Goal: Task Accomplishment & Management: Complete application form

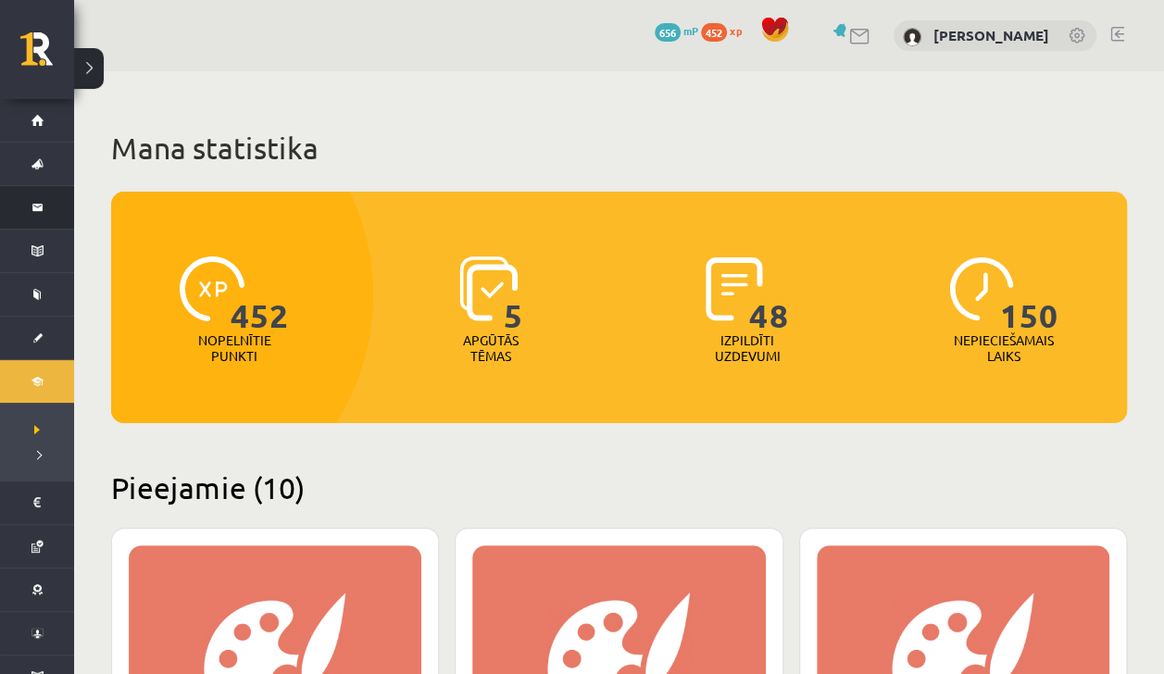
click at [19, 209] on li "Ziņojumi 1" at bounding box center [37, 207] width 74 height 44
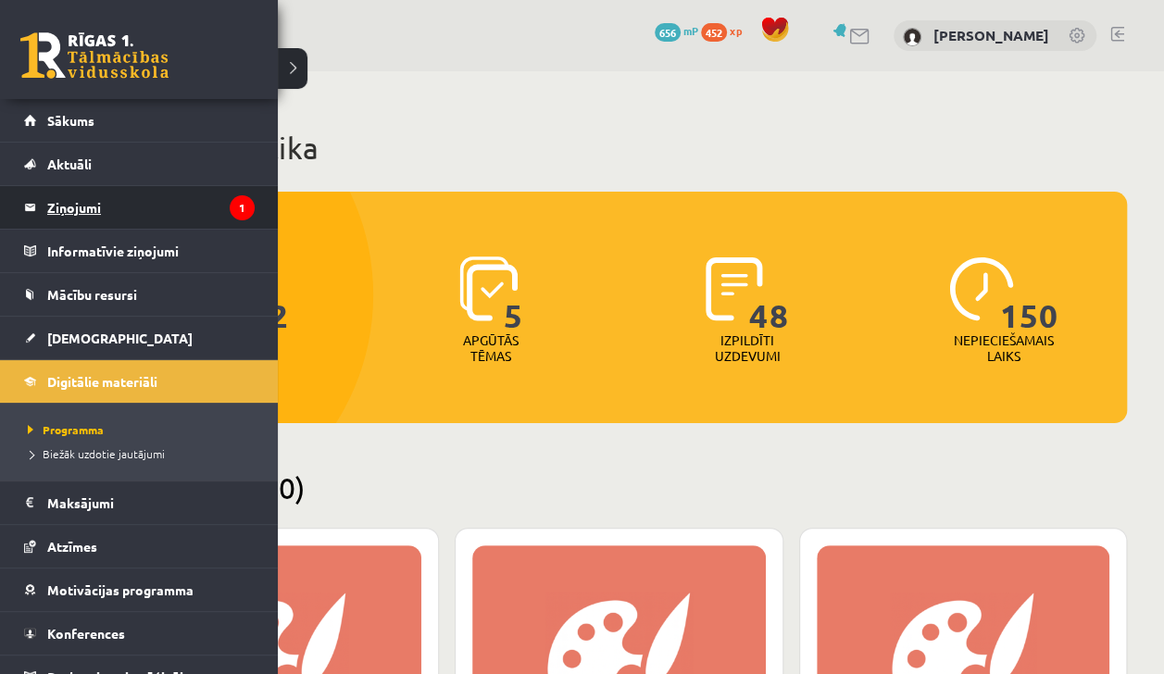
click at [47, 209] on legend "Ziņojumi 1" at bounding box center [150, 207] width 207 height 43
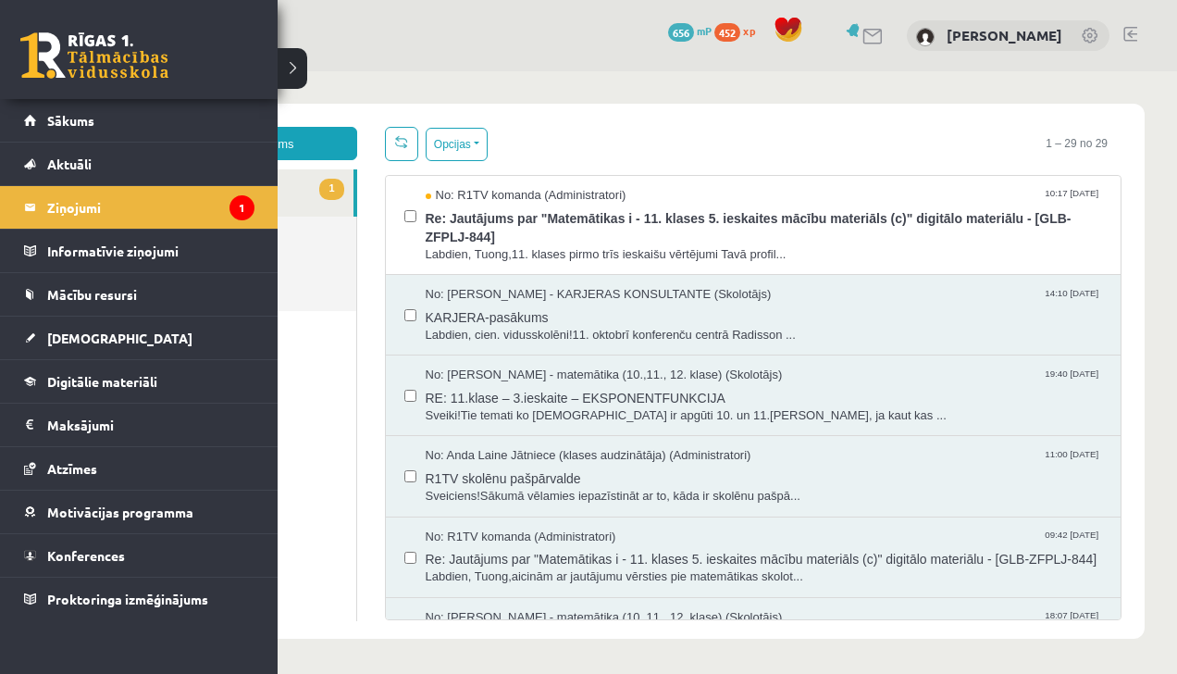
click at [306, 71] on iframe at bounding box center [625, 370] width 1103 height 598
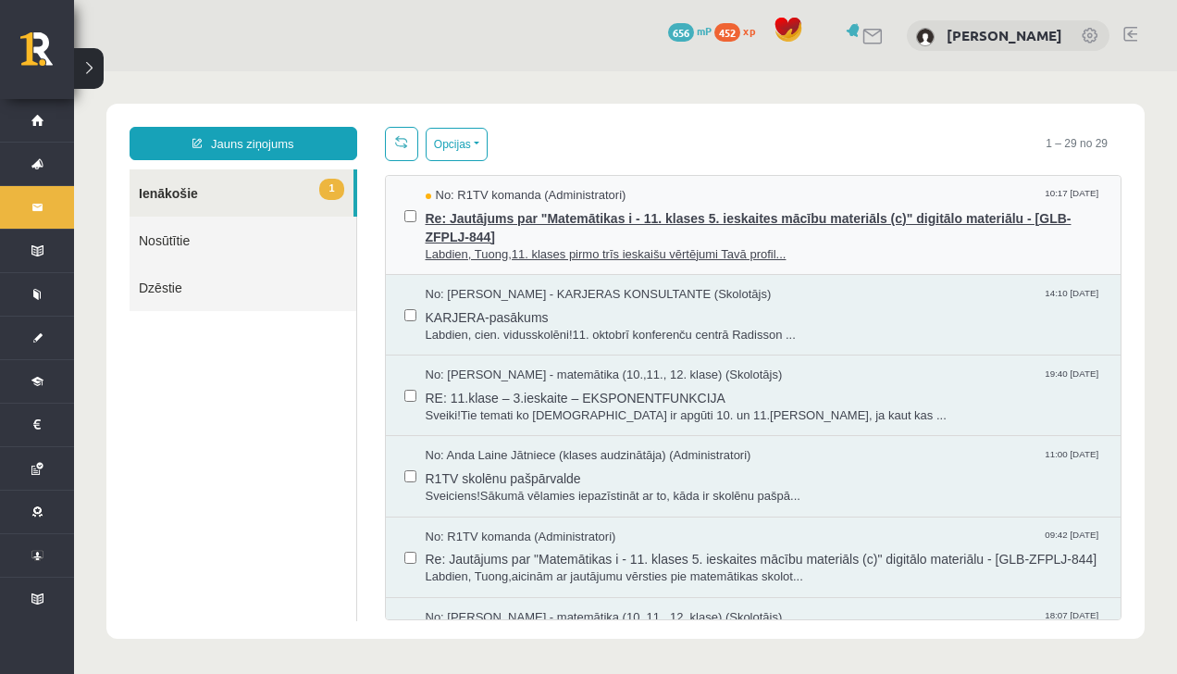
click at [446, 253] on span "Labdien, Tuong,11. klases pirmo trīs ieskaišu vērtējumi Tavā profil..." at bounding box center [765, 255] width 678 height 18
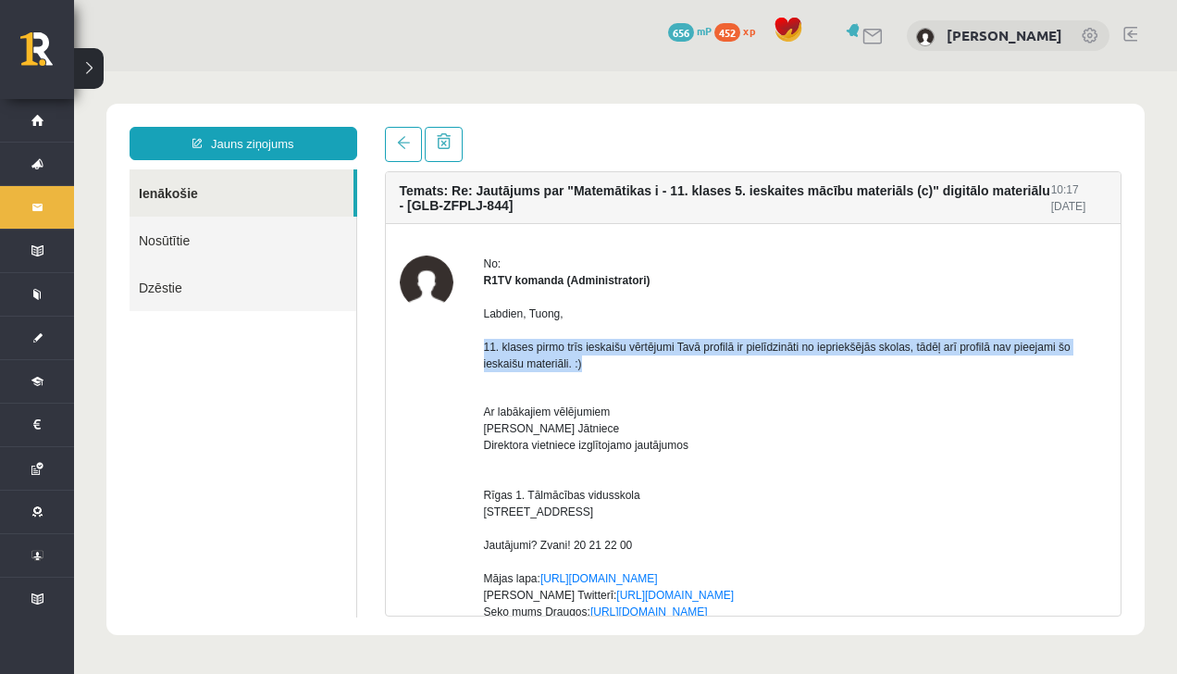
drag, startPoint x: 589, startPoint y: 362, endPoint x: 485, endPoint y: 348, distance: 104.6
click at [485, 348] on p "Labdien, Tuong, 11. klases pirmo trīs ieskaišu vērtējumi Tavā profilā ir pielīd…" at bounding box center [796, 338] width 624 height 67
copy p "11. klases pirmo trīs ieskaišu vērtējumi Tavā profilā ir pielīdzināti no ieprie…"
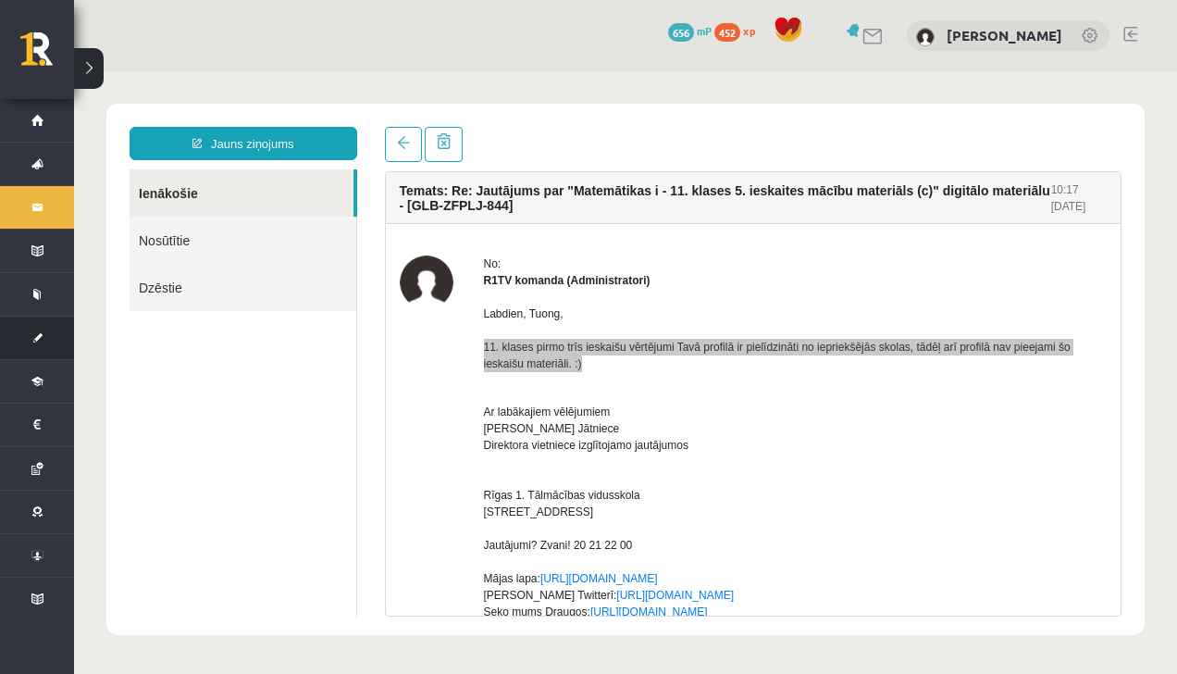
click at [40, 350] on link "[DEMOGRAPHIC_DATA]" at bounding box center [37, 338] width 74 height 43
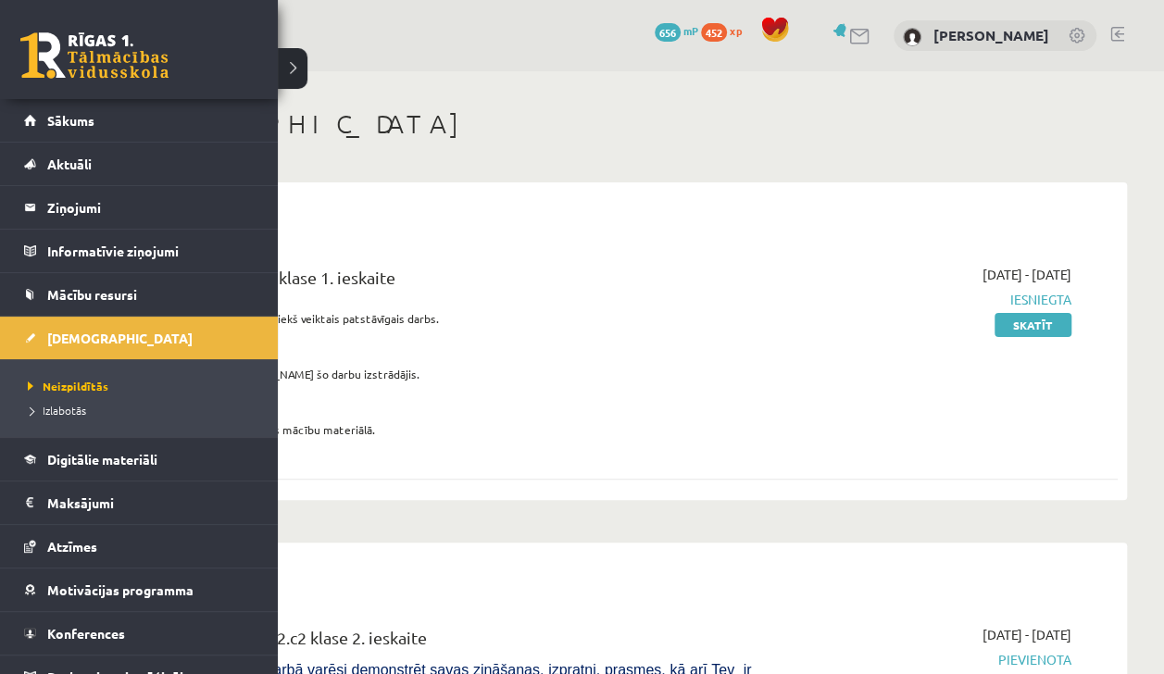
click at [296, 69] on div "0 Dāvanas 656 mP 452 xp Tuong Khang Nguyen" at bounding box center [619, 35] width 1090 height 71
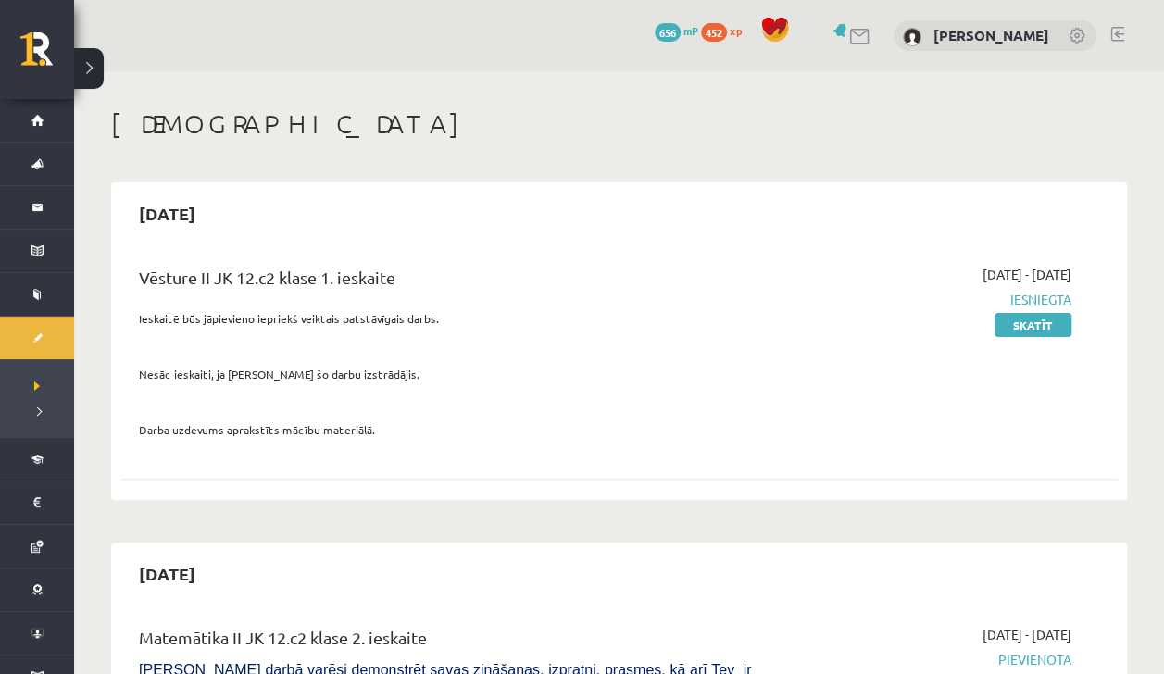
scroll to position [20, 0]
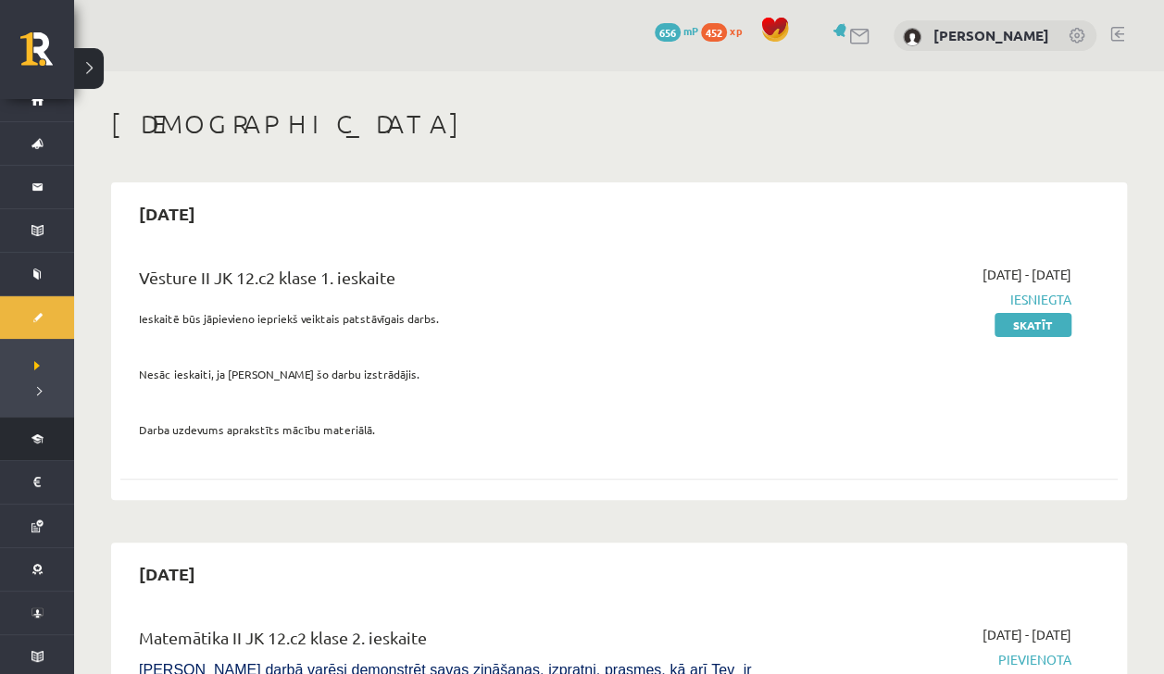
click at [21, 437] on li "Digitālie materiāli Programma Biežāk uzdotie jautājumi" at bounding box center [37, 439] width 74 height 44
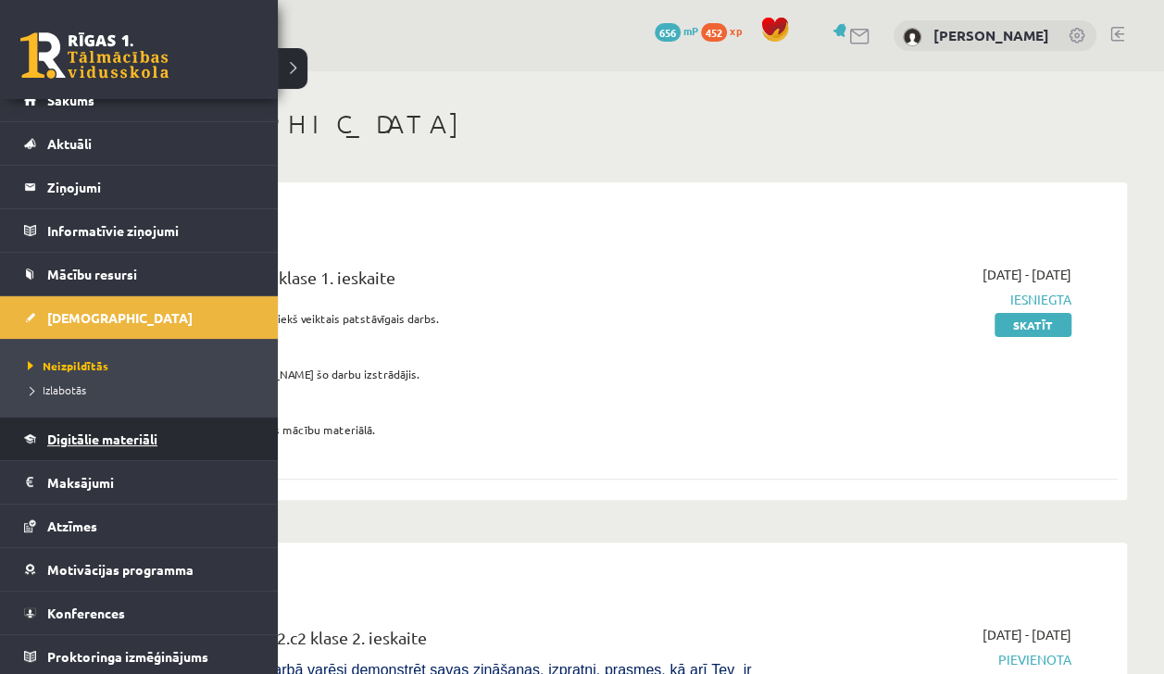
click at [50, 438] on span "Digitālie materiāli" at bounding box center [102, 438] width 110 height 17
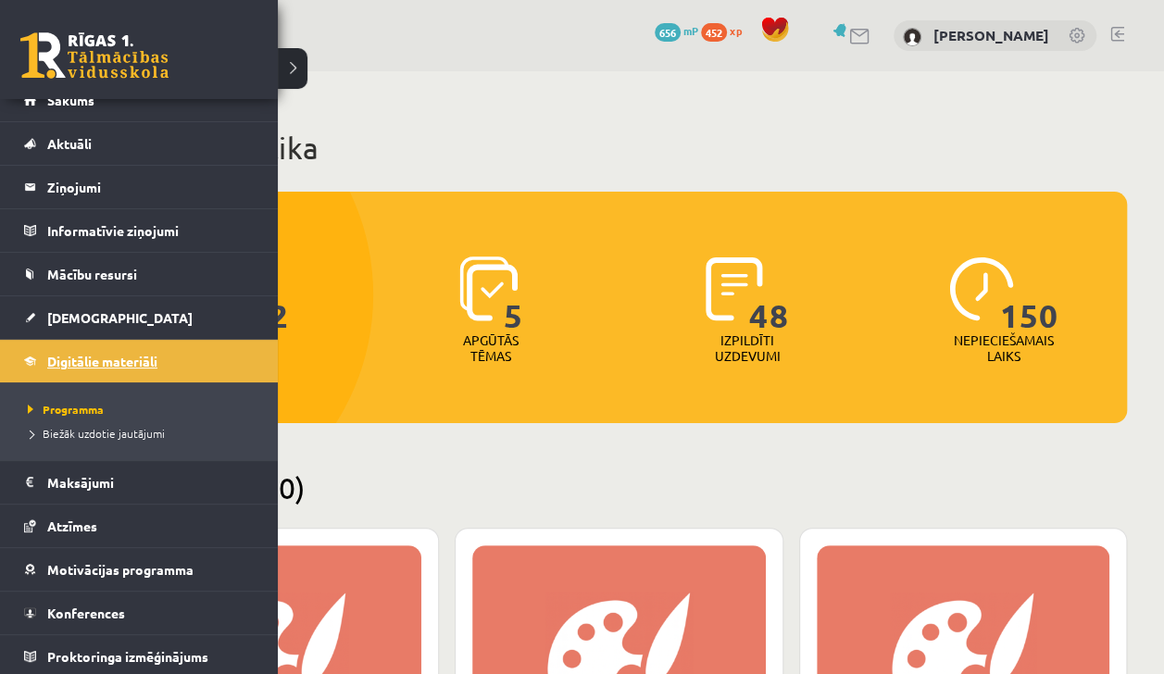
click at [87, 357] on span "Digitālie materiāli" at bounding box center [102, 361] width 110 height 17
click at [53, 300] on link "[DEMOGRAPHIC_DATA]" at bounding box center [139, 317] width 231 height 43
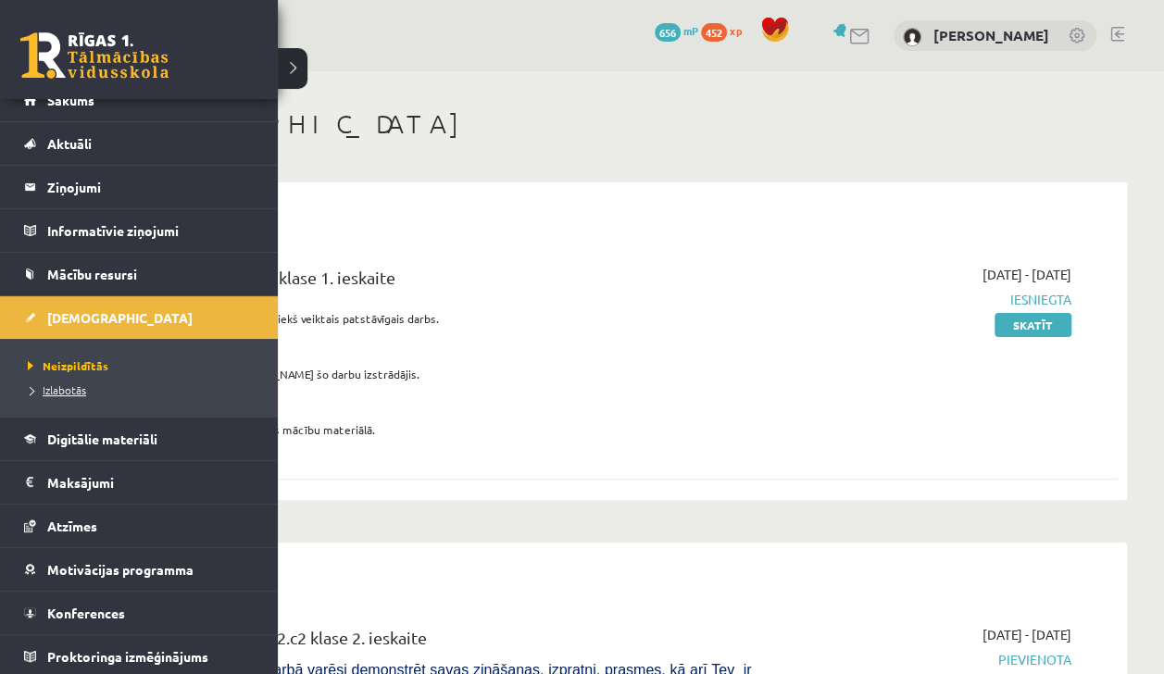
click at [41, 391] on span "Izlabotās" at bounding box center [54, 389] width 63 height 15
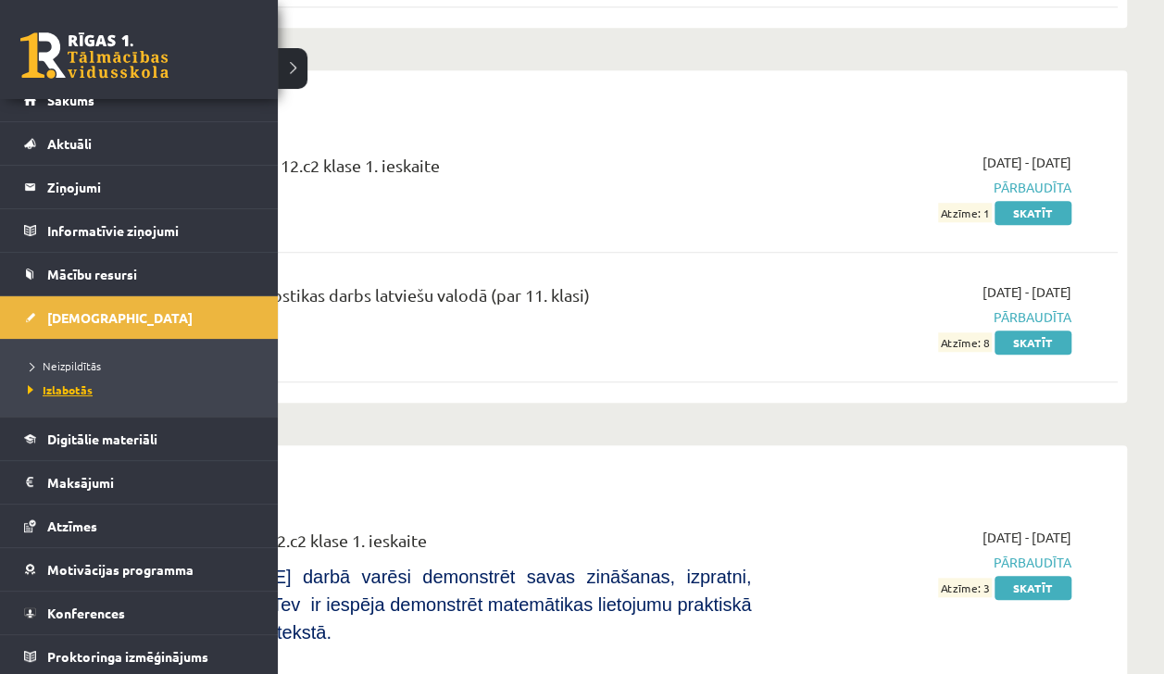
scroll to position [669, 0]
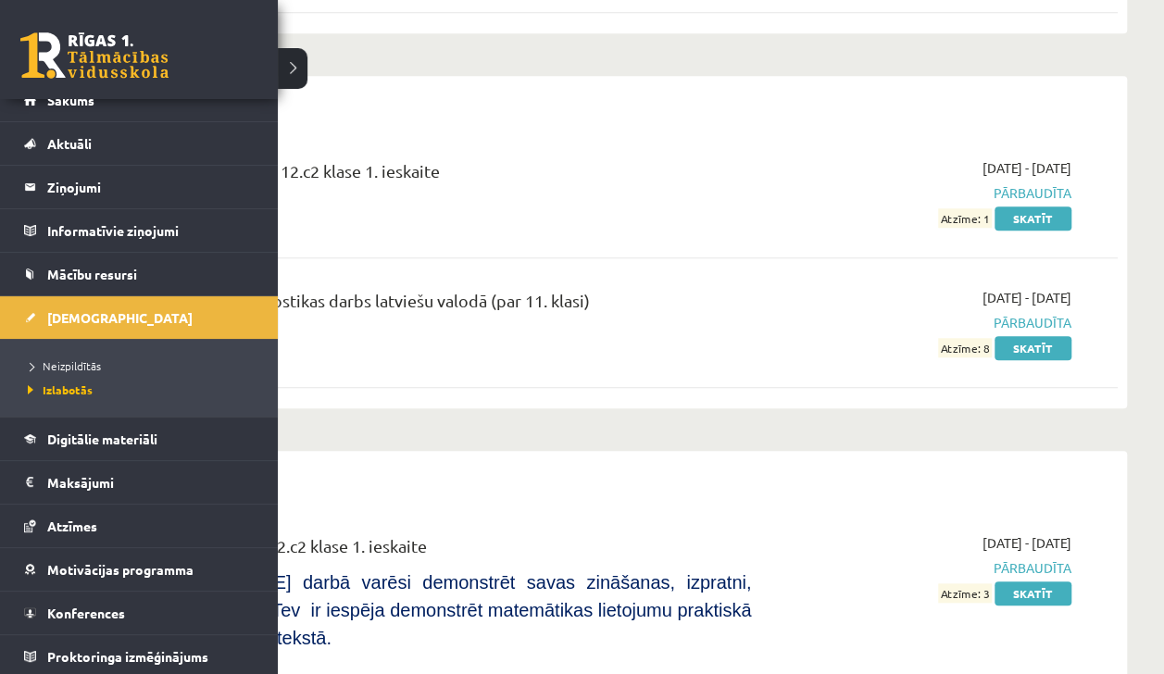
click at [294, 85] on div "Latviešu valoda" at bounding box center [618, 107] width 997 height 44
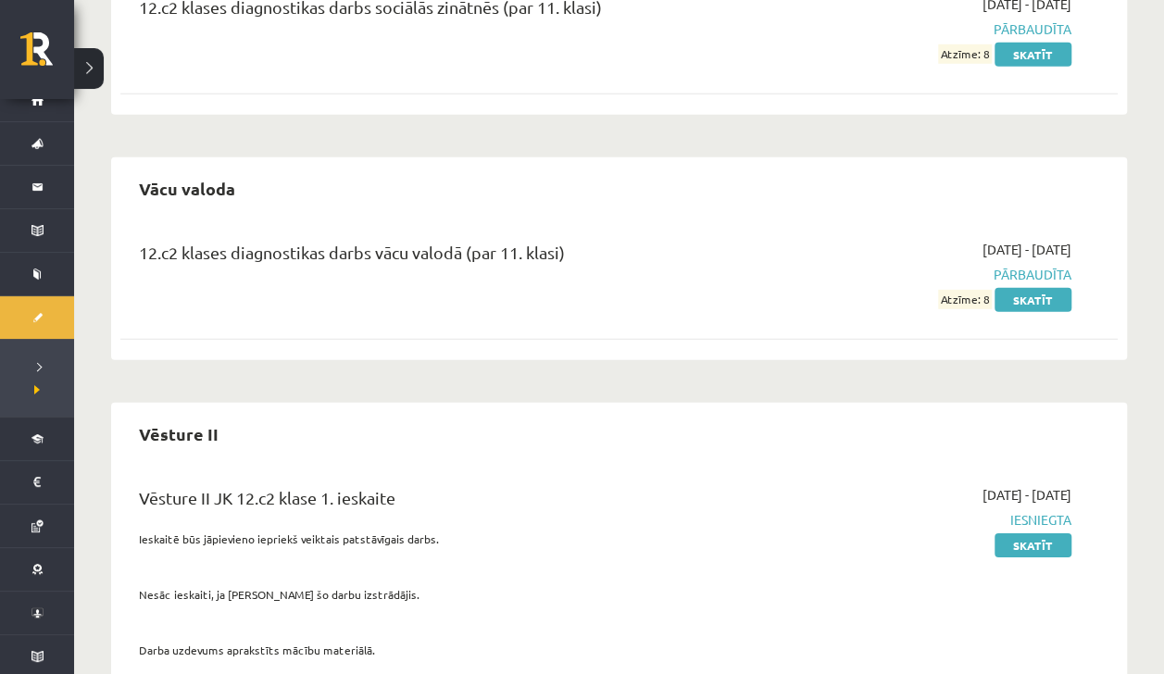
scroll to position [2668, 0]
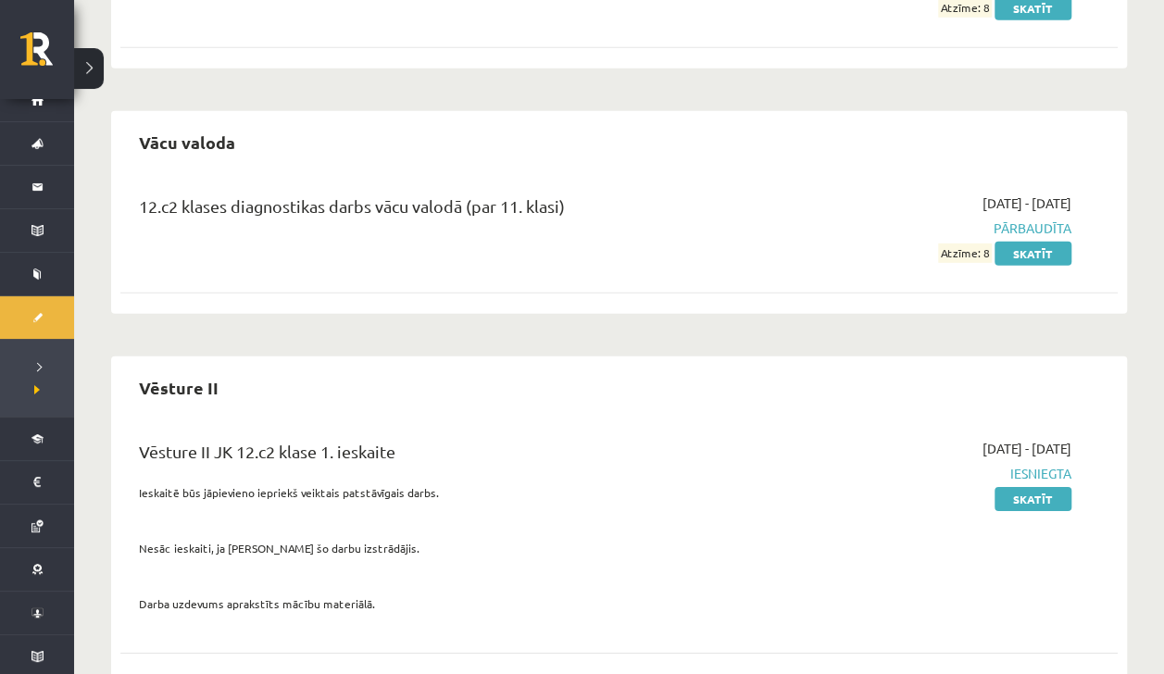
click at [20, 367] on ul "Neizpildītās Izlabotās" at bounding box center [37, 378] width 74 height 78
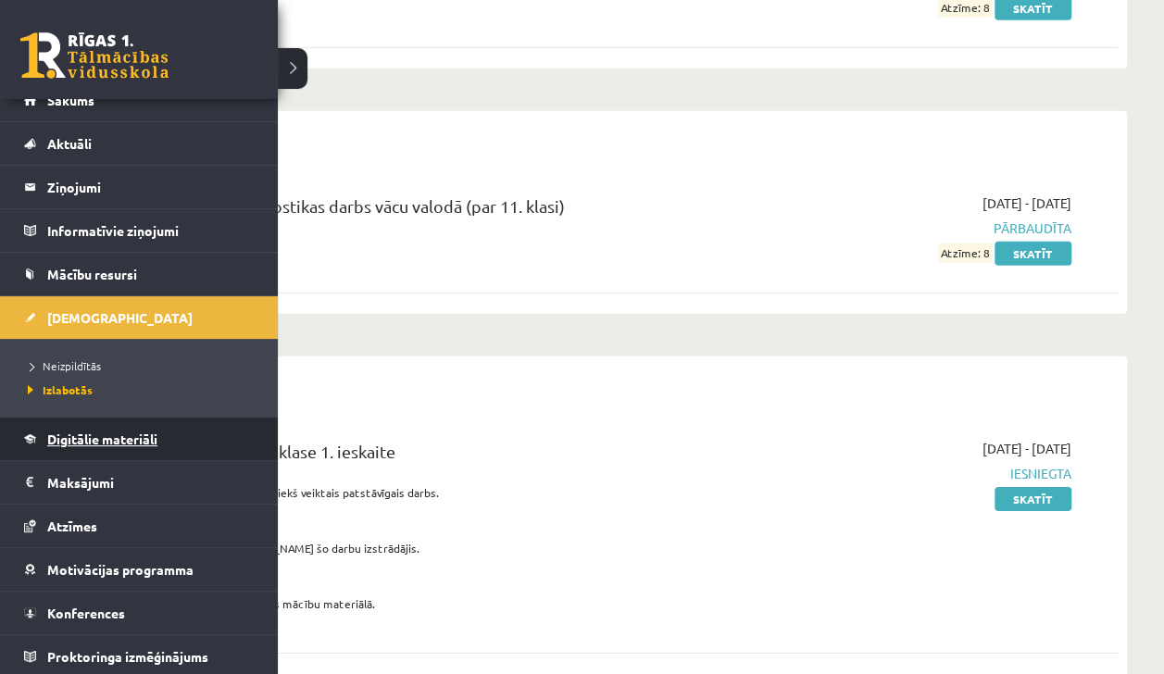
click at [28, 435] on link "Digitālie materiāli" at bounding box center [139, 438] width 231 height 43
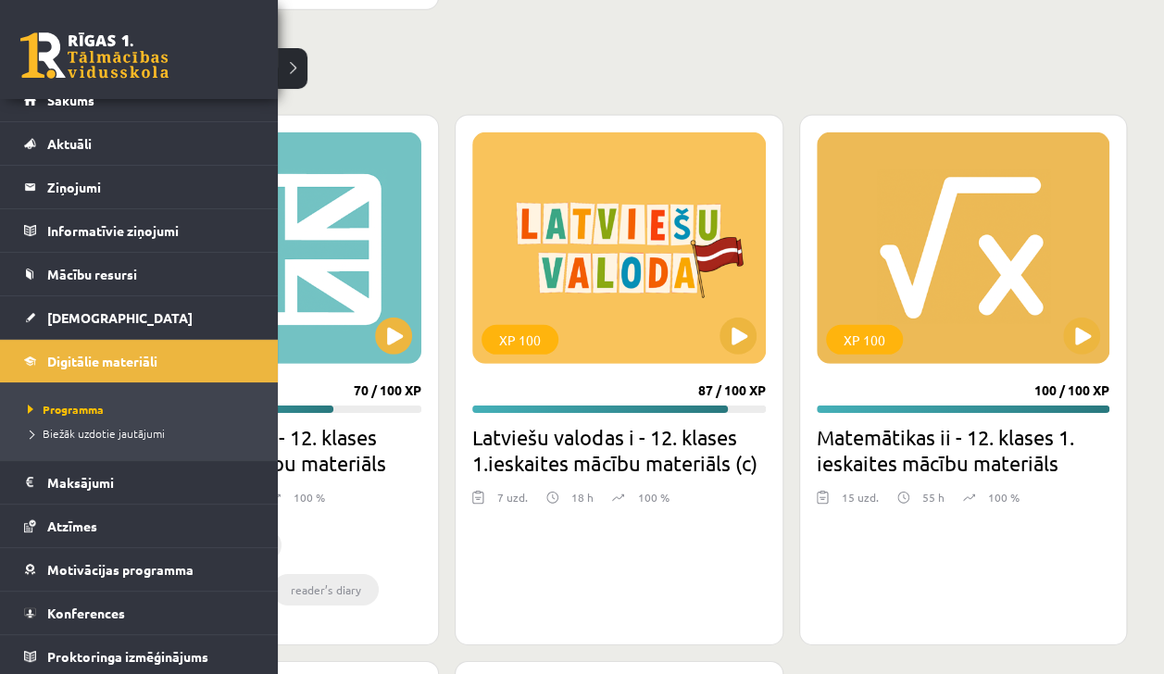
click at [300, 59] on h2 "Pabeigtie (5)" at bounding box center [619, 74] width 1016 height 36
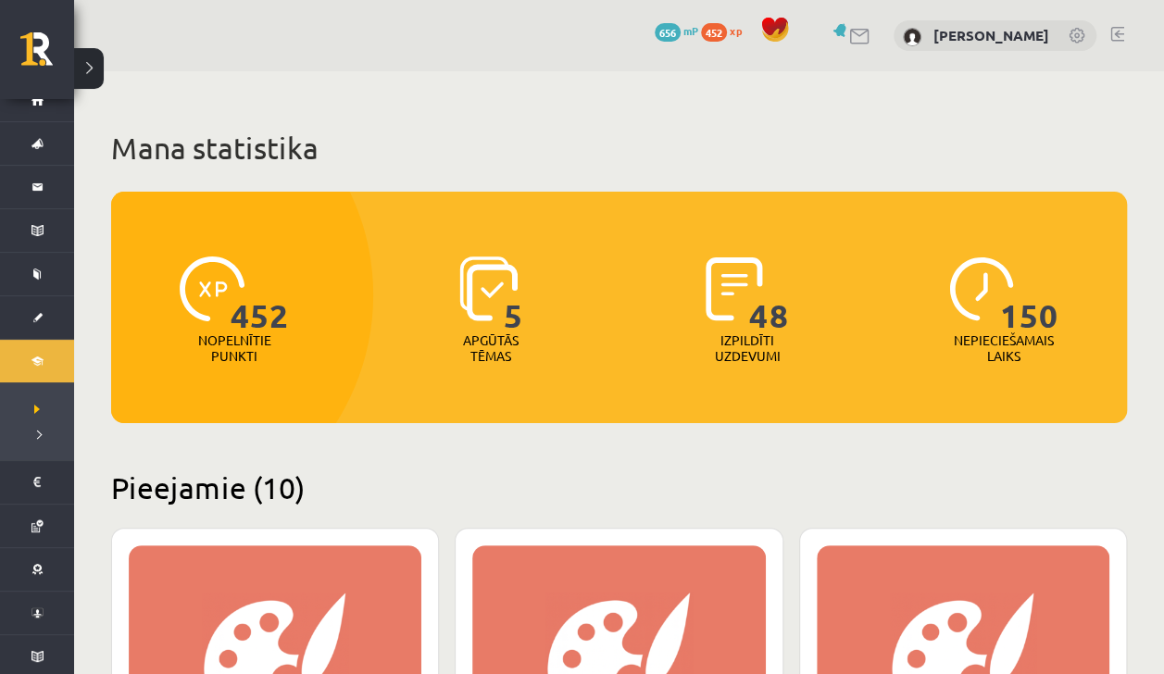
click at [654, 26] on span "656" at bounding box center [667, 32] width 26 height 19
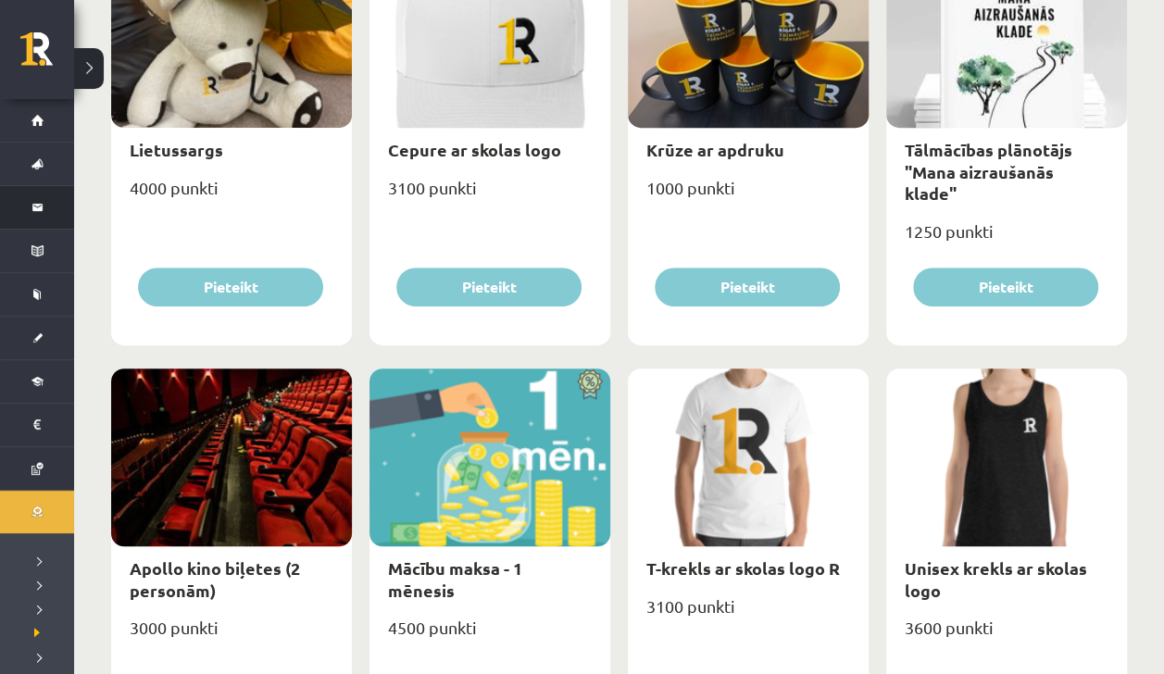
click at [19, 224] on li "Ziņojumi 0" at bounding box center [37, 207] width 74 height 44
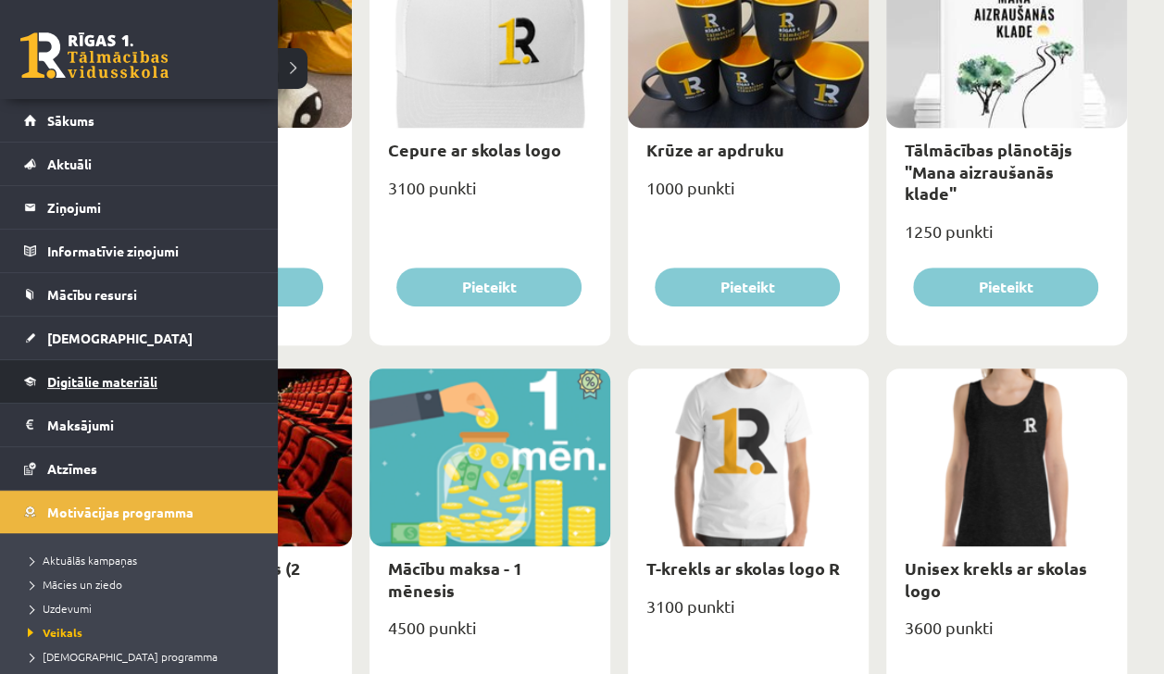
click at [62, 383] on span "Digitālie materiāli" at bounding box center [102, 381] width 110 height 17
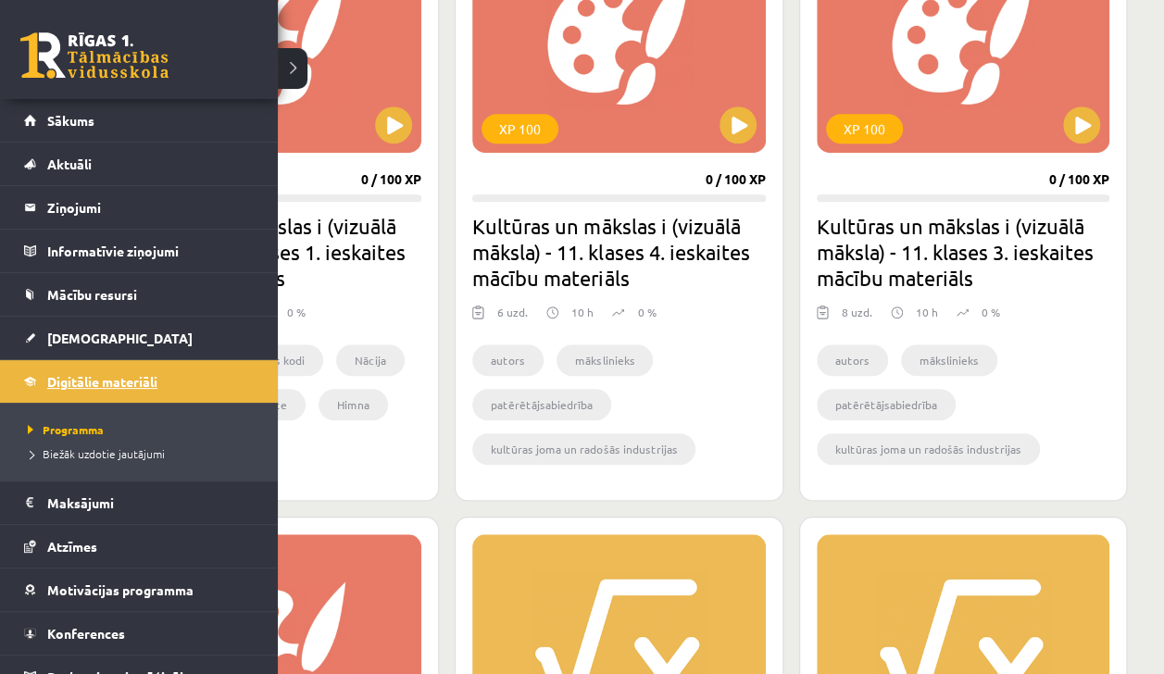
scroll to position [643, 0]
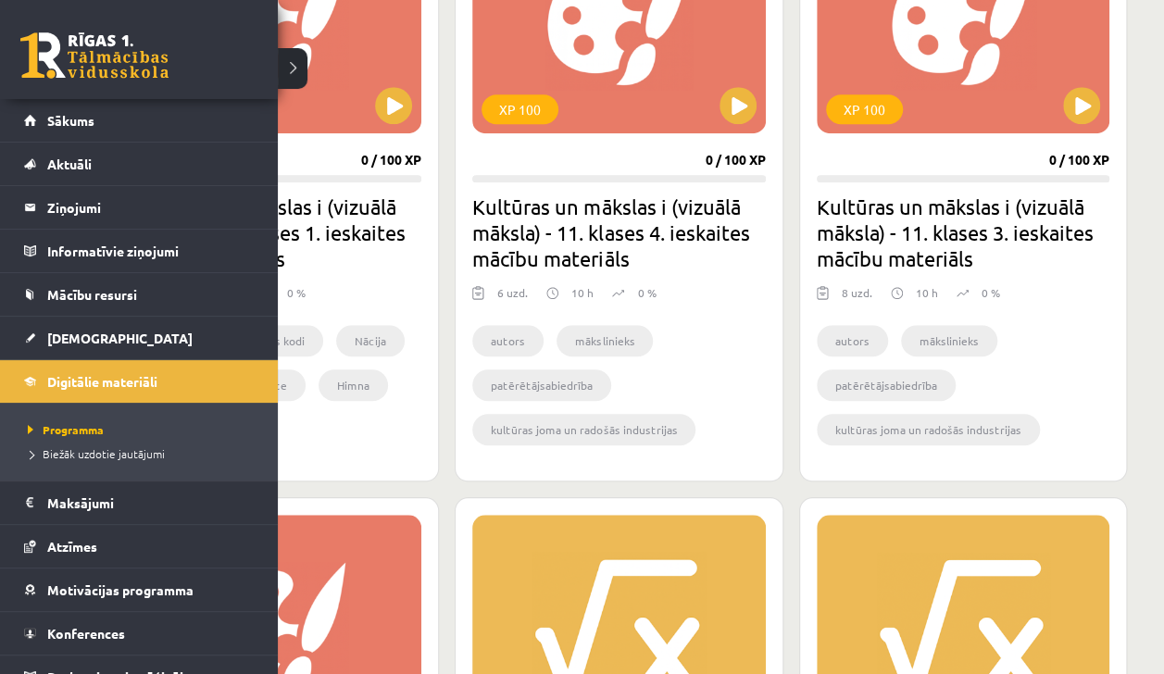
click at [301, 78] on div "XP 100" at bounding box center [275, 17] width 293 height 231
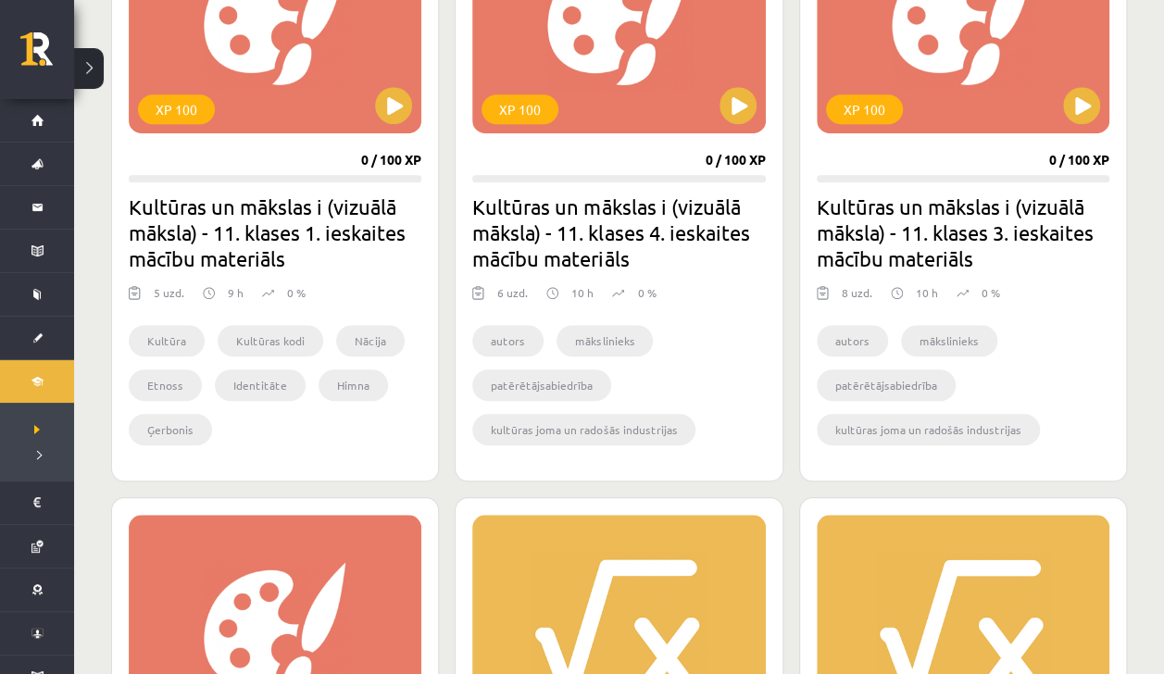
click at [69, 59] on link at bounding box center [47, 55] width 54 height 46
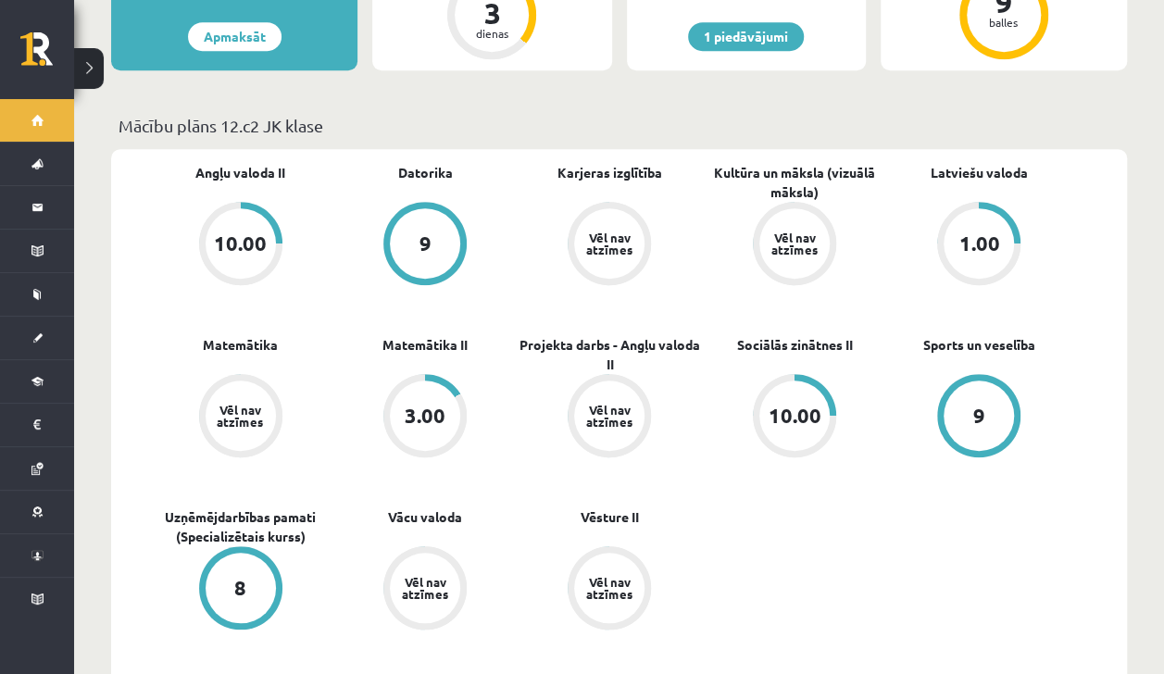
scroll to position [479, 0]
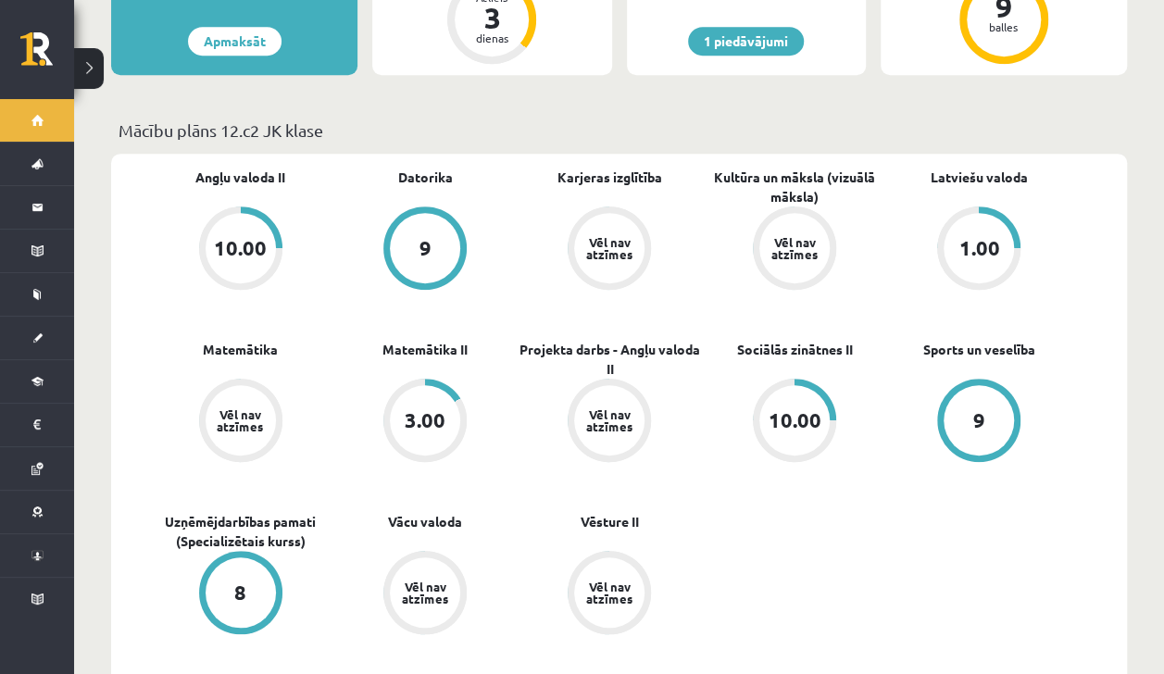
click at [407, 410] on div "3.00" at bounding box center [425, 420] width 41 height 20
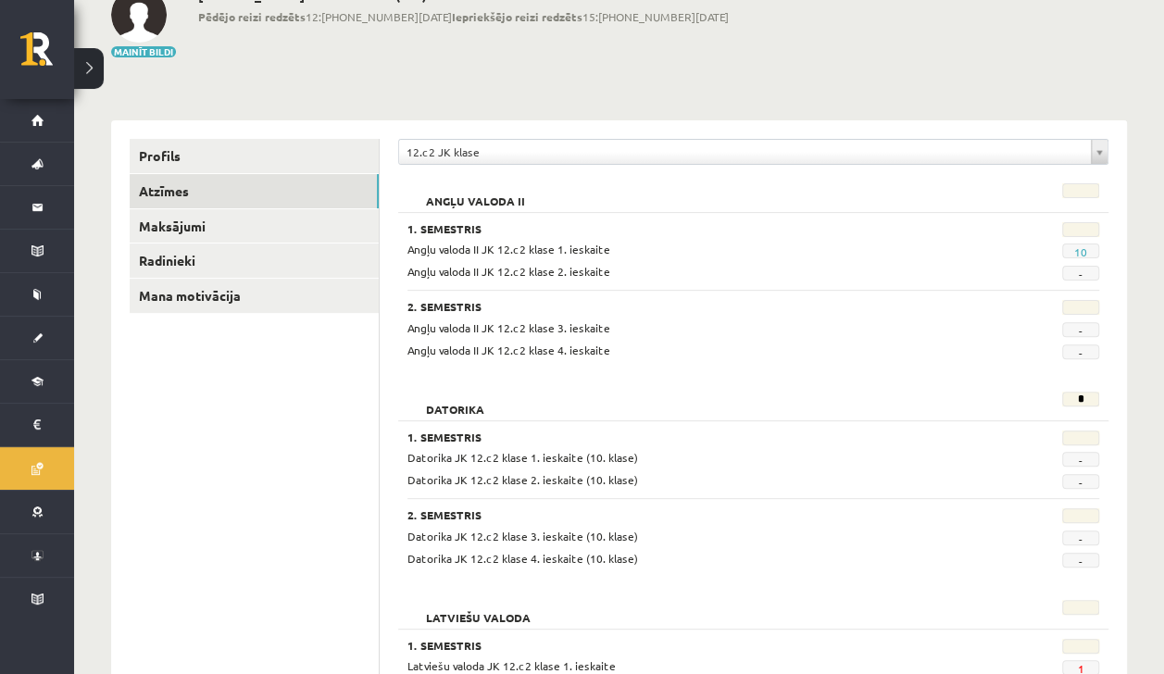
scroll to position [120, 0]
click at [159, 226] on link "Maksājumi" at bounding box center [254, 227] width 249 height 34
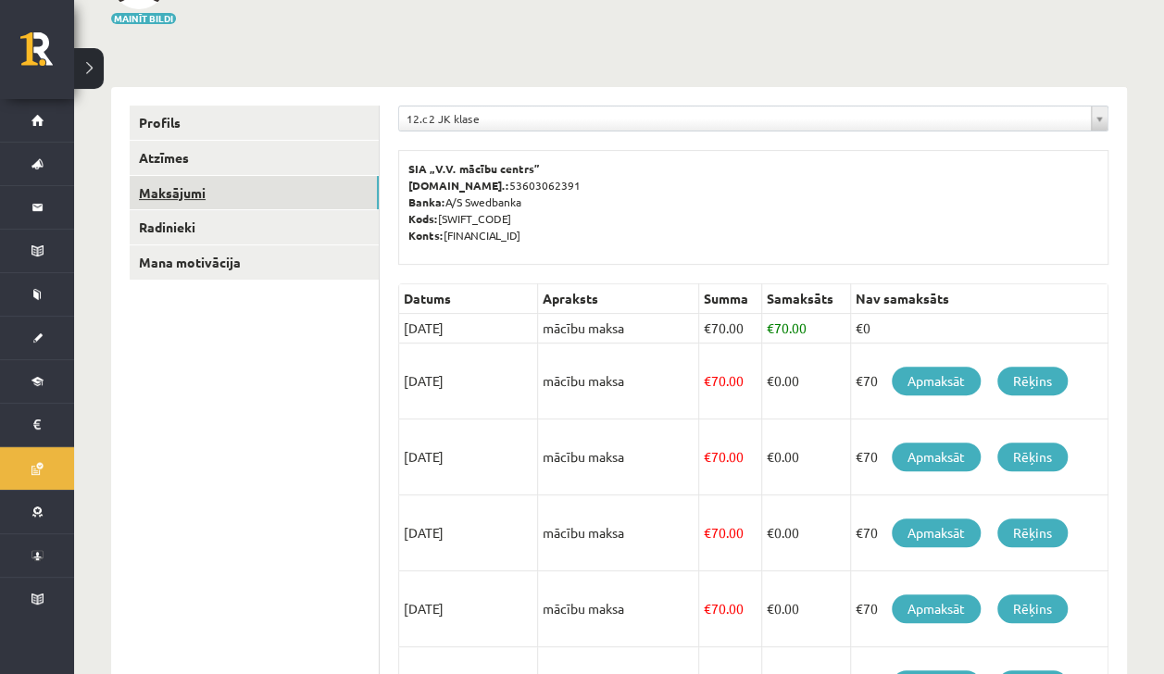
scroll to position [156, 0]
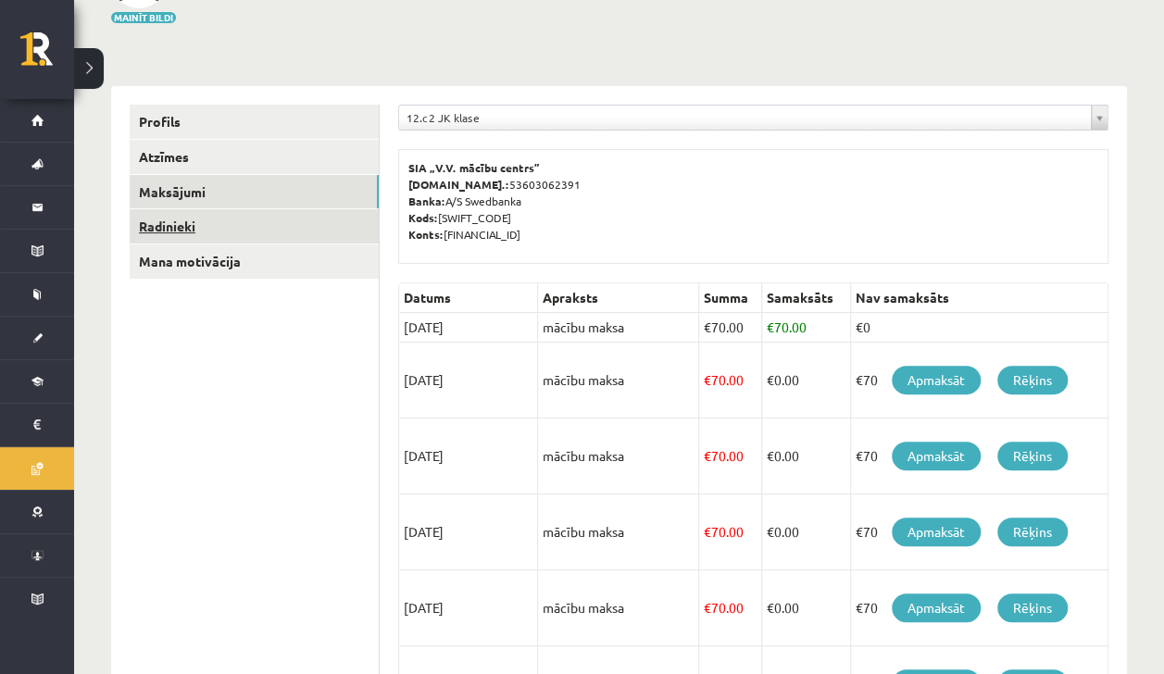
click at [185, 218] on link "Radinieki" at bounding box center [254, 226] width 249 height 34
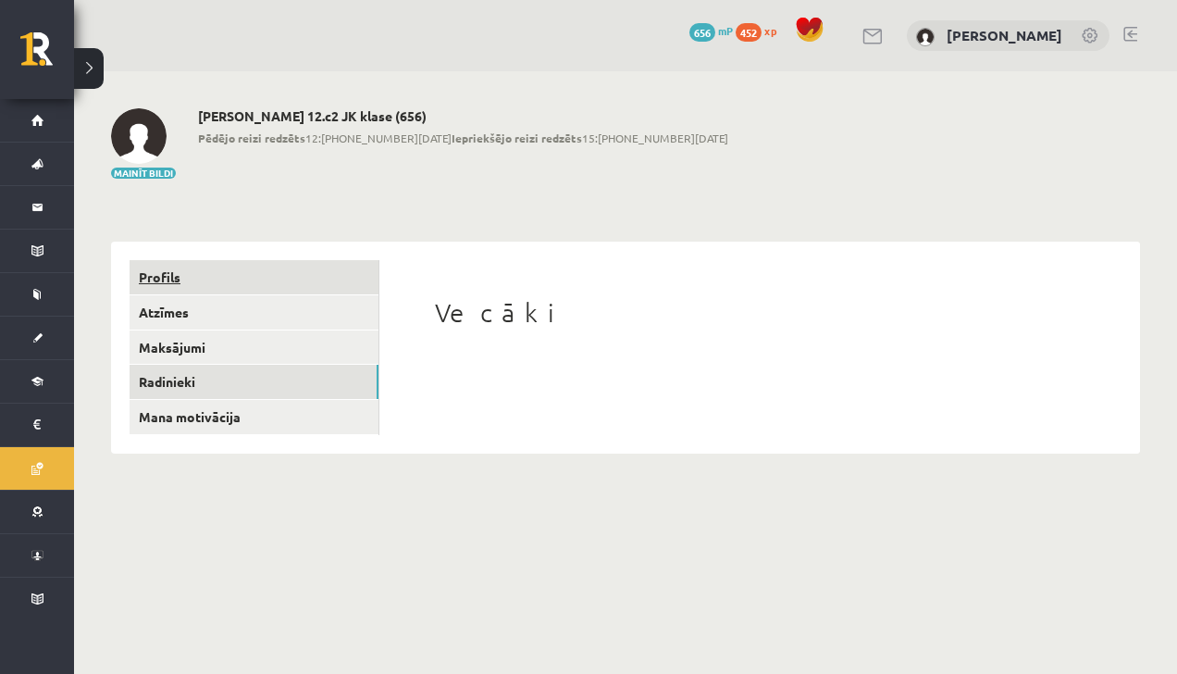
click at [193, 260] on link "Profils" at bounding box center [254, 277] width 249 height 34
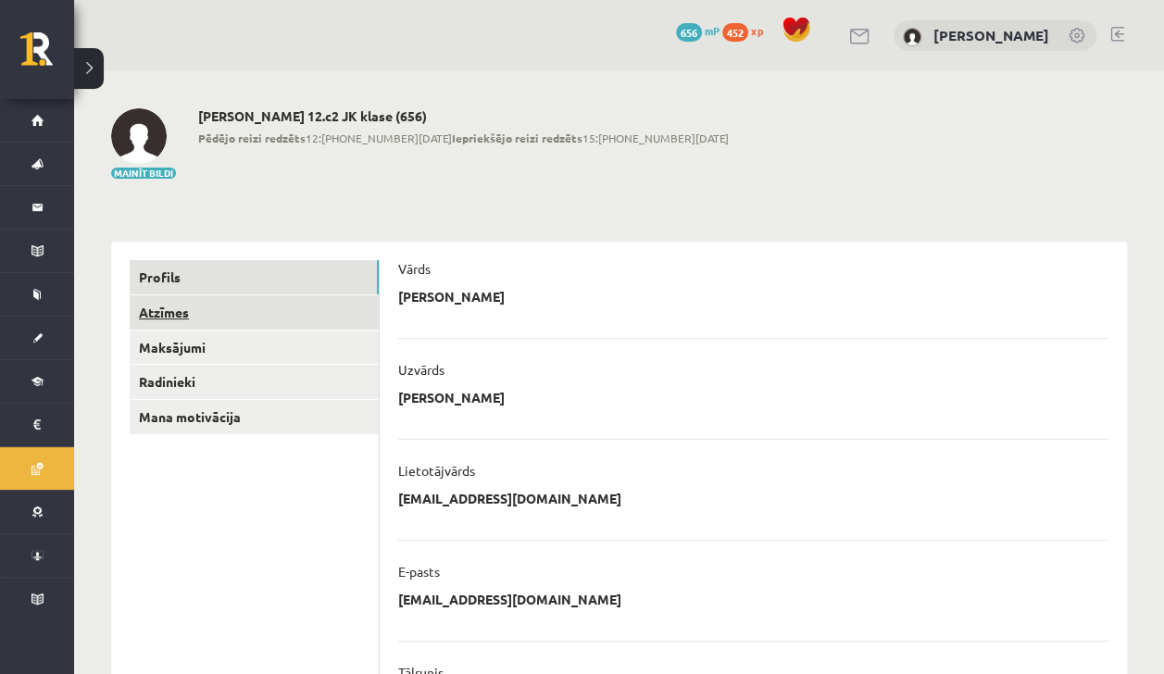
click at [146, 323] on link "Atzīmes" at bounding box center [254, 312] width 249 height 34
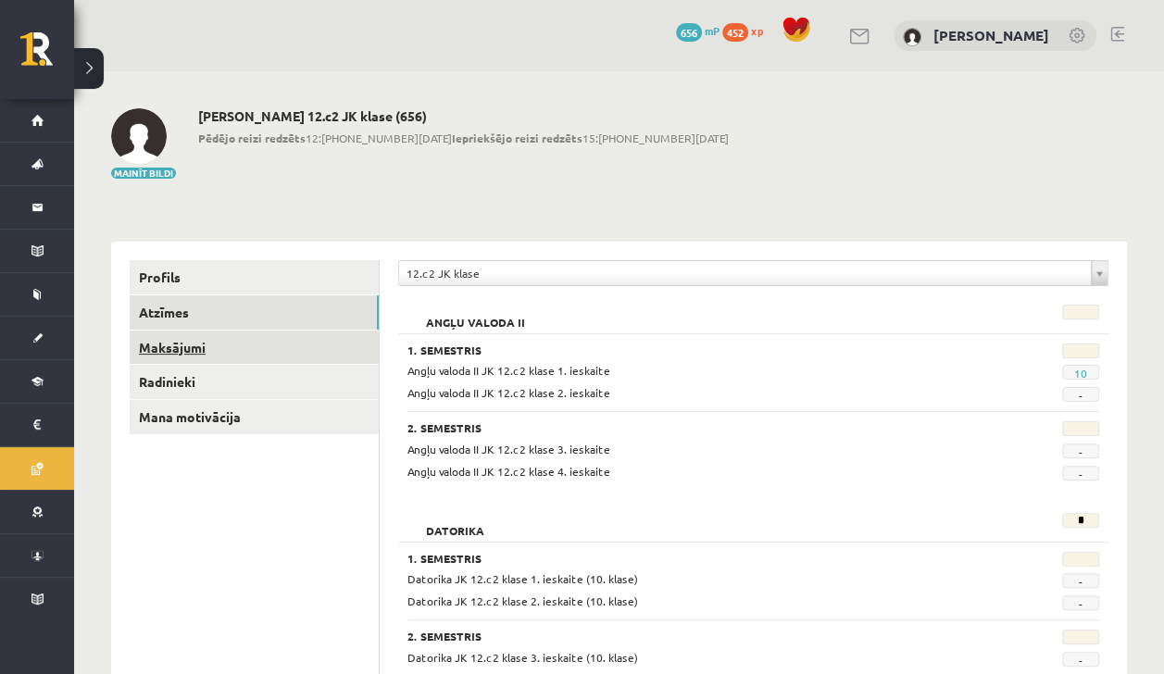
click at [152, 346] on link "Maksājumi" at bounding box center [254, 347] width 249 height 34
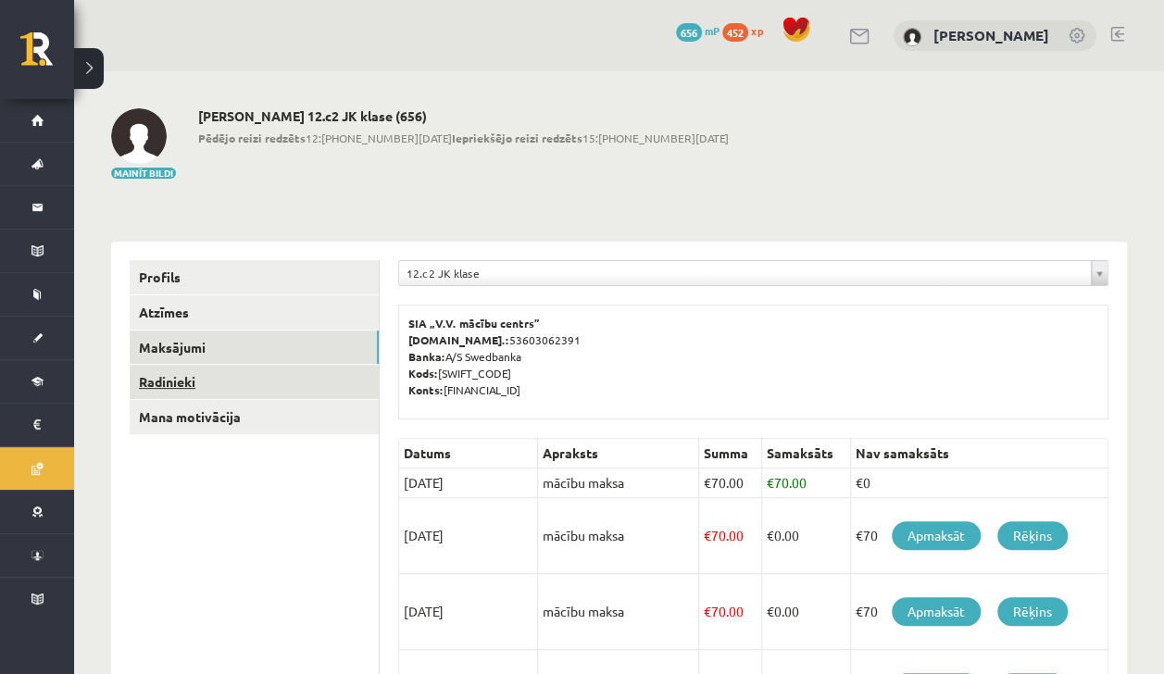
click at [170, 375] on link "Radinieki" at bounding box center [254, 382] width 249 height 34
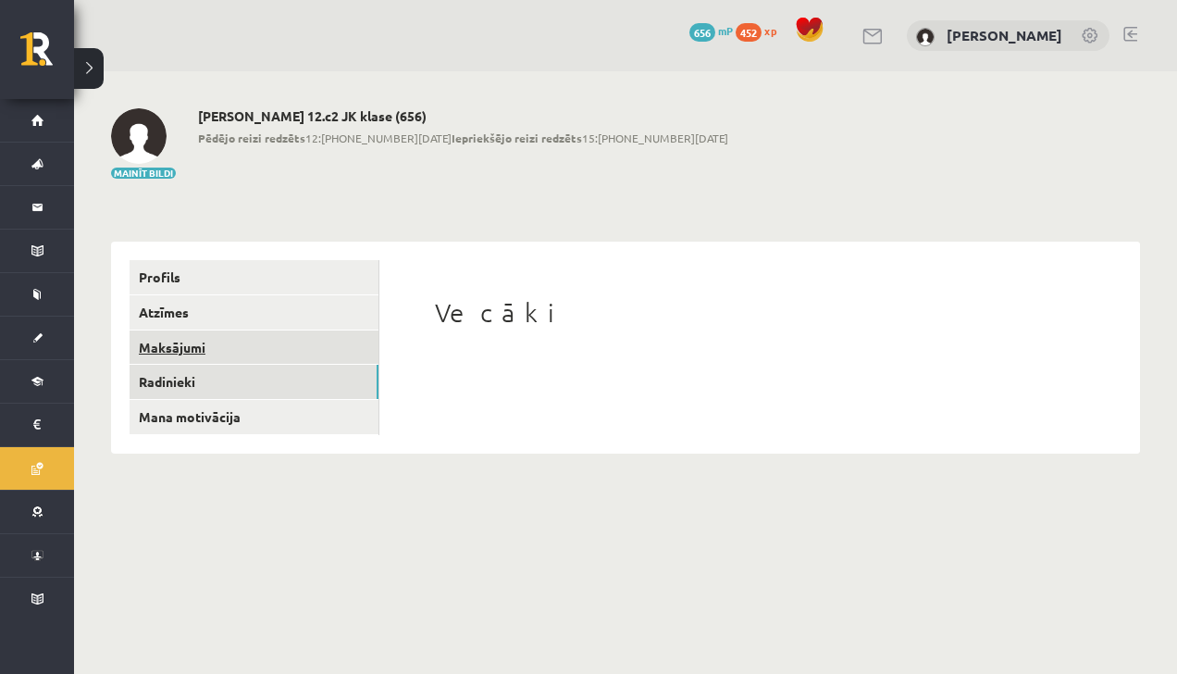
click at [165, 337] on link "Maksājumi" at bounding box center [254, 347] width 249 height 34
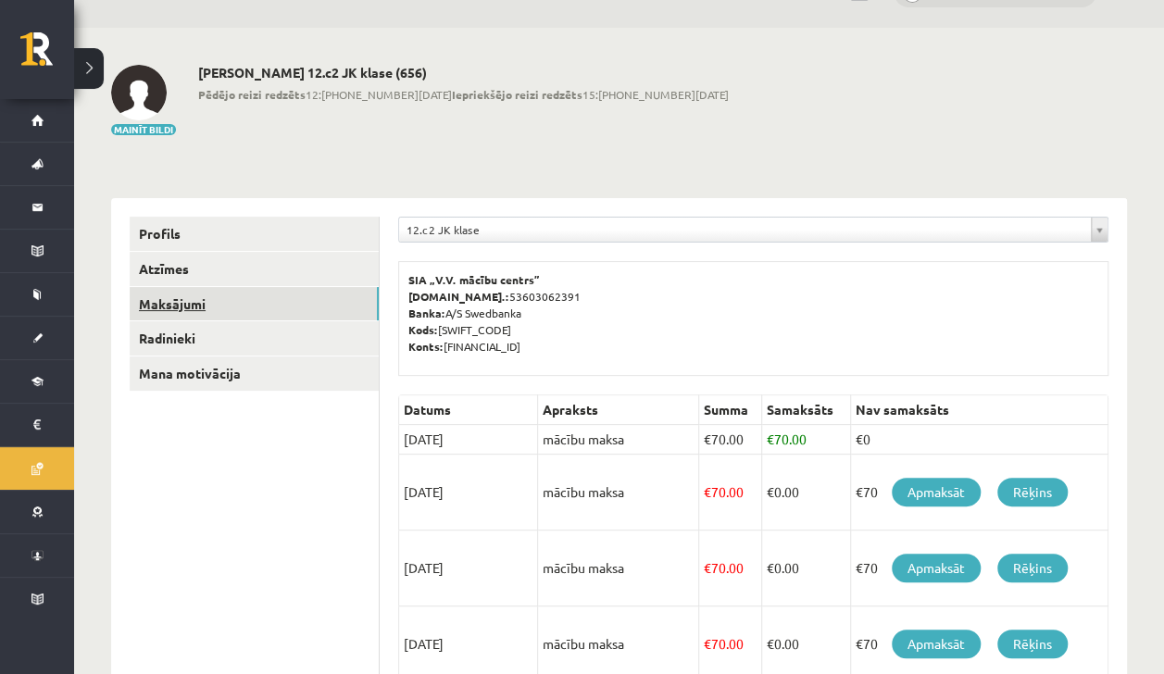
scroll to position [58, 0]
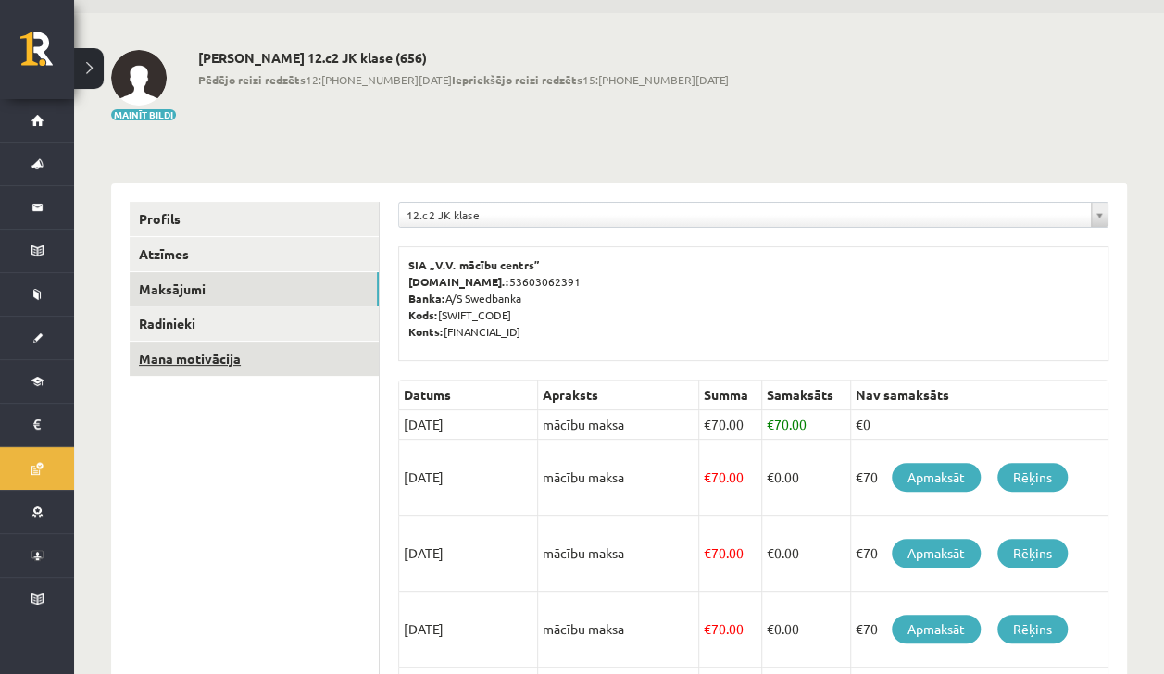
click at [222, 365] on link "Mana motivācija" at bounding box center [254, 359] width 249 height 34
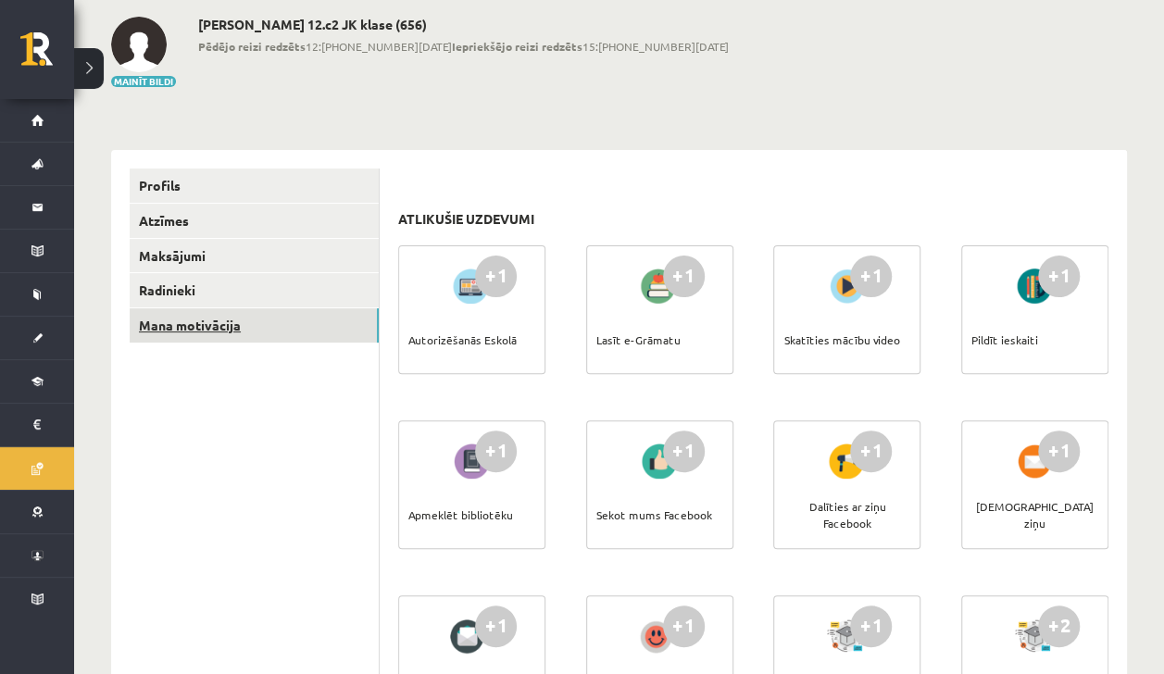
scroll to position [100, 0]
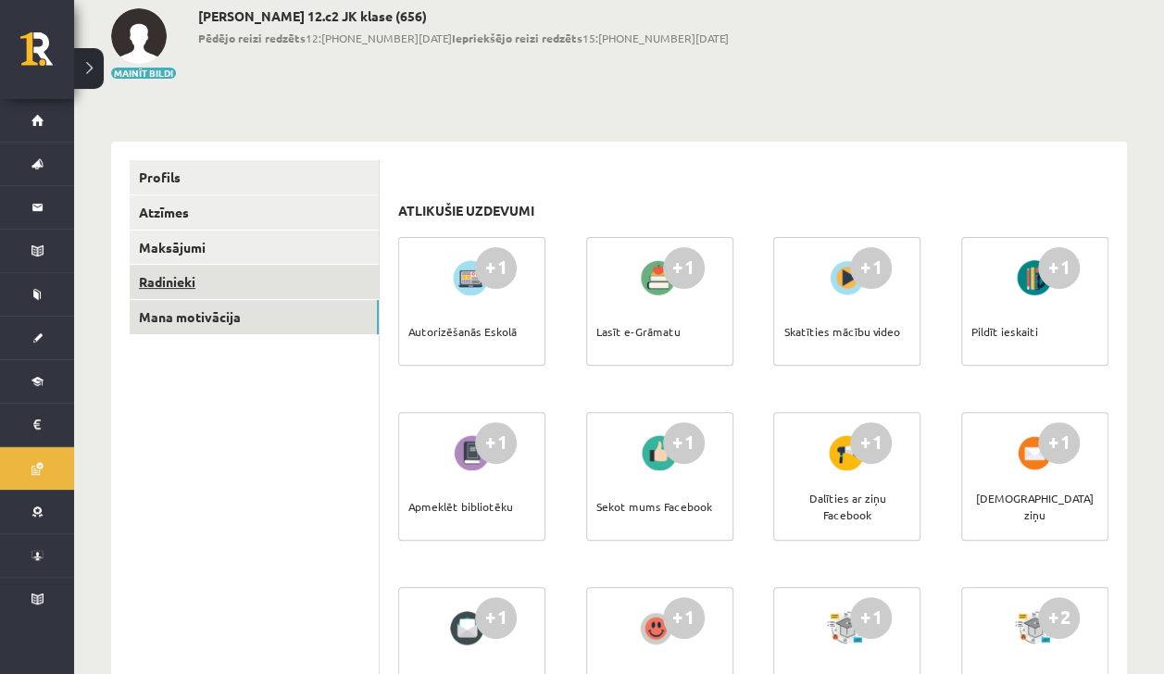
click at [164, 283] on link "Radinieki" at bounding box center [254, 282] width 249 height 34
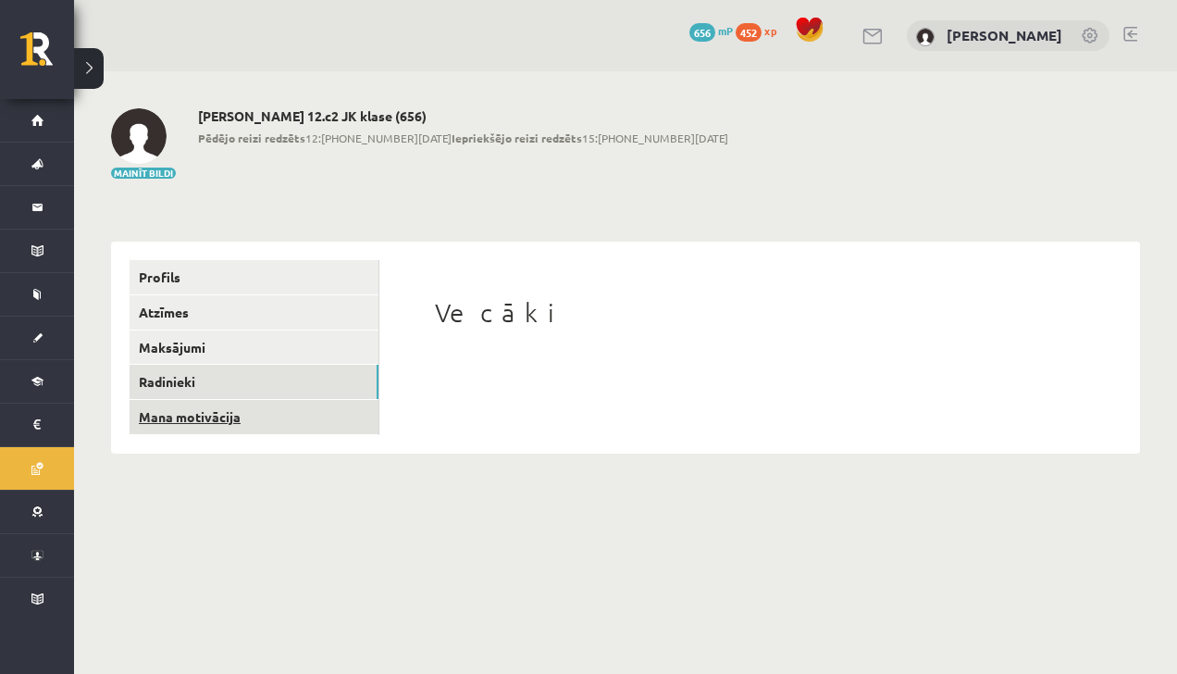
click at [214, 430] on link "Mana motivācija" at bounding box center [254, 417] width 249 height 34
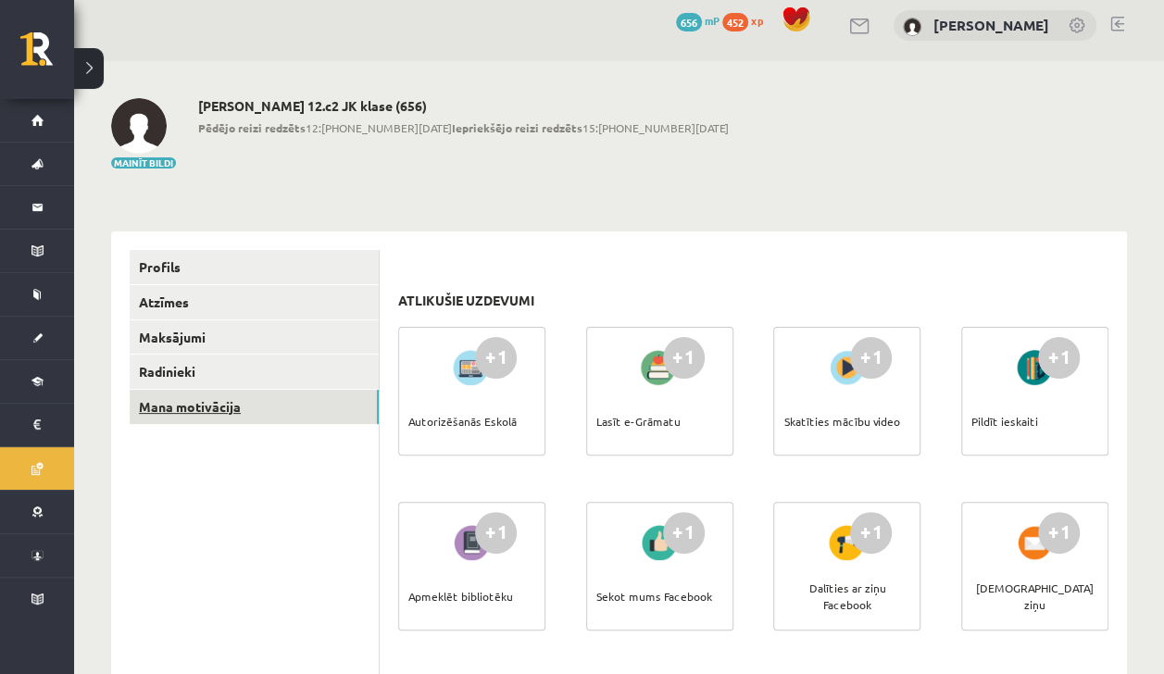
scroll to position [9, 0]
click at [458, 400] on div "Autorizēšanās Eskolā" at bounding box center [462, 422] width 108 height 65
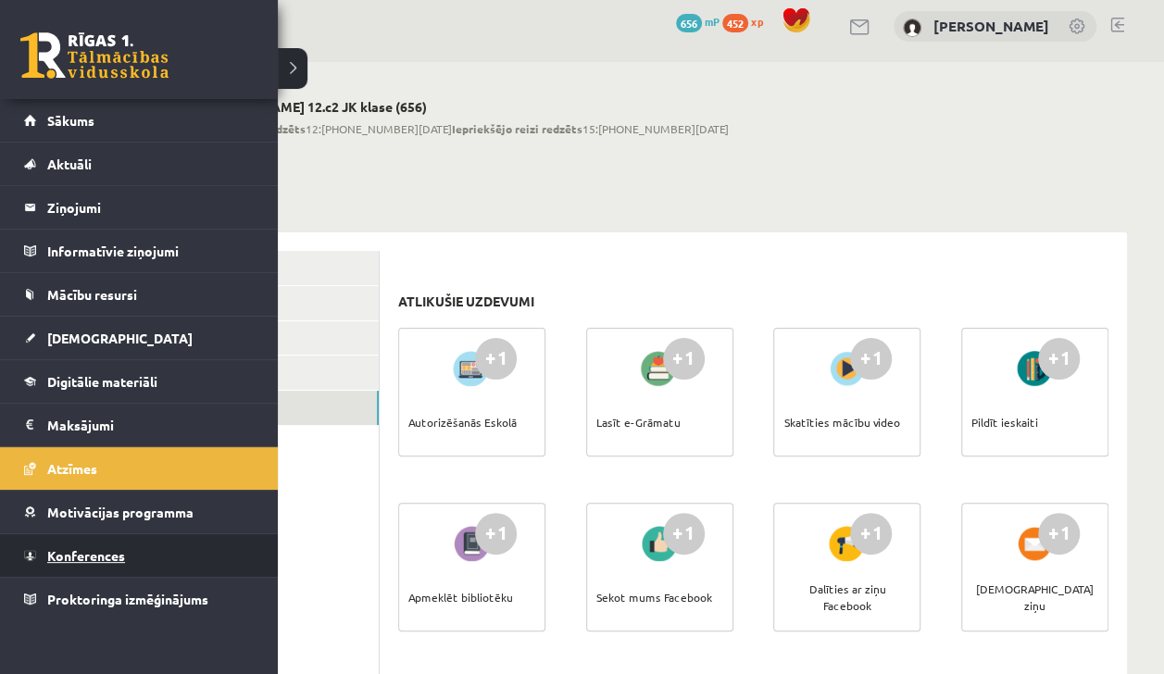
click at [88, 547] on span "Konferences" at bounding box center [86, 555] width 78 height 17
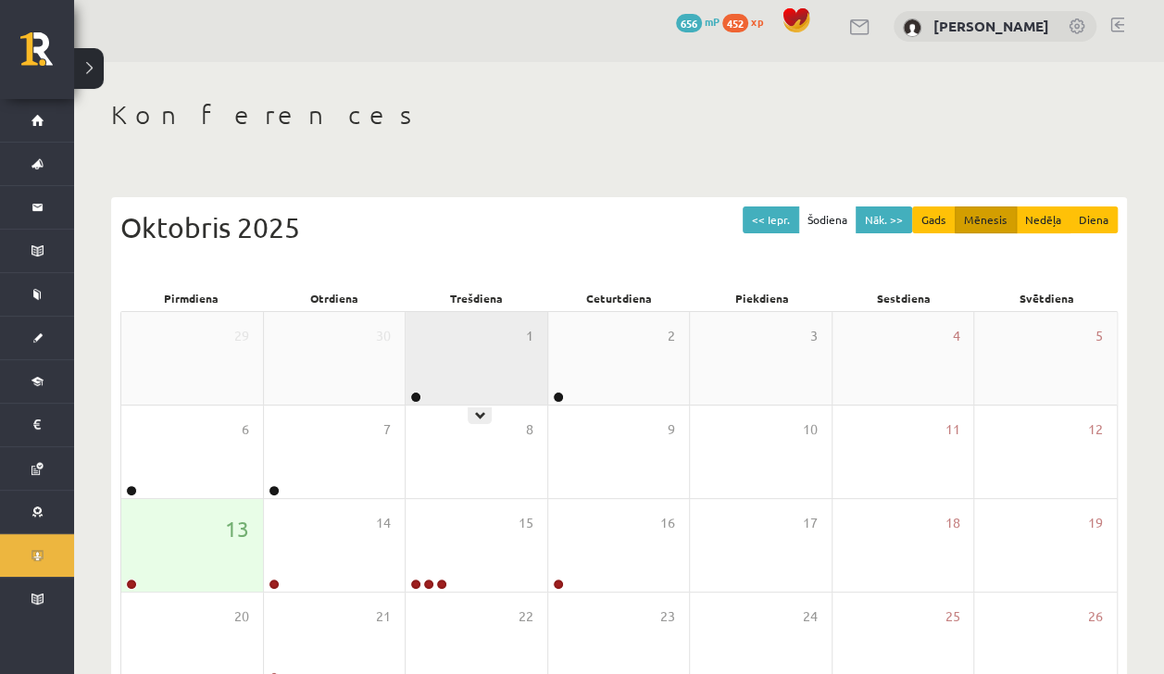
scroll to position [133, 0]
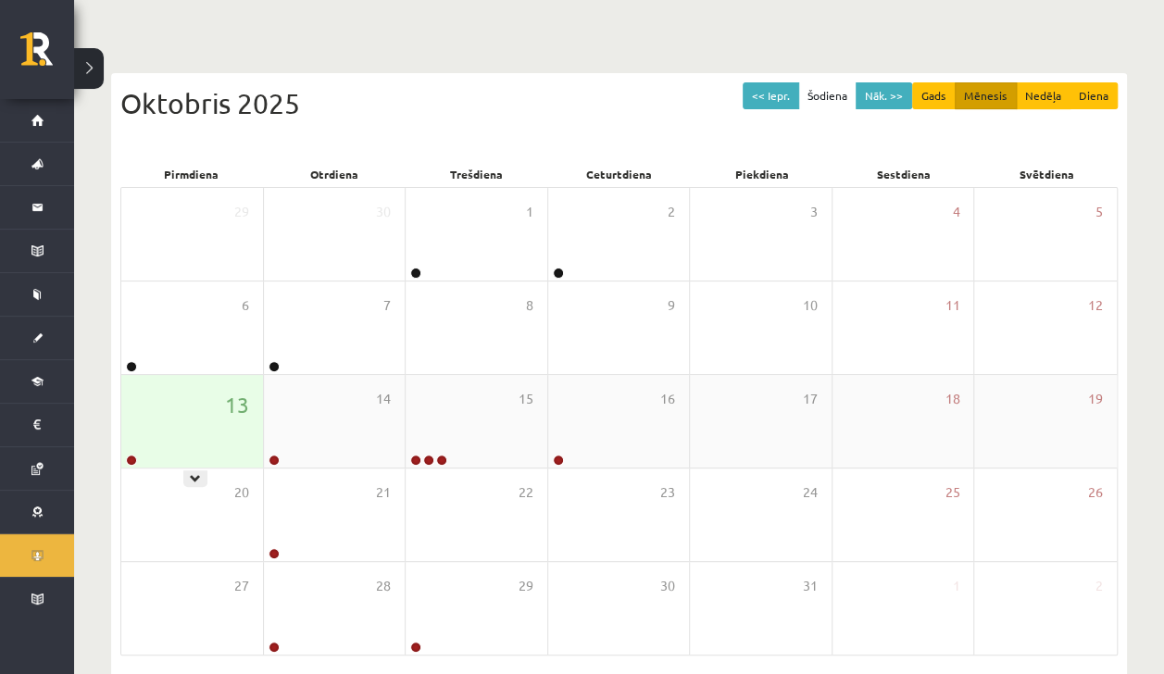
click at [204, 413] on div "13" at bounding box center [192, 421] width 142 height 93
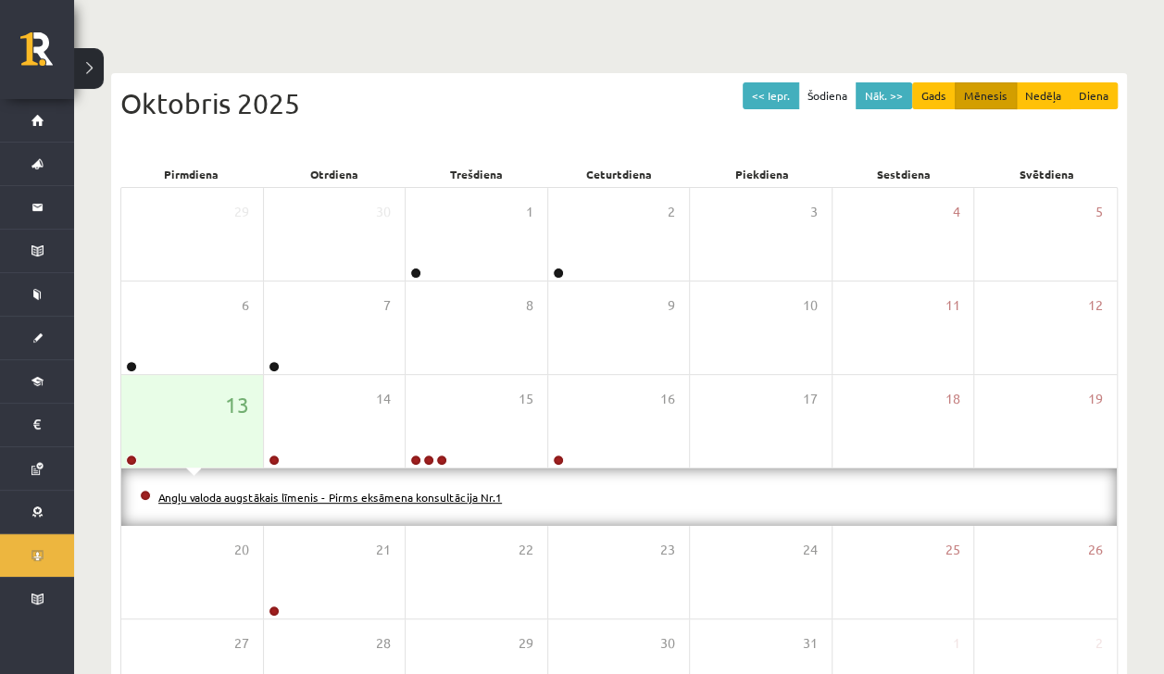
click at [271, 492] on link "Angļu valoda augstākais līmenis - Pirms eksāmena konsultācija Nr.1" at bounding box center [329, 497] width 343 height 15
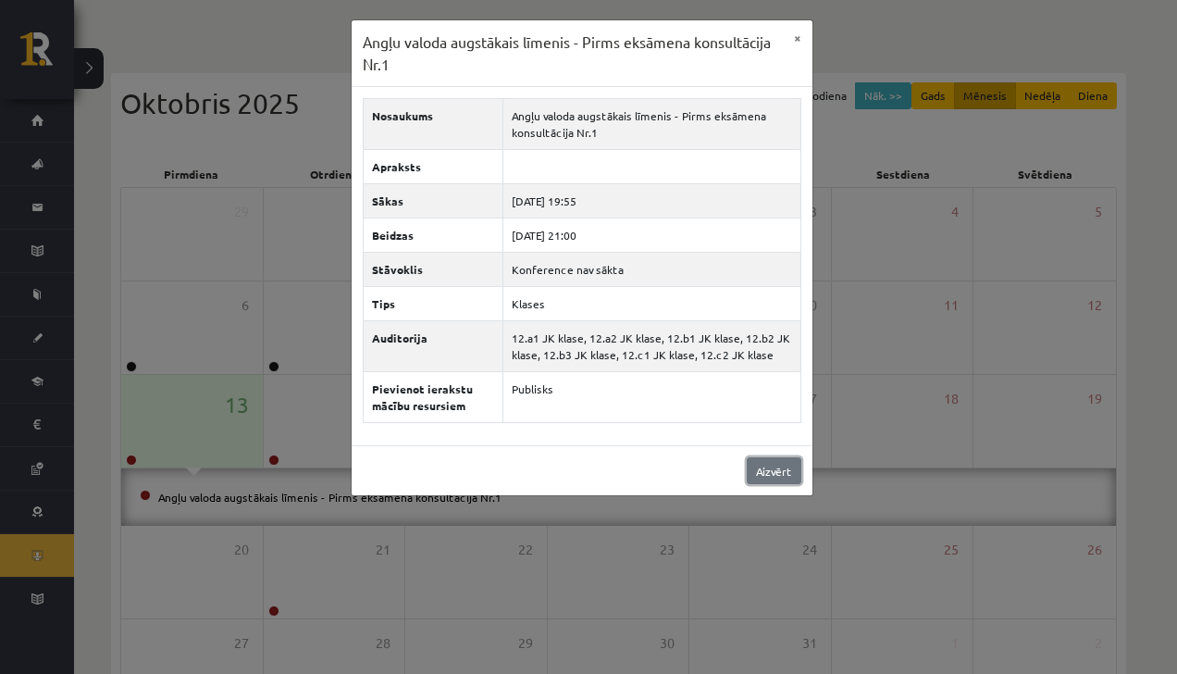
click at [764, 461] on link "Aizvērt" at bounding box center [774, 470] width 55 height 27
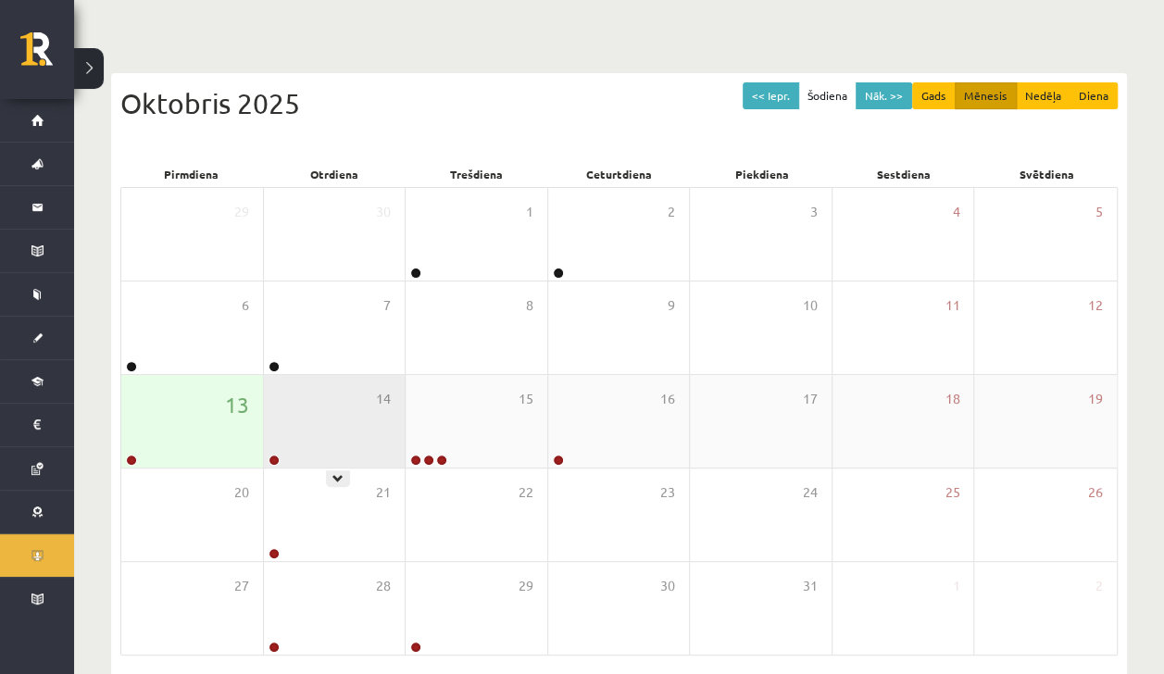
click at [359, 407] on div "14" at bounding box center [335, 421] width 142 height 93
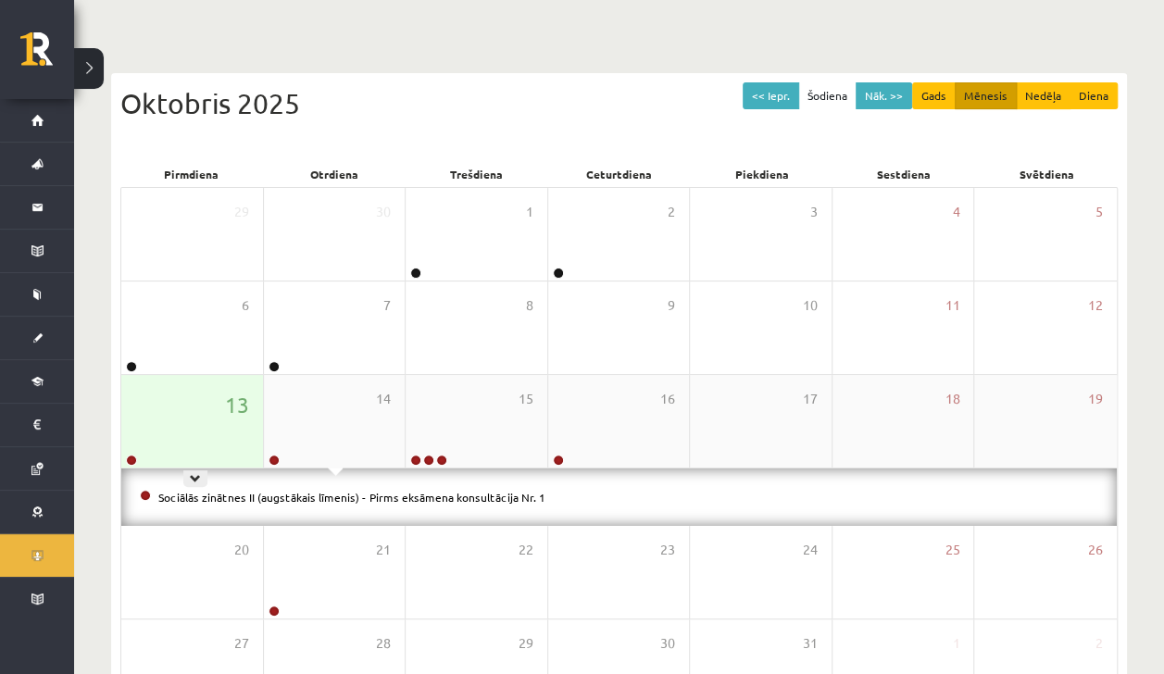
click at [184, 437] on div "13" at bounding box center [192, 421] width 142 height 93
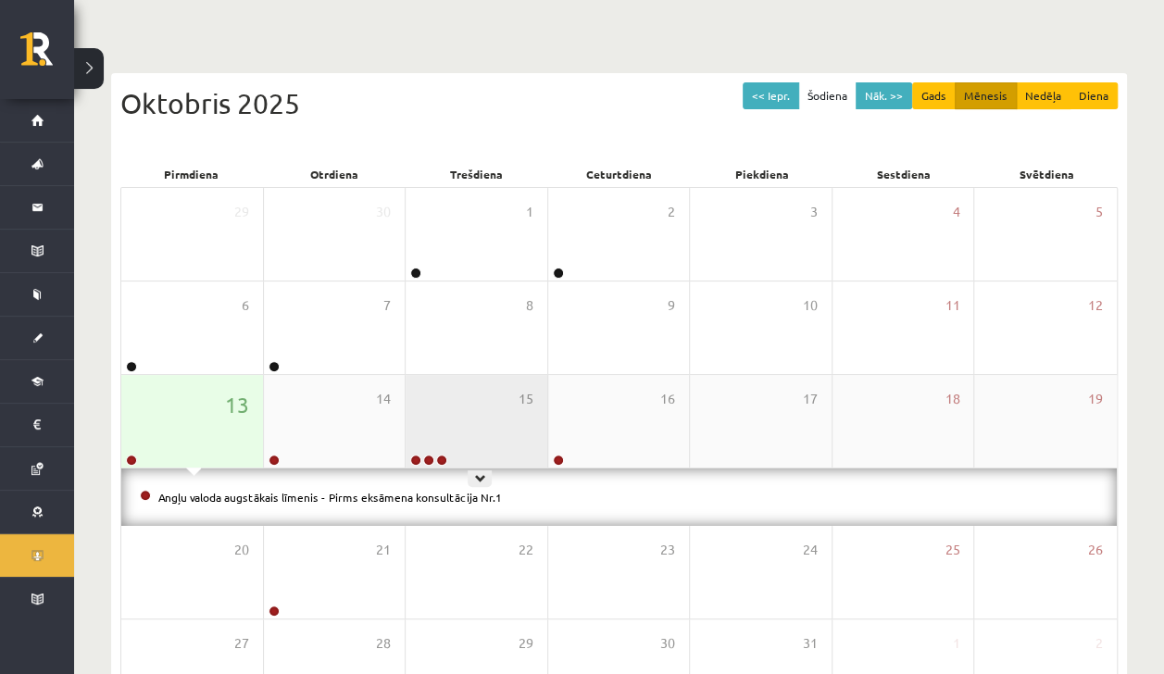
click at [455, 461] on div "15" at bounding box center [476, 421] width 142 height 93
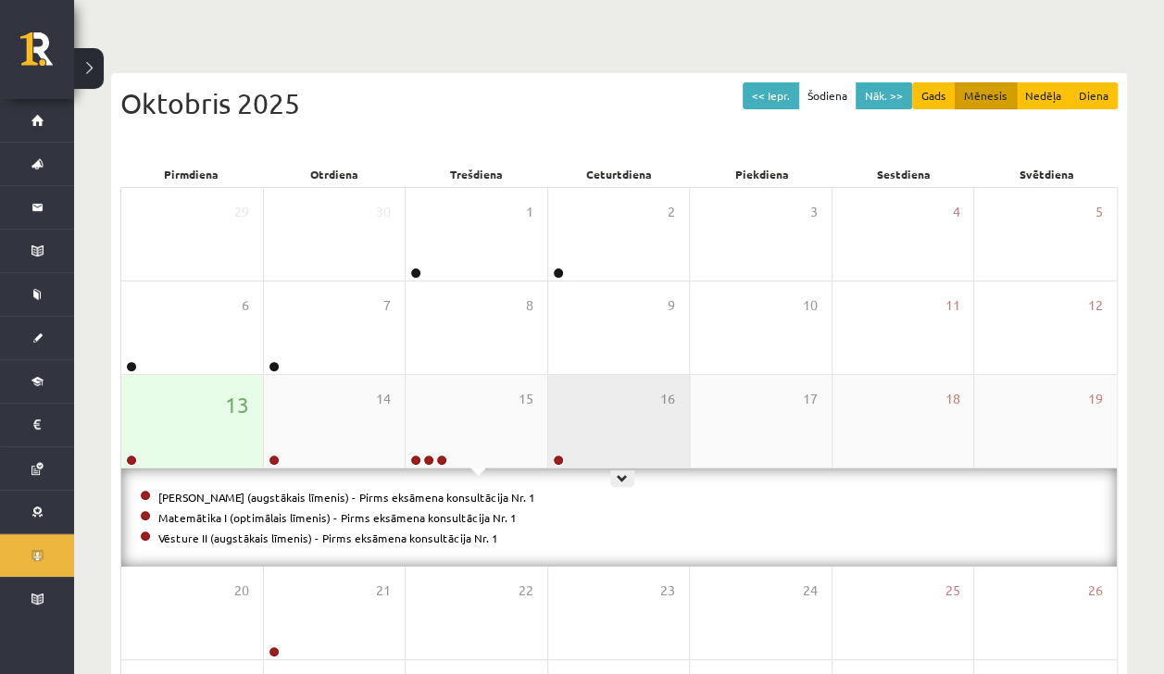
click at [609, 398] on div "16" at bounding box center [619, 421] width 142 height 93
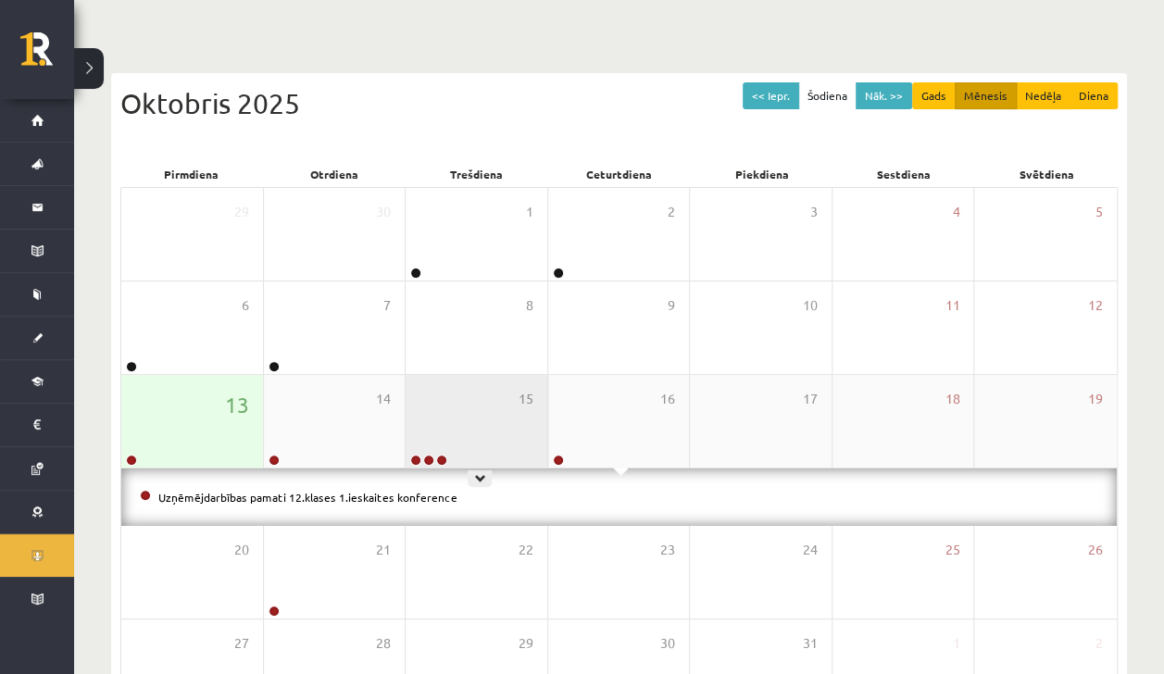
click at [464, 405] on div "15" at bounding box center [476, 421] width 142 height 93
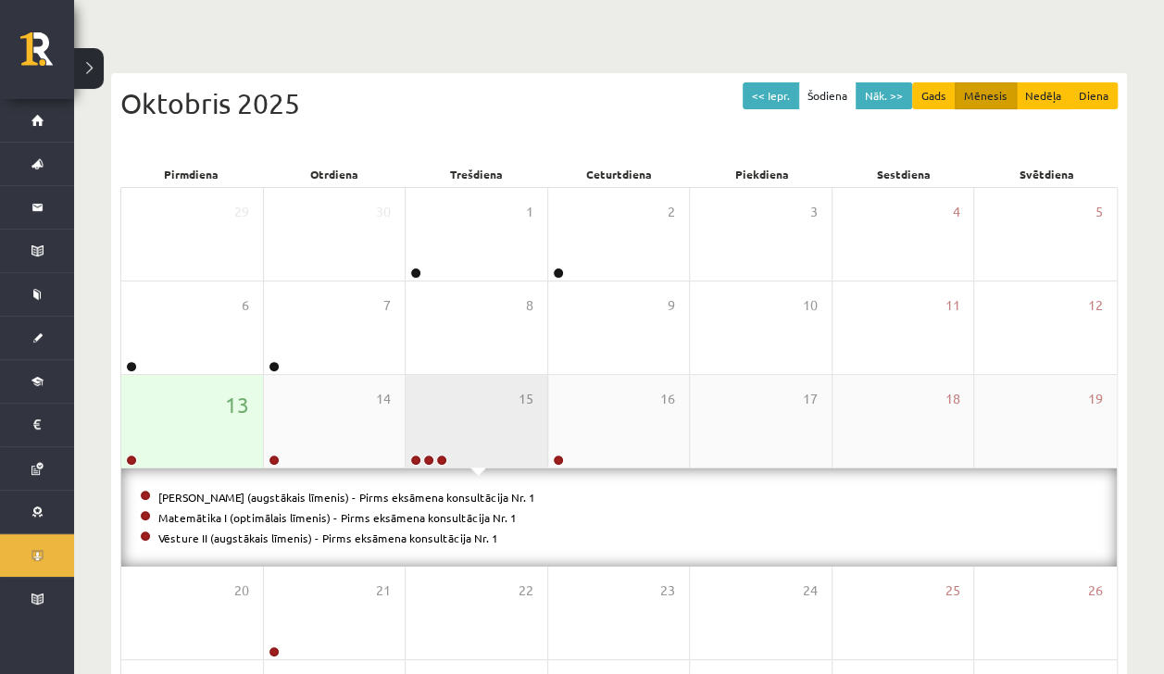
click at [464, 405] on div "15" at bounding box center [476, 421] width 142 height 93
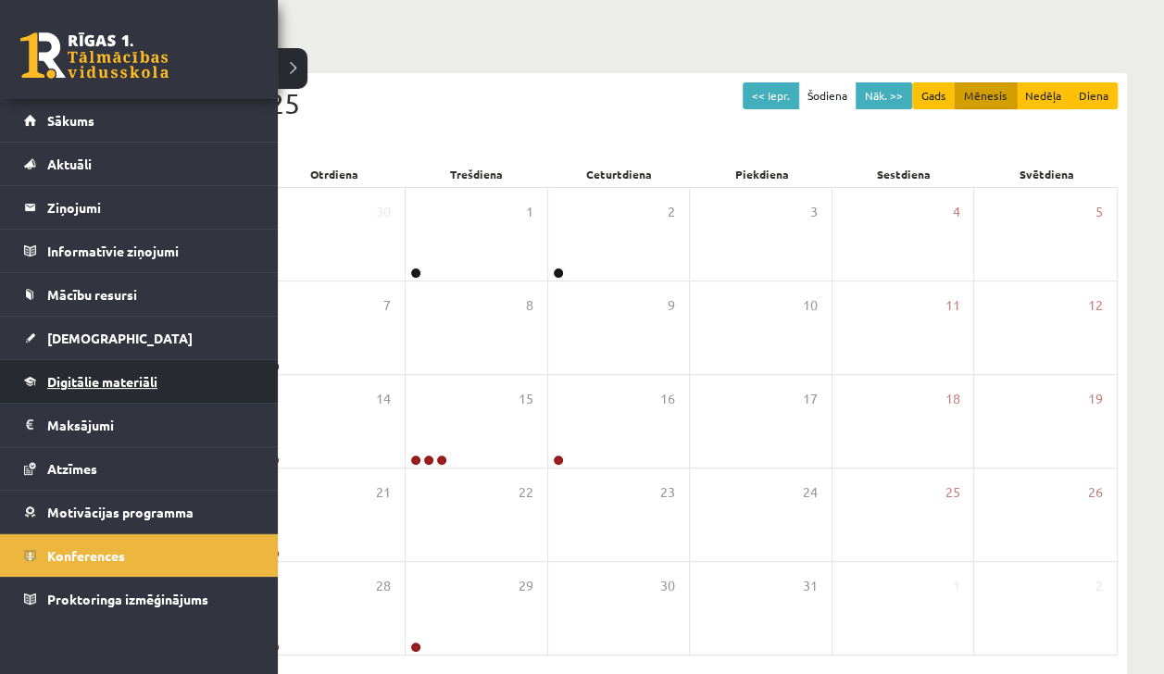
click at [83, 385] on span "Digitālie materiāli" at bounding box center [102, 381] width 110 height 17
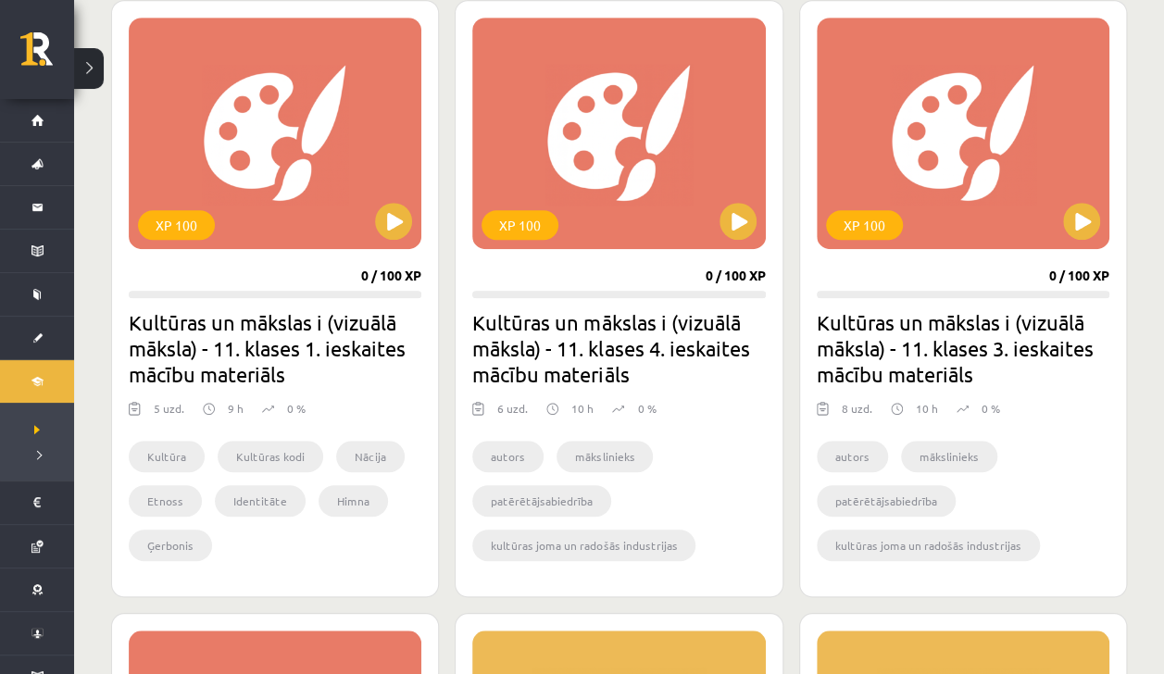
scroll to position [572, 0]
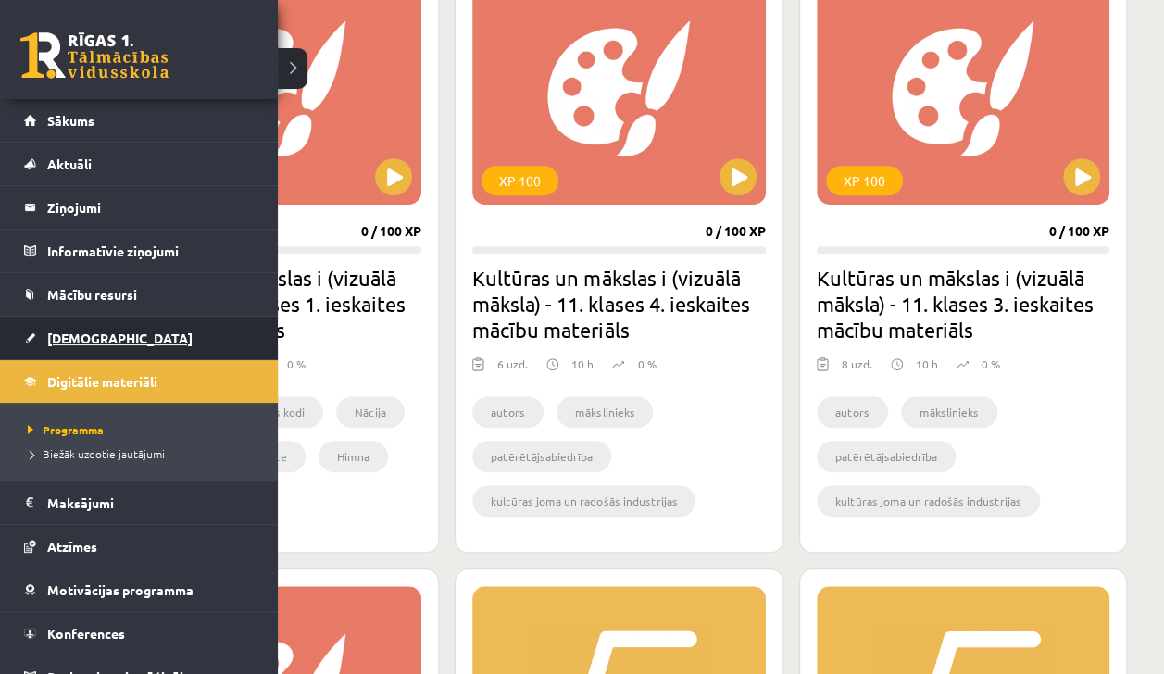
click at [61, 331] on span "[DEMOGRAPHIC_DATA]" at bounding box center [119, 338] width 145 height 17
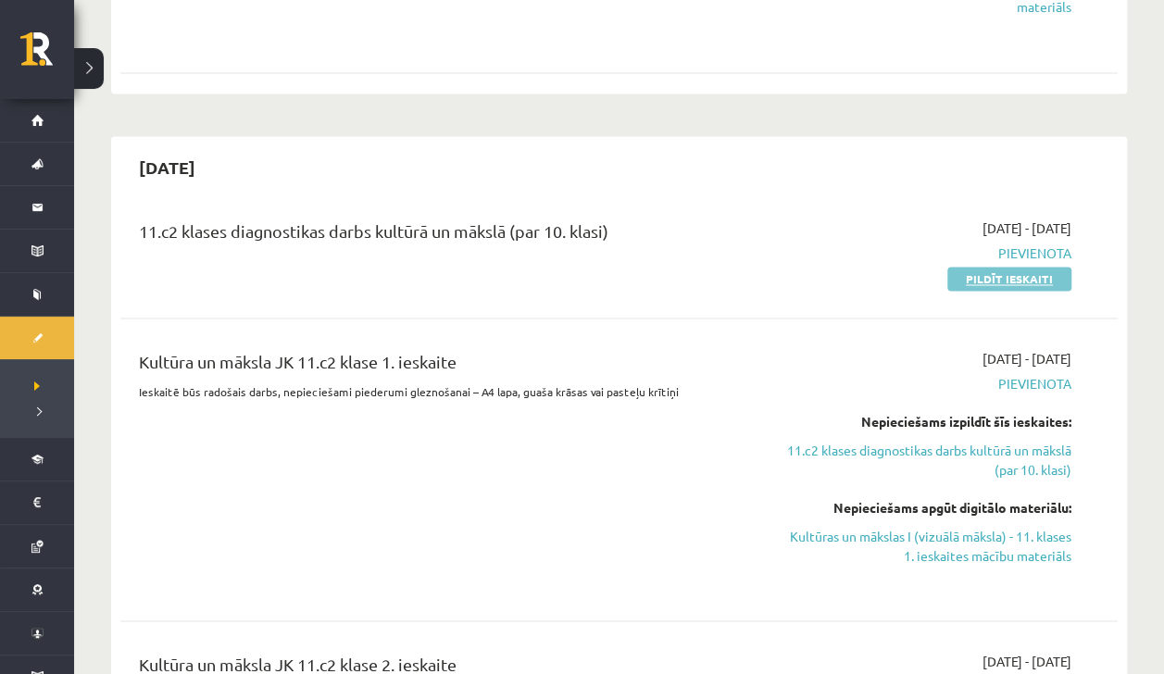
scroll to position [1455, 0]
drag, startPoint x: 991, startPoint y: 206, endPoint x: 992, endPoint y: 220, distance: 14.8
click at [992, 220] on div "2025-09-01 - 2025-10-31 Pievienota Pildīt ieskaiti" at bounding box center [925, 253] width 320 height 69
click at [992, 268] on link "Pildīt ieskaiti" at bounding box center [1009, 280] width 124 height 24
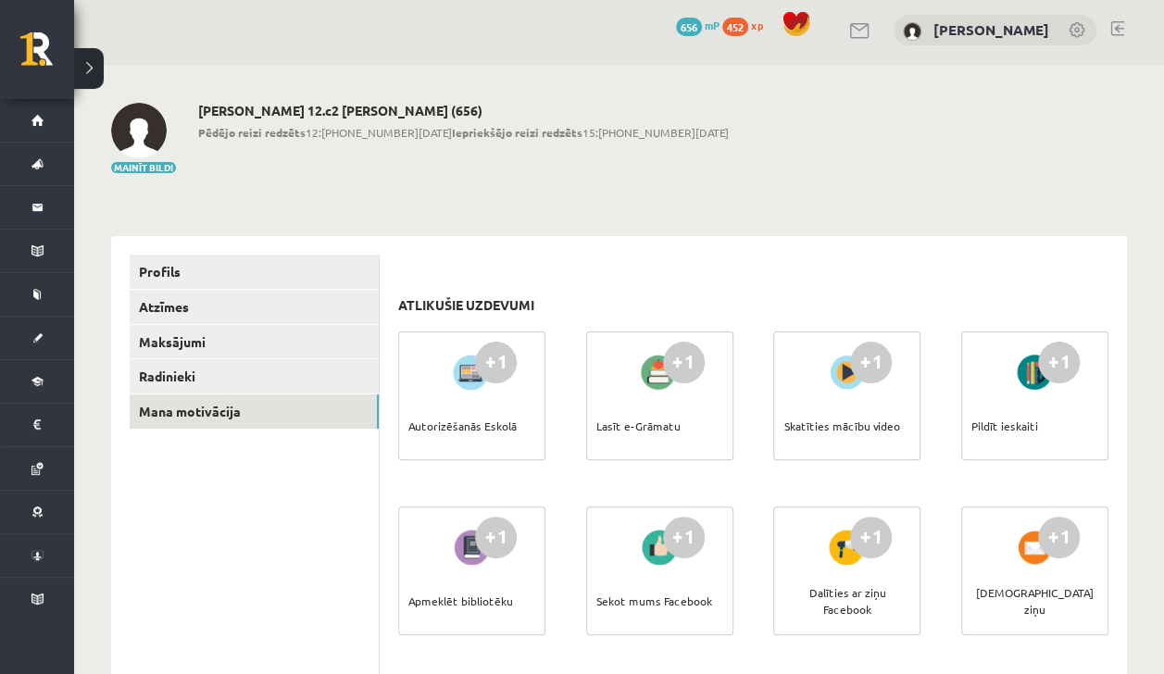
scroll to position [6, 0]
click at [417, 402] on div "Autorizēšanās Eskolā" at bounding box center [462, 425] width 108 height 65
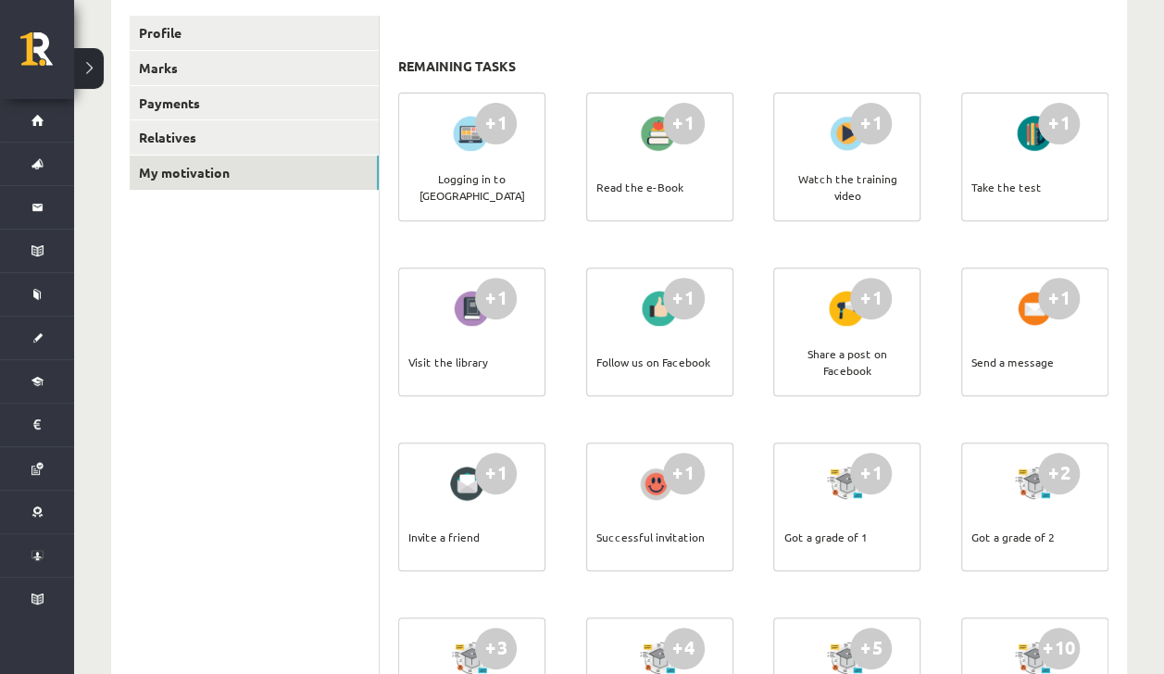
scroll to position [250, 0]
click at [841, 148] on div at bounding box center [846, 132] width 53 height 43
click at [855, 124] on div "+1" at bounding box center [871, 123] width 42 height 42
click at [869, 130] on div "+1" at bounding box center [871, 123] width 42 height 42
click at [857, 122] on div "+1" at bounding box center [871, 123] width 42 height 42
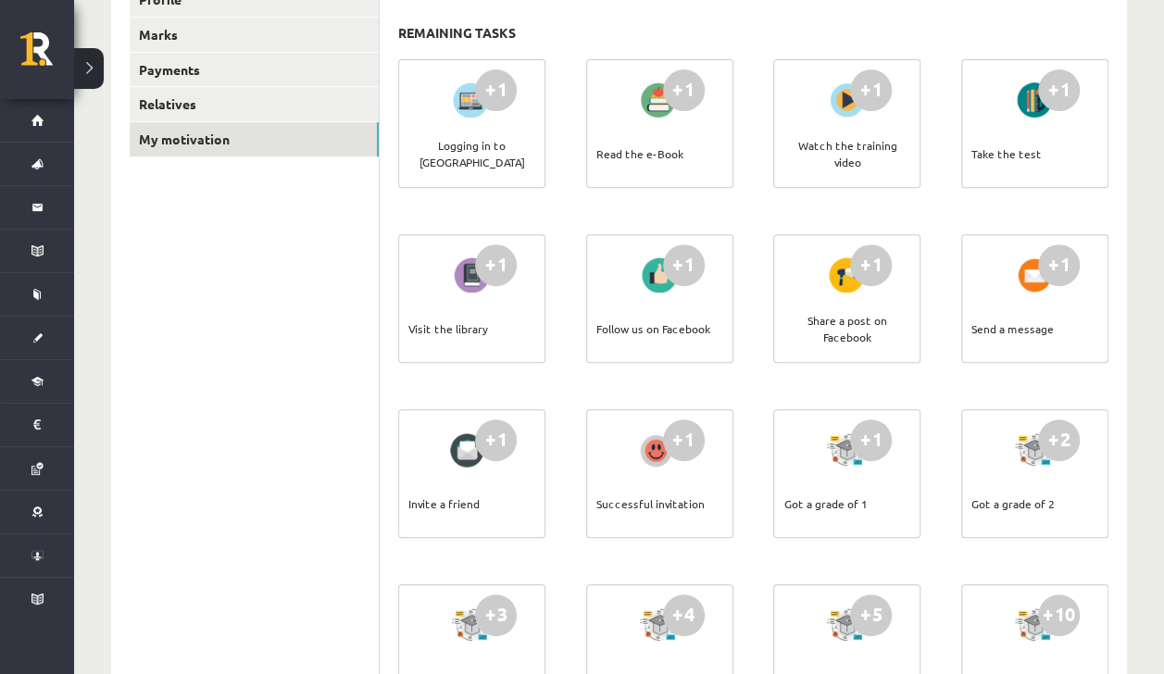
scroll to position [0, 0]
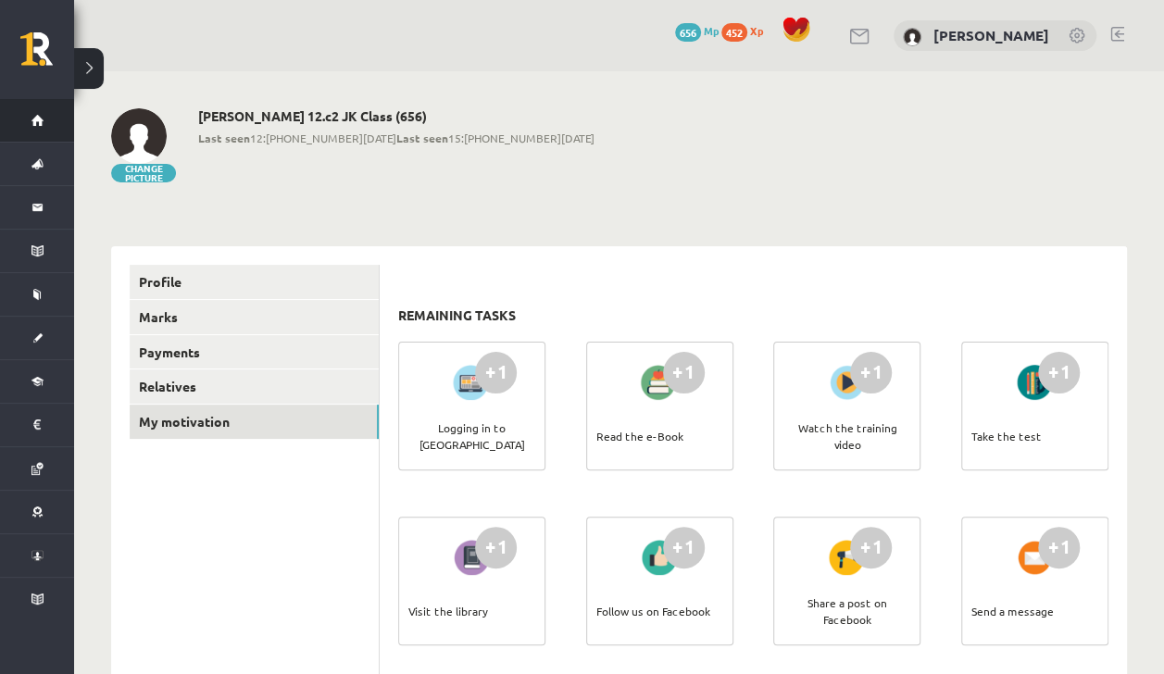
click at [36, 106] on link "Sākums" at bounding box center [37, 120] width 74 height 43
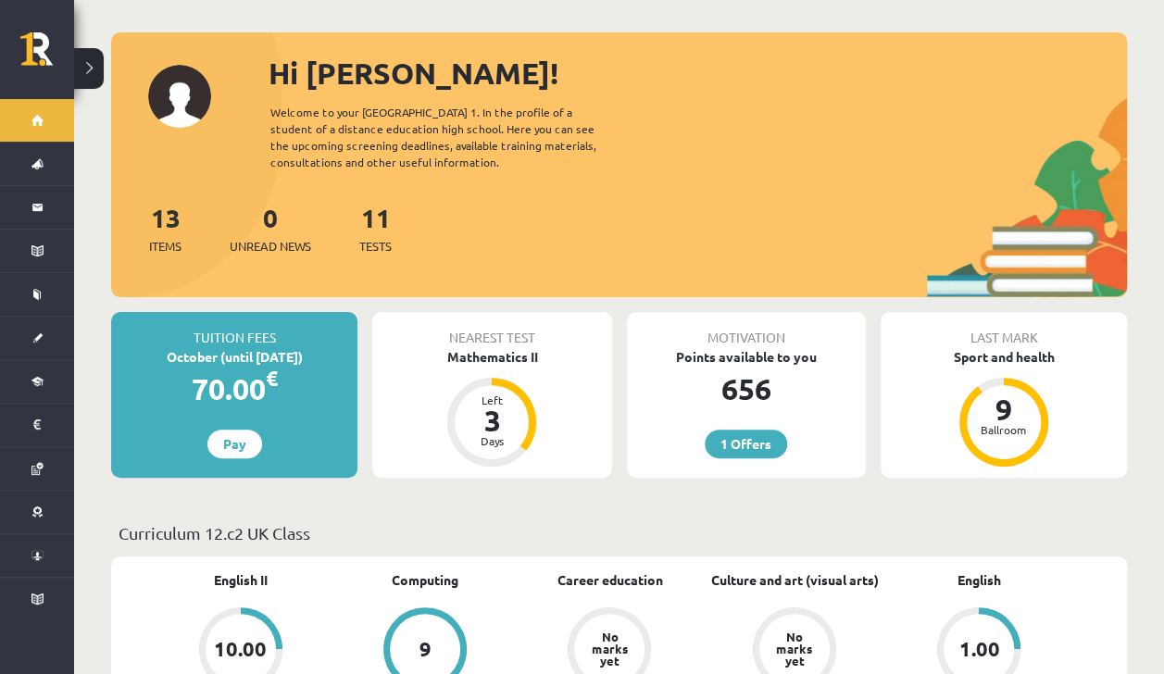
scroll to position [130, 0]
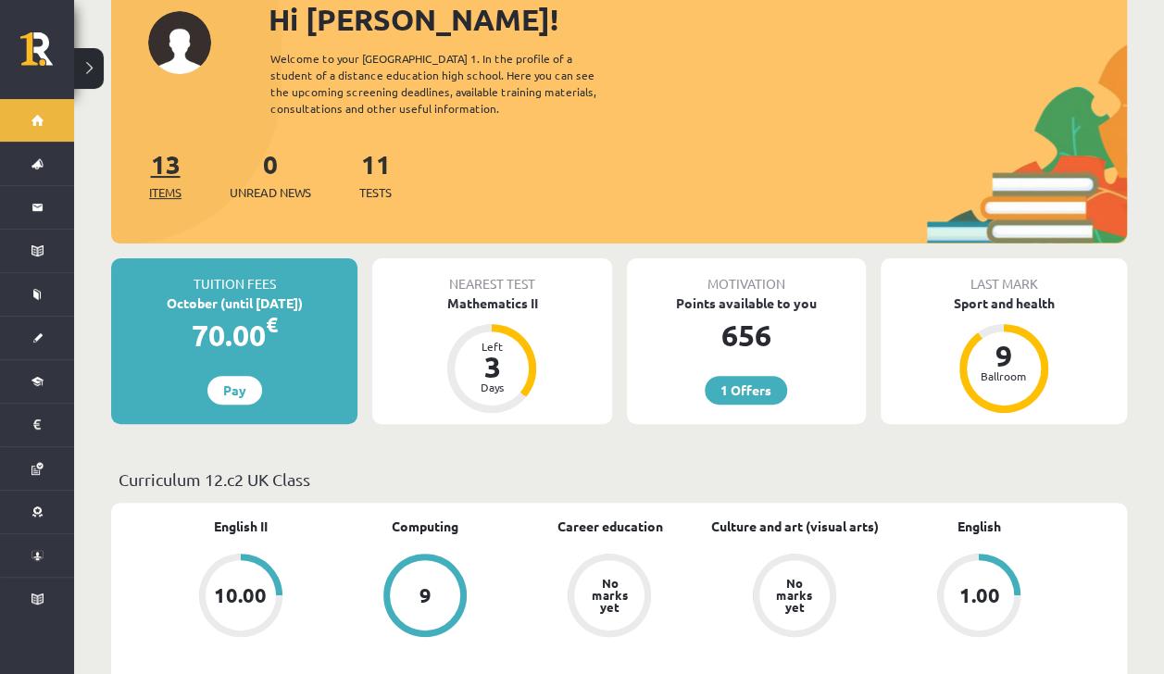
click at [175, 154] on font "13" at bounding box center [166, 163] width 30 height 32
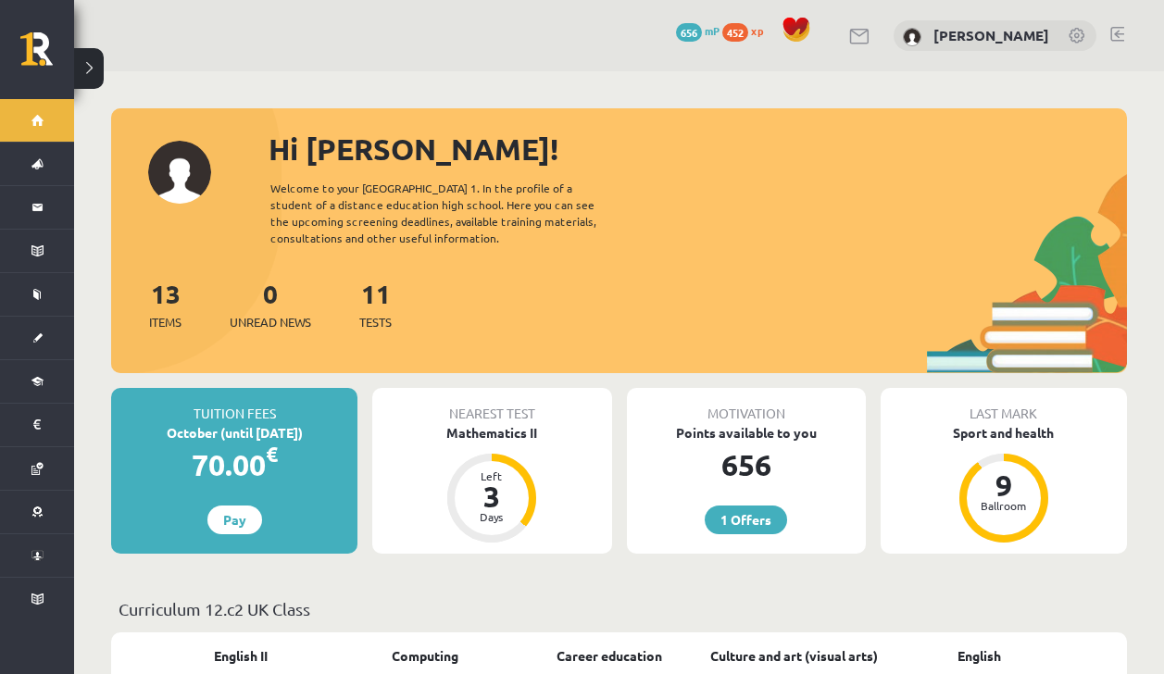
scroll to position [130, 0]
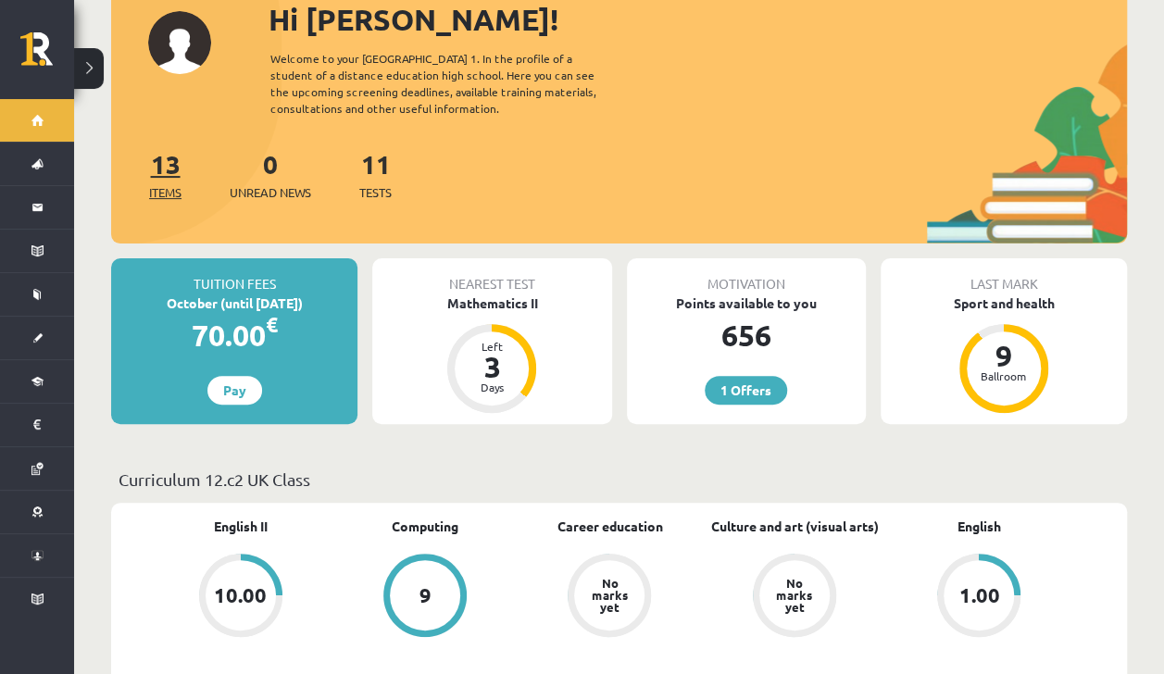
click at [156, 170] on font "13" at bounding box center [166, 163] width 30 height 32
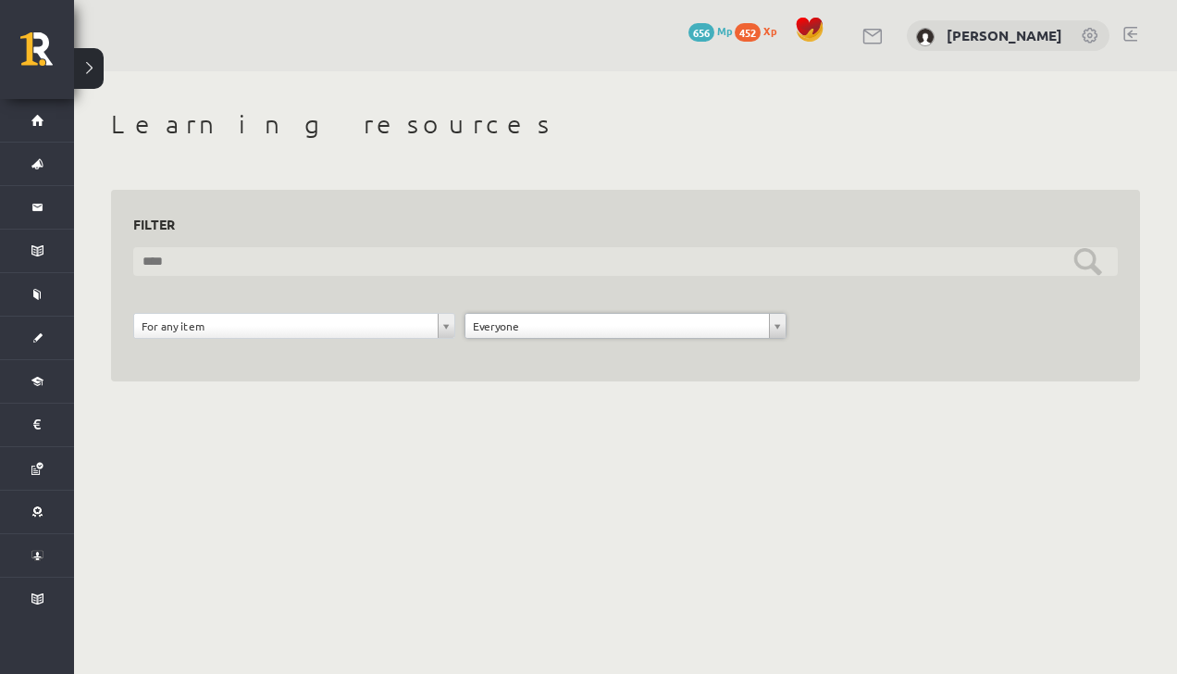
click at [259, 255] on input "text" at bounding box center [625, 261] width 985 height 29
click at [1080, 264] on input "text" at bounding box center [625, 261] width 985 height 29
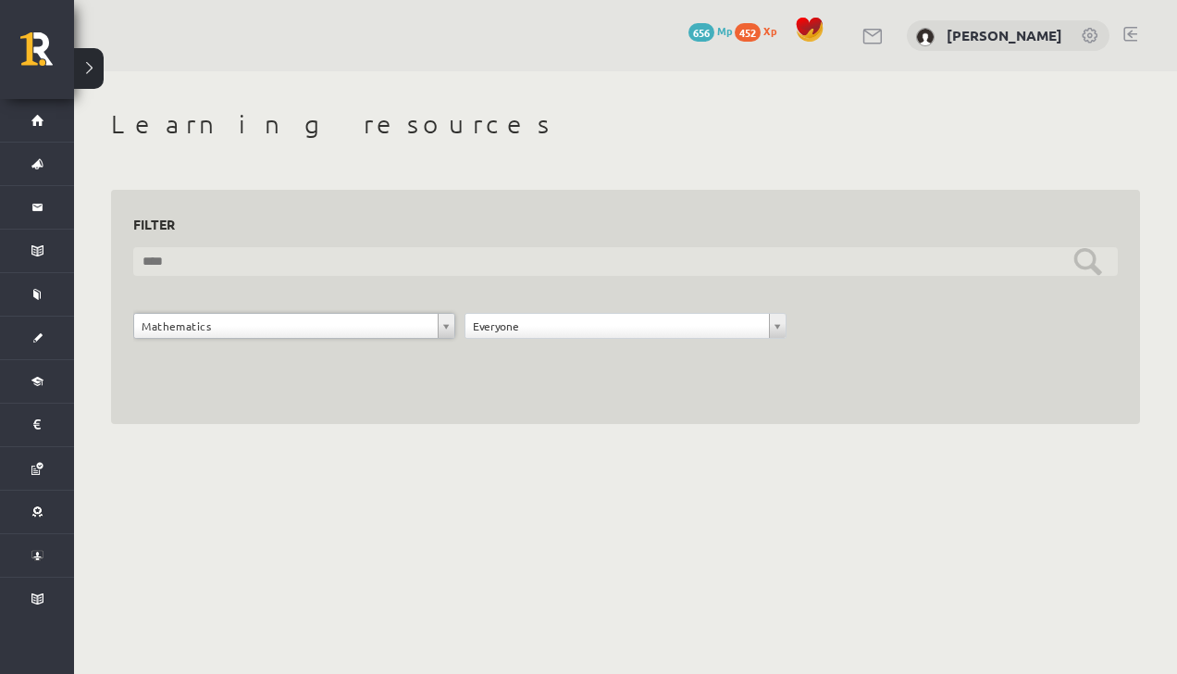
click at [1096, 270] on input "text" at bounding box center [625, 261] width 985 height 29
click at [1107, 254] on input "text" at bounding box center [625, 261] width 985 height 29
click at [1099, 254] on input "text" at bounding box center [625, 261] width 985 height 29
click at [1092, 252] on input "text" at bounding box center [625, 261] width 985 height 29
click at [1089, 254] on input "text" at bounding box center [625, 261] width 985 height 29
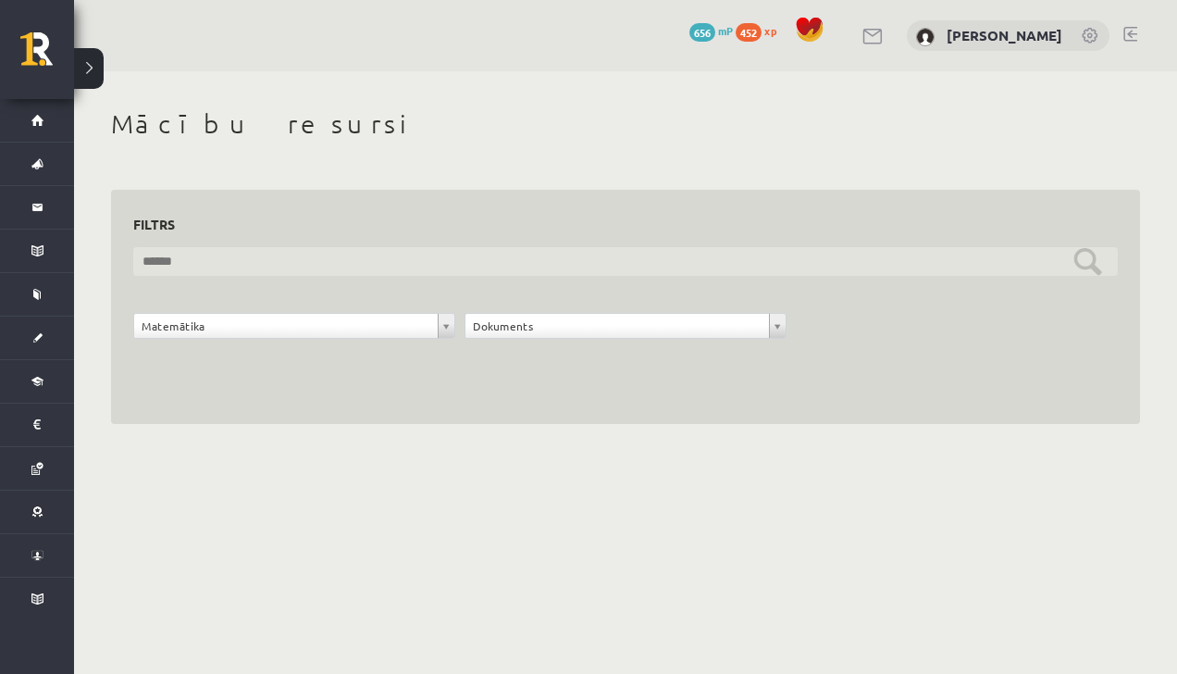
click at [1085, 254] on input "text" at bounding box center [625, 261] width 985 height 29
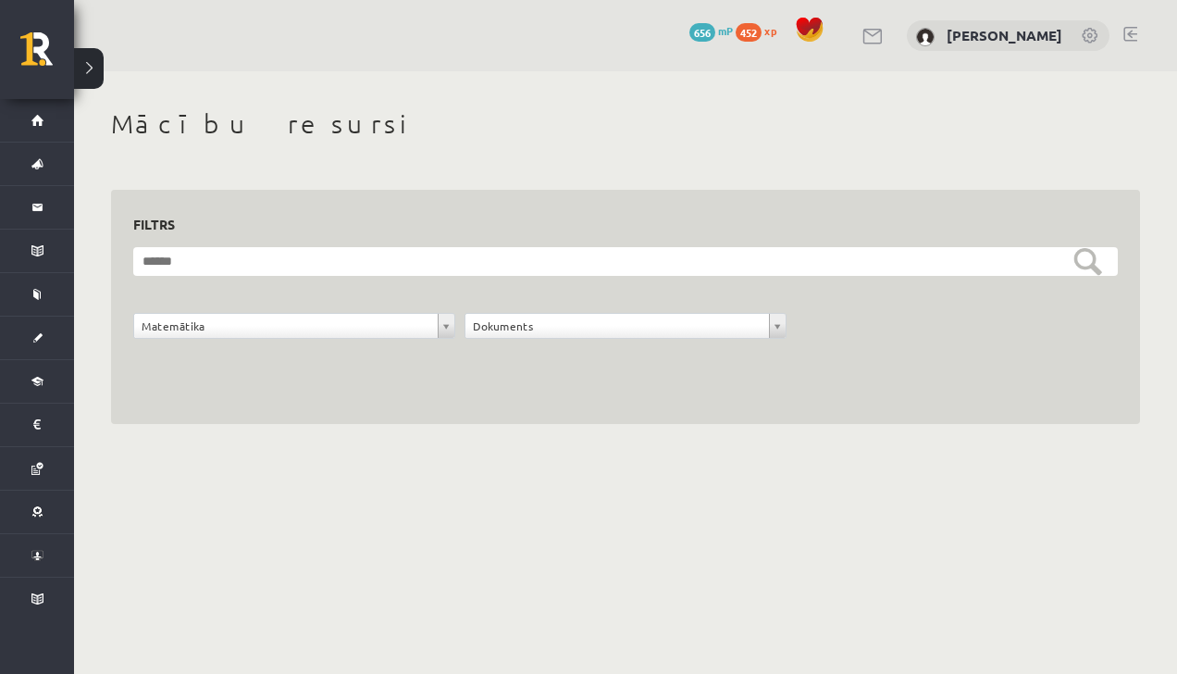
click at [103, 72] on button at bounding box center [89, 68] width 30 height 41
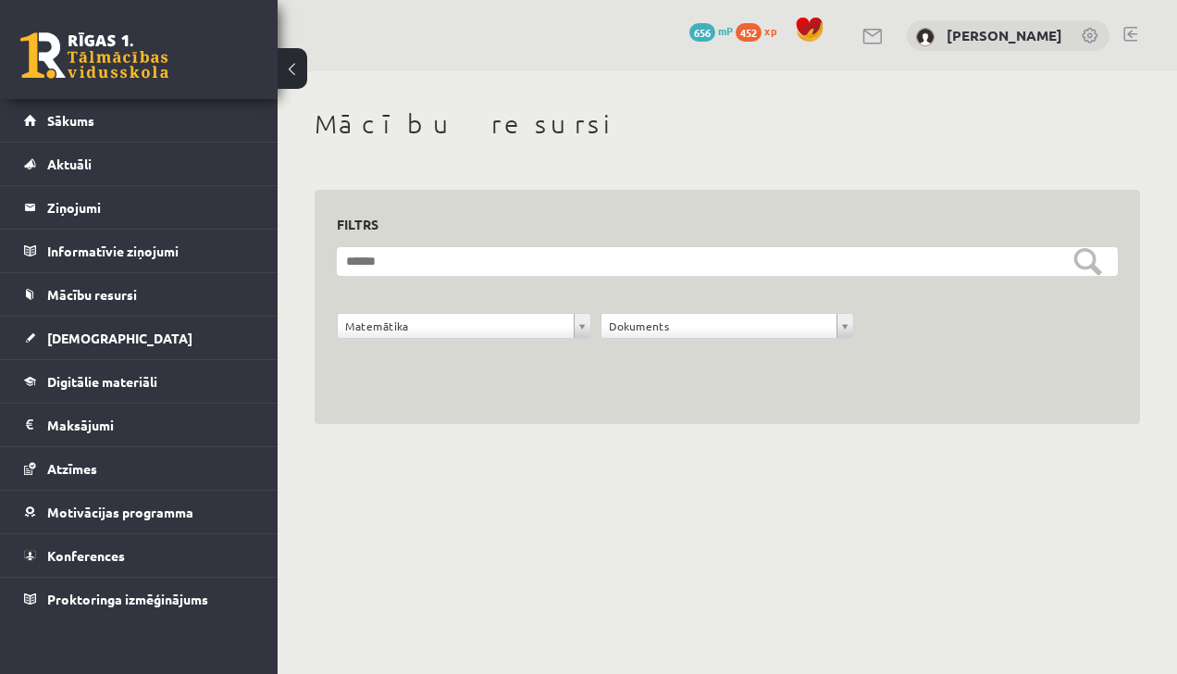
click at [299, 83] on button at bounding box center [293, 68] width 30 height 41
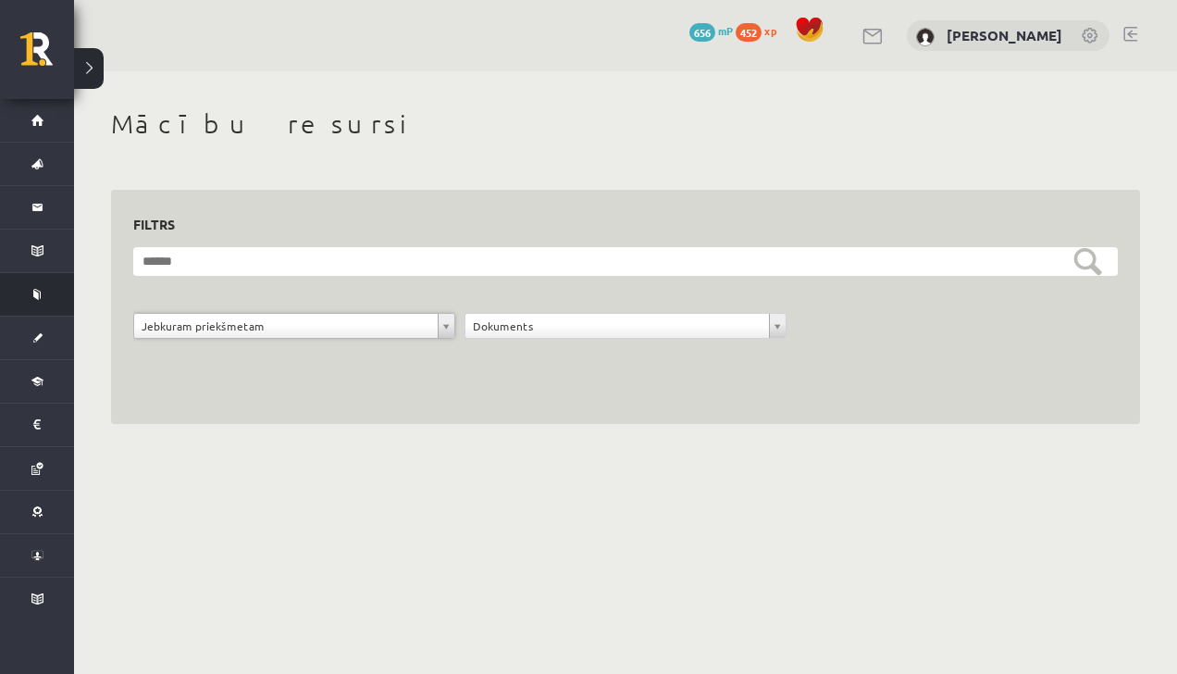
click at [32, 274] on link "Mācību resursi" at bounding box center [37, 294] width 74 height 43
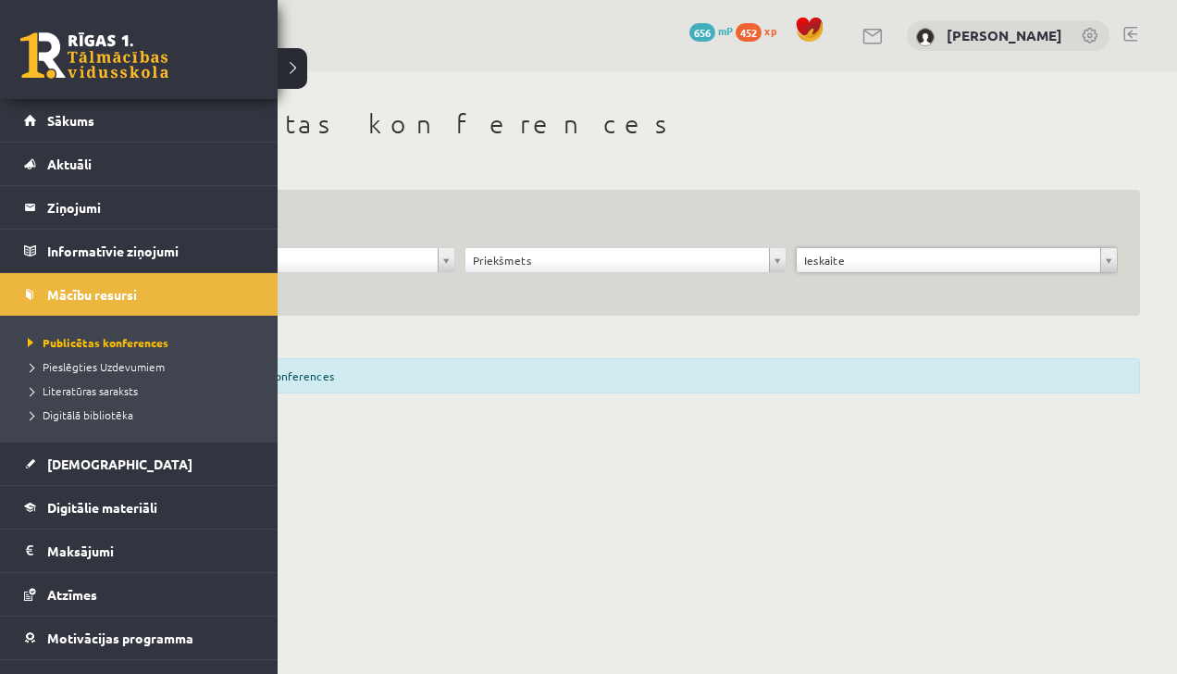
click at [305, 69] on div "0 Dāvanas 656 mP 452 xp Tuong Khang Nguyen" at bounding box center [625, 35] width 1103 height 71
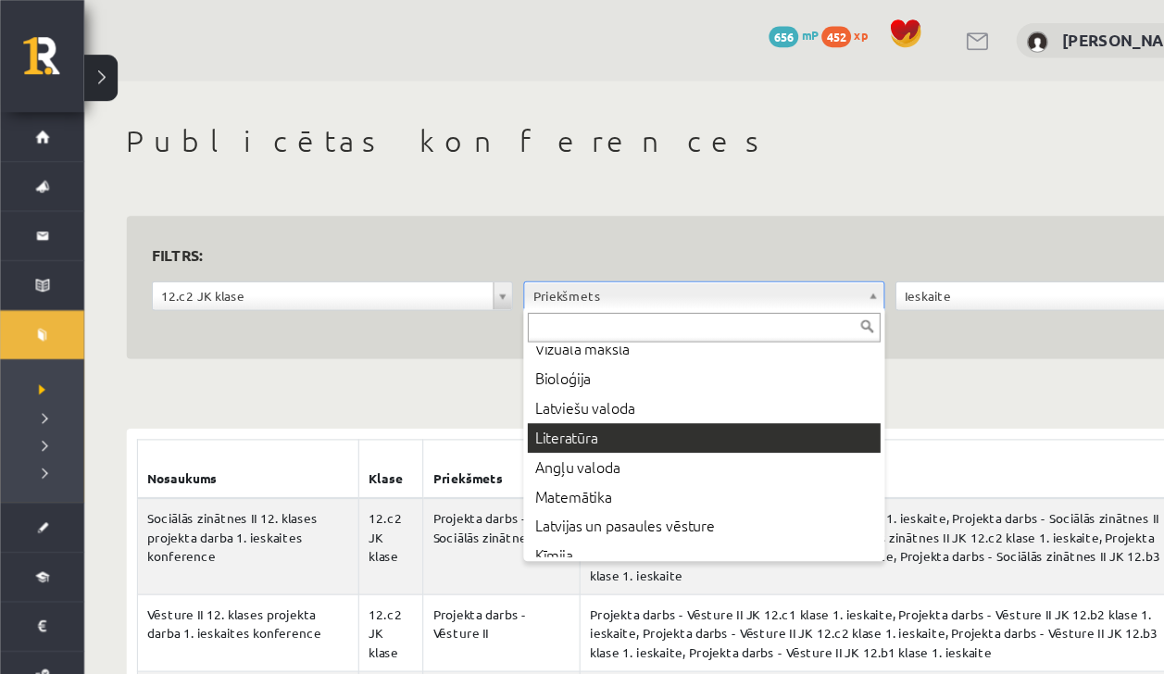
scroll to position [45, 0]
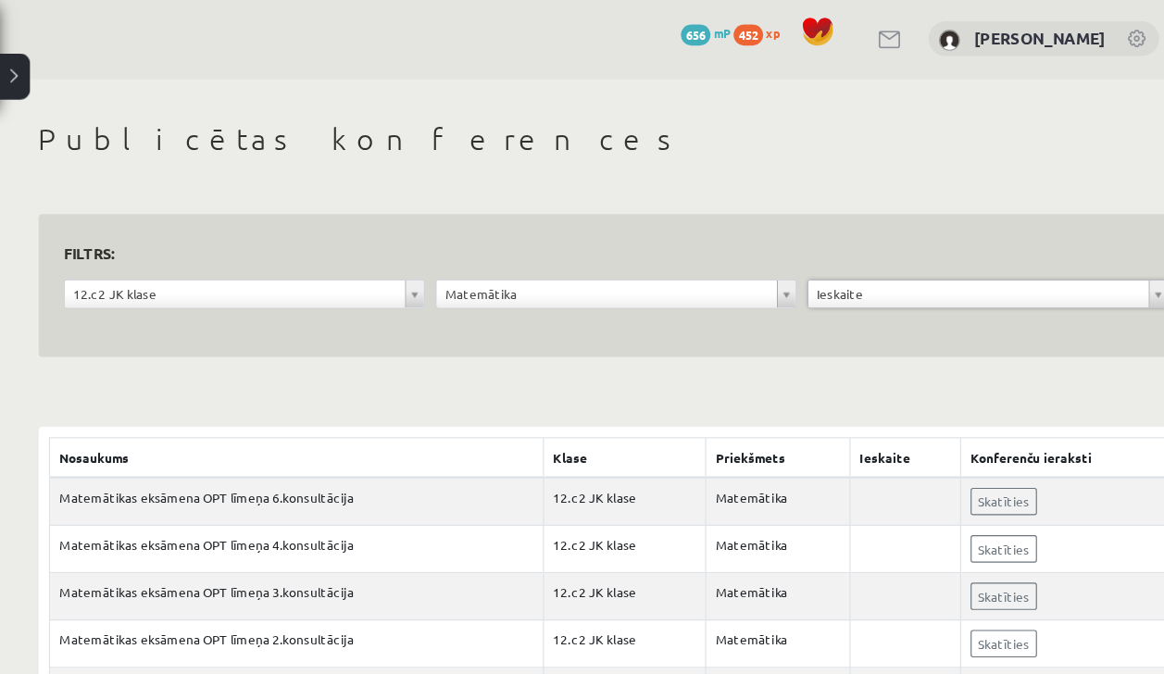
scroll to position [8, 0]
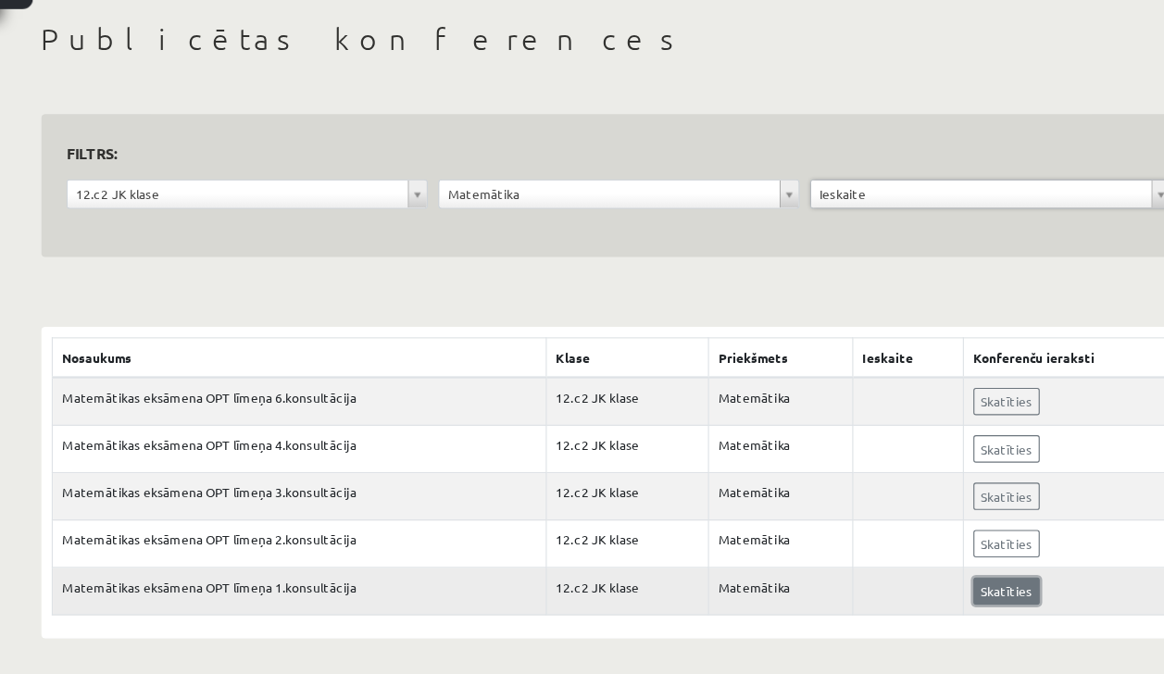
click at [952, 596] on link "Skatīties" at bounding box center [959, 601] width 58 height 24
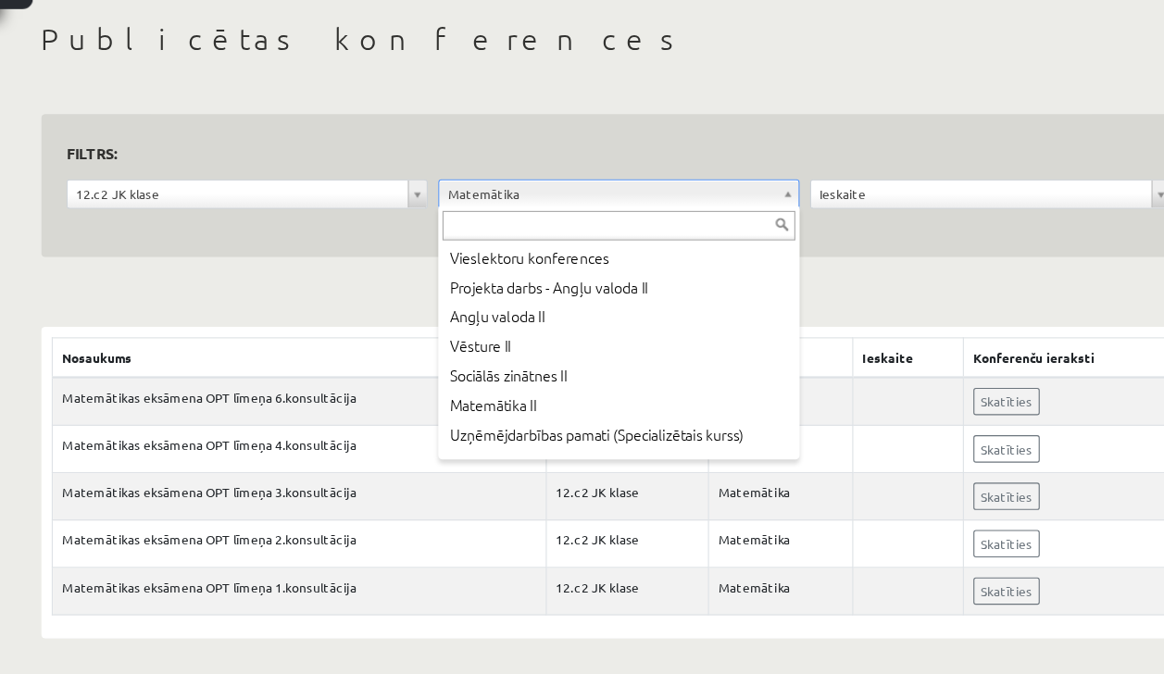
scroll to position [665, 0]
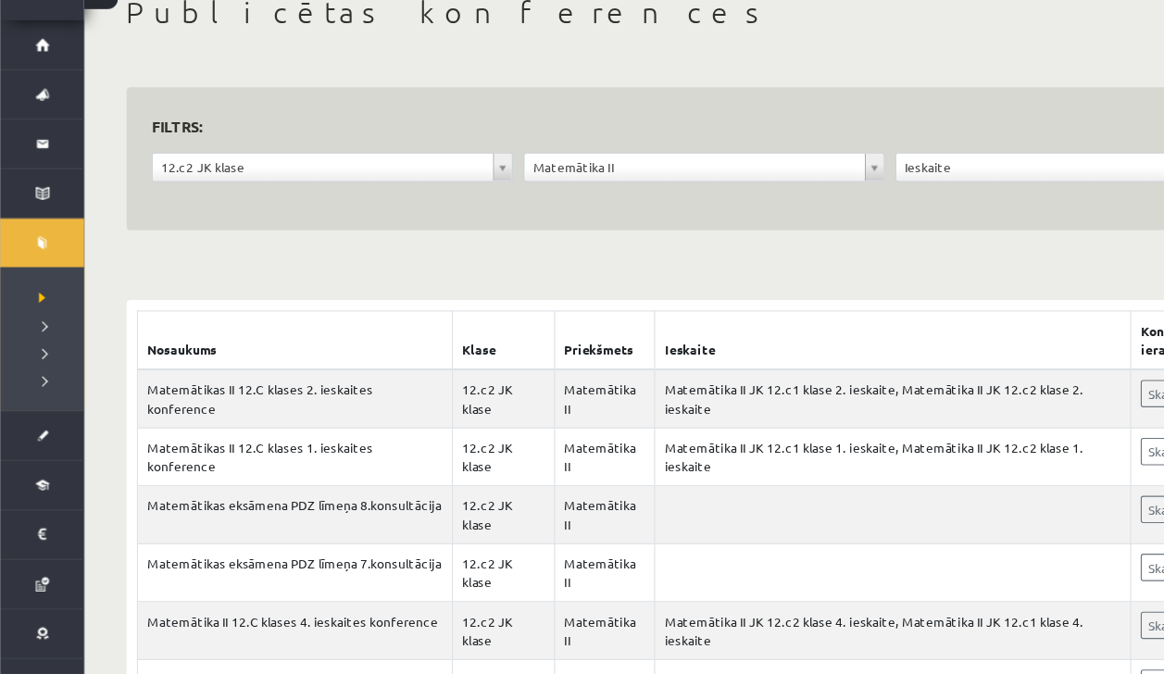
scroll to position [36, 0]
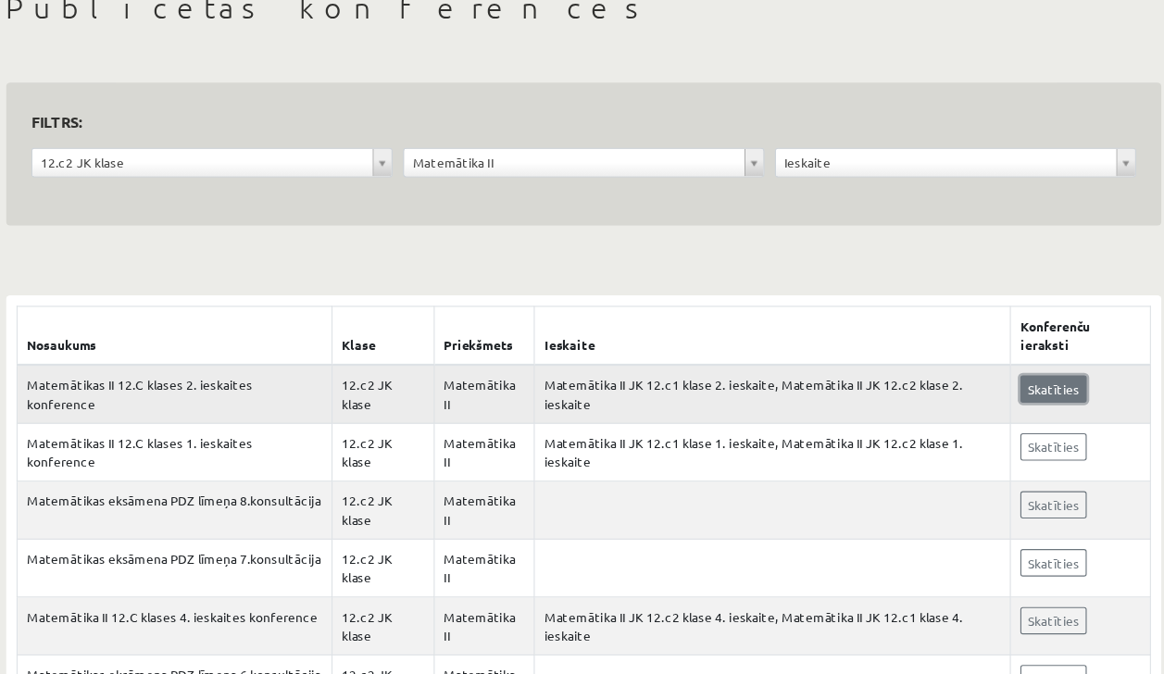
click at [1033, 411] on link "Skatīties" at bounding box center [1032, 423] width 58 height 24
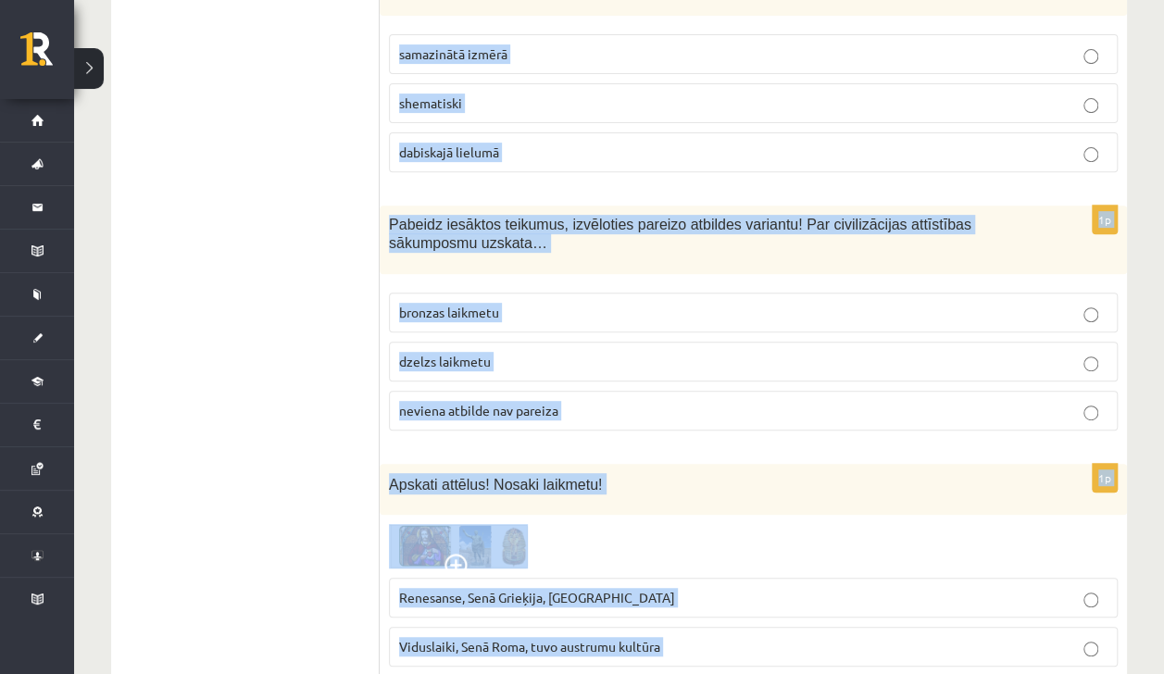
scroll to position [7559, 0]
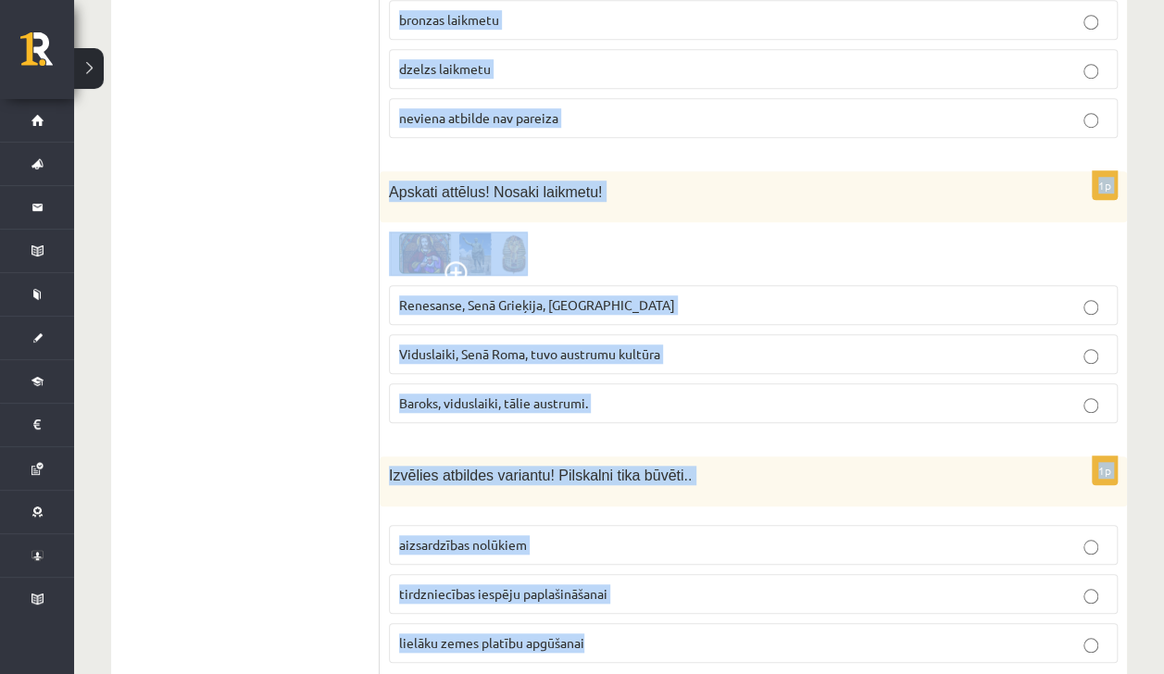
drag, startPoint x: 383, startPoint y: 363, endPoint x: 734, endPoint y: 589, distance: 417.3
copy form "2008 ar SIA “Alfor” atbalstu dibināta Purvīša balva, ko pasniedz, ekspertiem un…"
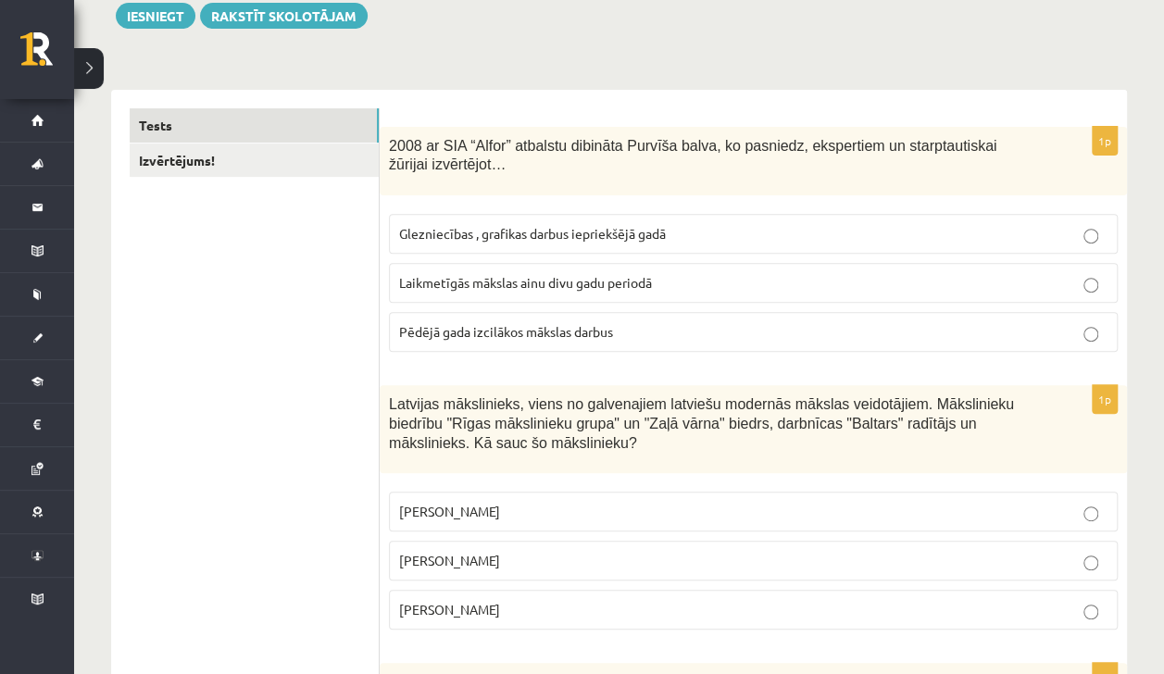
scroll to position [228, 0]
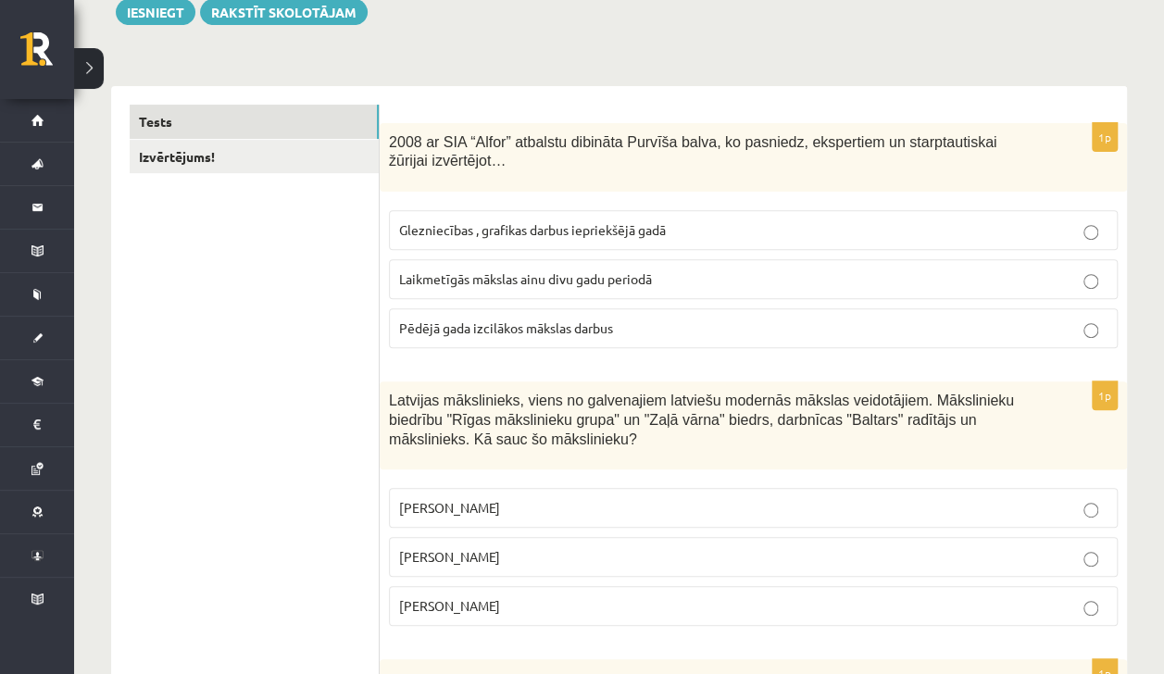
click at [401, 281] on span "Laikmetīgās mākslas ainu divu gadu periodā" at bounding box center [525, 278] width 253 height 17
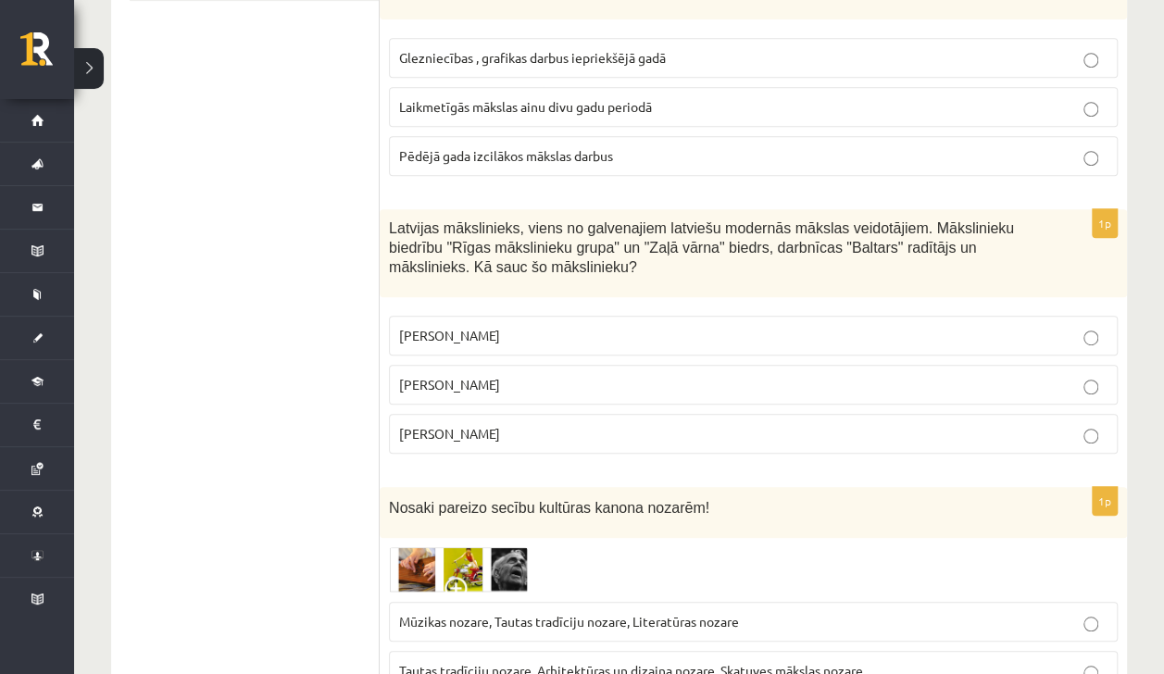
scroll to position [405, 0]
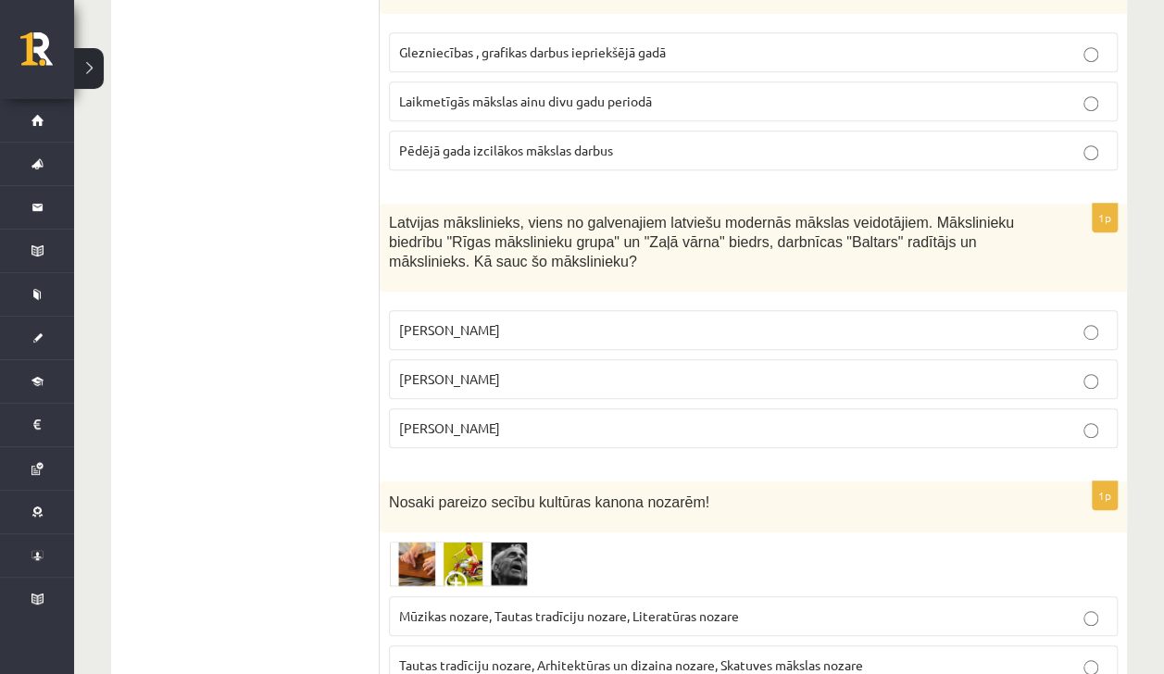
click at [430, 381] on span "[PERSON_NAME]" at bounding box center [449, 378] width 101 height 17
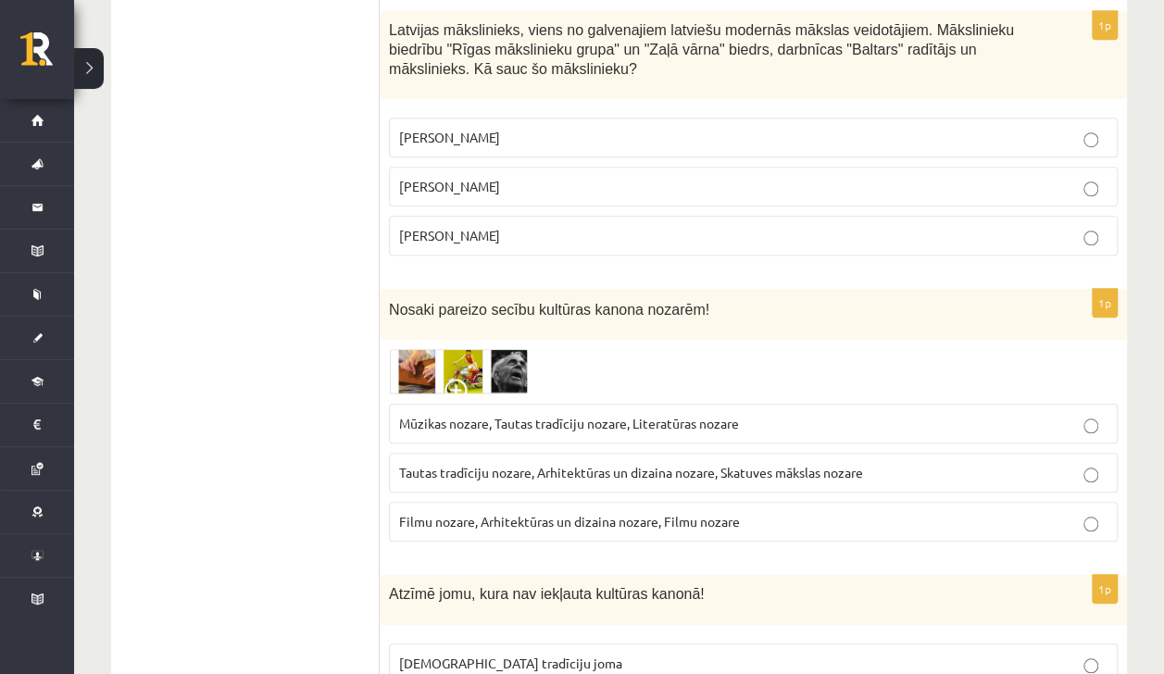
scroll to position [715, 0]
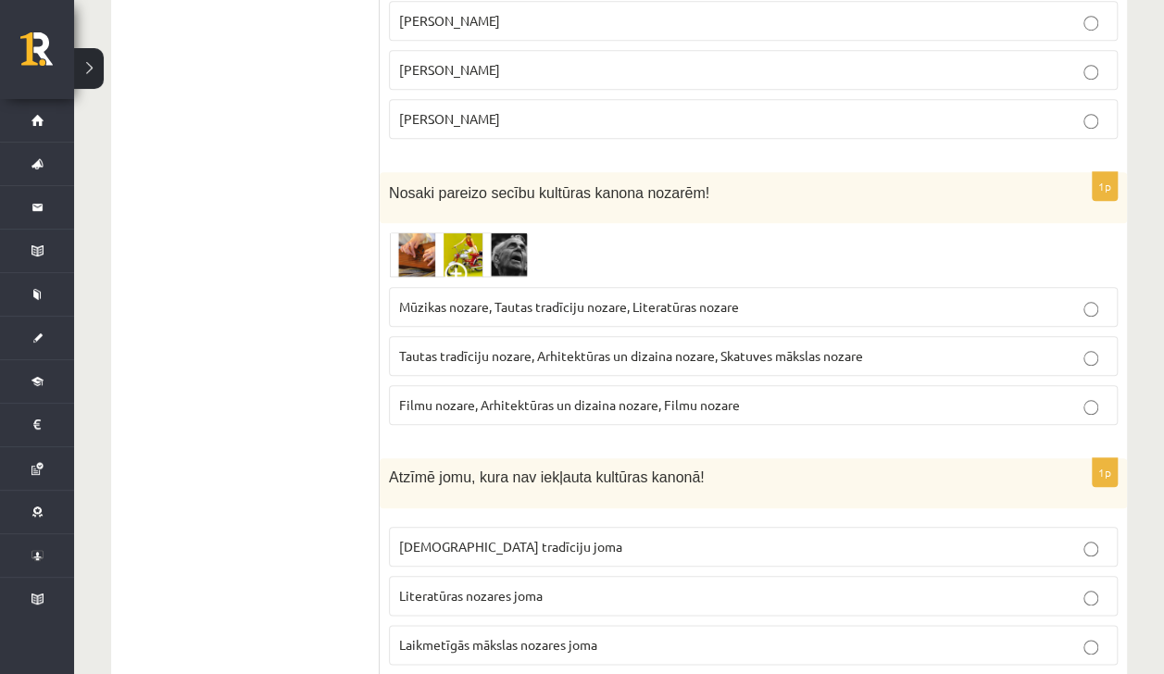
click at [454, 352] on span "Tautas tradīciju nozare, Arhitektūras un dizaina nozare, Skatuves mākslas nozare" at bounding box center [631, 355] width 464 height 17
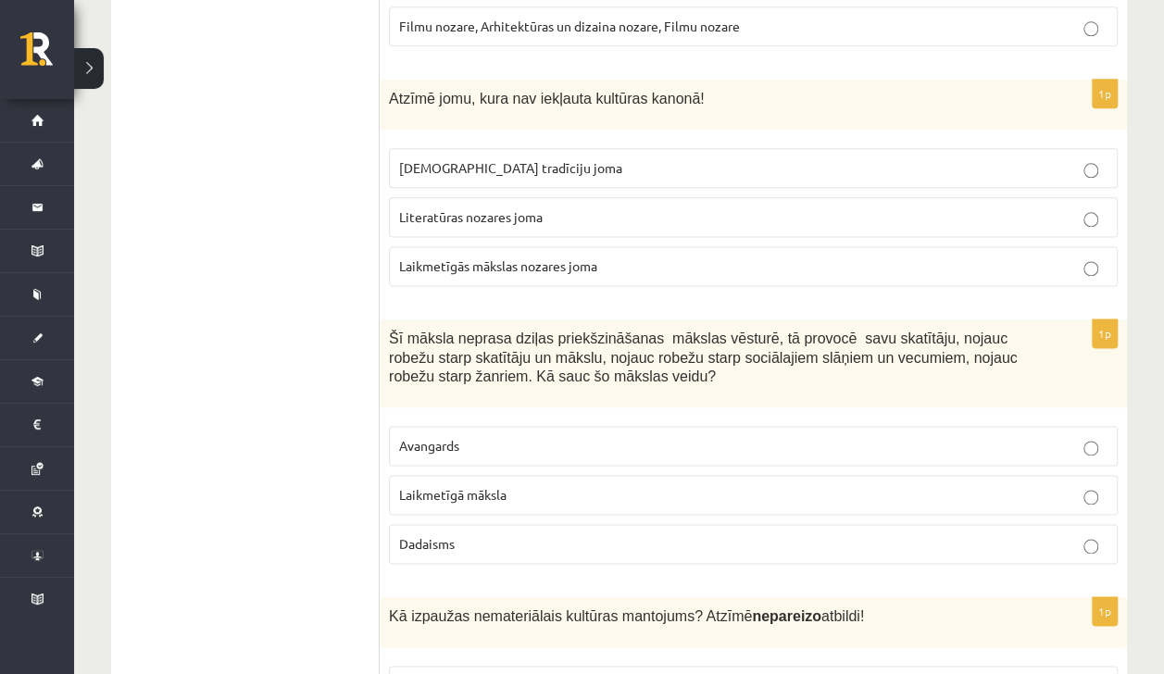
scroll to position [1112, 0]
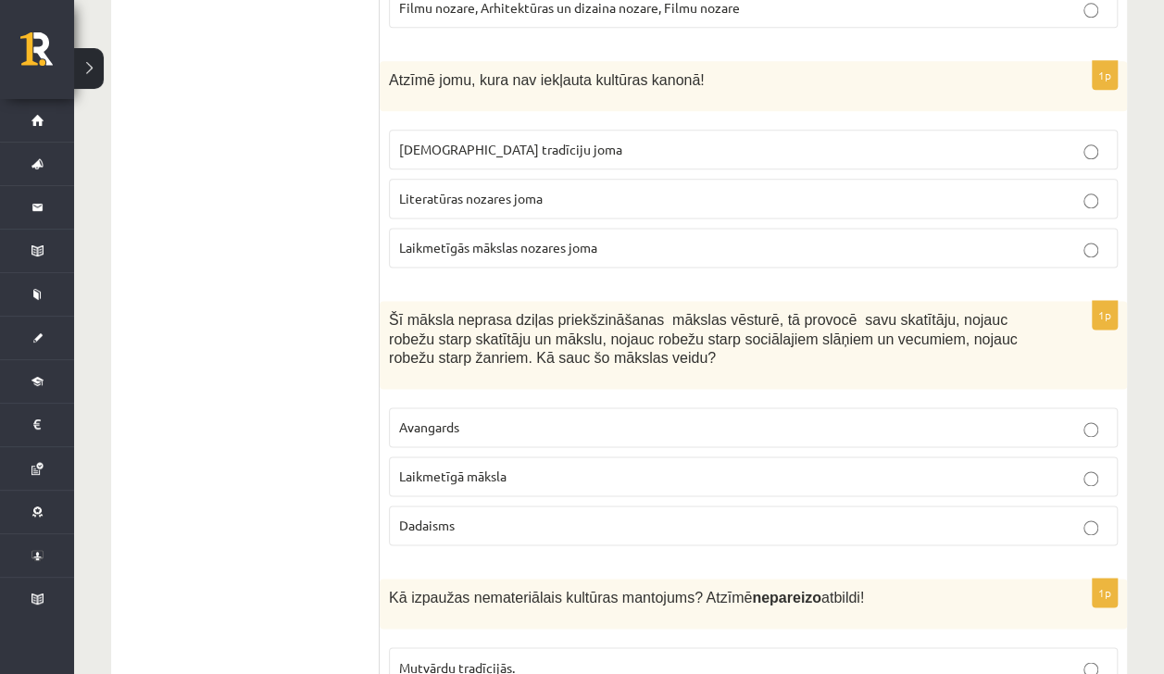
click at [423, 239] on span "Laikmetīgās mākslas nozares joma" at bounding box center [498, 247] width 198 height 17
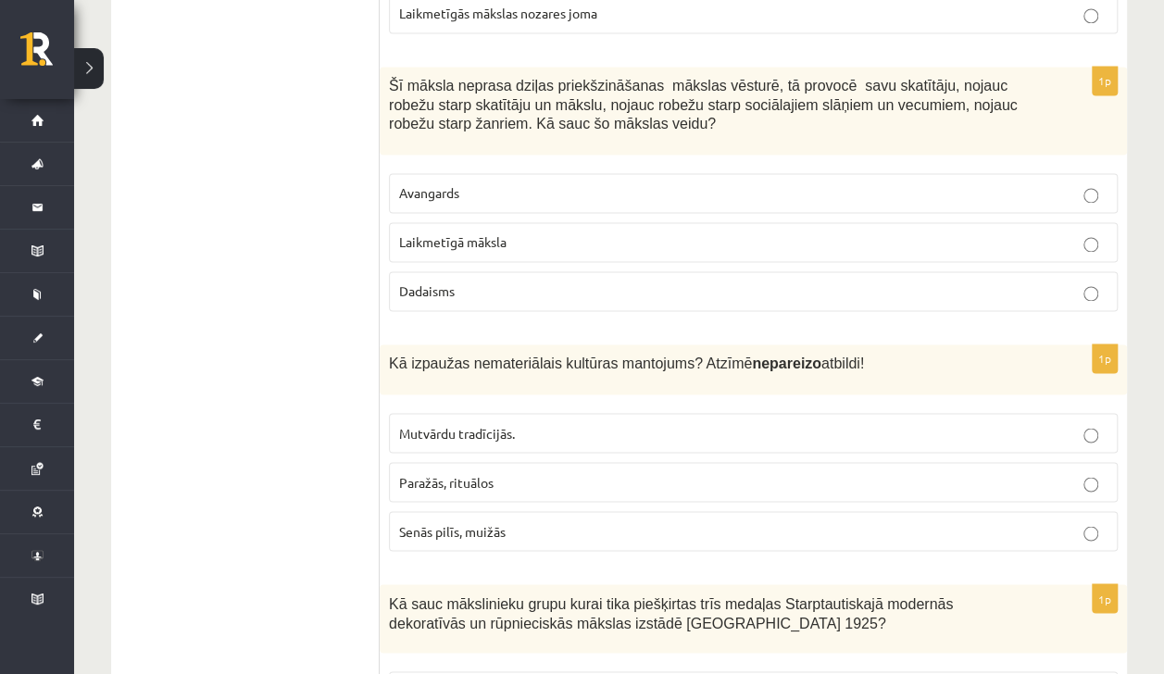
scroll to position [1350, 0]
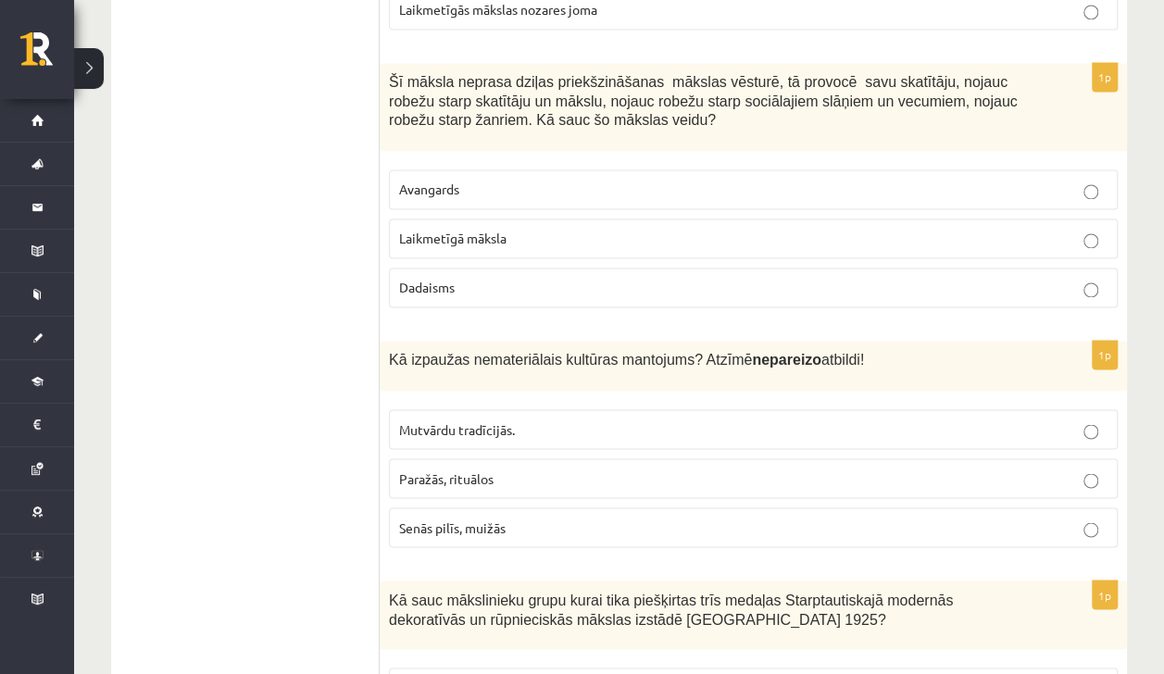
click at [430, 230] on span "Laikmetīgā māksla" at bounding box center [452, 238] width 107 height 17
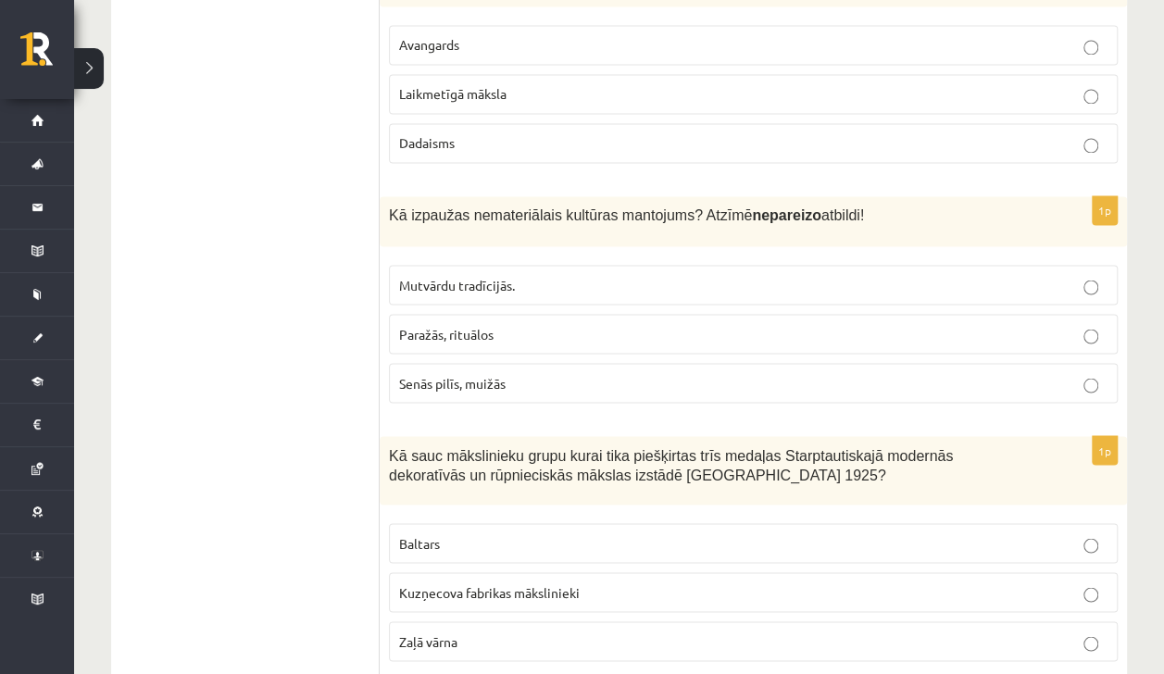
scroll to position [1526, 0]
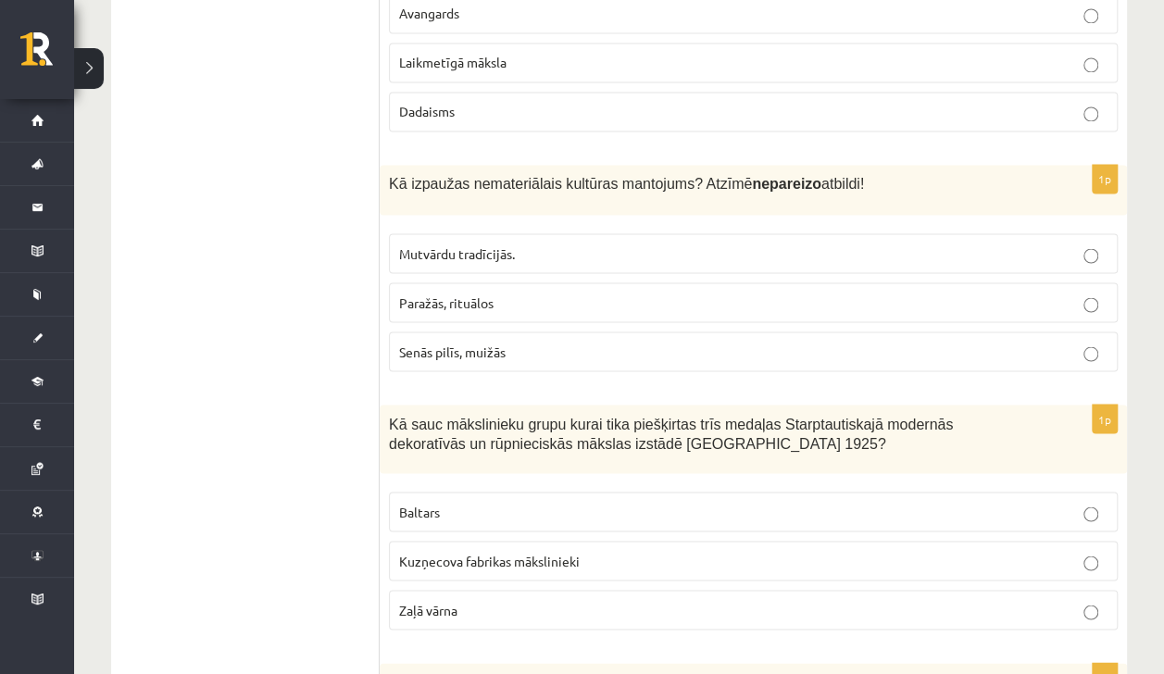
click at [411, 343] on span "Senās pilīs, muižās" at bounding box center [452, 351] width 106 height 17
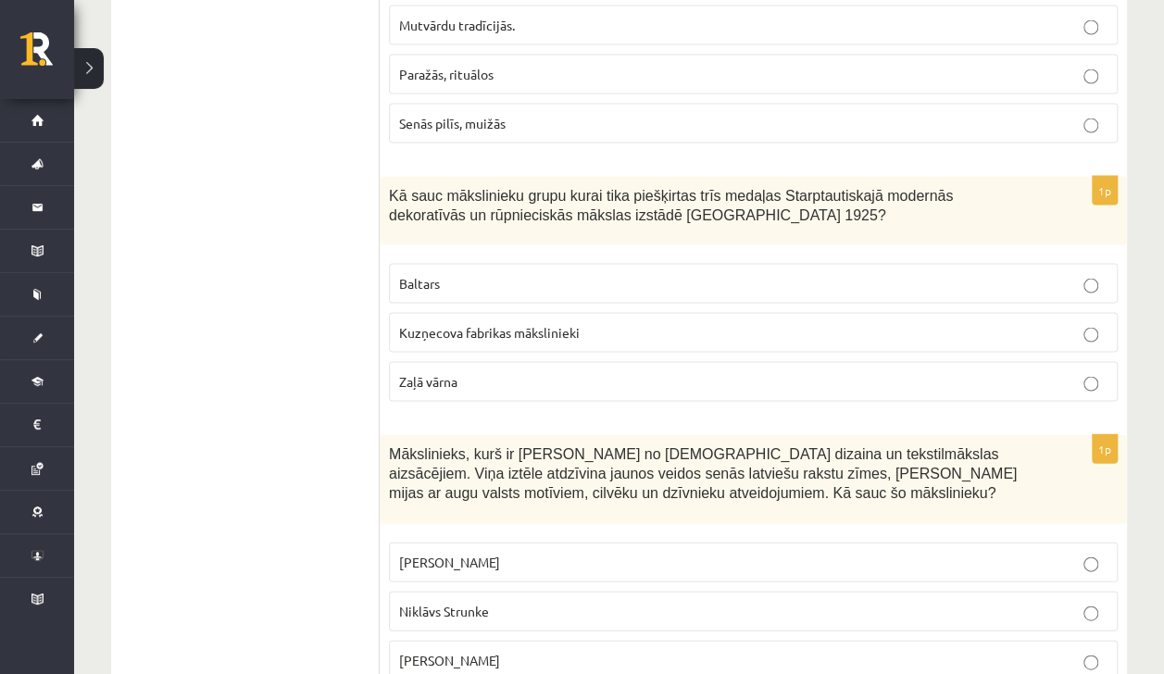
scroll to position [1775, 0]
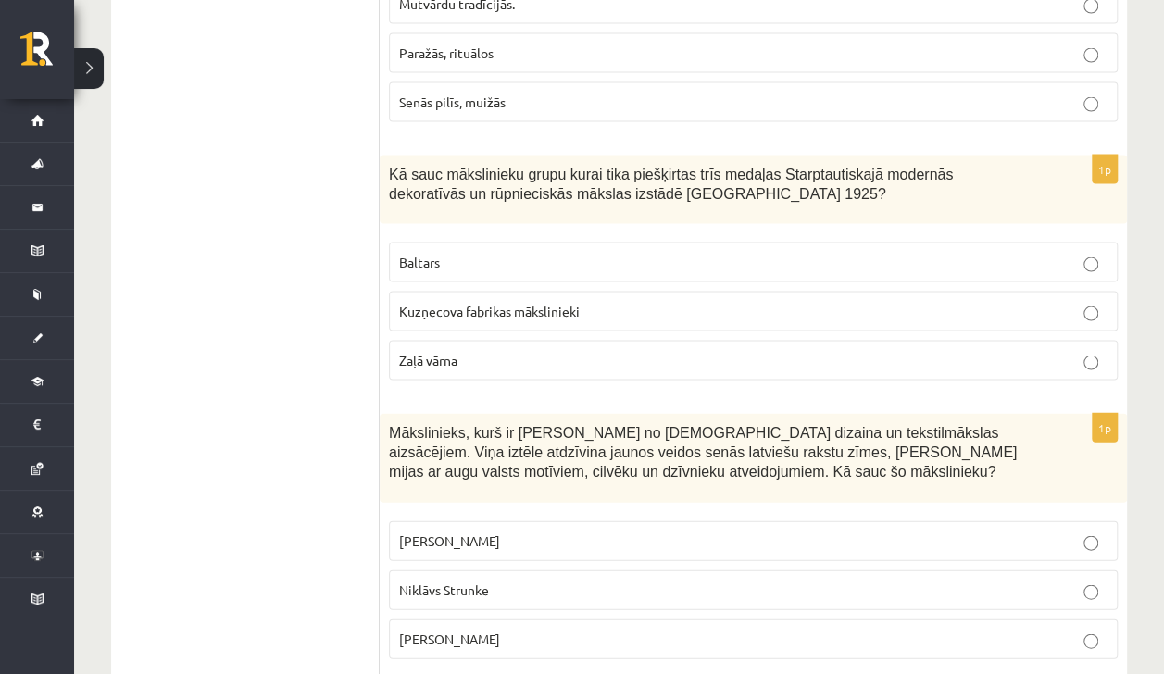
click at [427, 254] on span "Baltars" at bounding box center [419, 262] width 41 height 17
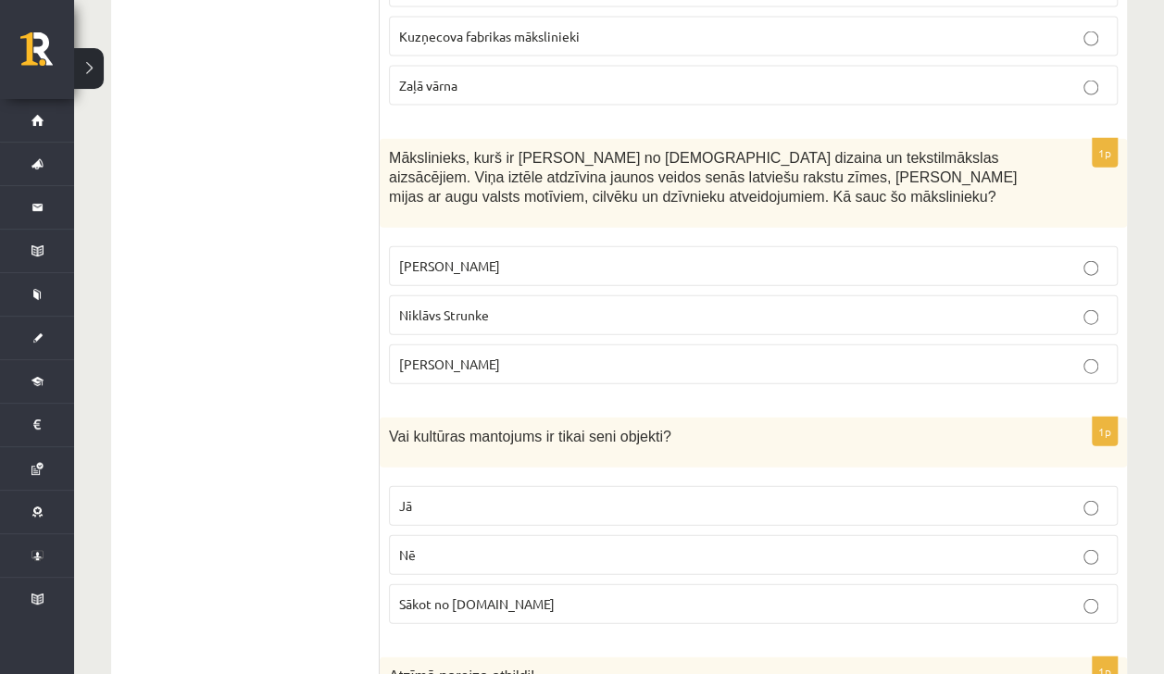
scroll to position [2082, 0]
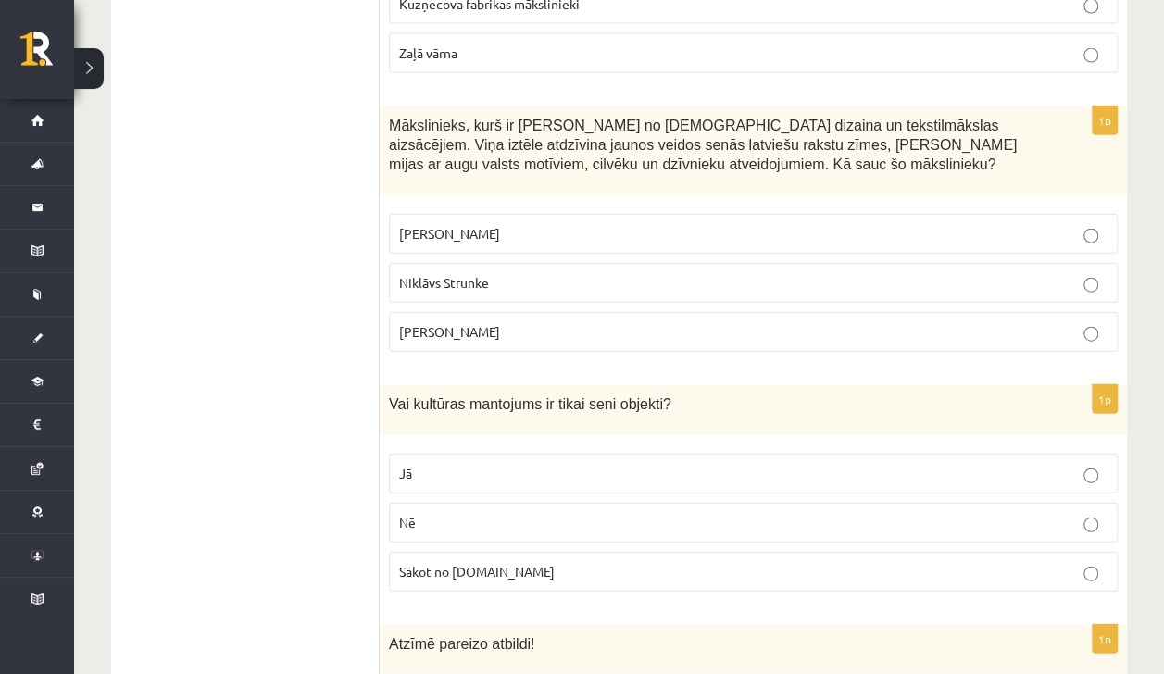
click at [432, 214] on label "Ansis Cīrulis" at bounding box center [753, 234] width 729 height 40
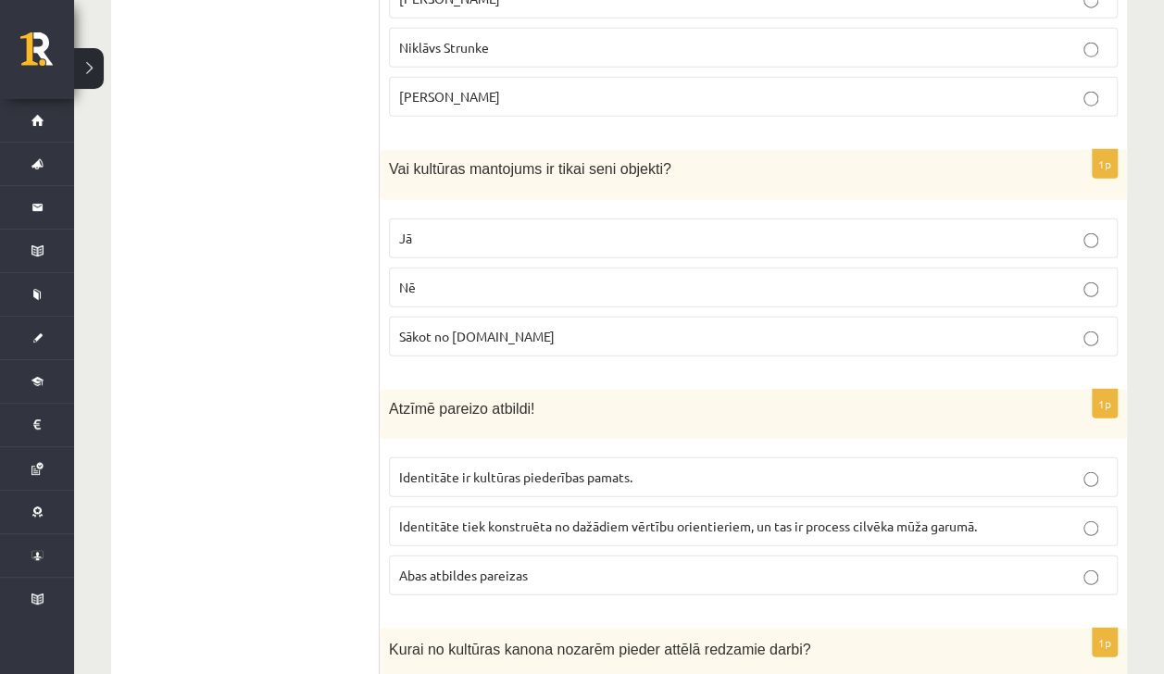
click at [416, 268] on label "Nē" at bounding box center [753, 288] width 729 height 40
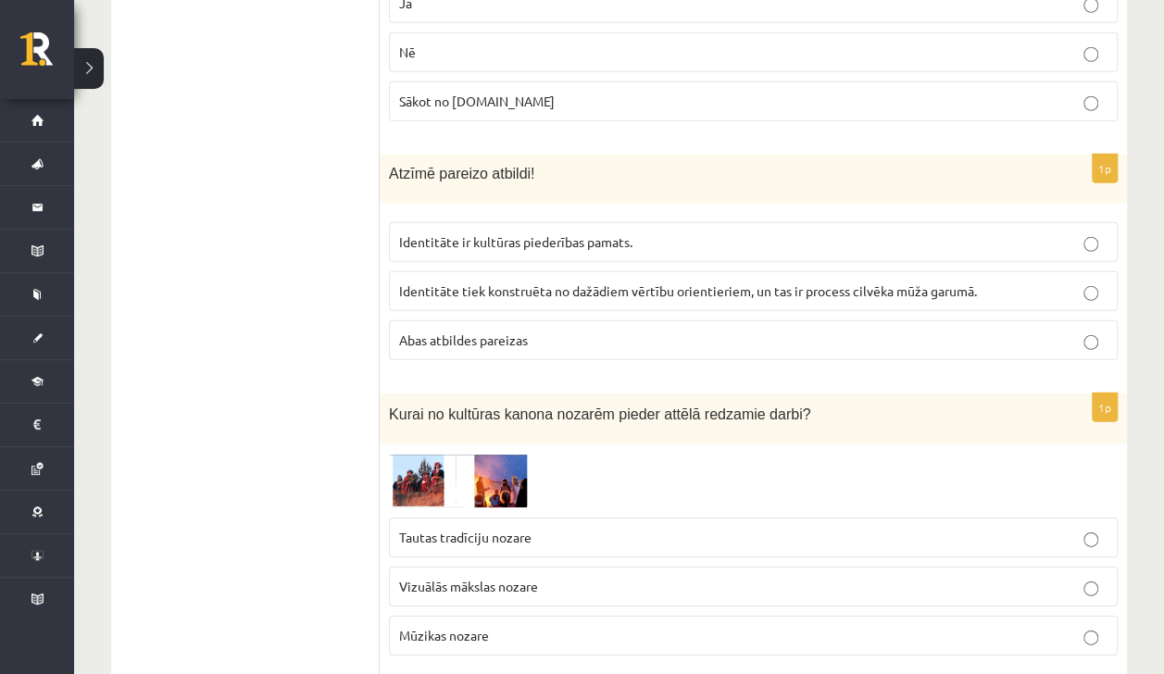
scroll to position [2554, 0]
click at [433, 330] on span "Abas atbildes pareizas" at bounding box center [463, 338] width 129 height 17
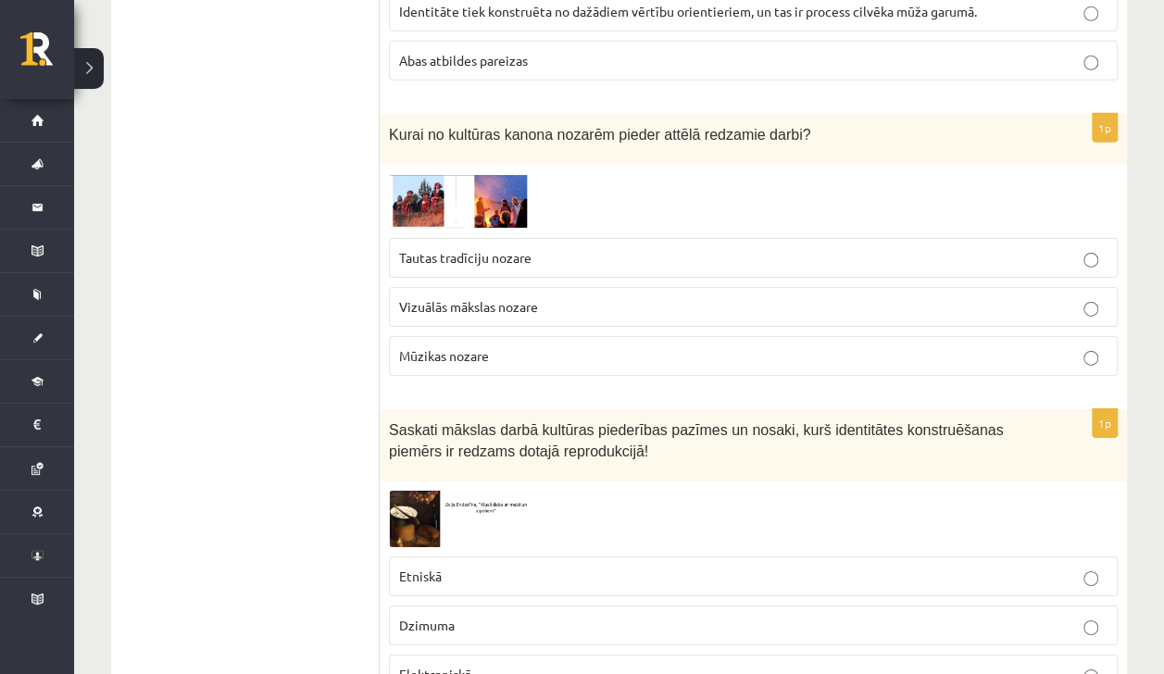
scroll to position [2833, 0]
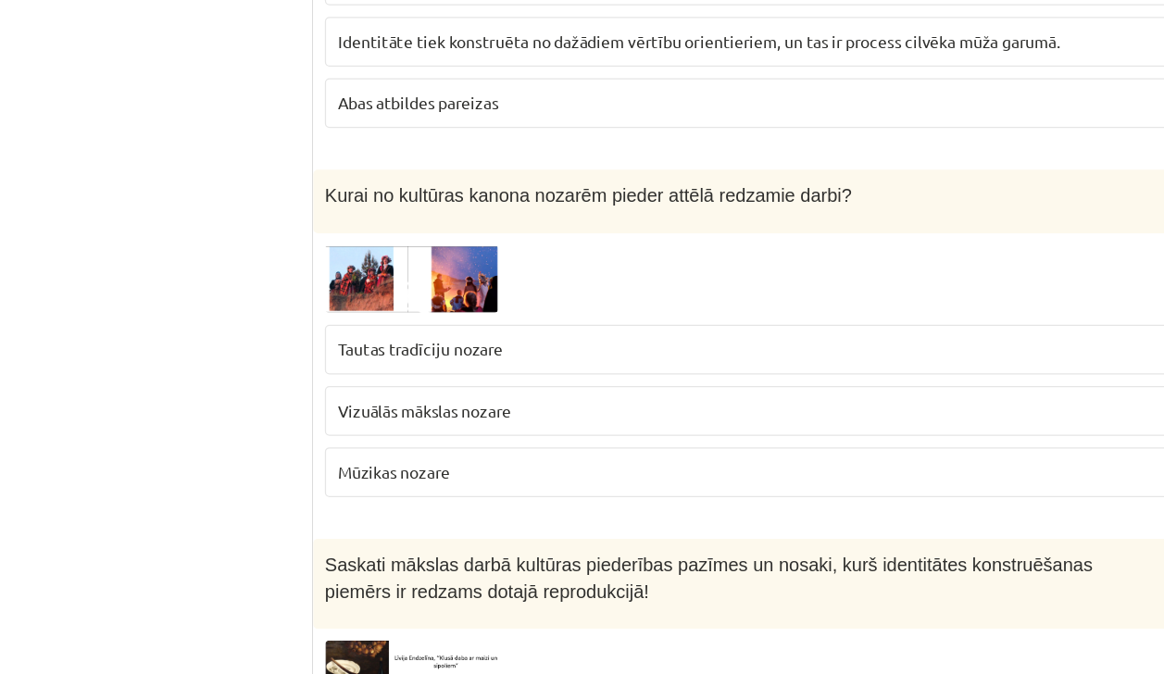
click at [423, 332] on p "Tautas tradīciju nozare" at bounding box center [753, 341] width 708 height 19
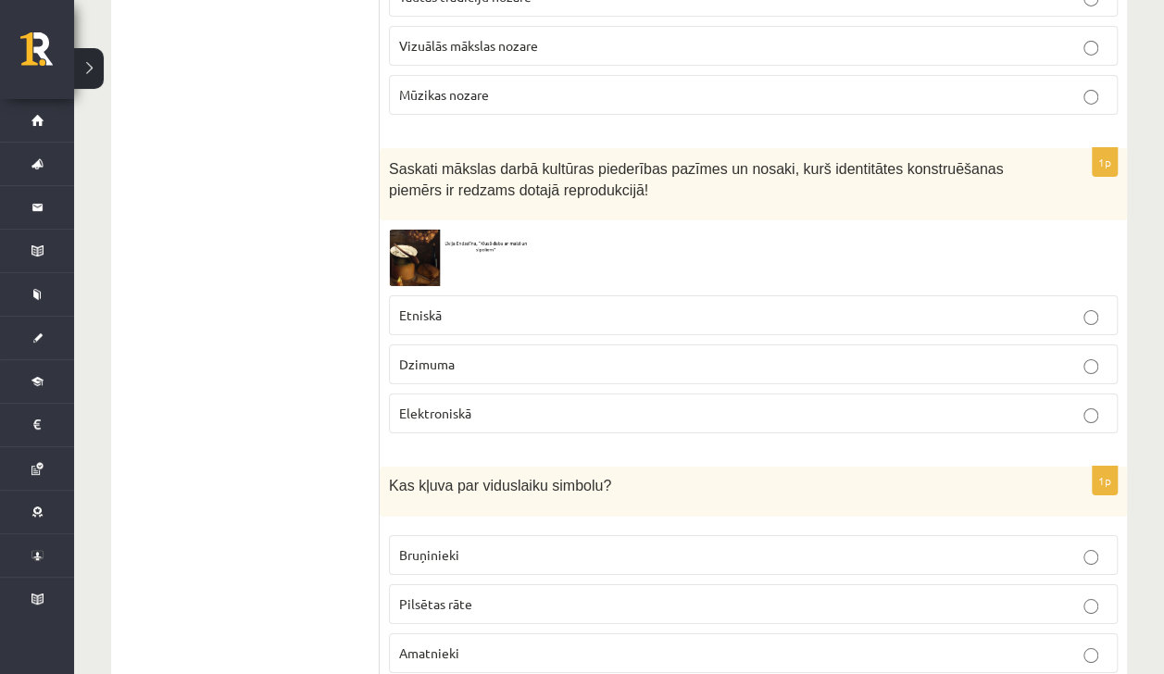
scroll to position [3096, 0]
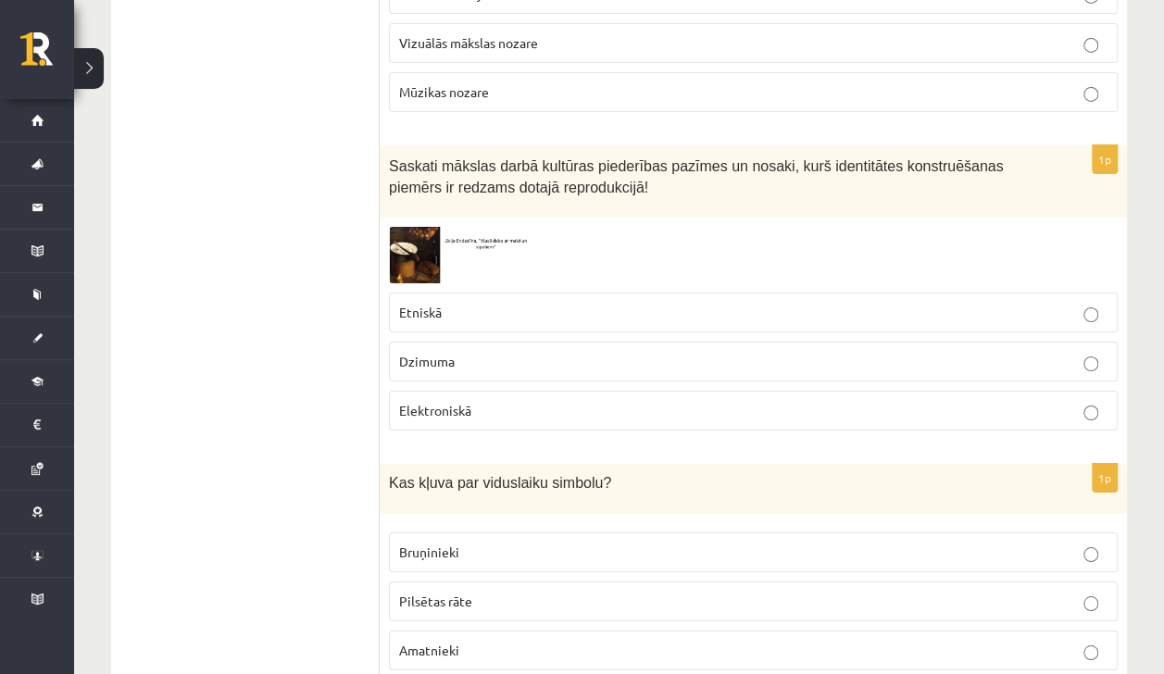
click at [455, 402] on span "Elektroniskā" at bounding box center [435, 410] width 72 height 17
click at [423, 352] on p "Dzimuma" at bounding box center [753, 361] width 708 height 19
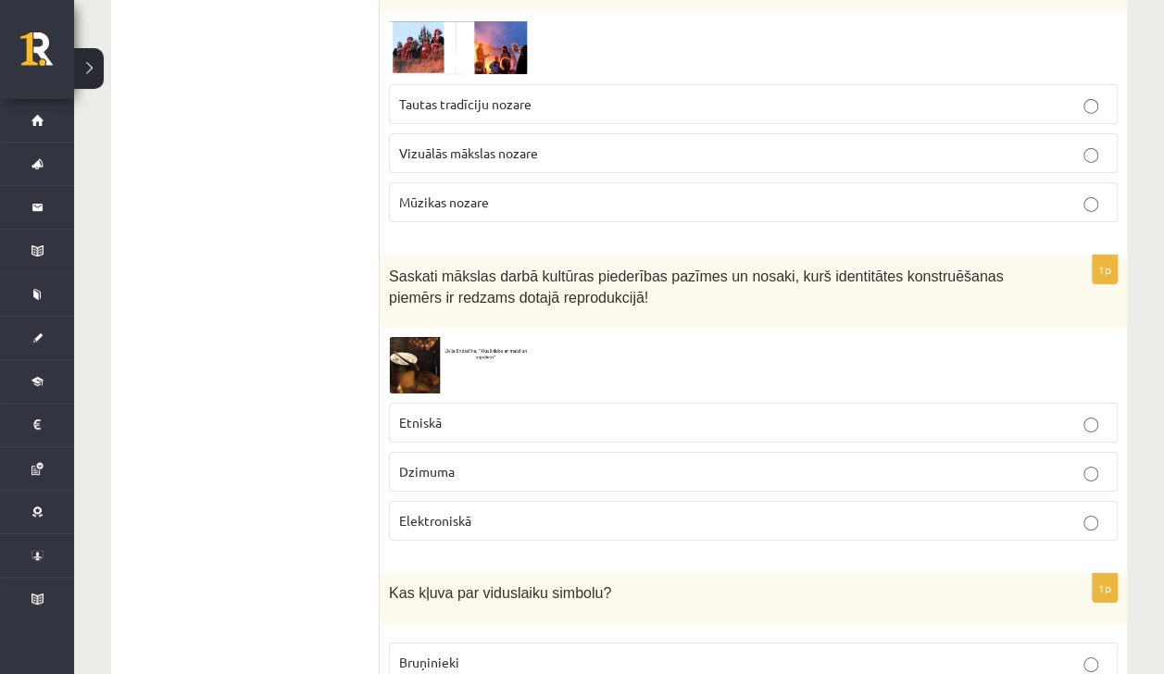
scroll to position [2964, 0]
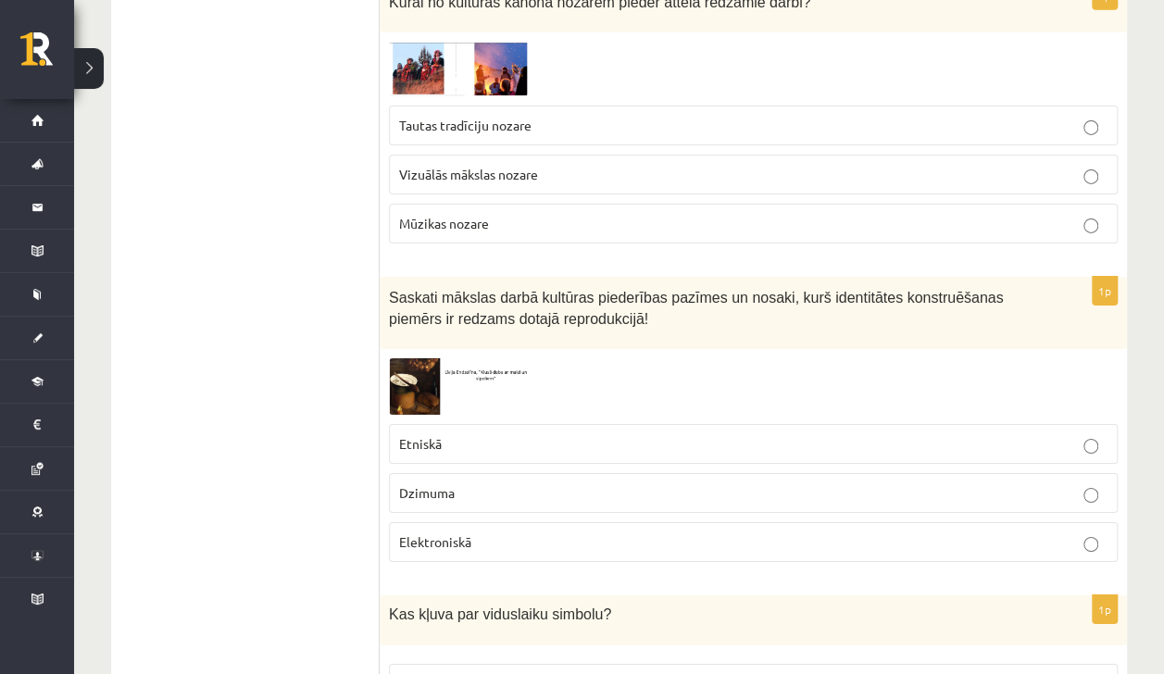
click at [426, 435] on span "Etniskā" at bounding box center [420, 443] width 43 height 17
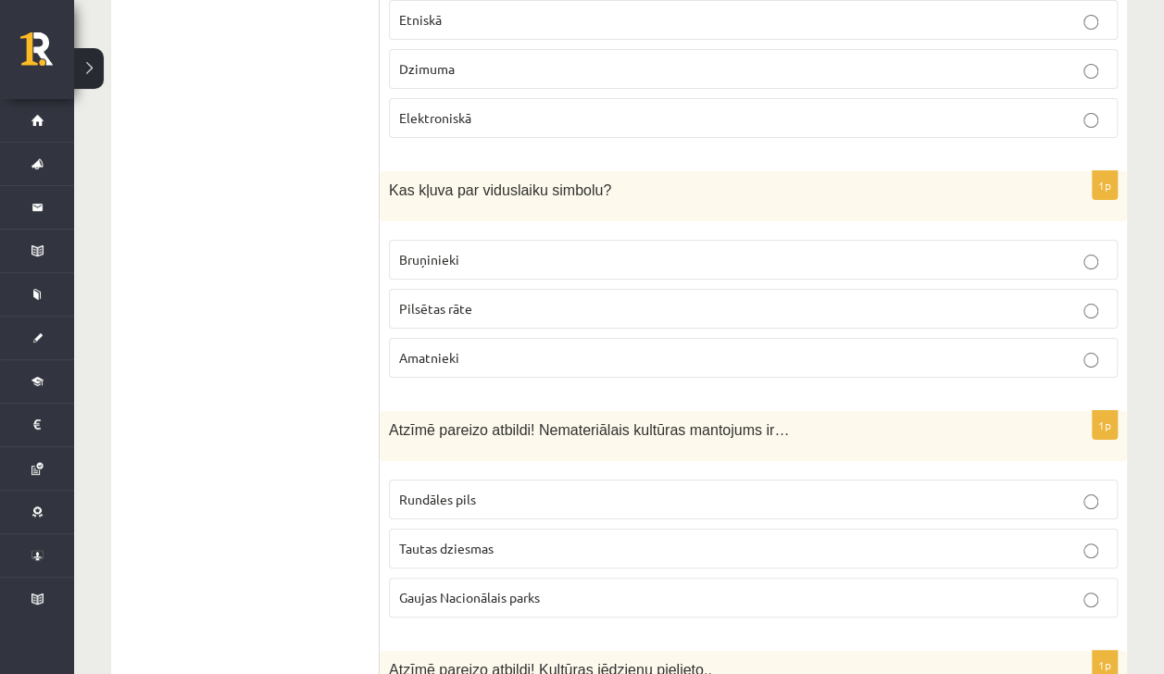
scroll to position [3421, 0]
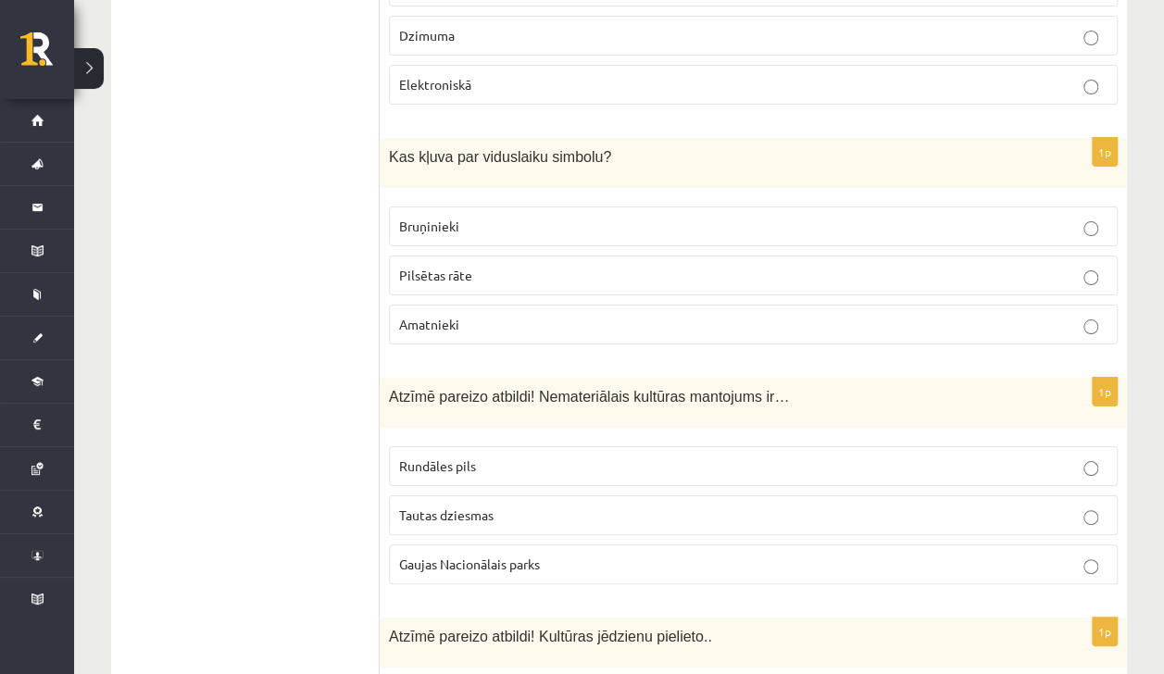
click at [435, 218] on span "Bruņinieki" at bounding box center [429, 226] width 60 height 17
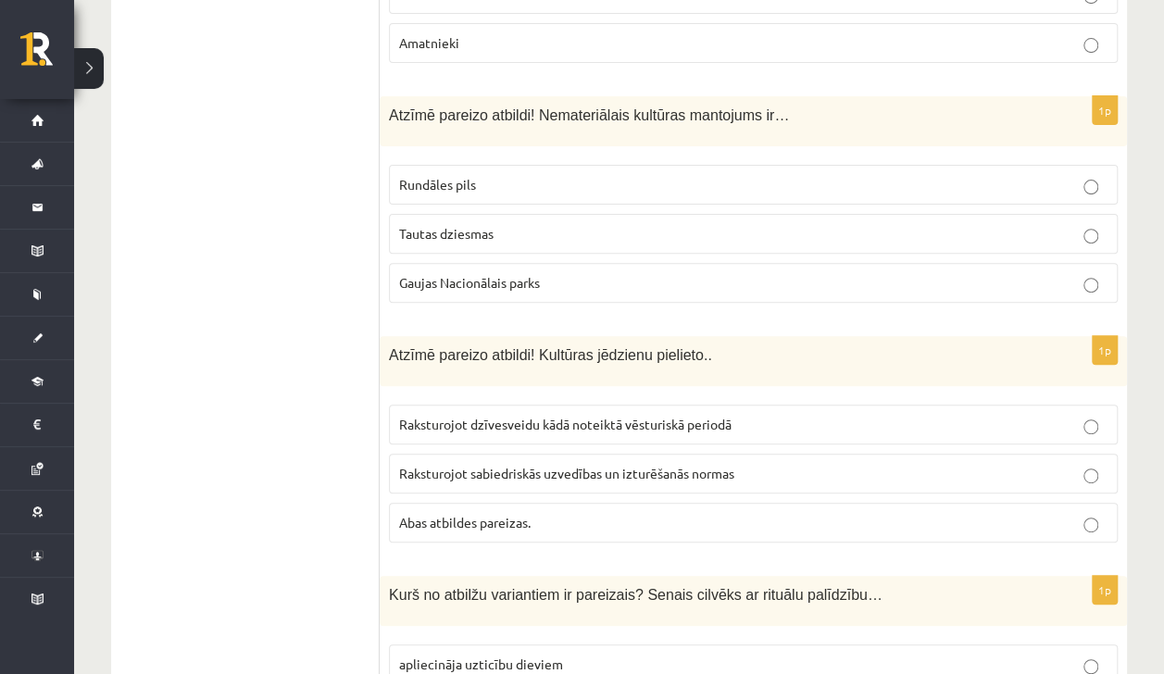
scroll to position [3704, 0]
click at [414, 213] on label "Tautas dziesmas" at bounding box center [753, 233] width 729 height 40
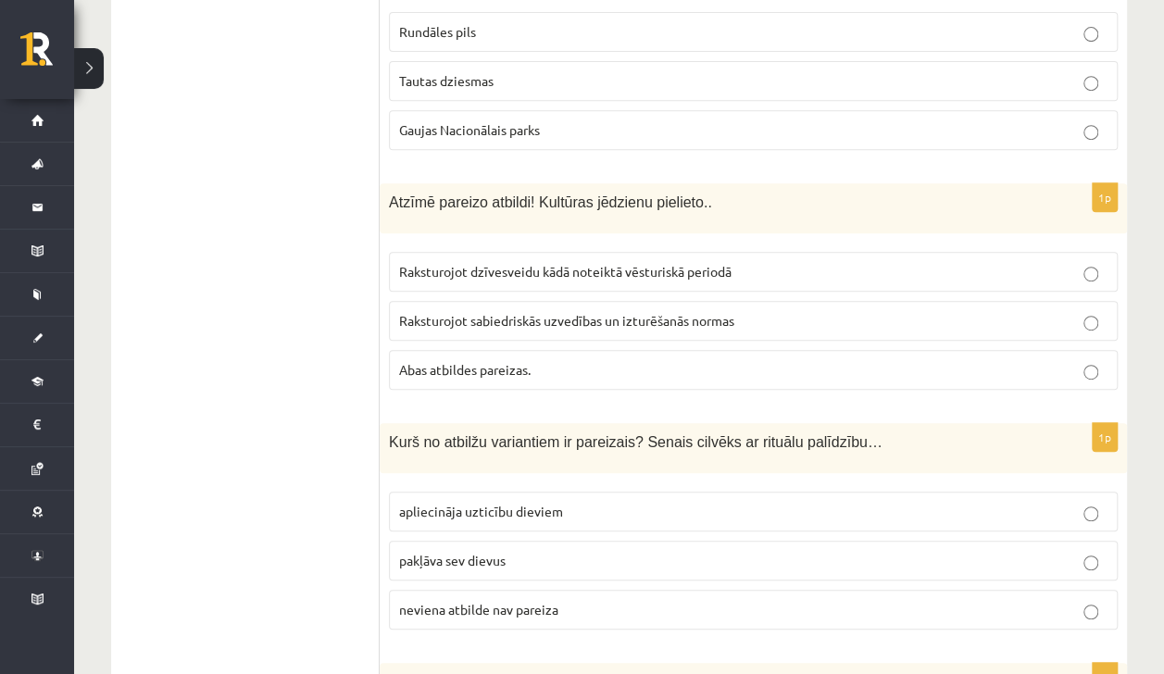
scroll to position [3869, 0]
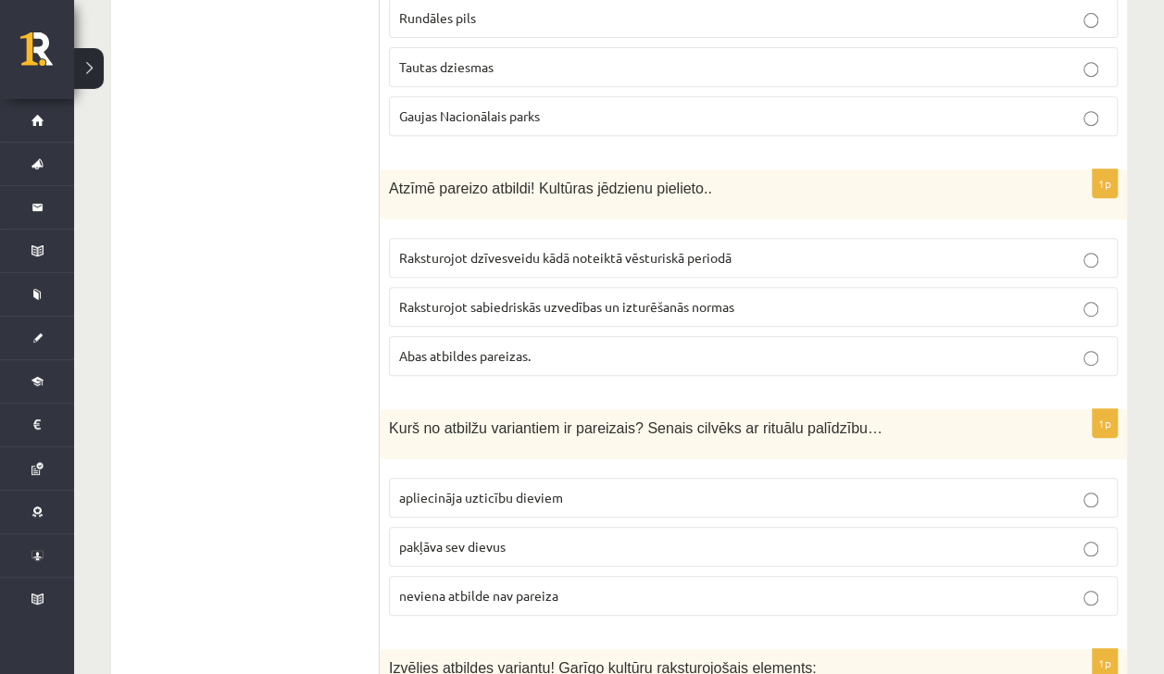
click at [483, 346] on p "Abas atbildes pareizas." at bounding box center [753, 355] width 708 height 19
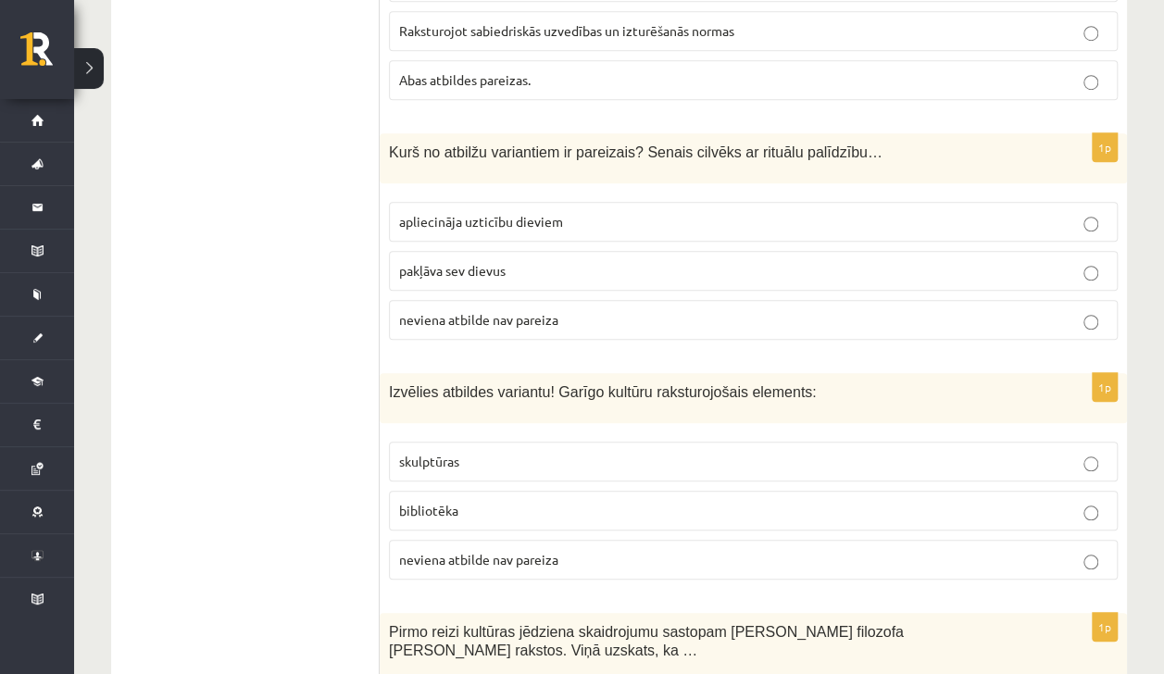
scroll to position [4131, 0]
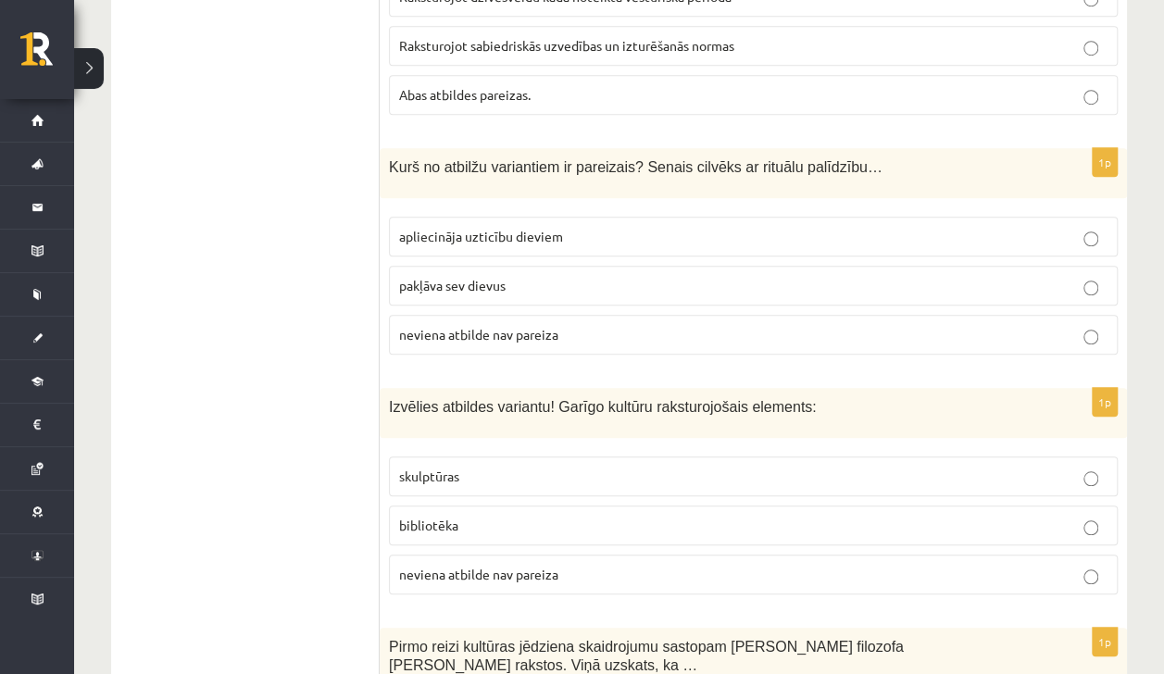
click at [437, 217] on label "apliecināja uzticību dieviem" at bounding box center [753, 237] width 729 height 40
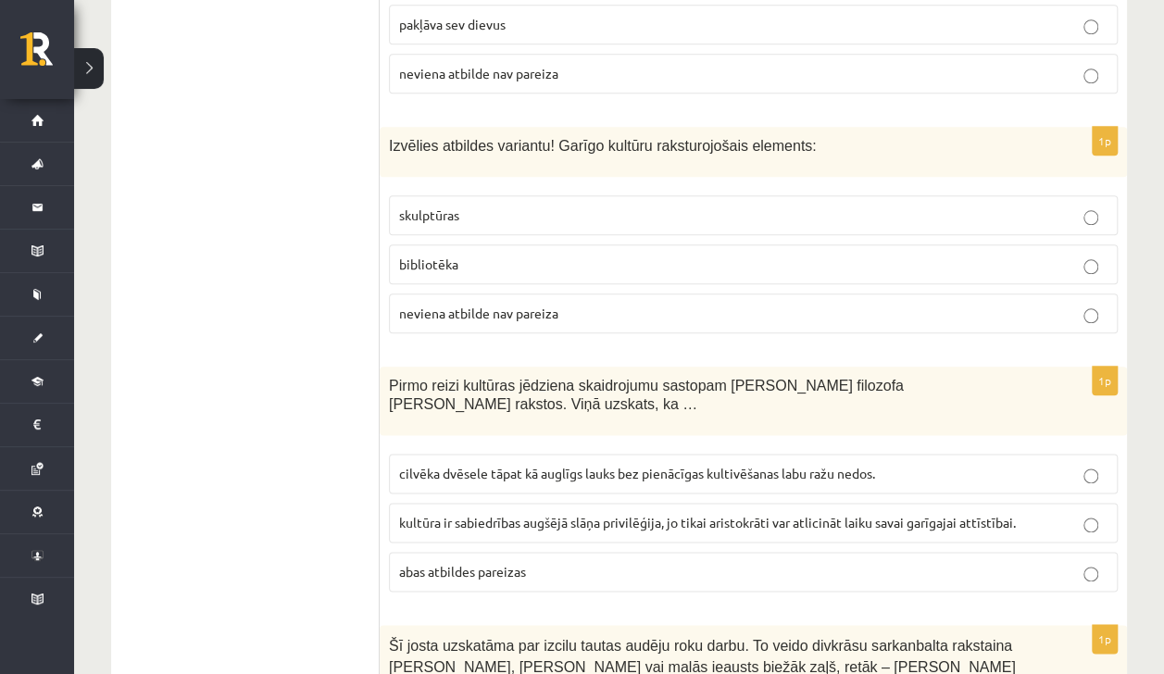
scroll to position [4396, 0]
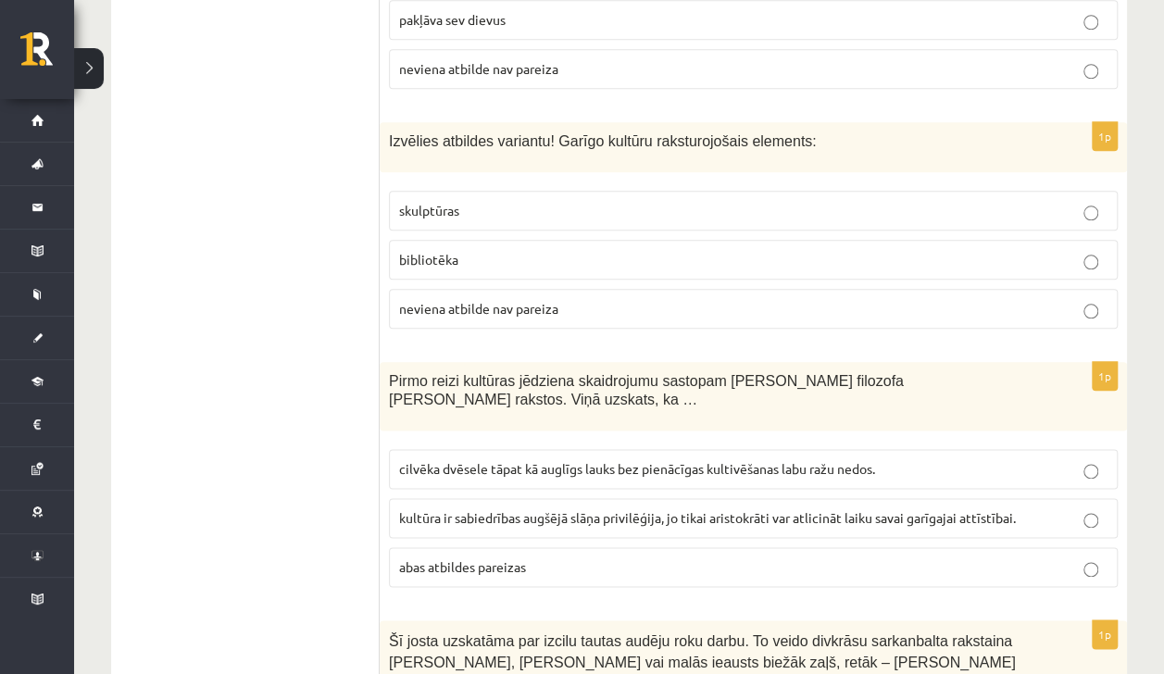
click at [417, 251] on span "bibliotēka" at bounding box center [428, 259] width 59 height 17
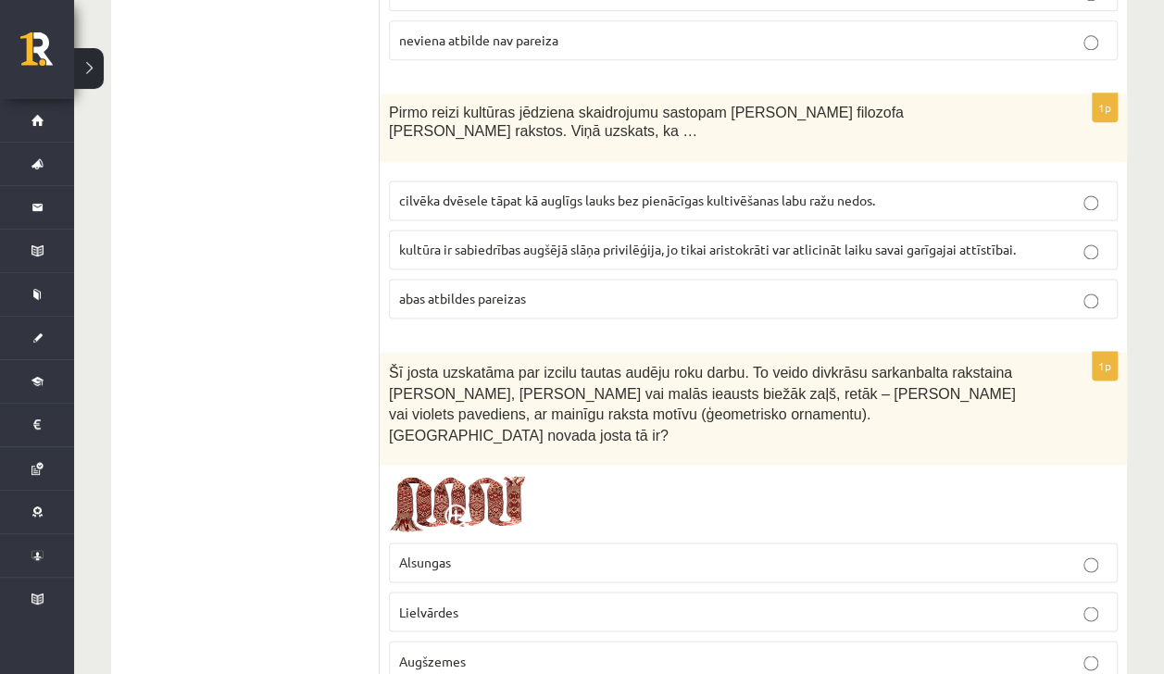
scroll to position [4666, 0]
click at [439, 191] on span "cilvēka dvēsele tāpat kā auglīgs lauks bez pienācīgas kultivēšanas labu ražu ne…" at bounding box center [637, 199] width 476 height 17
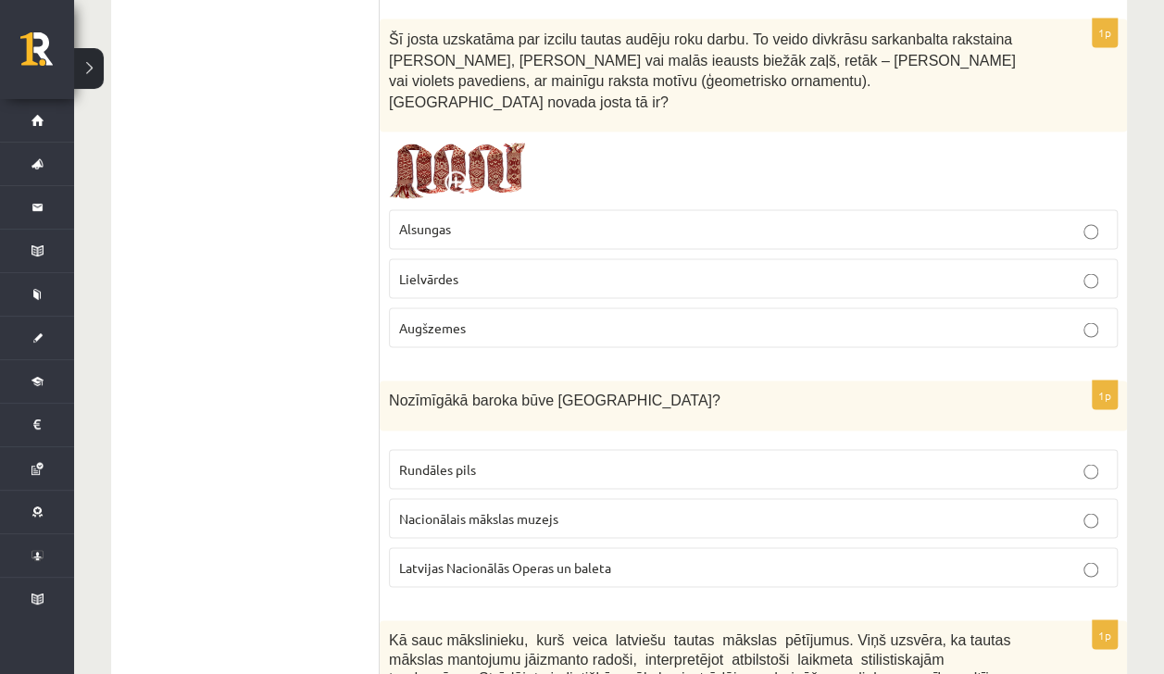
scroll to position [5002, 0]
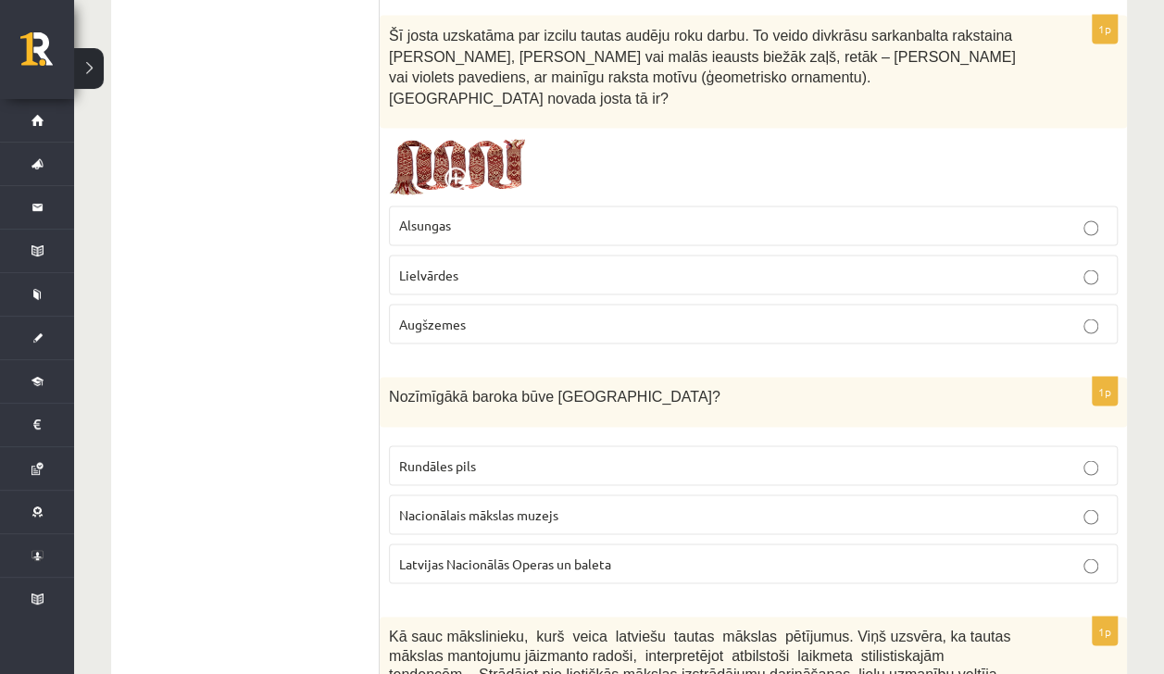
click at [440, 255] on label "Lielvārdes" at bounding box center [753, 275] width 729 height 40
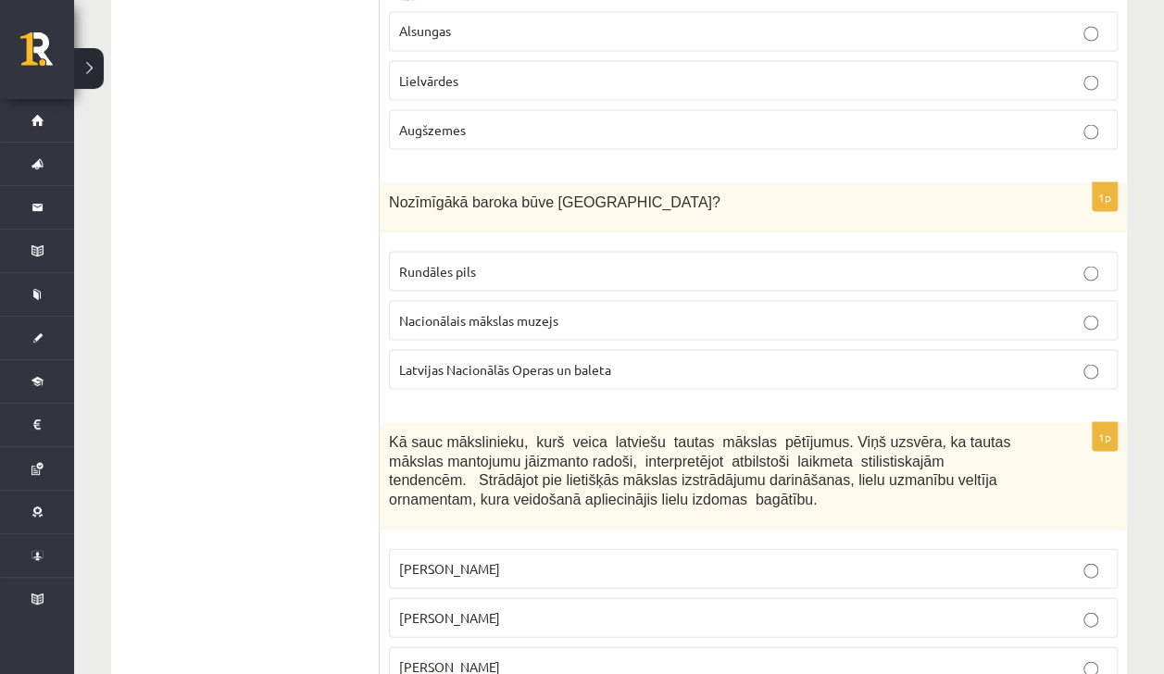
scroll to position [5207, 0]
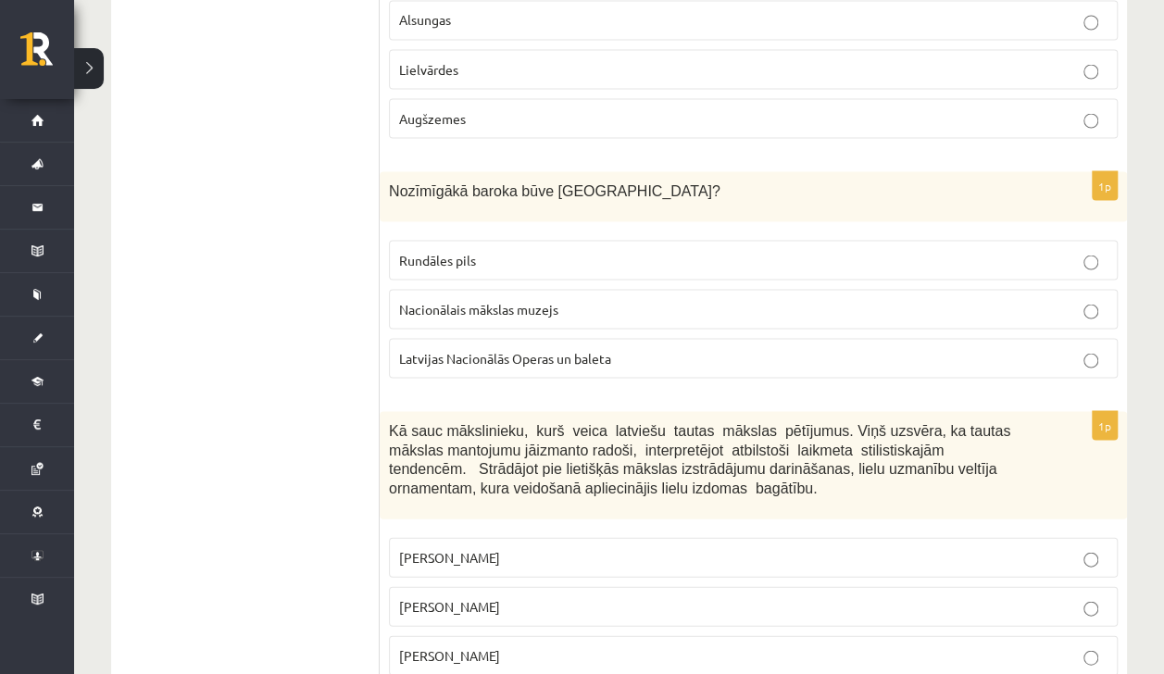
click at [433, 251] on span "Rundāles pils" at bounding box center [437, 259] width 77 height 17
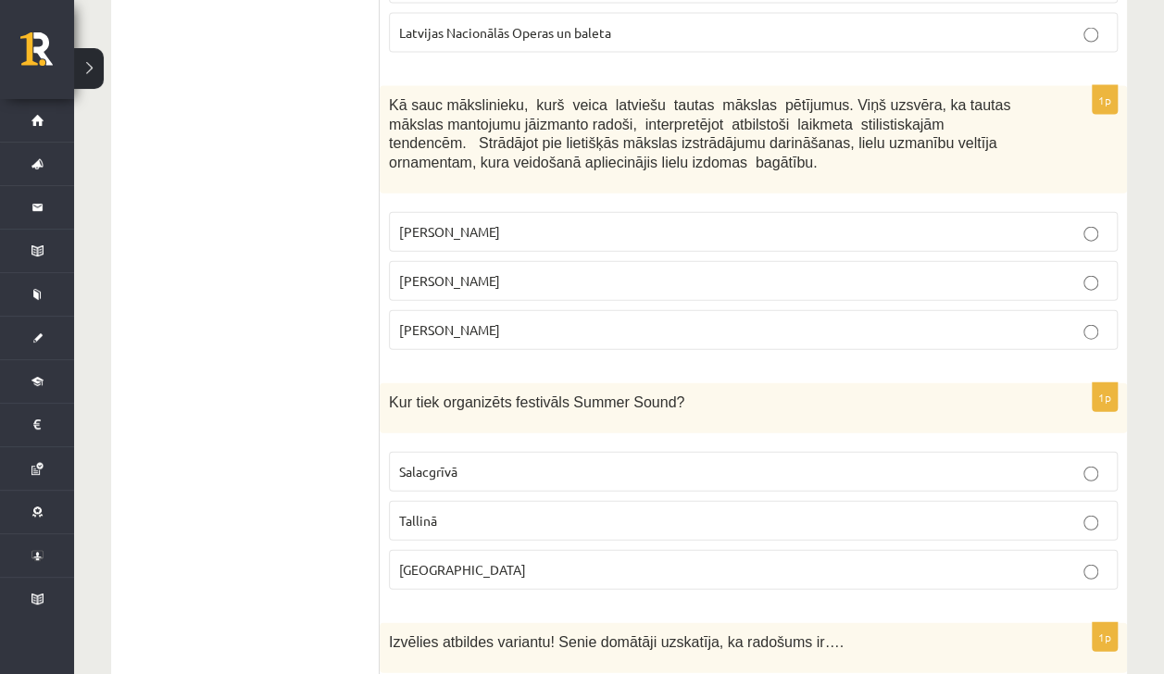
scroll to position [5536, 0]
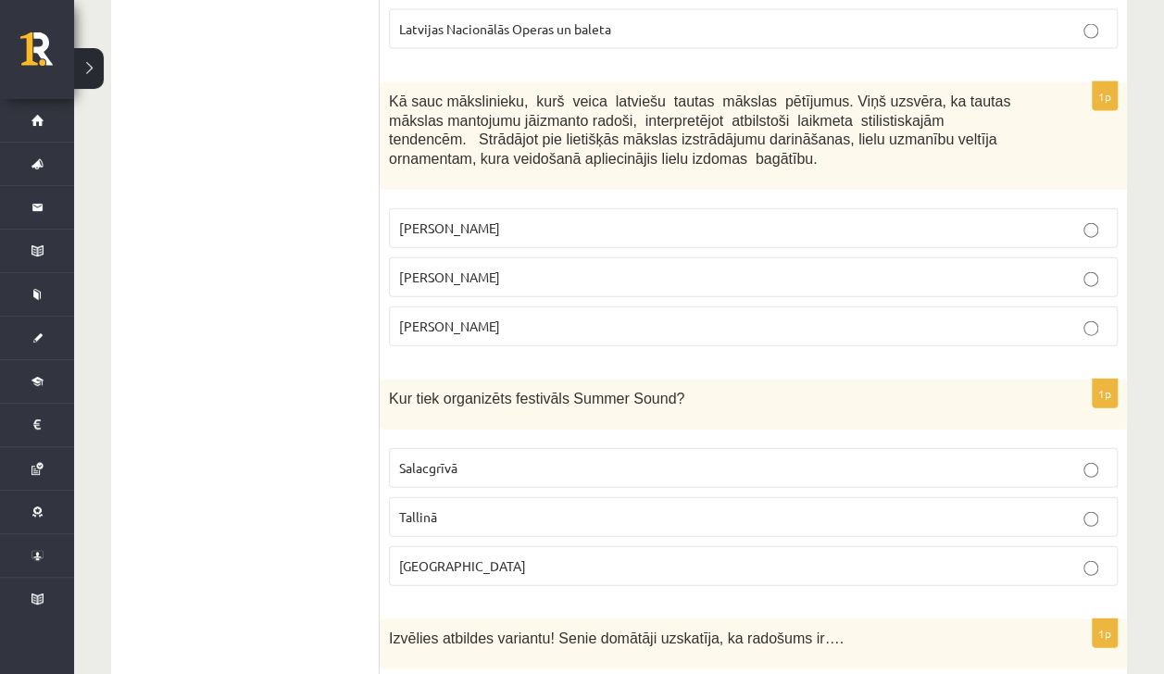
click at [476, 268] on span "Jūlijs Madernieks" at bounding box center [449, 276] width 101 height 17
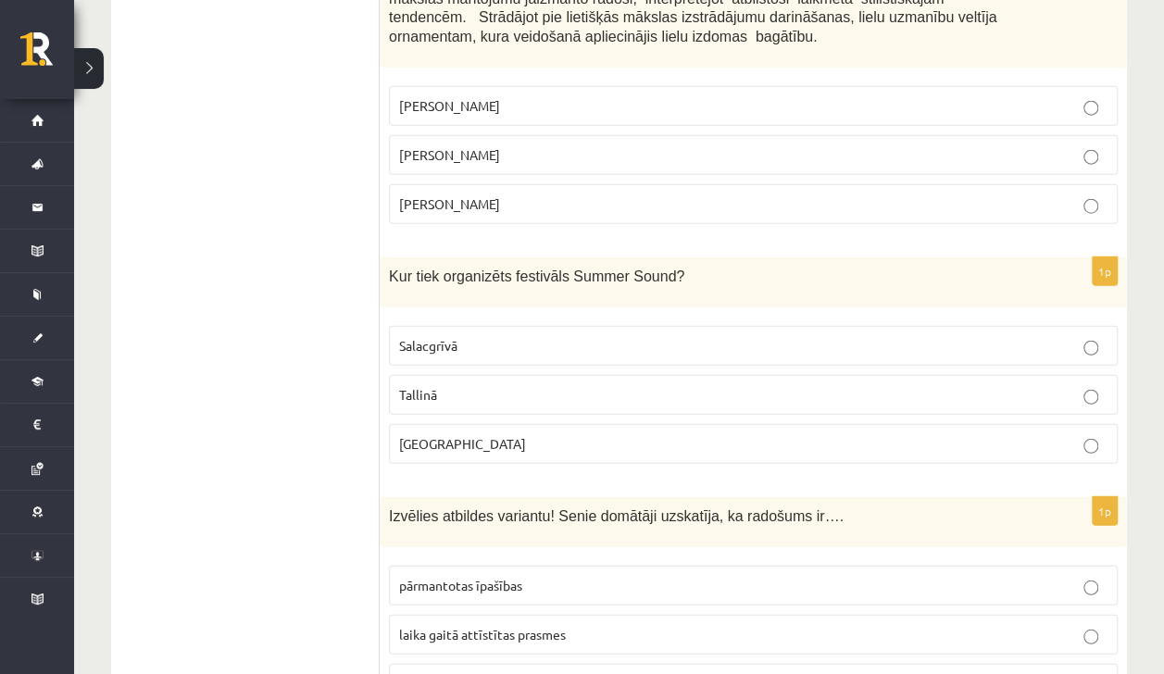
scroll to position [5763, 0]
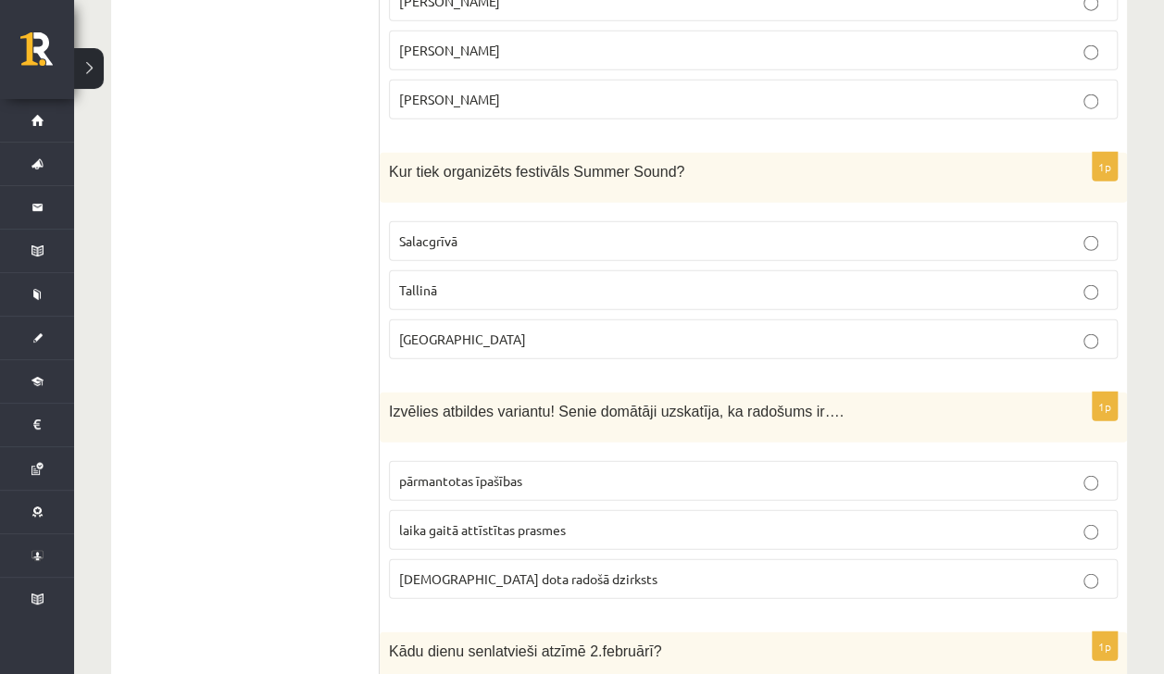
click at [417, 330] on span "Liepājā" at bounding box center [462, 338] width 127 height 17
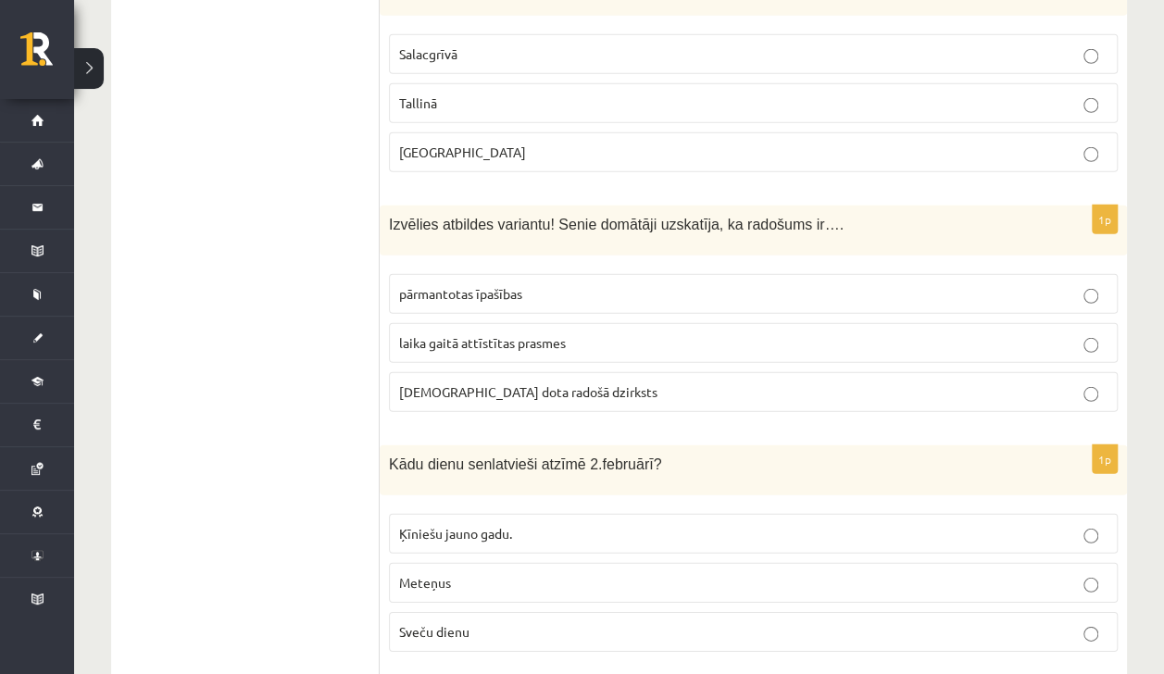
scroll to position [6019, 0]
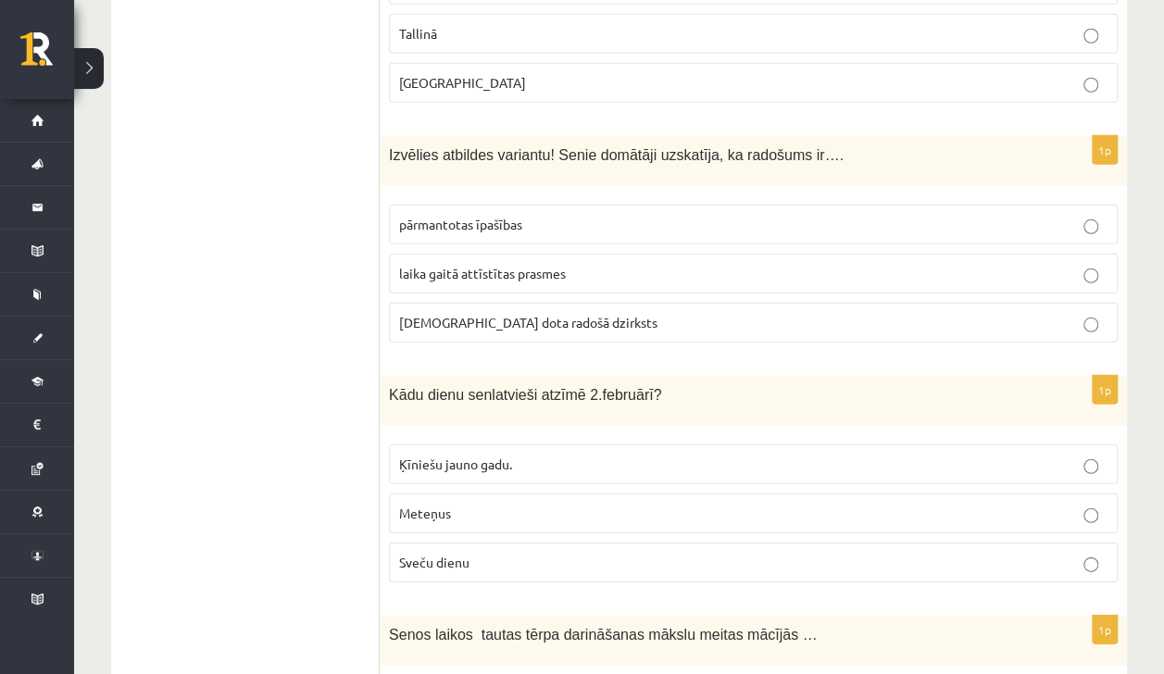
click at [464, 314] on span "dieva dota radošā dzirksts" at bounding box center [528, 322] width 258 height 17
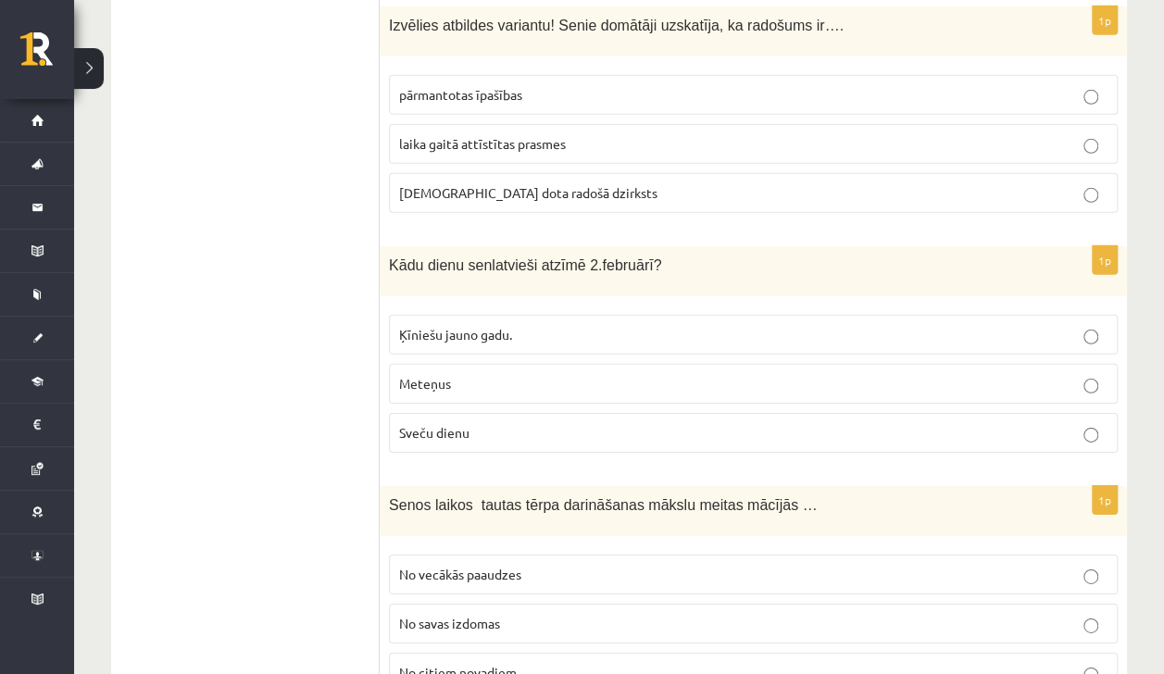
scroll to position [6230, 0]
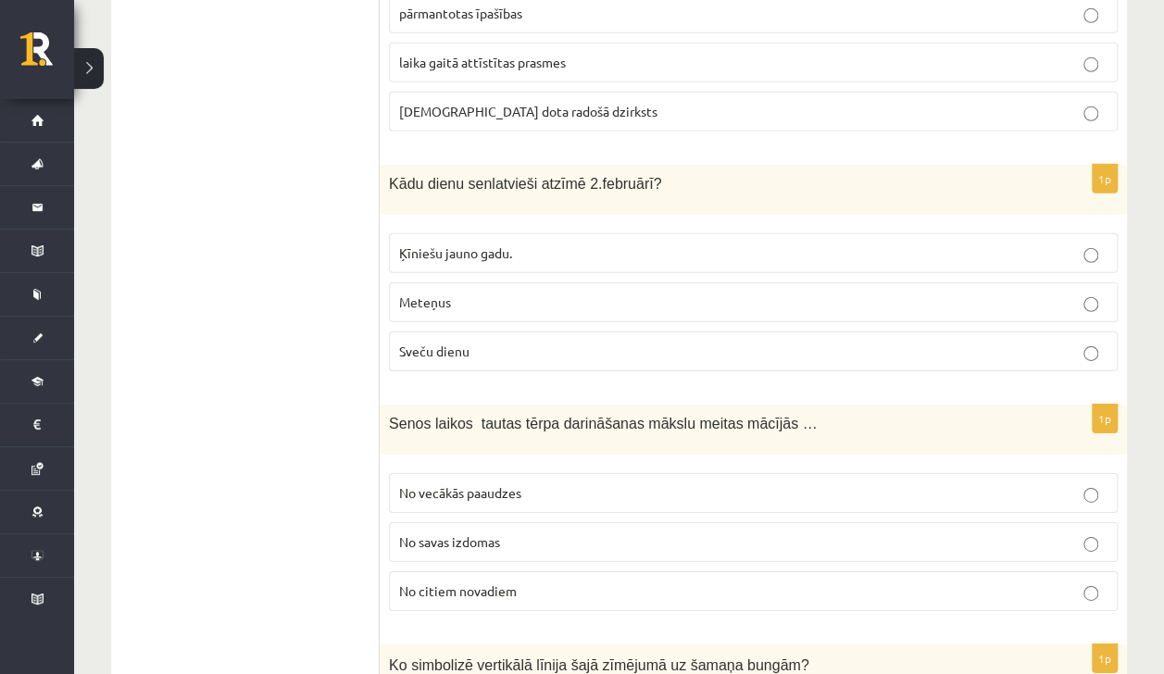
click at [437, 343] on span "Sveču dienu" at bounding box center [434, 351] width 70 height 17
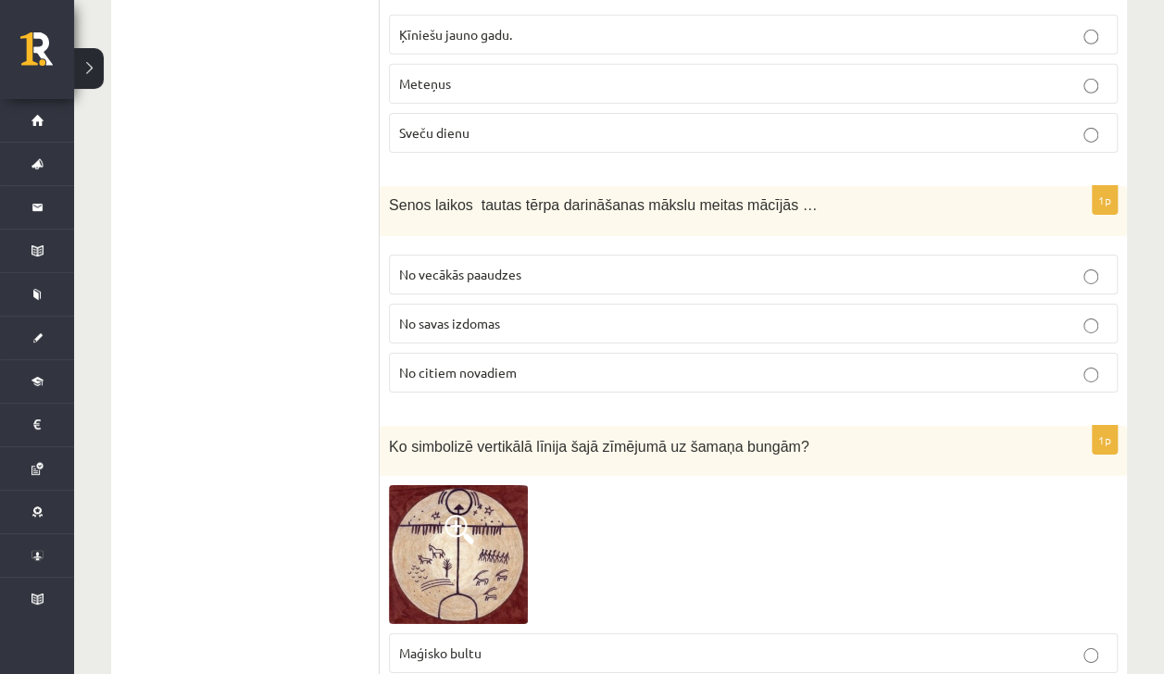
scroll to position [6467, 0]
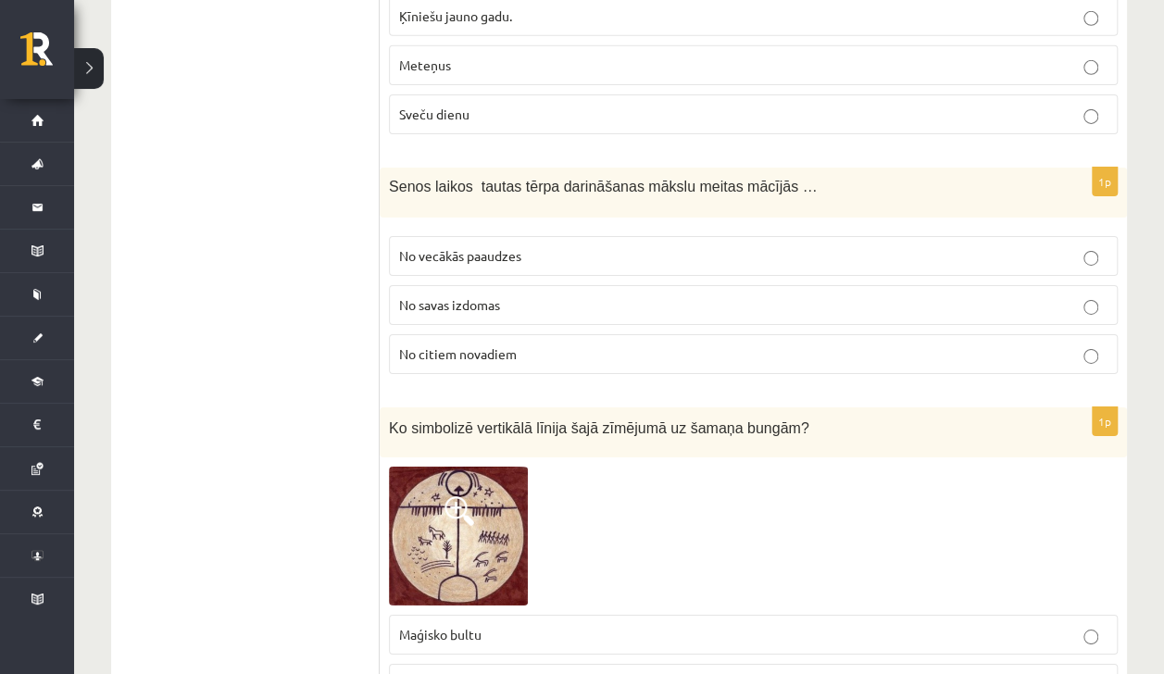
click at [446, 168] on div "1p Senos laikos tautas tērpa darināšanas mākslu meitas mācījās … No vecākās paa…" at bounding box center [753, 278] width 747 height 221
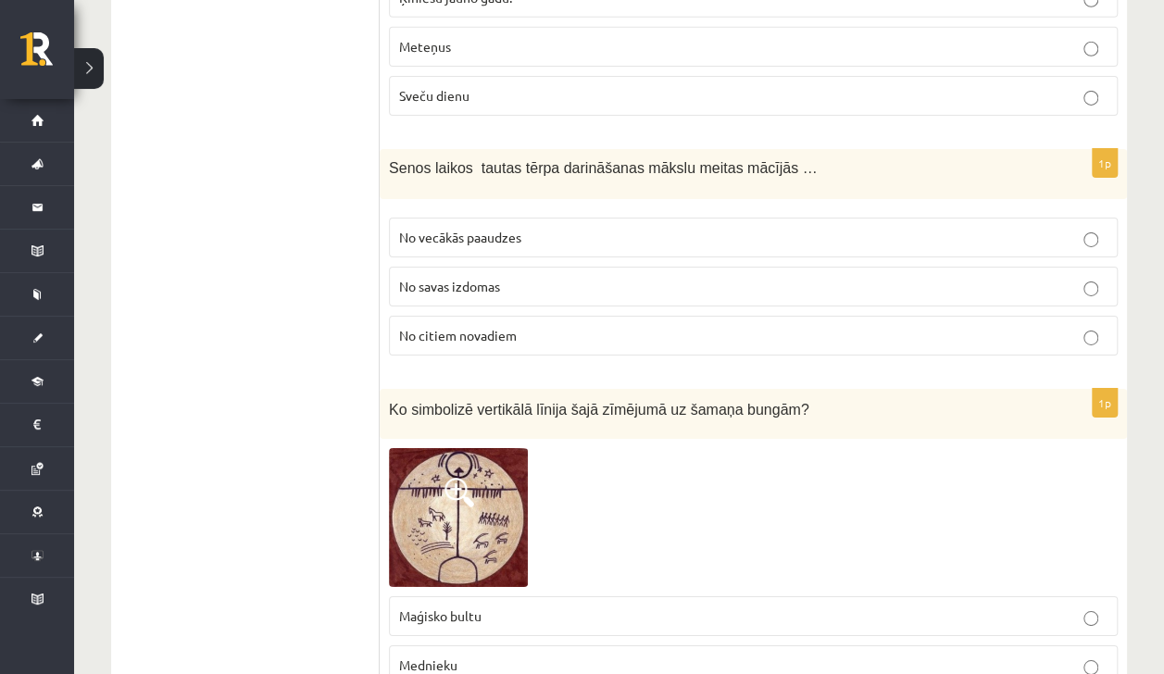
click at [420, 229] on span "No vecākās paaudzes" at bounding box center [460, 237] width 122 height 17
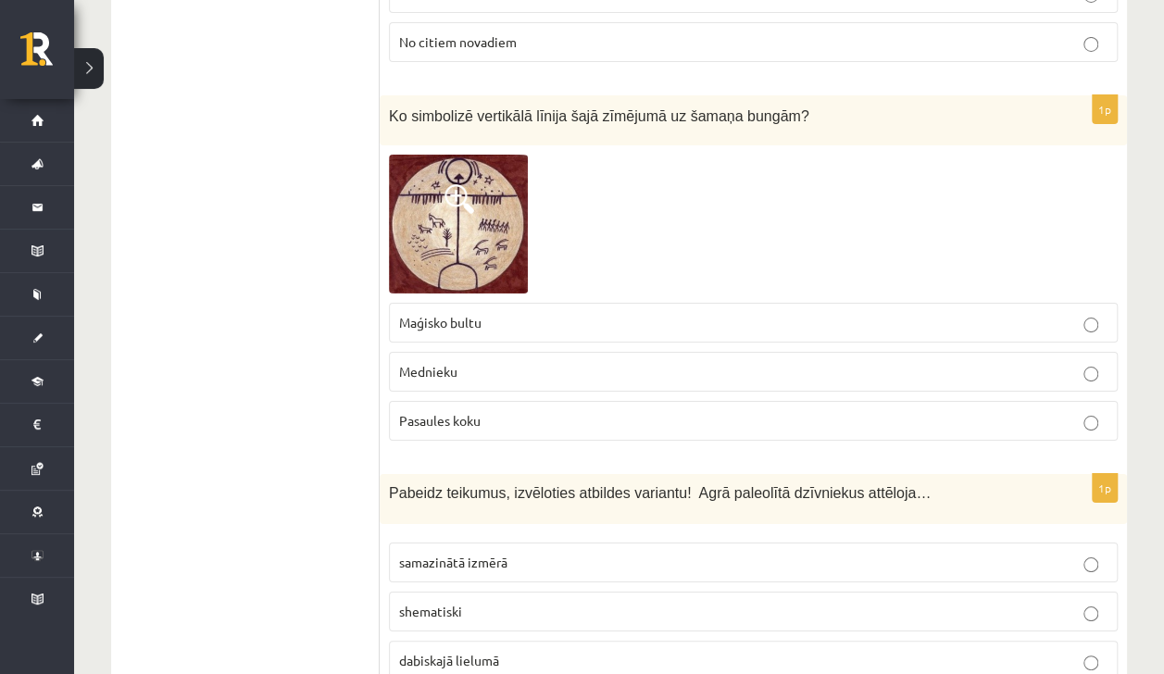
scroll to position [6719, 0]
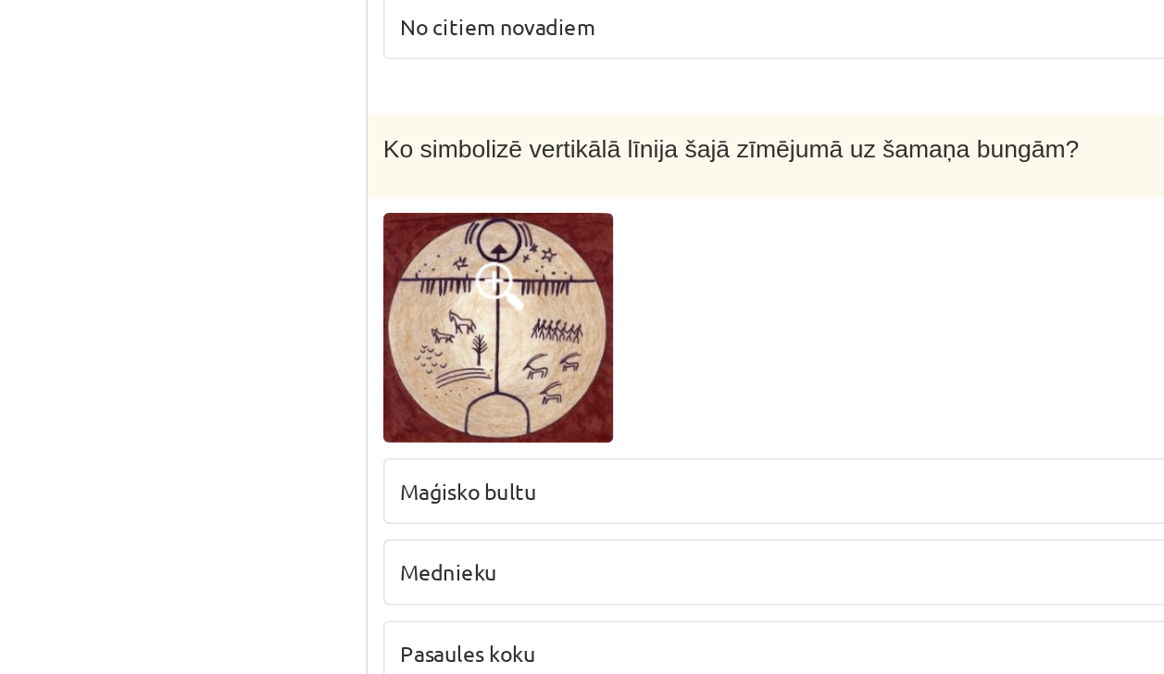
click at [410, 472] on span "Pasaules koku" at bounding box center [439, 480] width 81 height 17
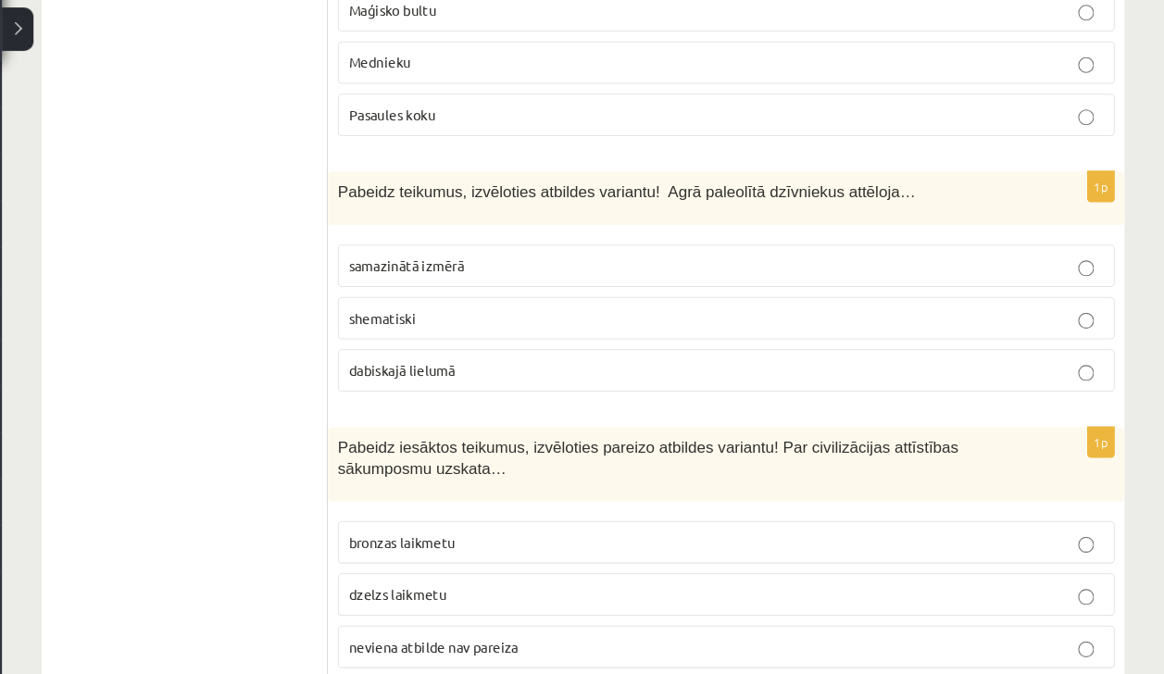
scroll to position [7086, 0]
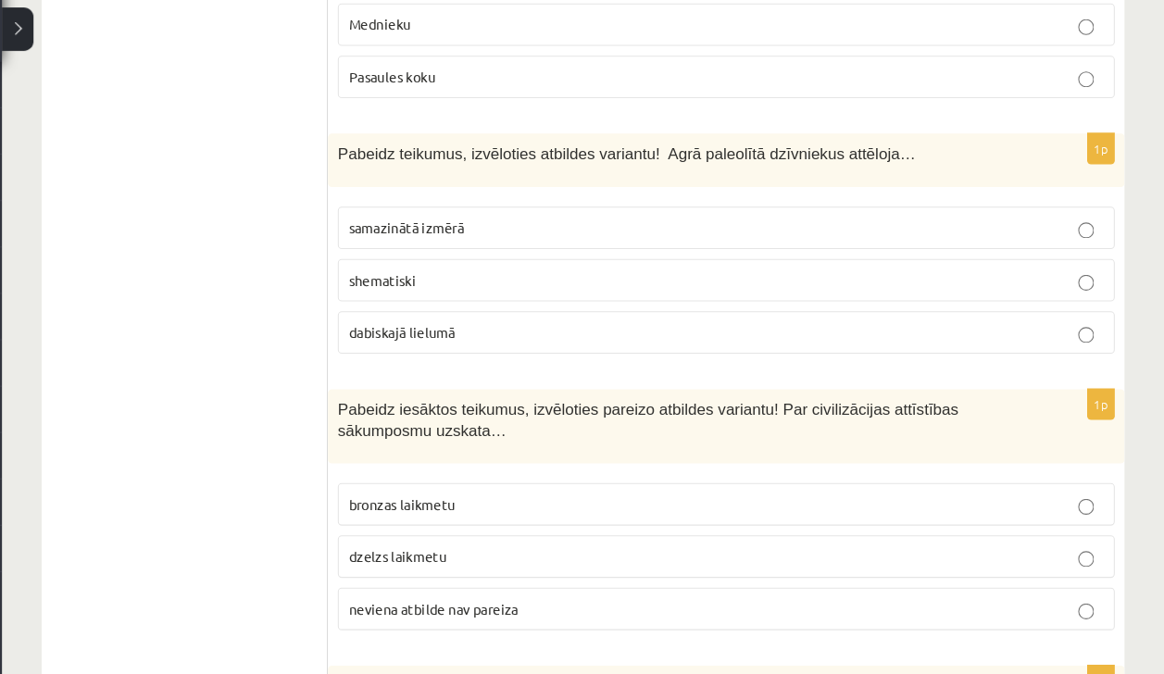
click at [455, 333] on label "dabiskajā lielumā" at bounding box center [753, 353] width 729 height 40
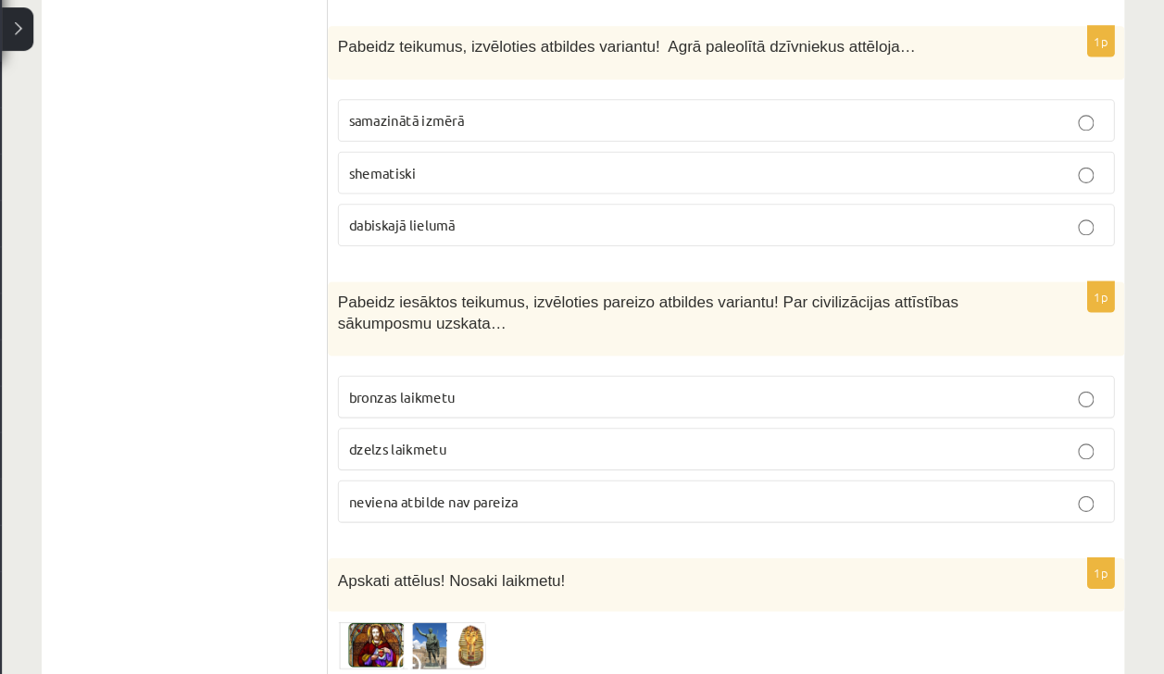
scroll to position [7300, 0]
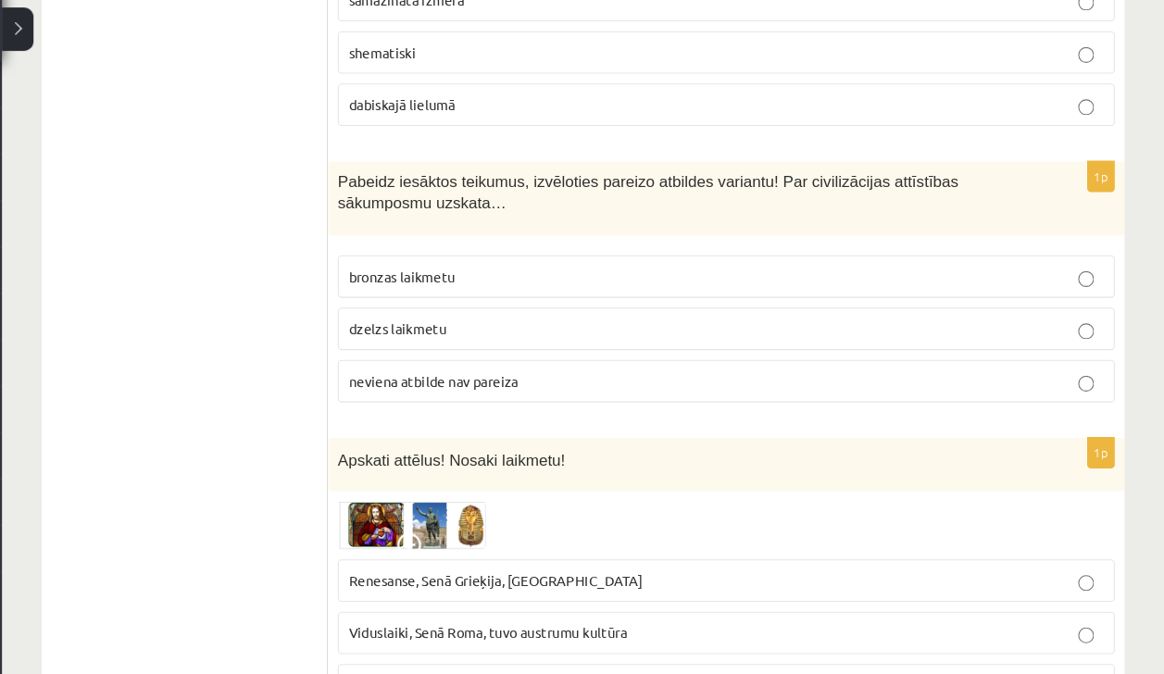
click at [453, 280] on label "bronzas laikmetu" at bounding box center [753, 300] width 729 height 40
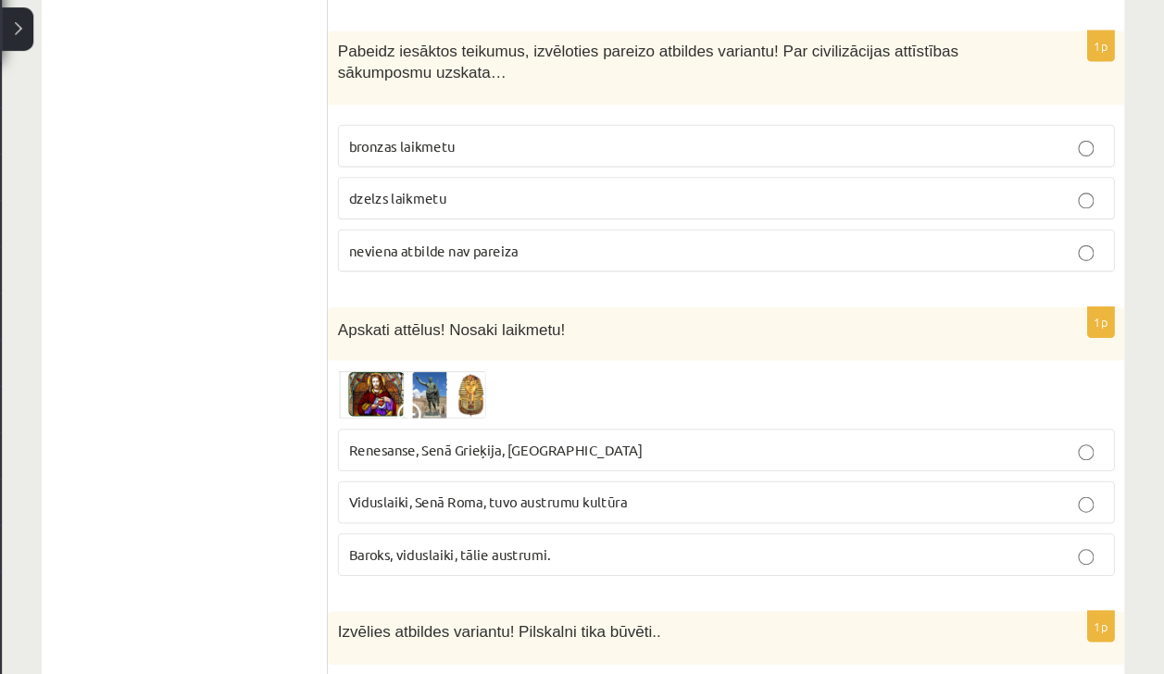
scroll to position [7433, 0]
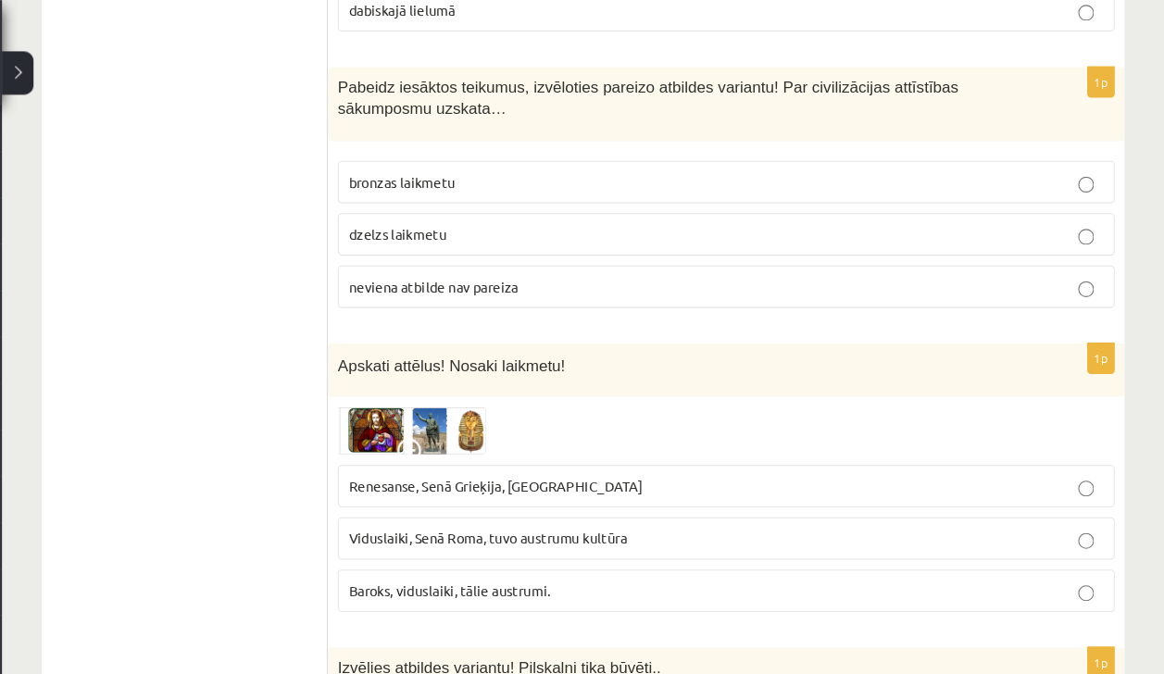
click at [413, 249] on label "neviena atbilde nav pareiza" at bounding box center [753, 269] width 729 height 40
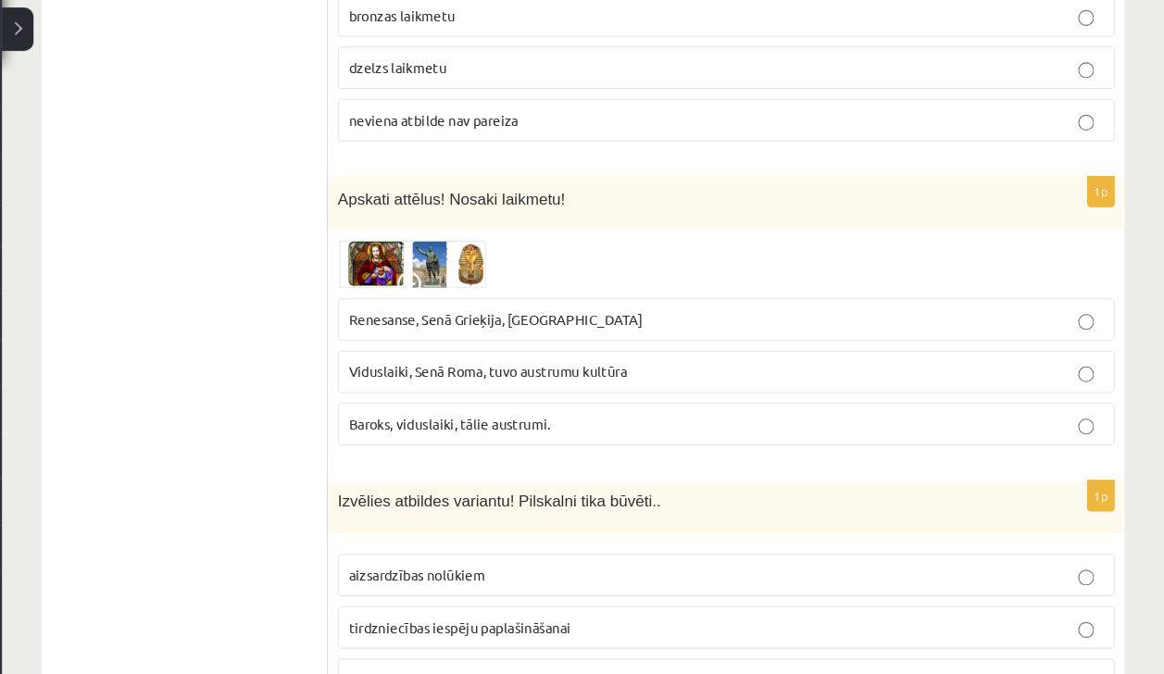
scroll to position [7559, 0]
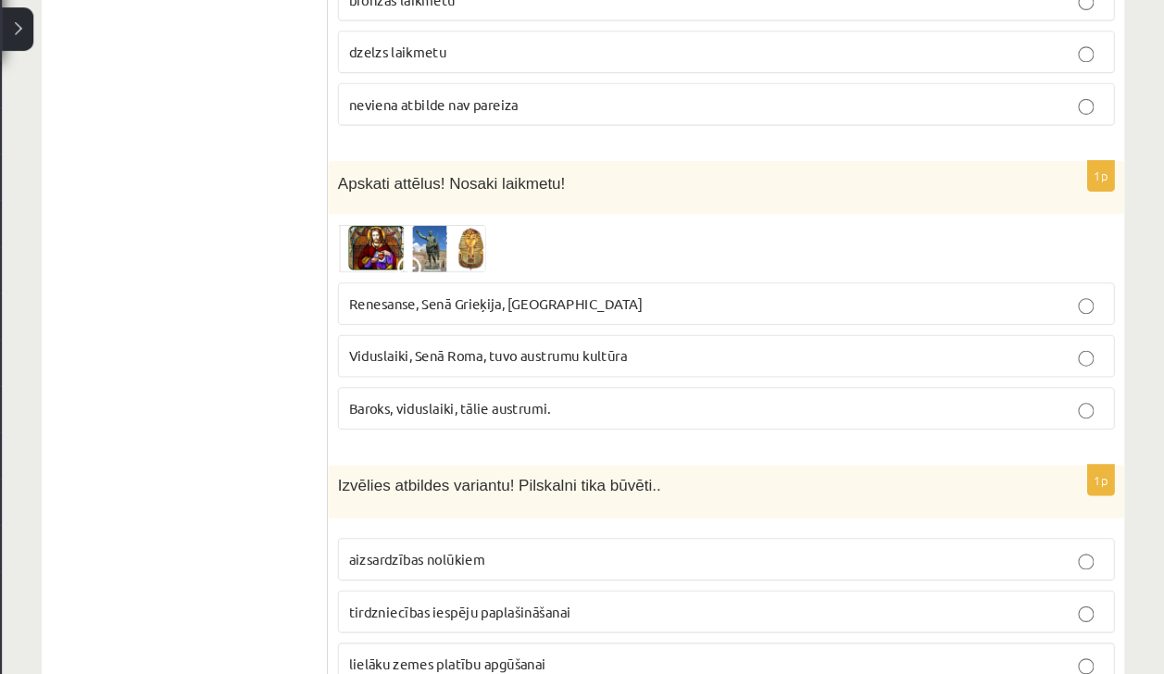
click at [468, 317] on p "Renesanse, Senā Grieķija, [GEOGRAPHIC_DATA]" at bounding box center [753, 326] width 708 height 19
click at [440, 557] on span "aizsardzības nolūkiem" at bounding box center [463, 565] width 128 height 17
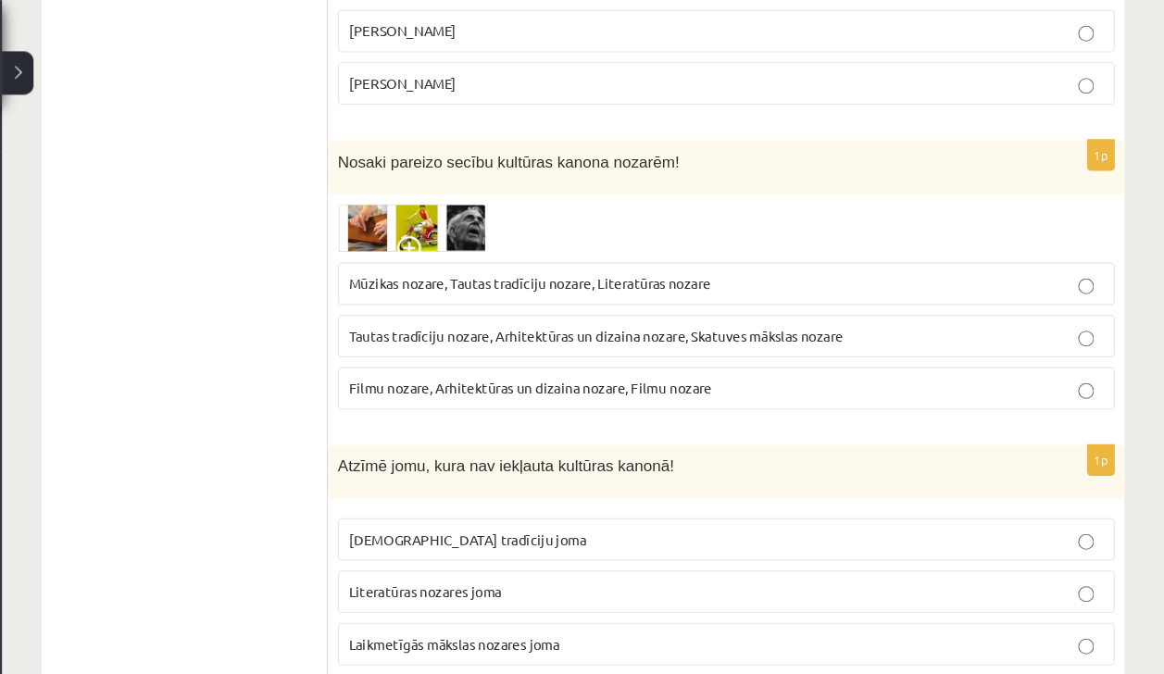
scroll to position [0, 0]
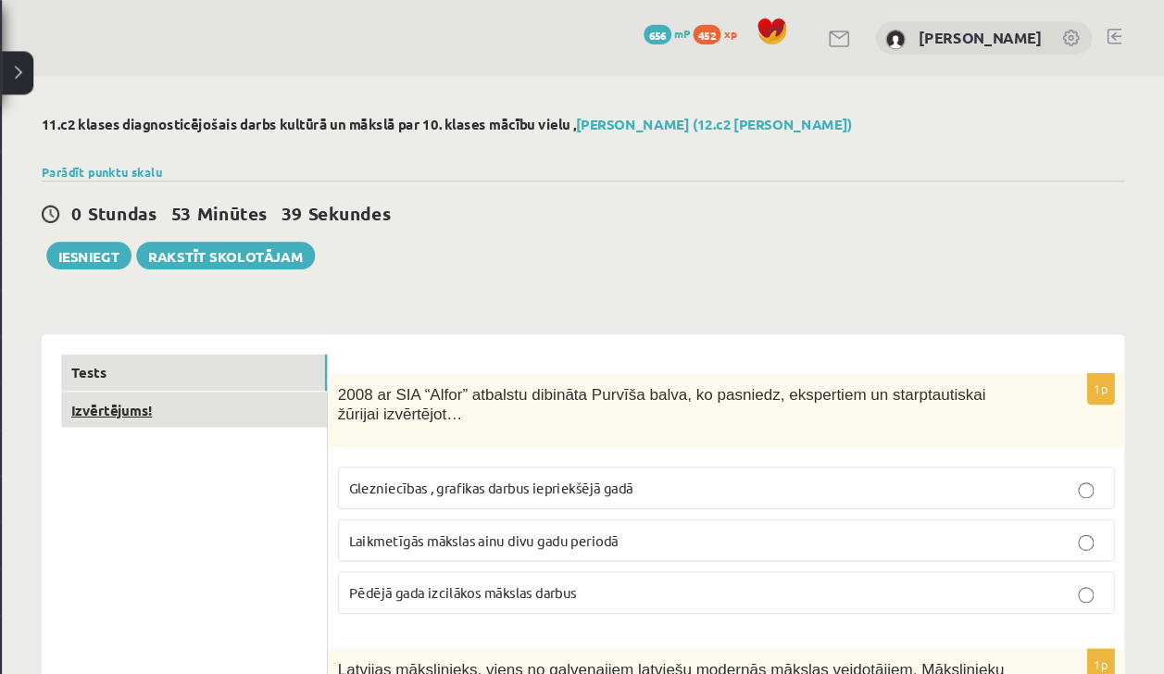
click at [237, 398] on link "Izvērtējums!" at bounding box center [254, 385] width 249 height 34
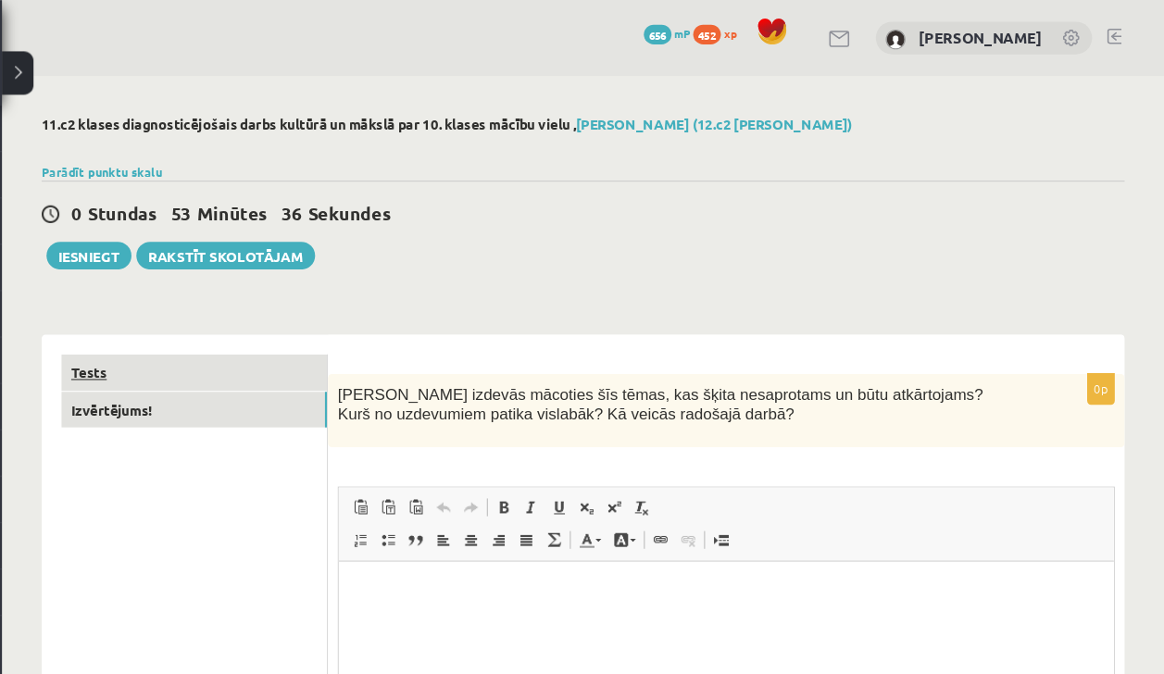
click at [289, 351] on link "Tests" at bounding box center [254, 349] width 249 height 34
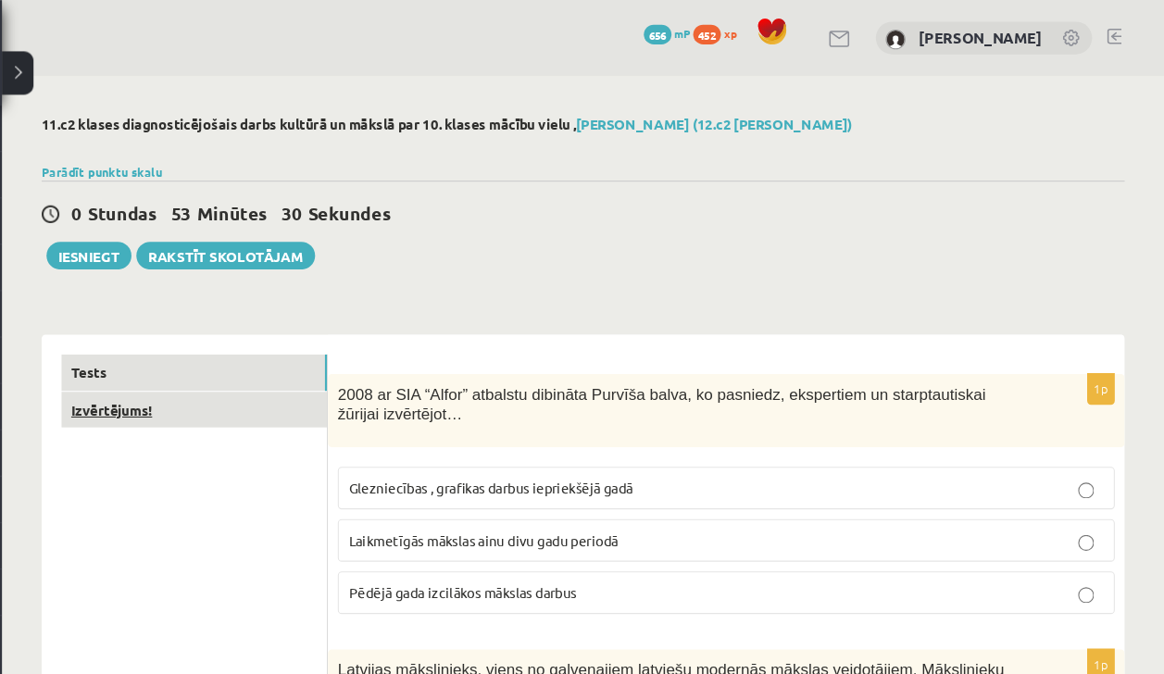
click at [293, 387] on link "Izvērtējums!" at bounding box center [254, 385] width 249 height 34
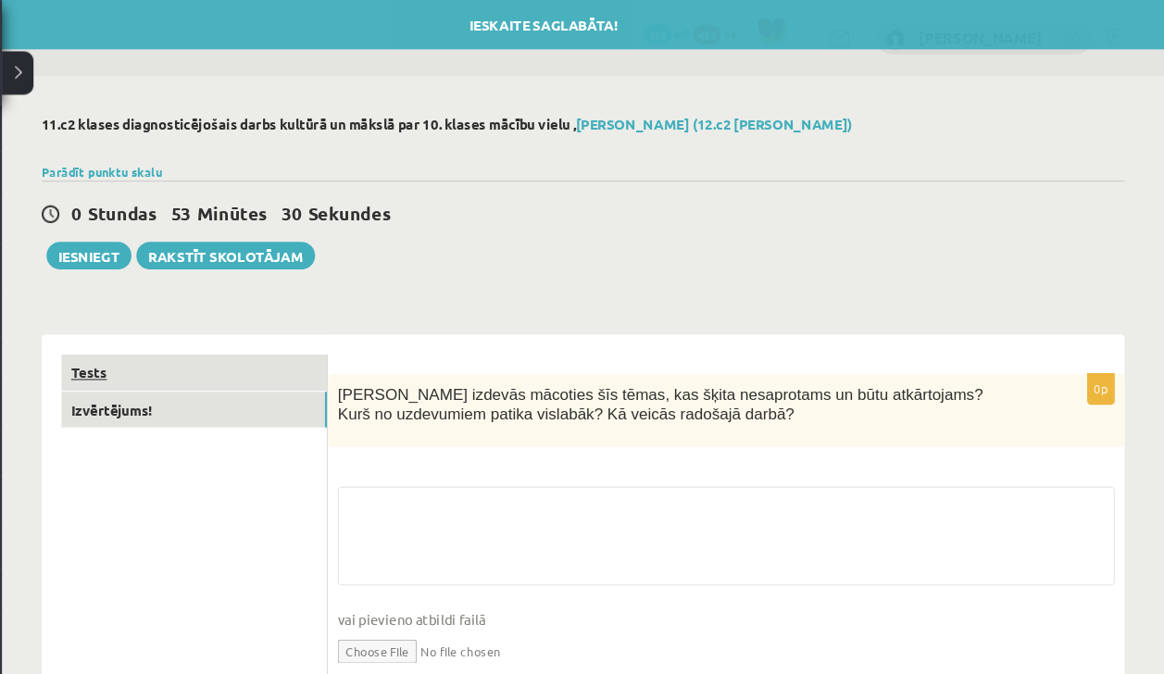
click at [290, 341] on link "Tests" at bounding box center [254, 349] width 249 height 34
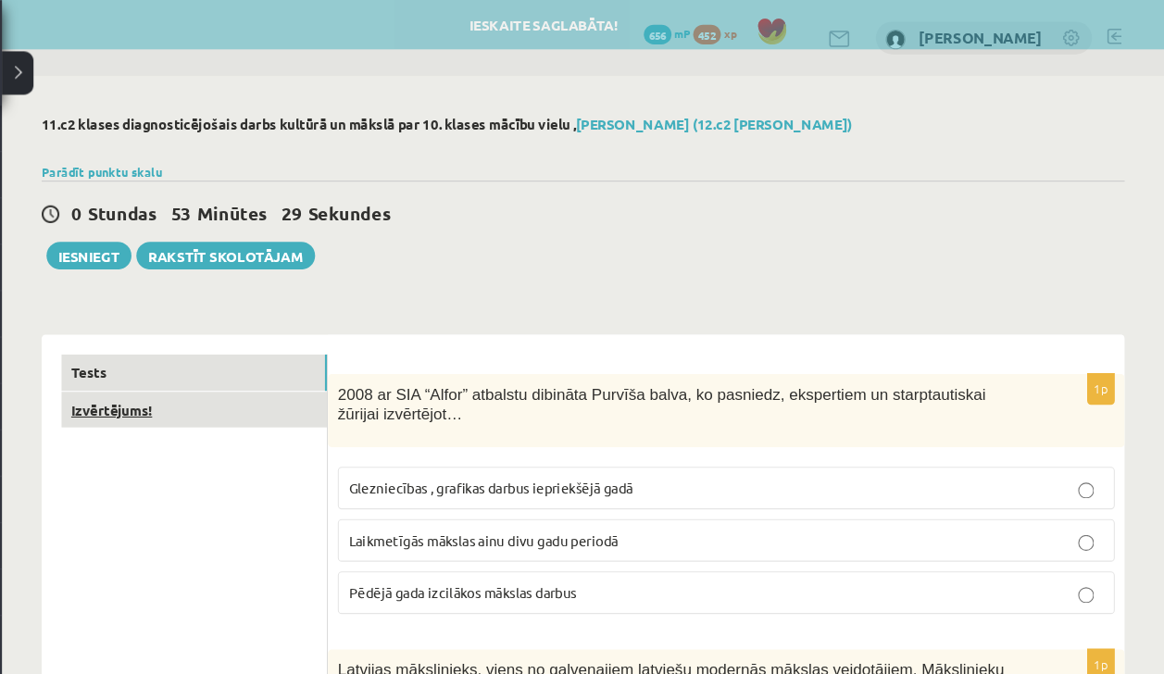
click at [316, 376] on link "Izvērtējums!" at bounding box center [254, 385] width 249 height 34
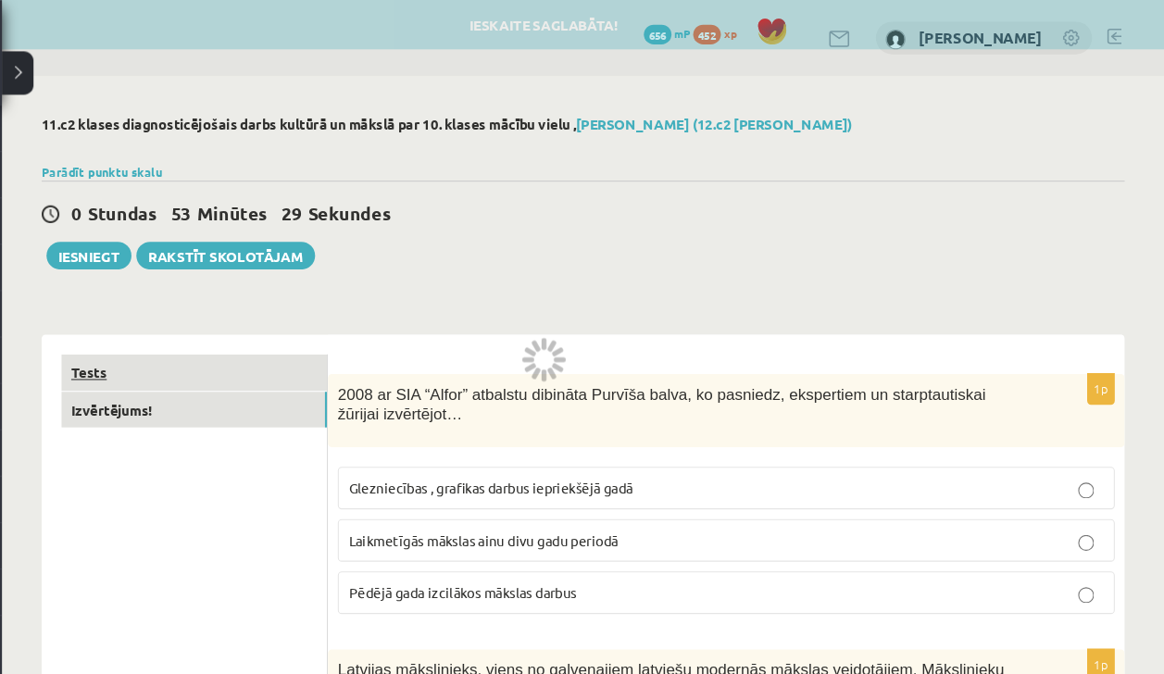
click at [303, 340] on link "Tests" at bounding box center [254, 349] width 249 height 34
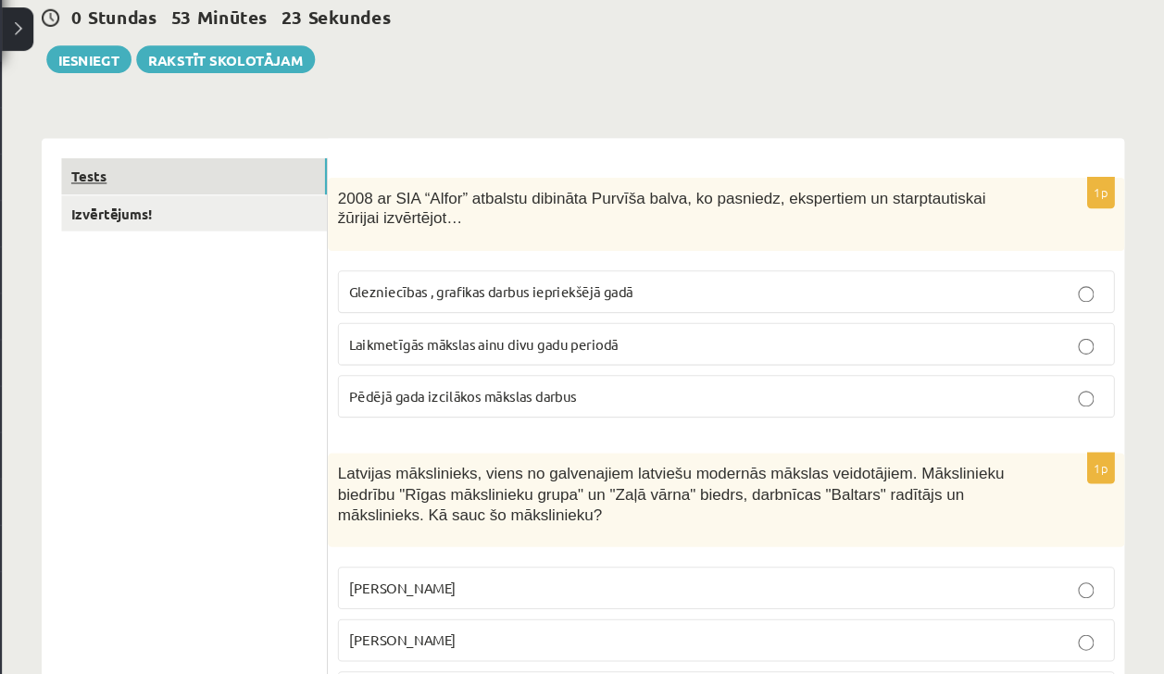
scroll to position [159, 0]
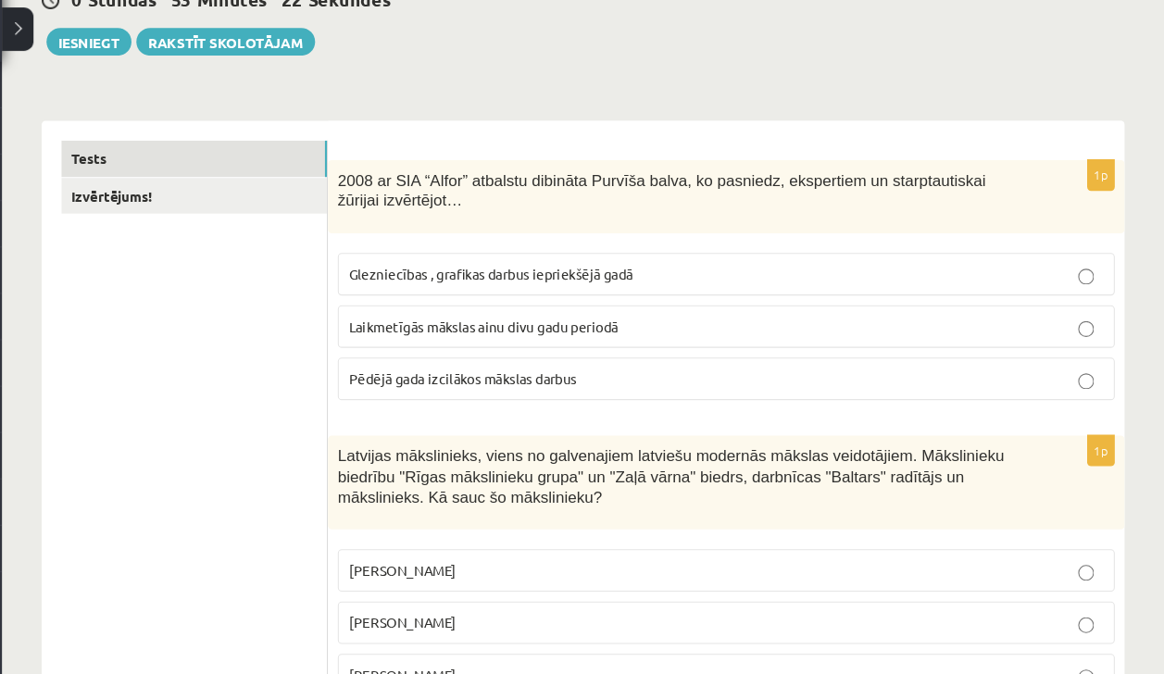
click at [412, 341] on span "Laikmetīgās mākslas ainu divu gadu periodā" at bounding box center [525, 347] width 253 height 17
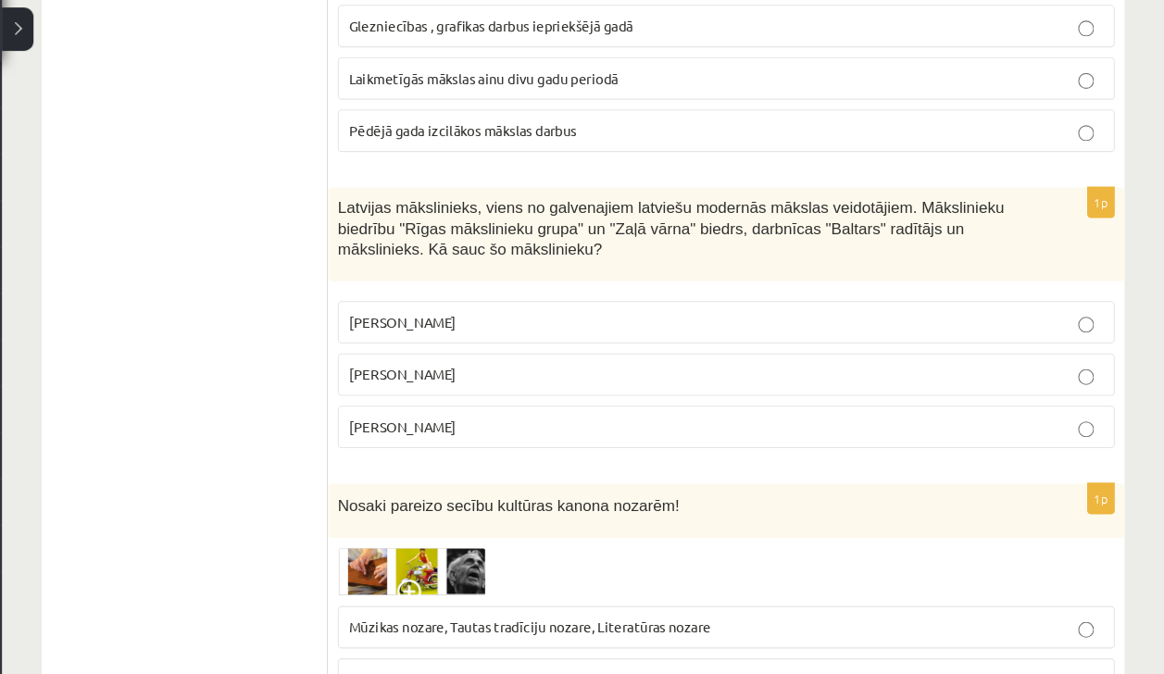
click at [424, 392] on span "Romāns Suta" at bounding box center [449, 391] width 101 height 17
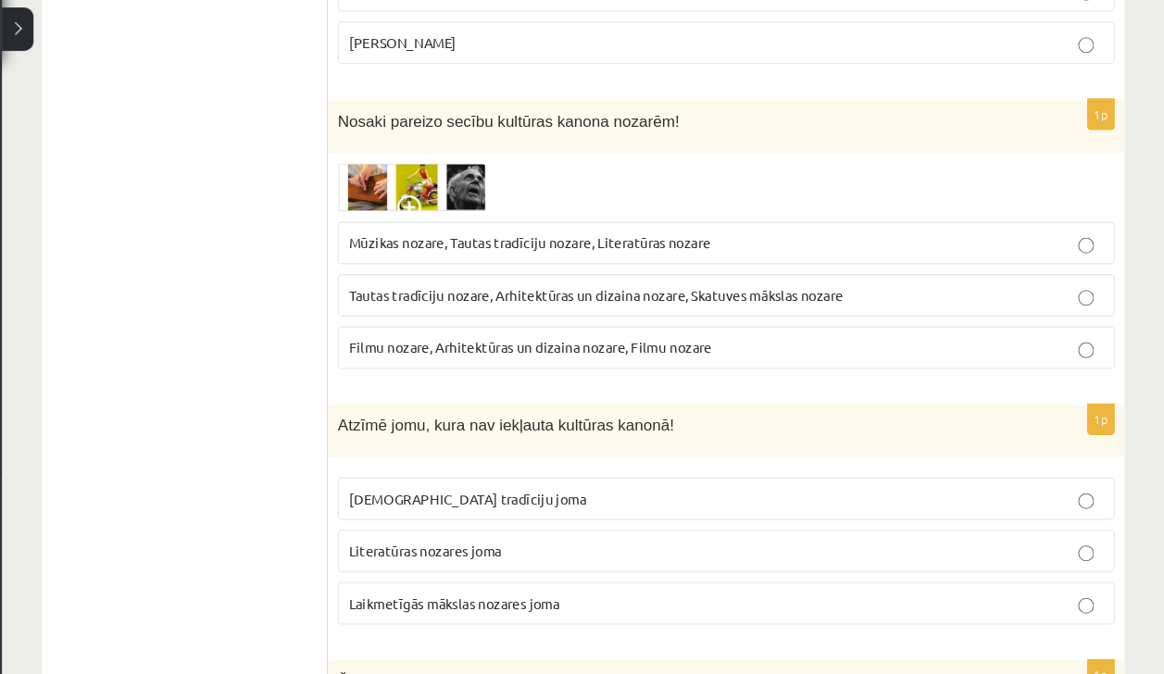
scroll to position [757, 0]
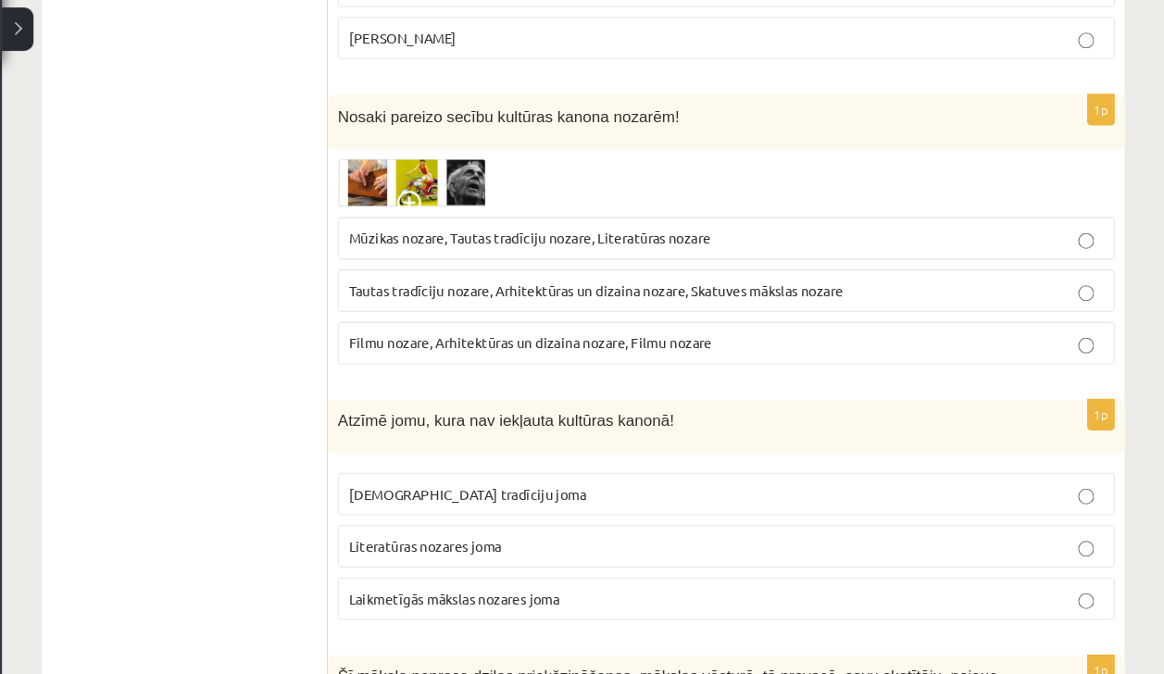
click at [407, 305] on span "Tautas tradīciju nozare, Arhitektūras un dizaina nozare, Skatuves mākslas nozare" at bounding box center [631, 313] width 464 height 17
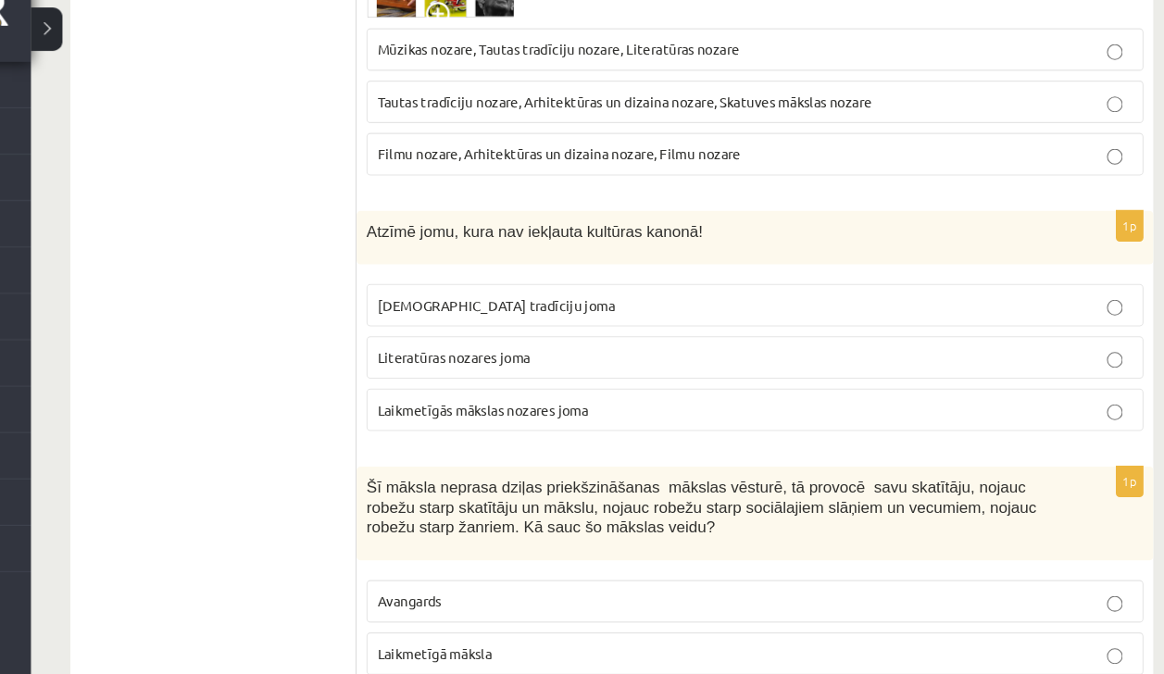
scroll to position [941, 0]
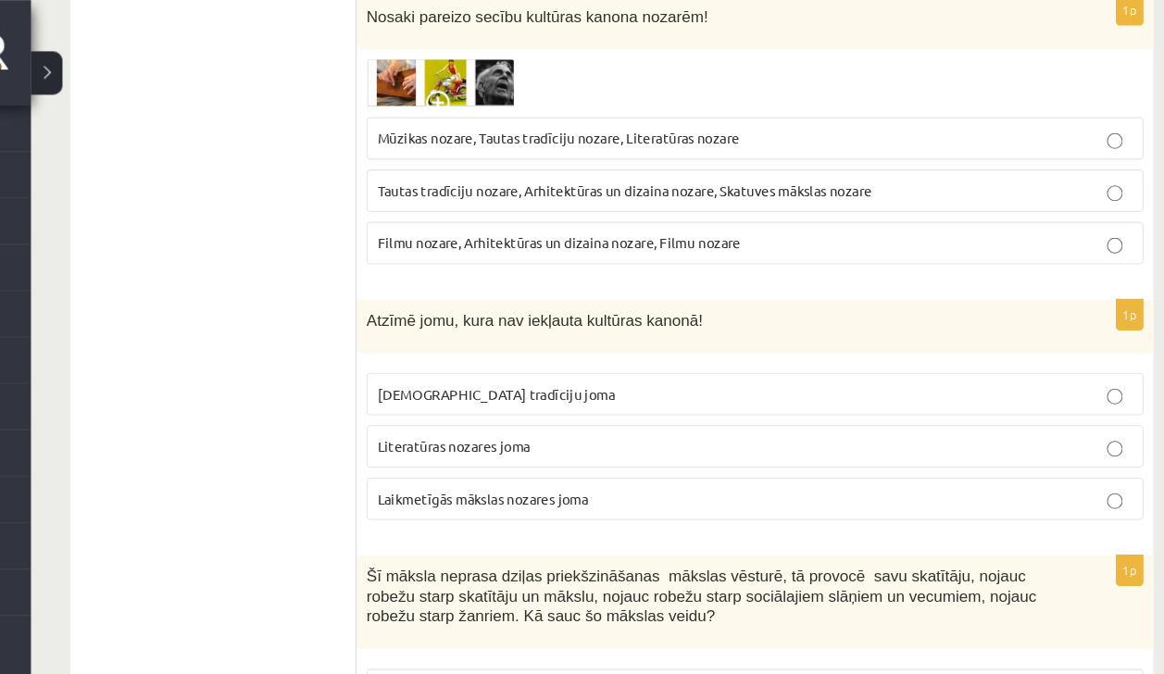
click at [776, 470] on label "Laikmetīgās mākslas nozares joma" at bounding box center [753, 468] width 729 height 40
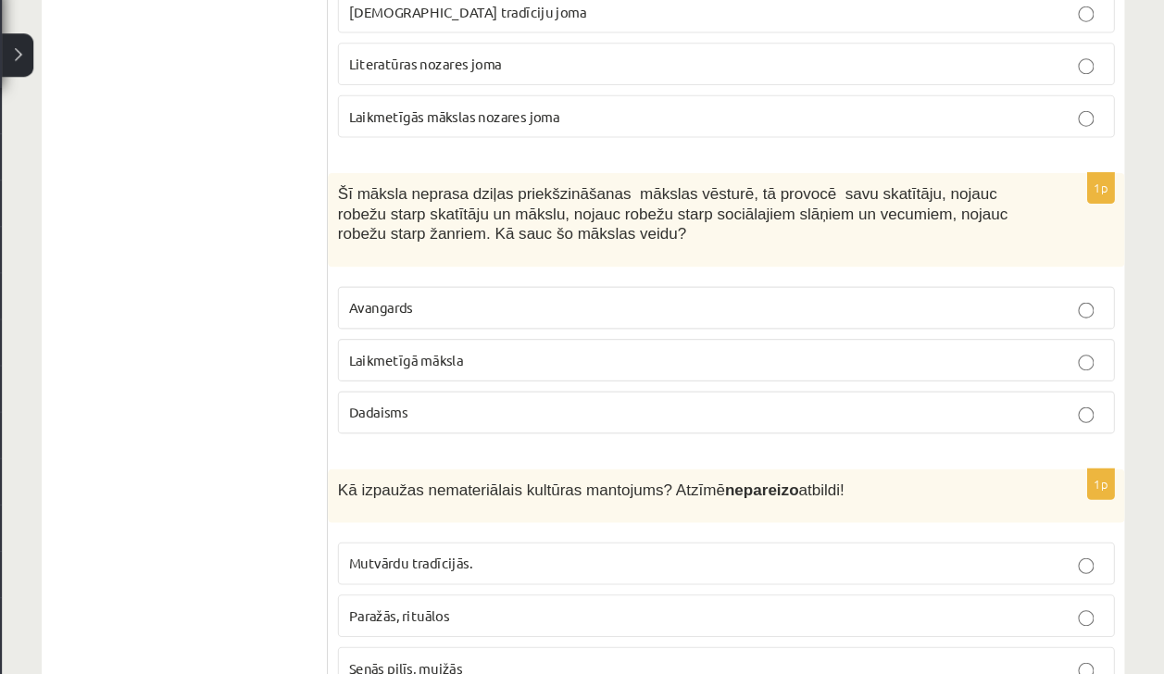
scroll to position [1234, 0]
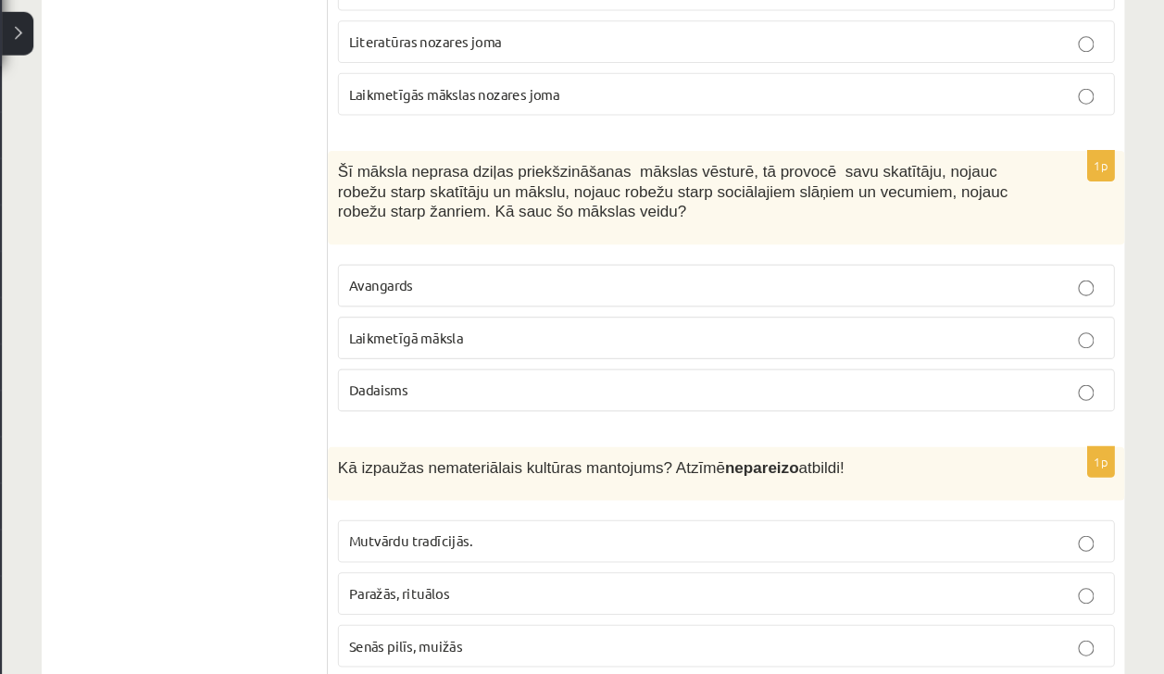
click at [896, 352] on p "Laikmetīgā māksla" at bounding box center [753, 353] width 708 height 19
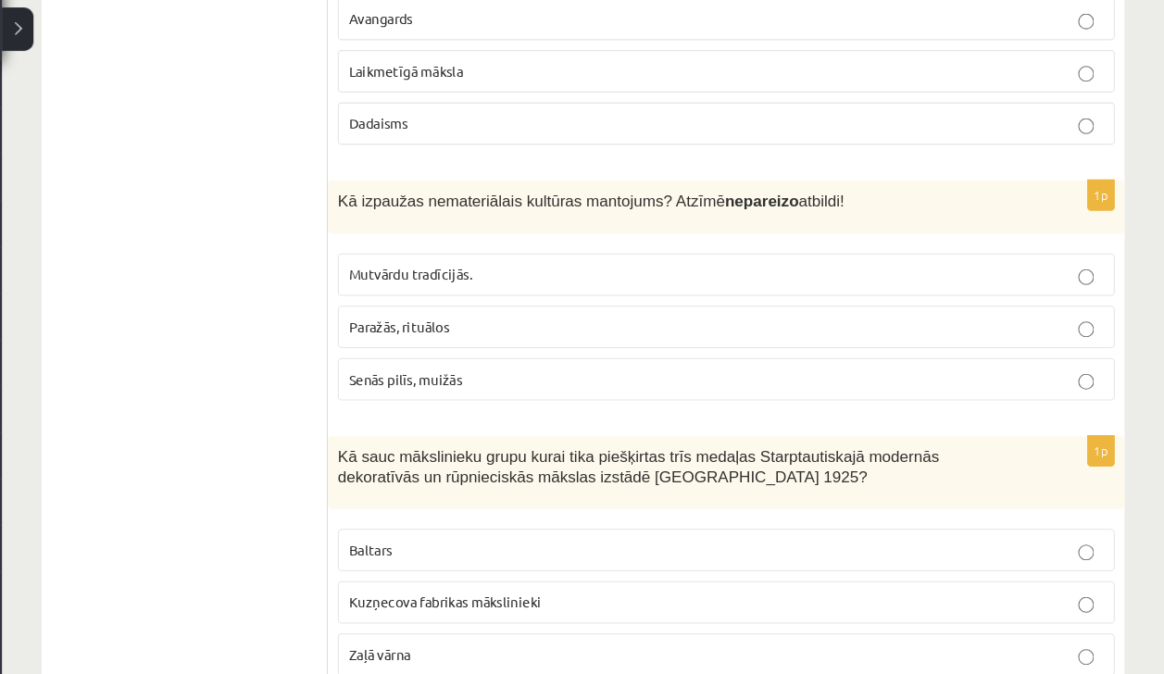
scroll to position [1481, 0]
click at [876, 388] on p "Senās pilīs, muižās" at bounding box center [753, 395] width 708 height 19
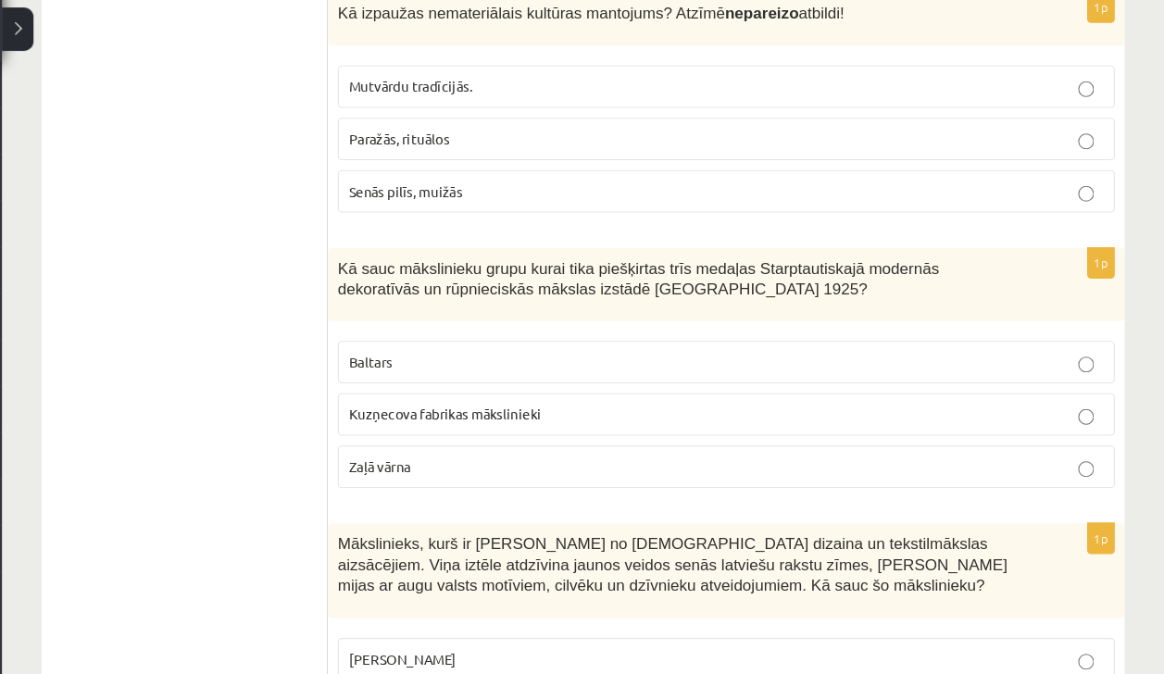
click at [866, 371] on p "Baltars" at bounding box center [753, 380] width 708 height 19
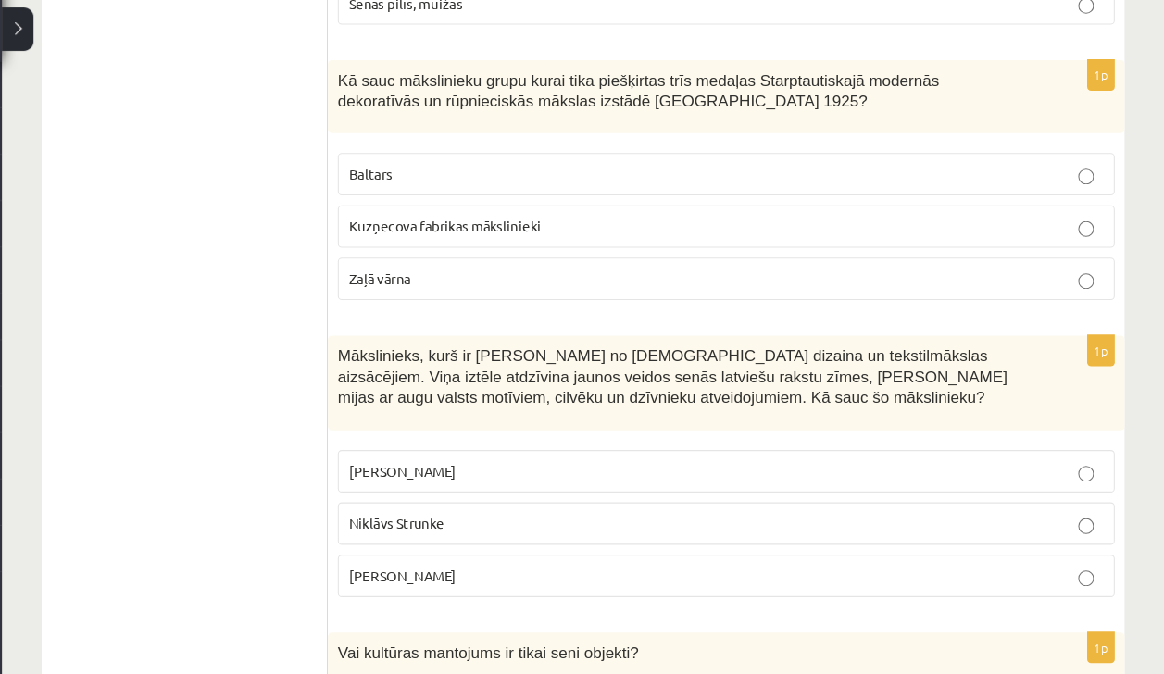
scroll to position [1861, 0]
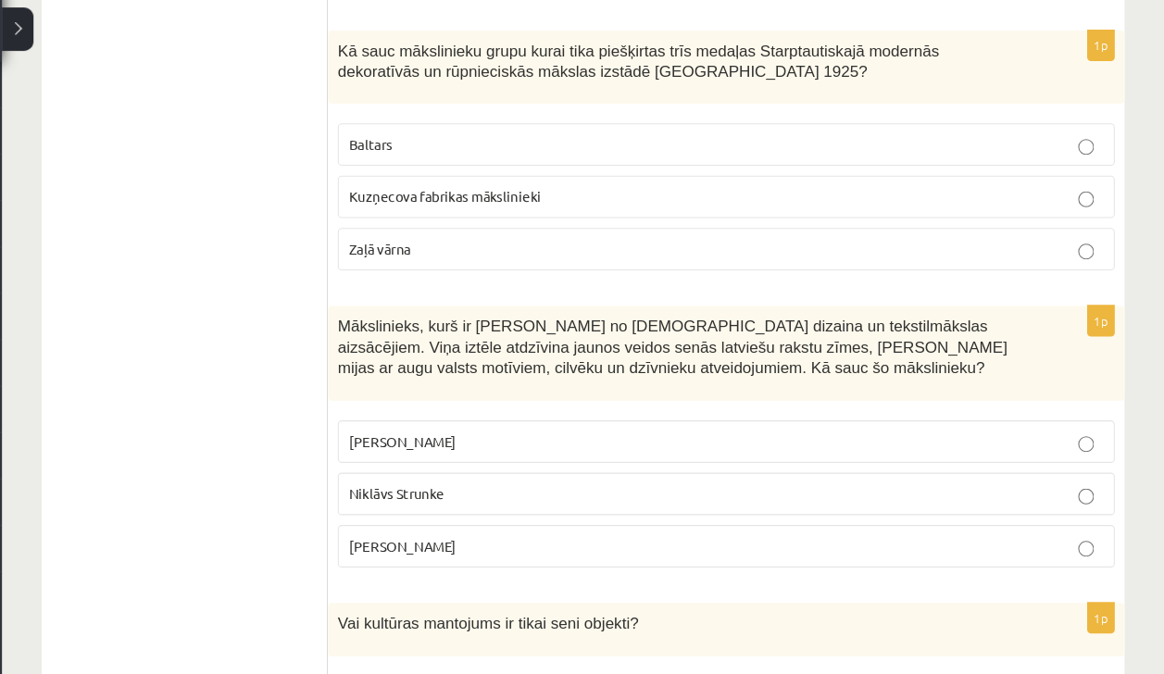
click at [837, 435] on label "Ansis Cīrulis" at bounding box center [753, 455] width 729 height 40
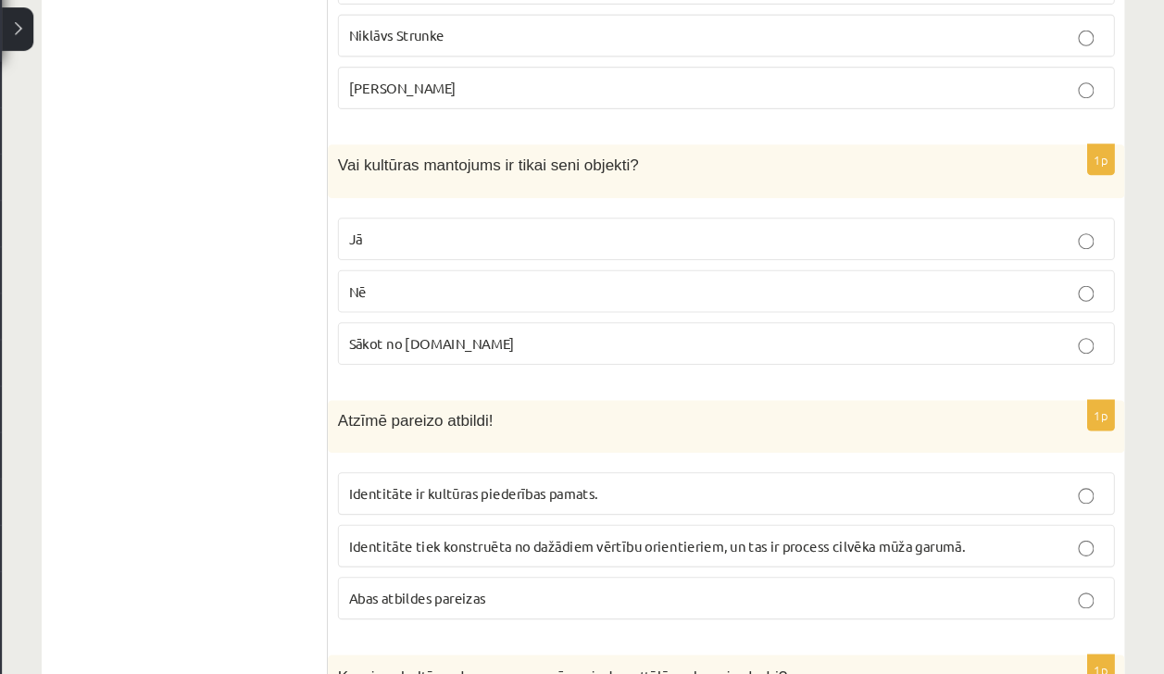
scroll to position [2292, 0]
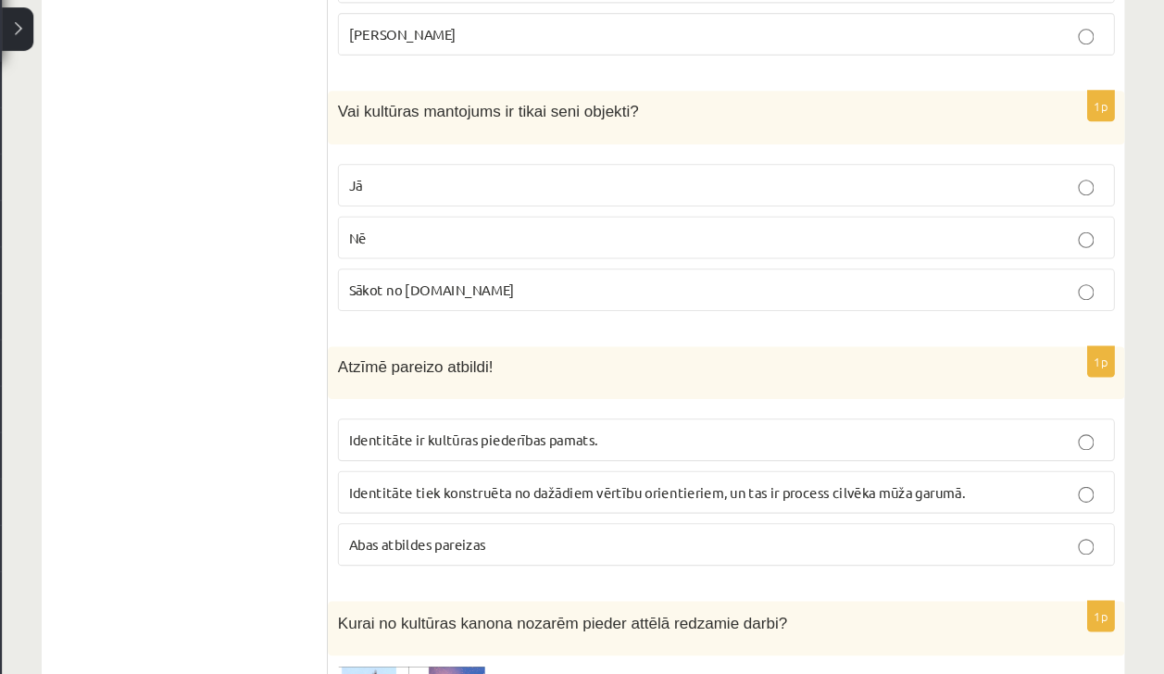
click at [919, 244] on label "Nē" at bounding box center [753, 264] width 729 height 40
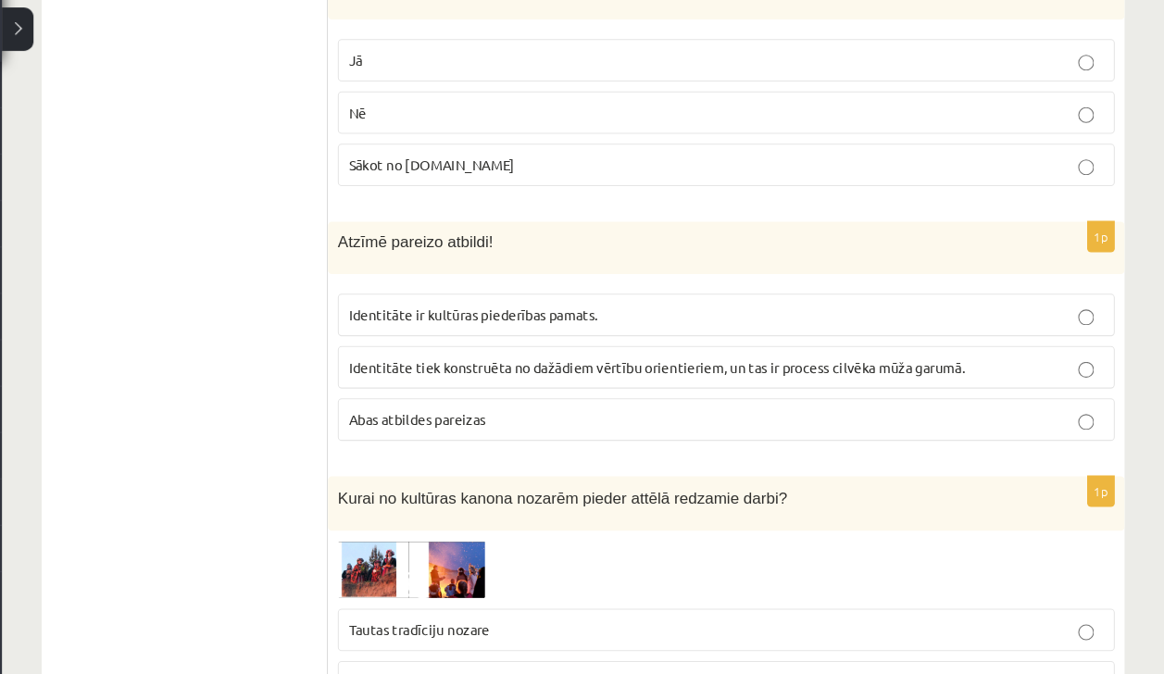
click at [816, 431] on label "Abas atbildes pareizas" at bounding box center [753, 435] width 729 height 40
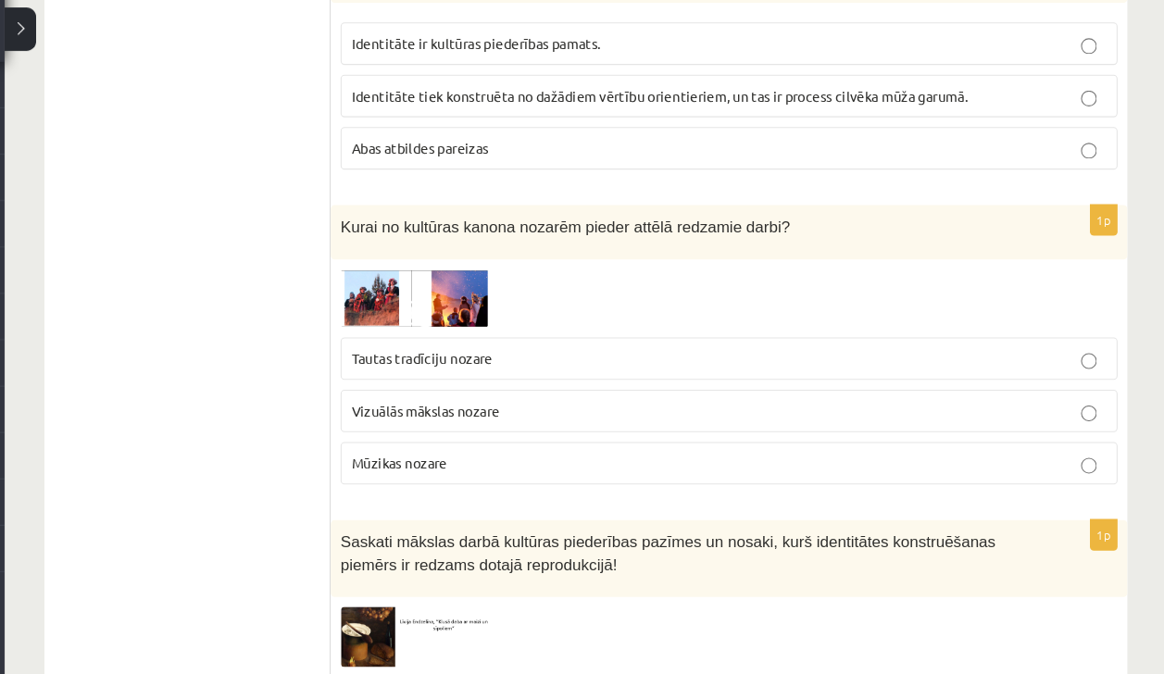
scroll to position [2723, 0]
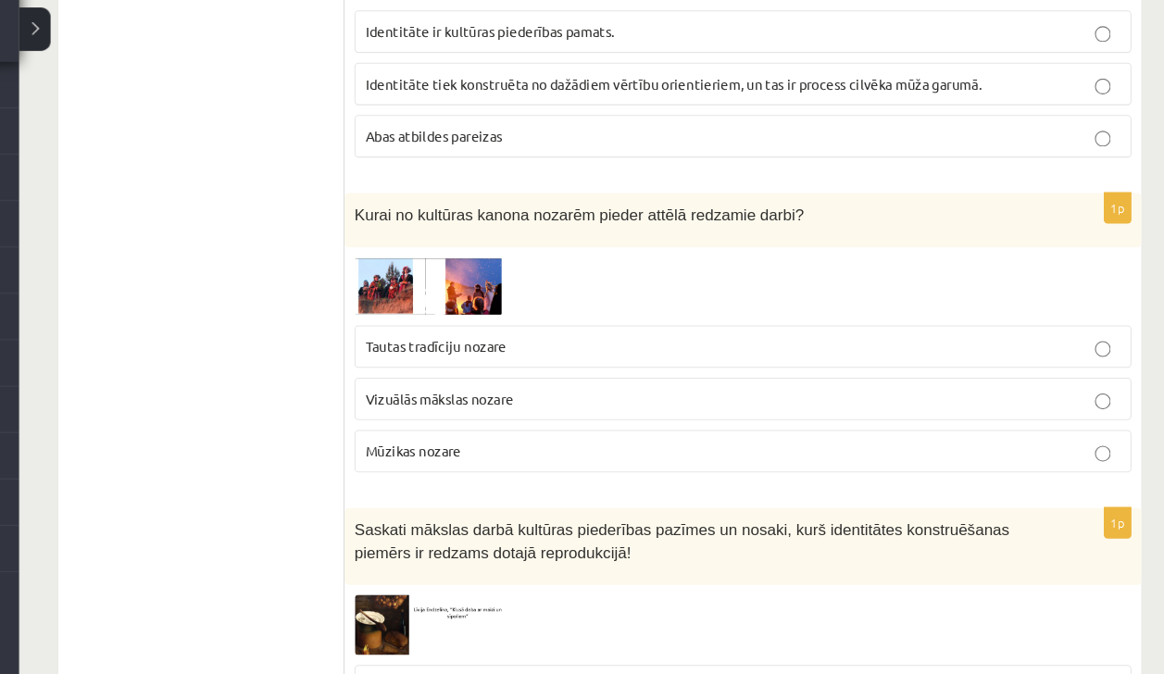
click at [816, 407] on label "Vizuālās mākslas nozare" at bounding box center [753, 415] width 729 height 40
click at [831, 356] on p "Tautas tradīciju nozare" at bounding box center [753, 365] width 708 height 19
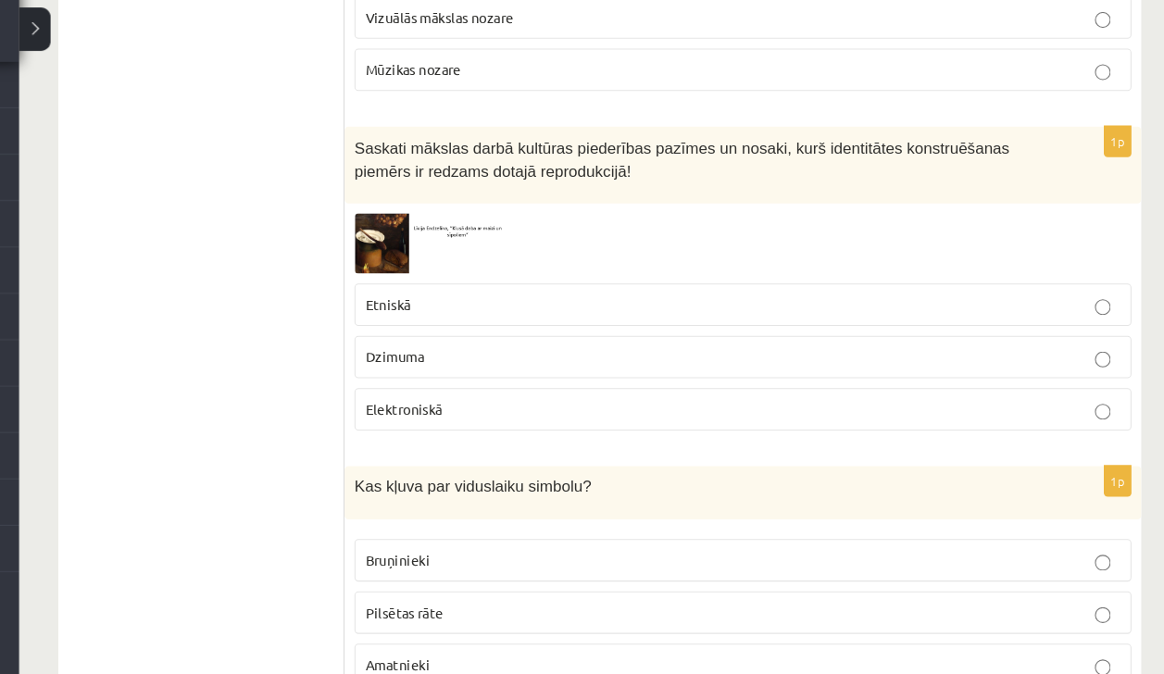
scroll to position [3094, 0]
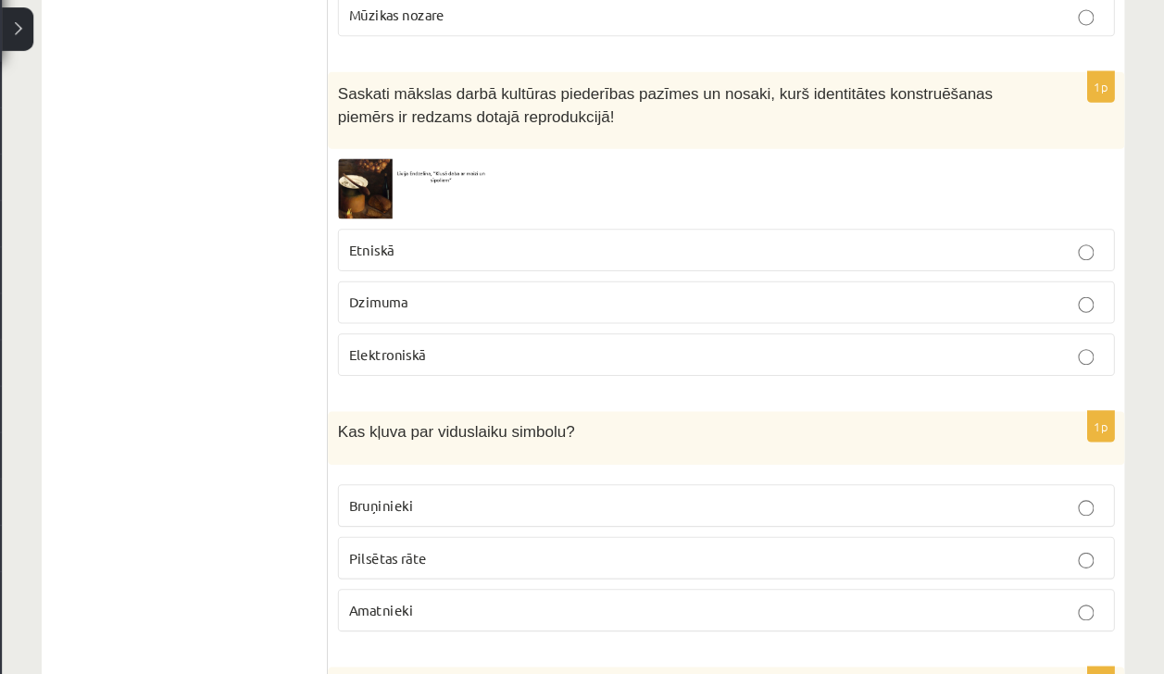
click at [863, 255] on label "Etniskā" at bounding box center [753, 275] width 729 height 40
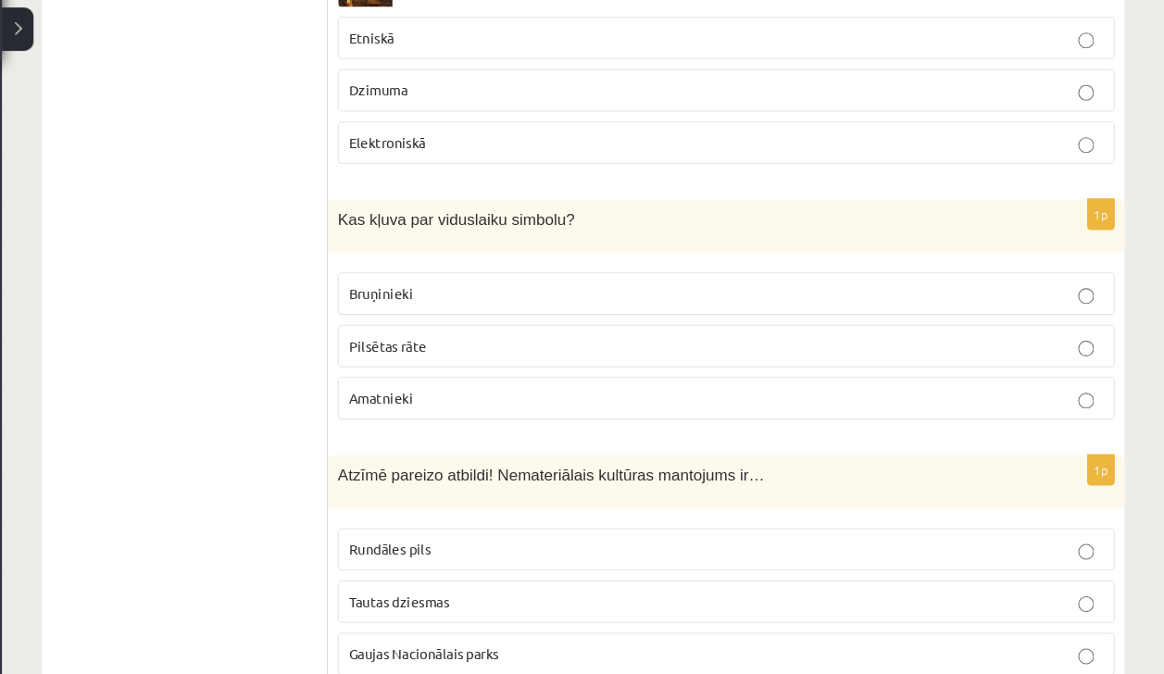
scroll to position [3333, 0]
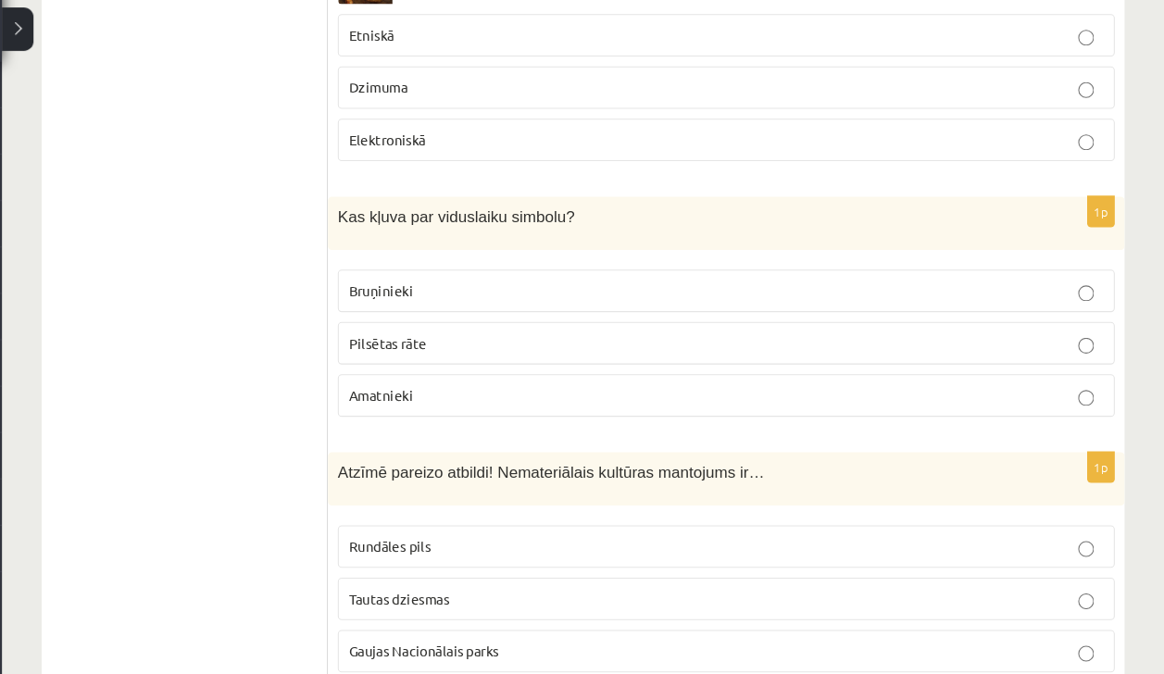
click at [842, 305] on p "Bruņinieki" at bounding box center [753, 314] width 708 height 19
click at [788, 482] on div "Atzīmē pareizo atbildi! Nemateriālais kultūras mantojums ir…" at bounding box center [753, 491] width 747 height 50
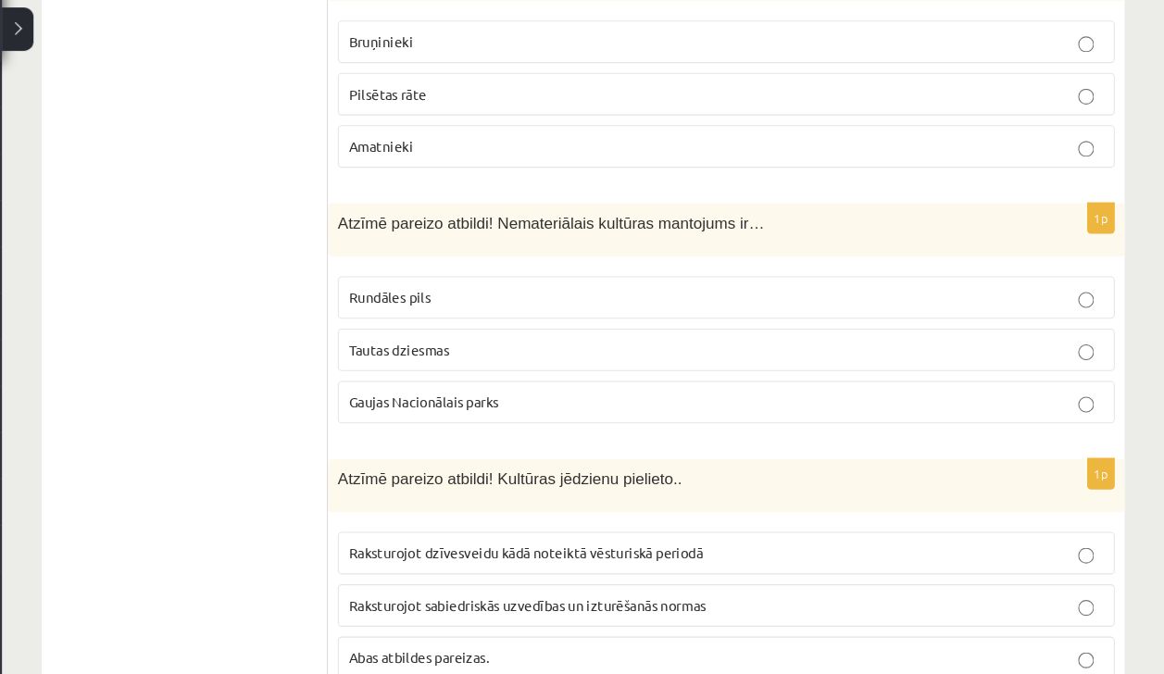
scroll to position [3570, 0]
click at [872, 406] on p "Gaujas Nacionālais parks" at bounding box center [753, 415] width 708 height 19
click at [912, 347] on label "Tautas dziesmas" at bounding box center [753, 367] width 729 height 40
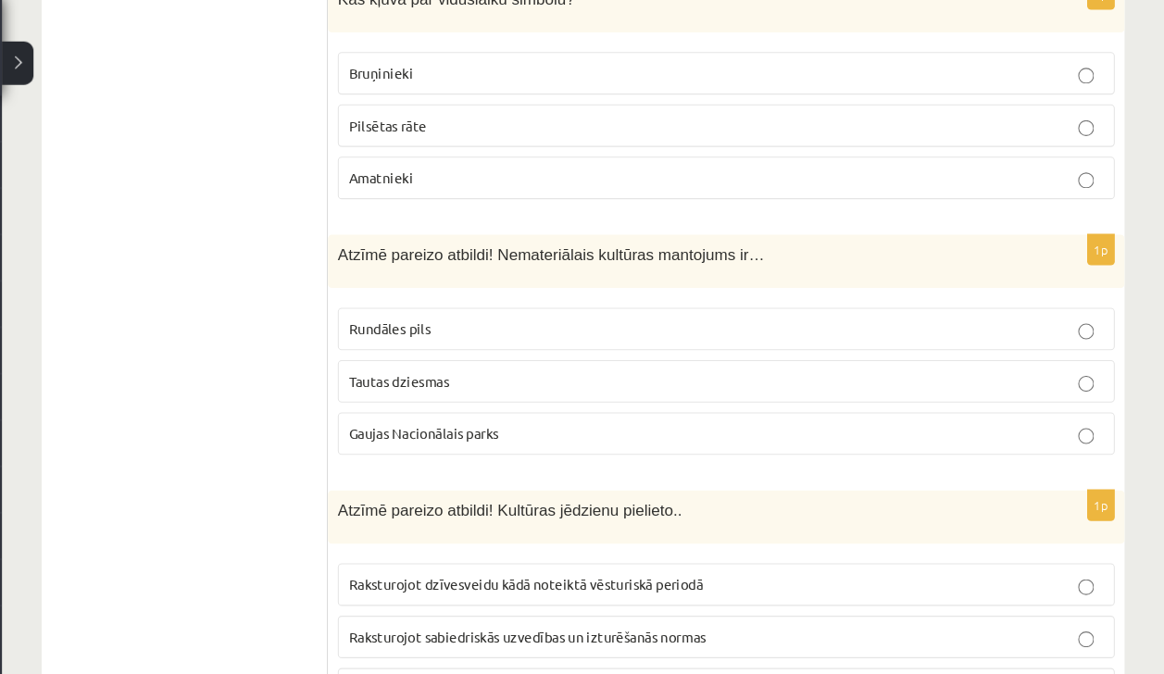
scroll to position [3569, 0]
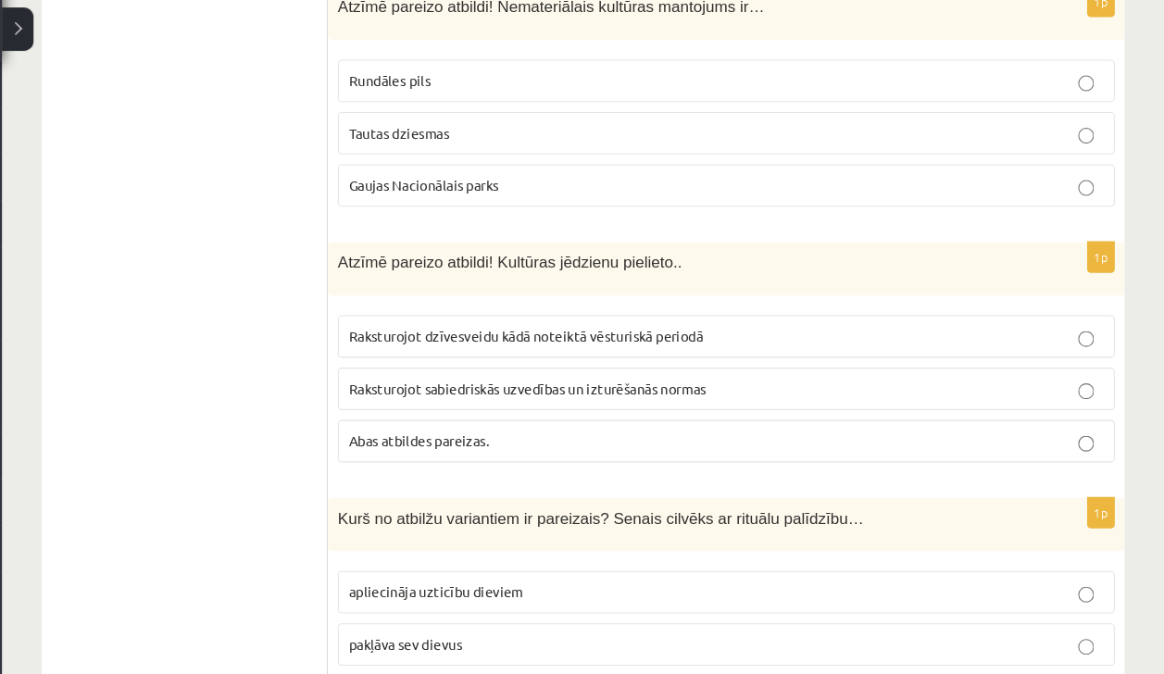
click at [714, 445] on p "Abas atbildes pareizas." at bounding box center [753, 454] width 708 height 19
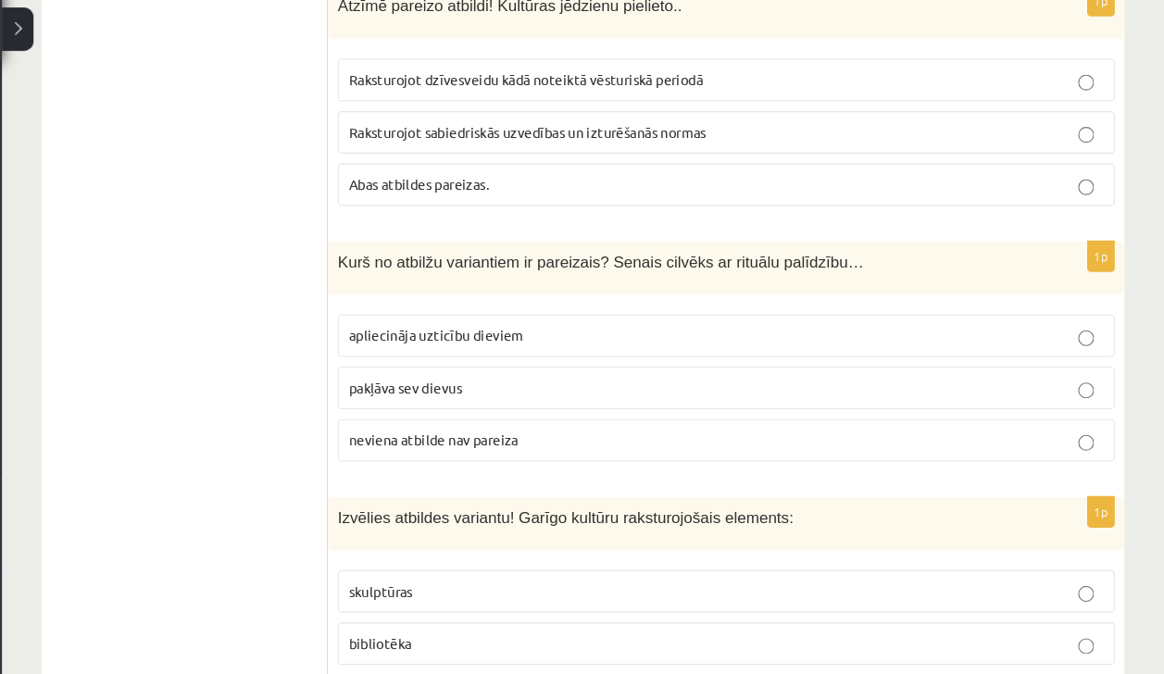
scroll to position [4023, 0]
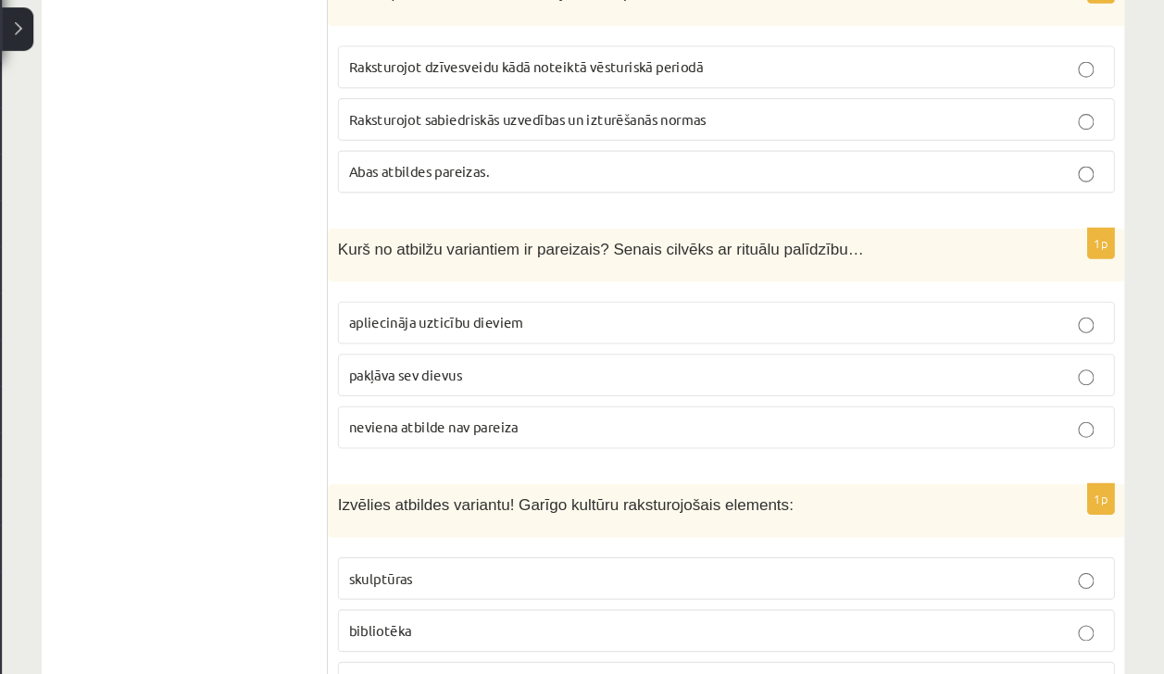
click at [774, 334] on p "apliecināja uzticību dieviem" at bounding box center [753, 343] width 708 height 19
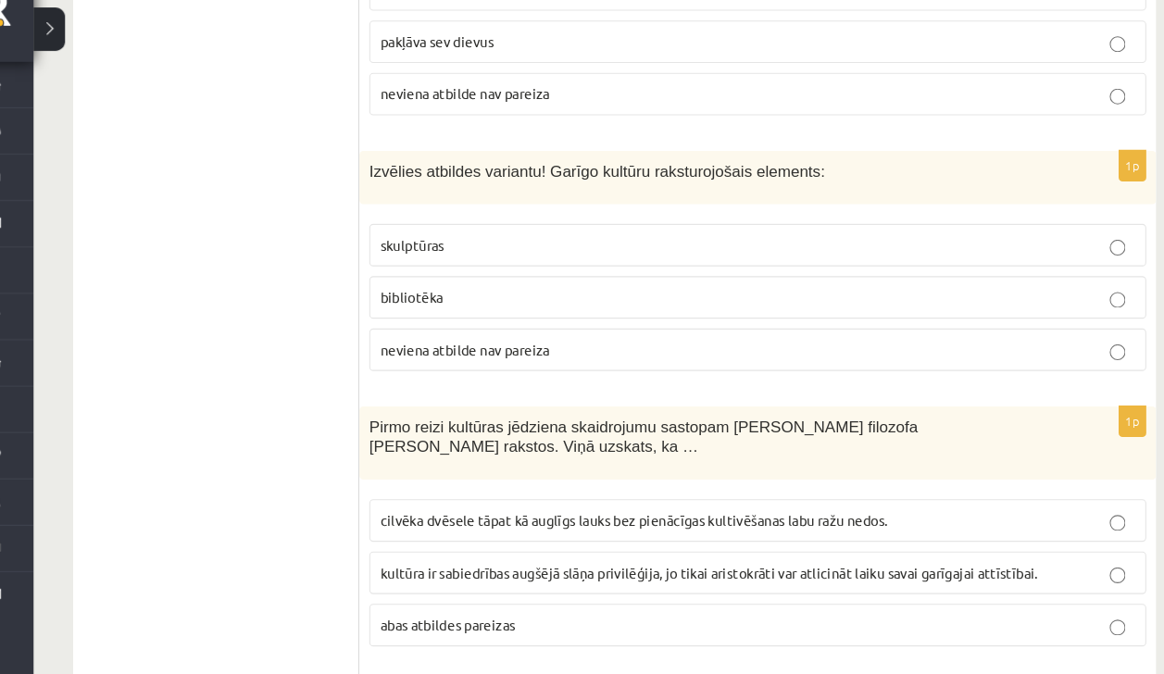
click at [758, 310] on p "bibliotēka" at bounding box center [753, 319] width 708 height 19
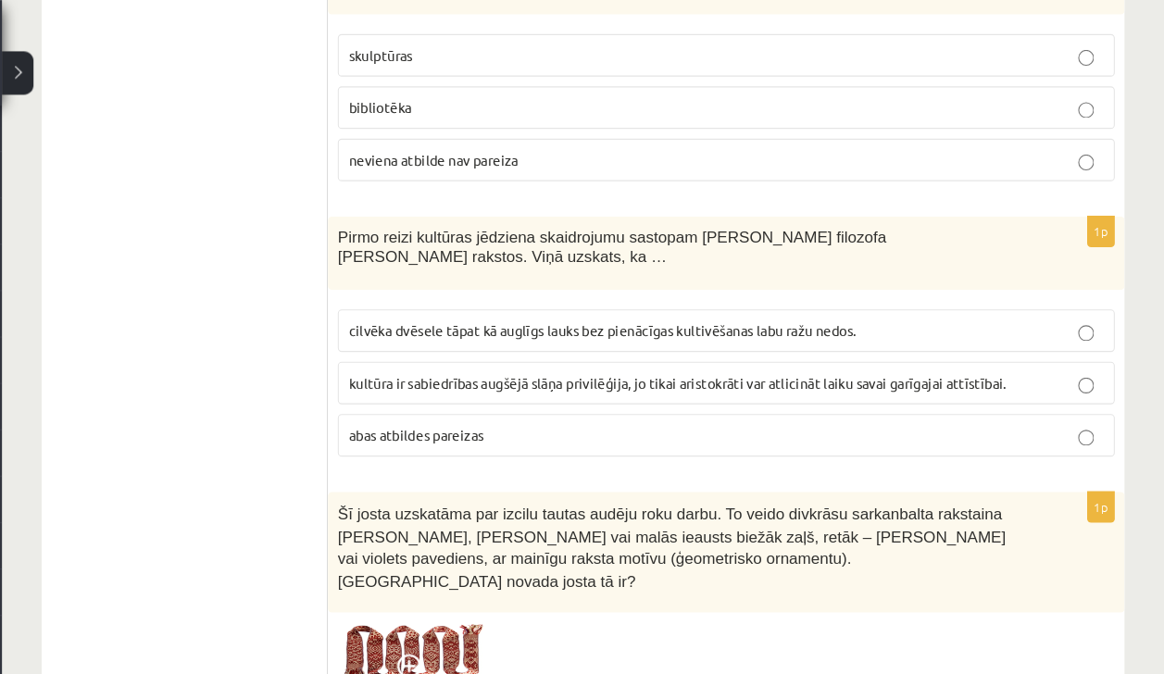
scroll to position [4538, 0]
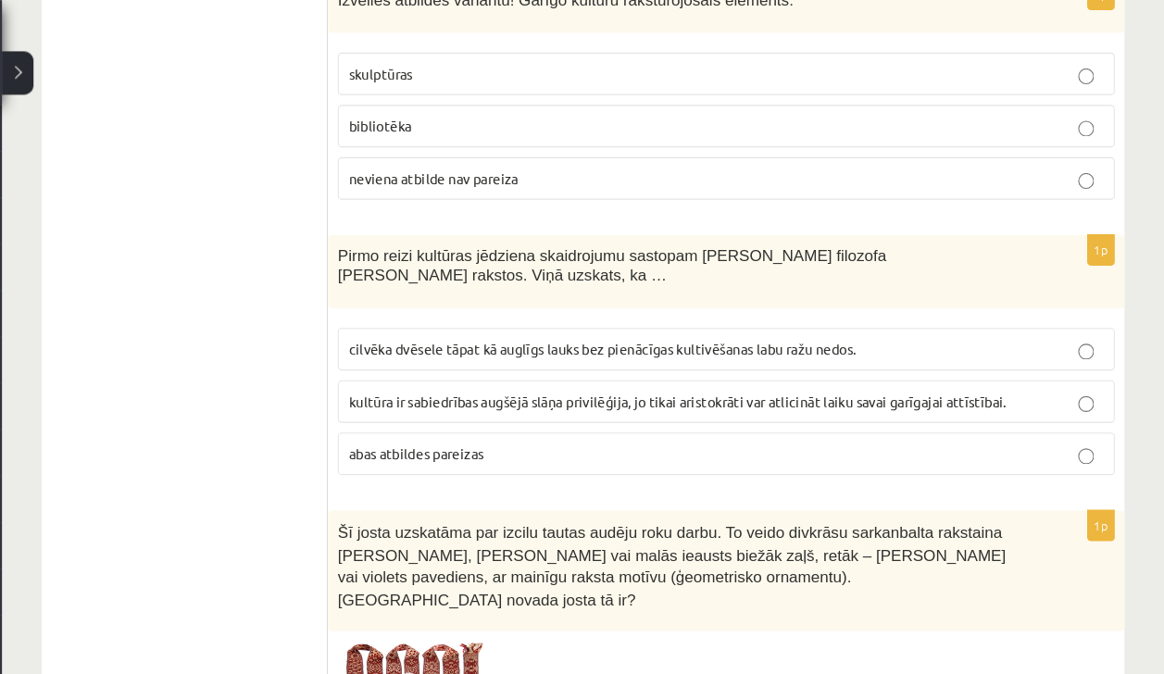
click at [426, 307] on label "cilvēka dvēsele tāpat kā auglīgs lauks bez pienācīgas kultivēšanas labu ražu ne…" at bounding box center [753, 327] width 729 height 40
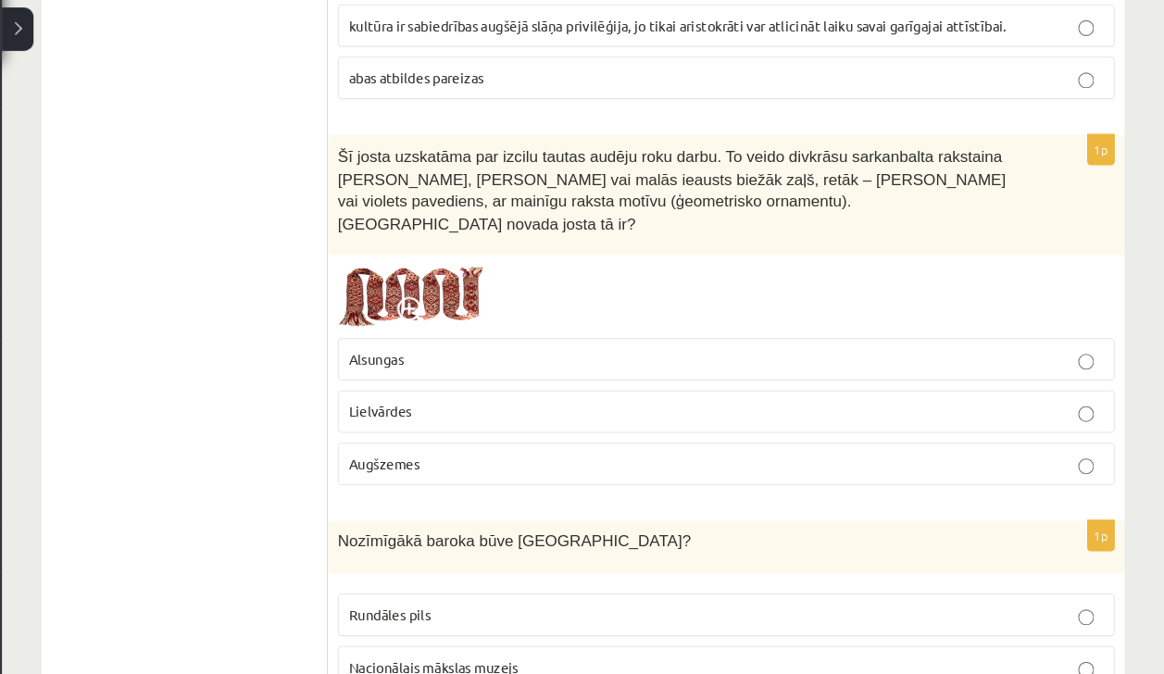
scroll to position [4903, 0]
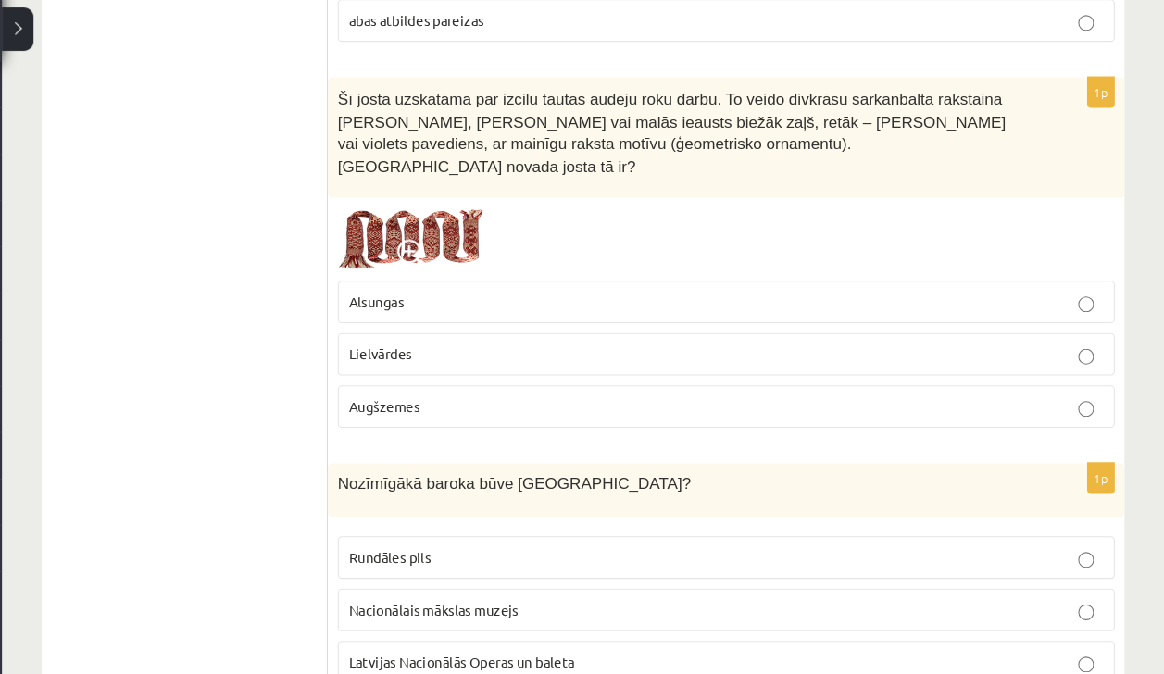
click at [407, 365] on span "Lielvārdes" at bounding box center [428, 373] width 59 height 17
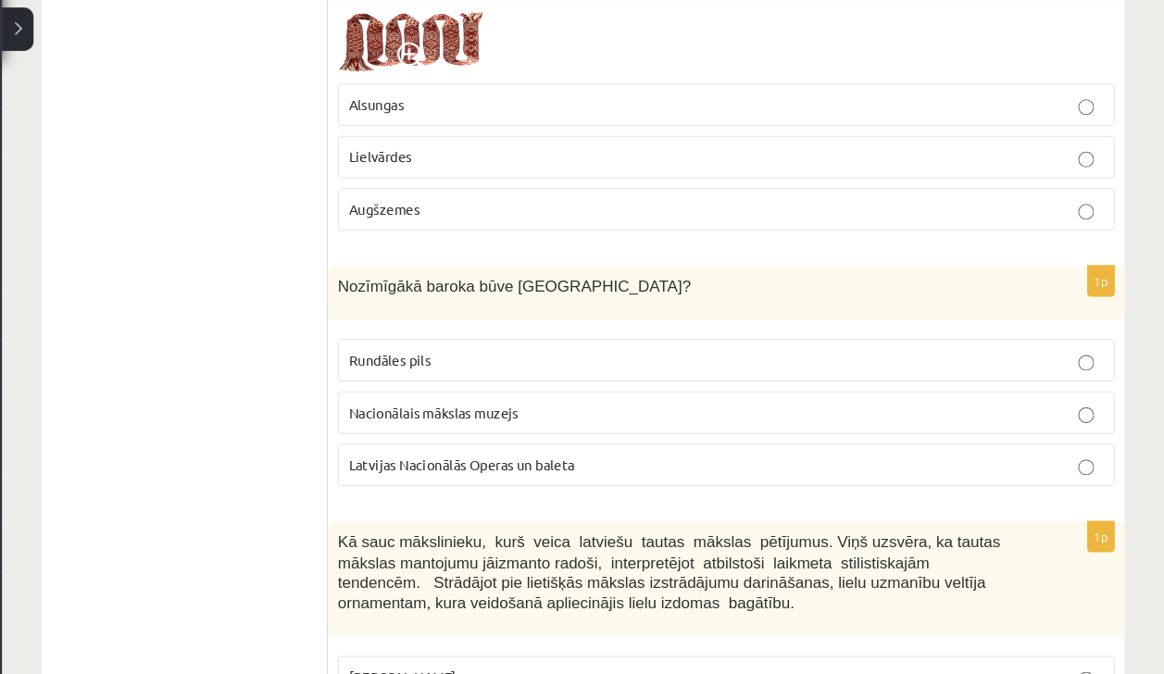
click at [452, 370] on span "Rundāles pils" at bounding box center [437, 378] width 77 height 17
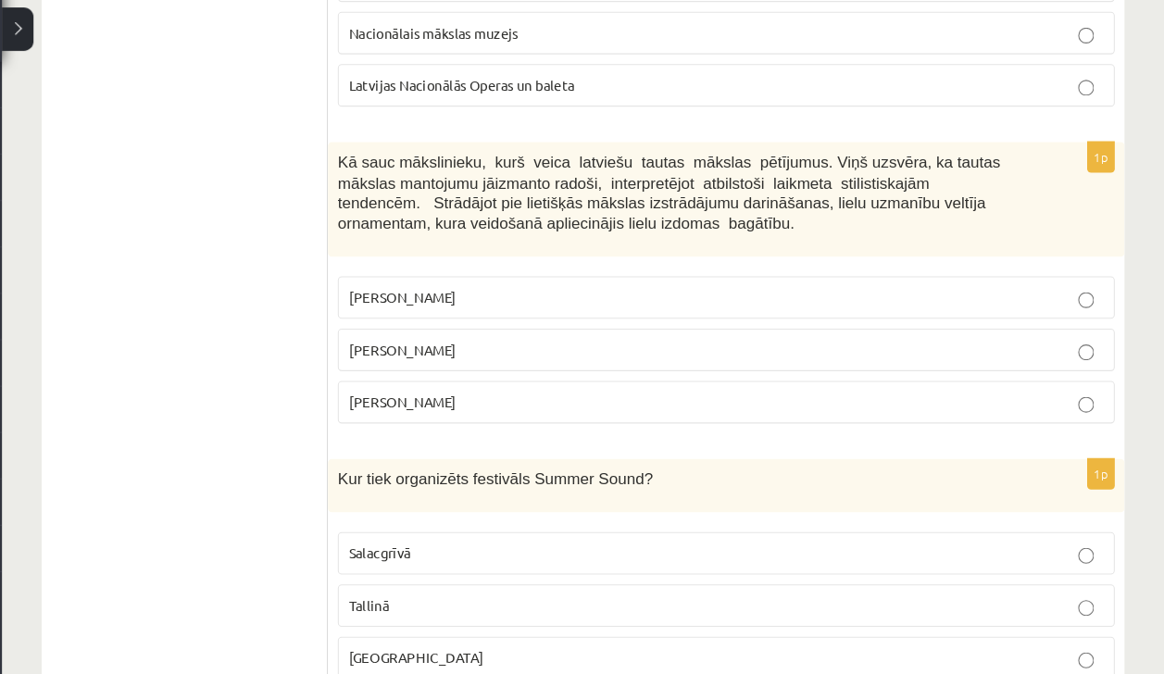
scroll to position [5477, 0]
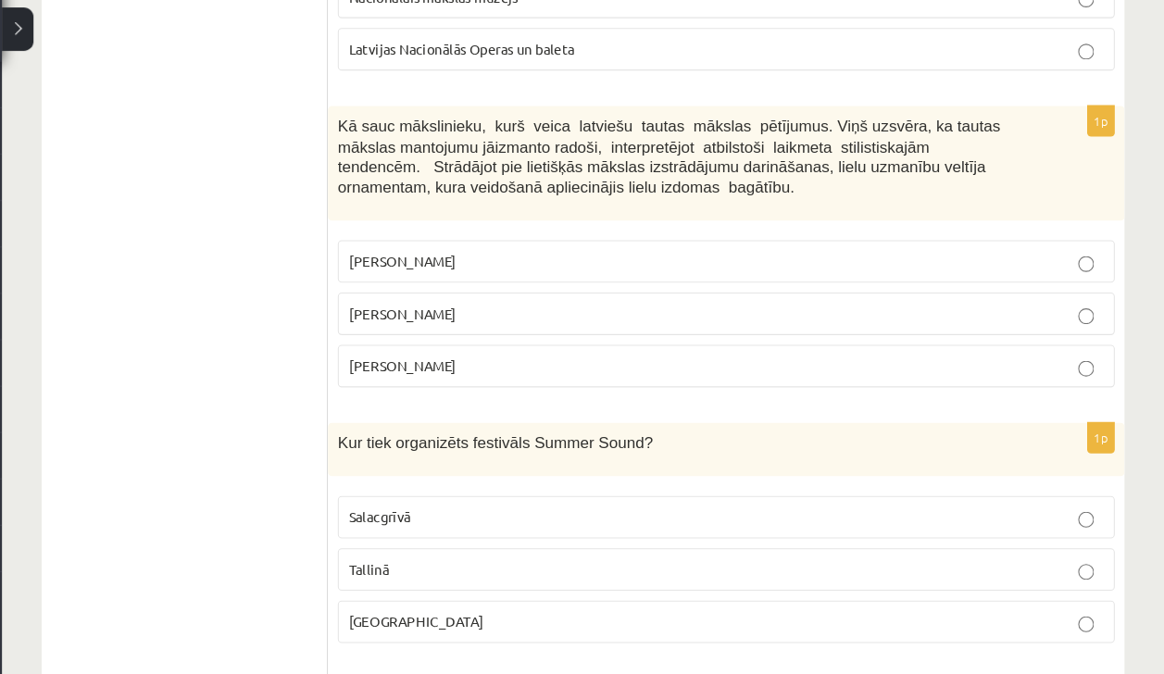
click at [445, 278] on span "Ansis Cīrulis" at bounding box center [449, 286] width 101 height 17
click at [418, 316] on label "Jūlijs Madernieks" at bounding box center [753, 336] width 729 height 40
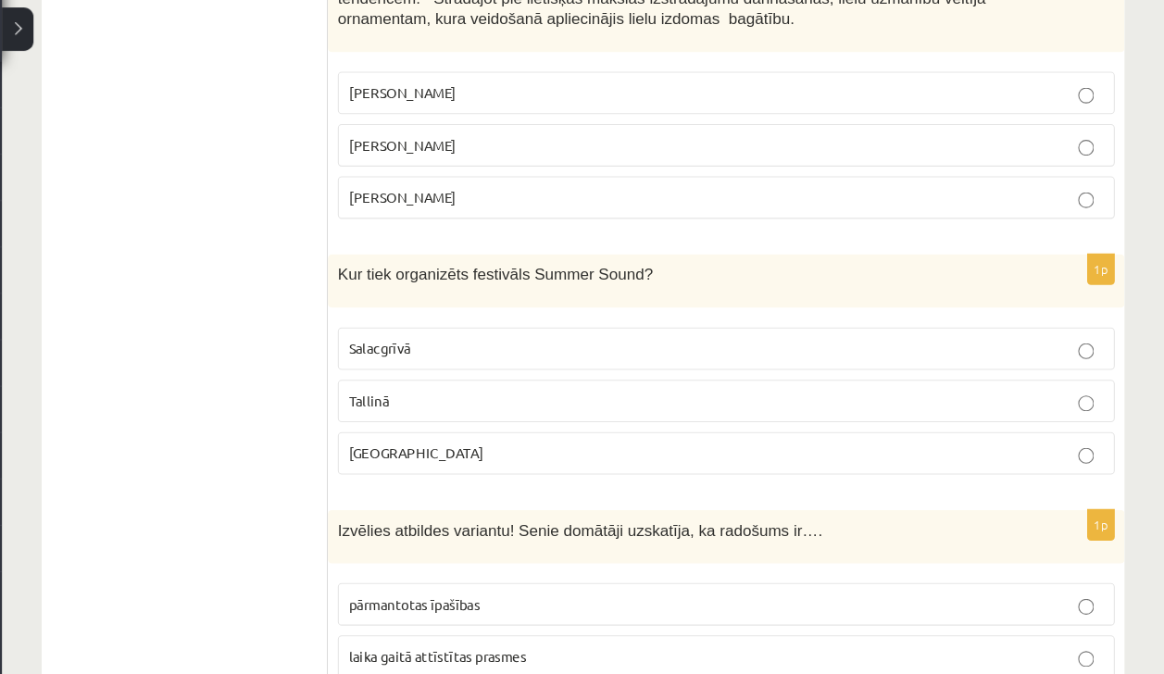
scroll to position [5646, 0]
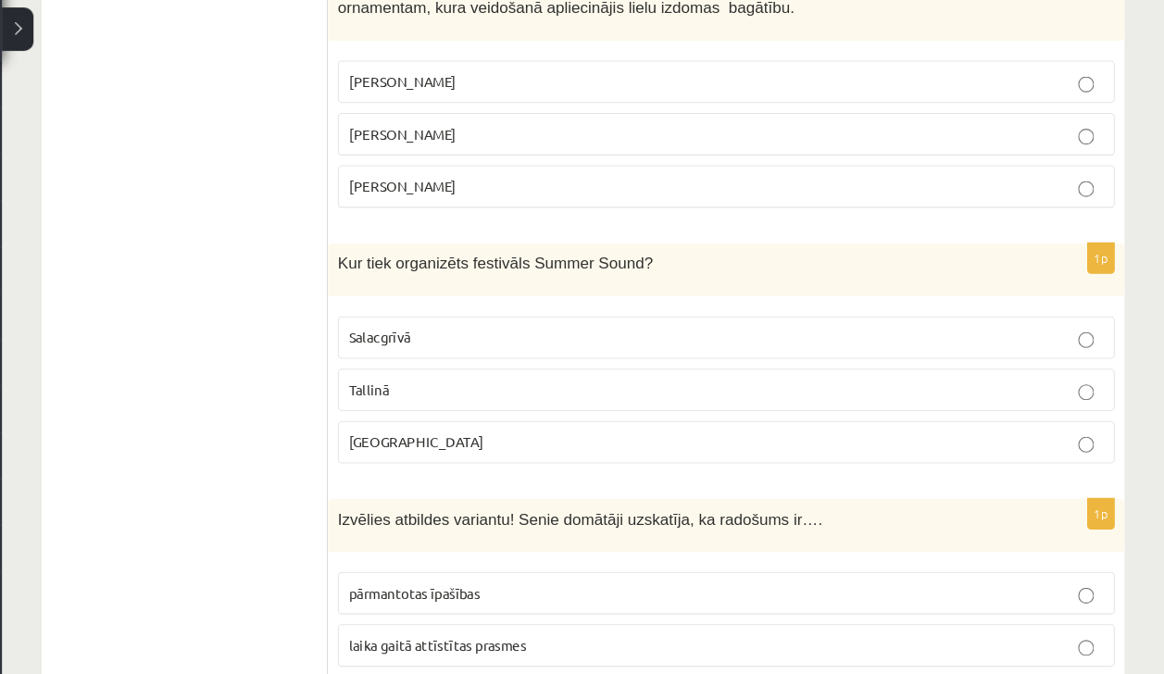
click at [418, 446] on p "Liepājā" at bounding box center [753, 455] width 708 height 19
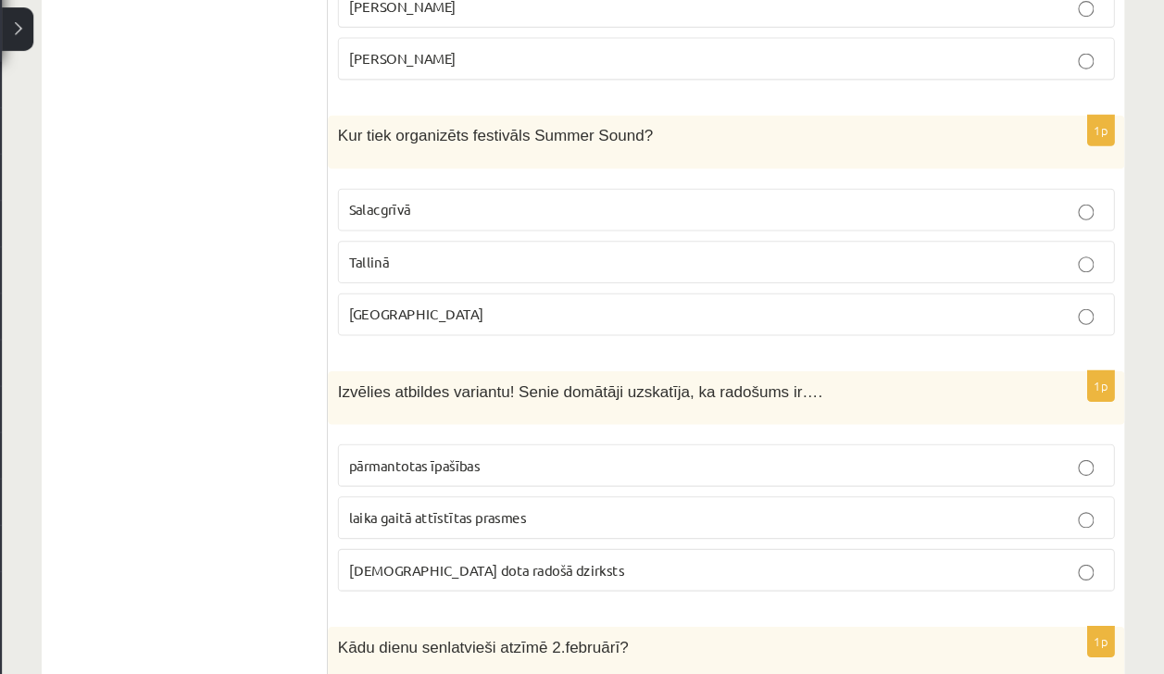
click at [430, 555] on label "dieva dota radošā dzirksts" at bounding box center [753, 575] width 729 height 40
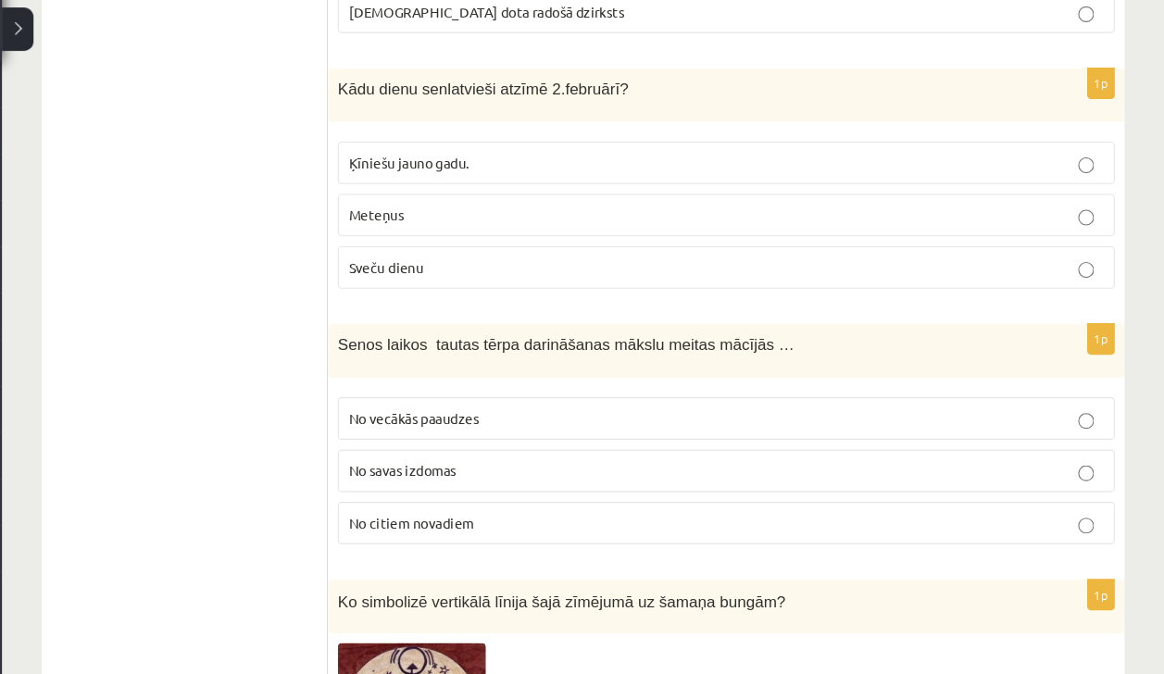
scroll to position [6311, 0]
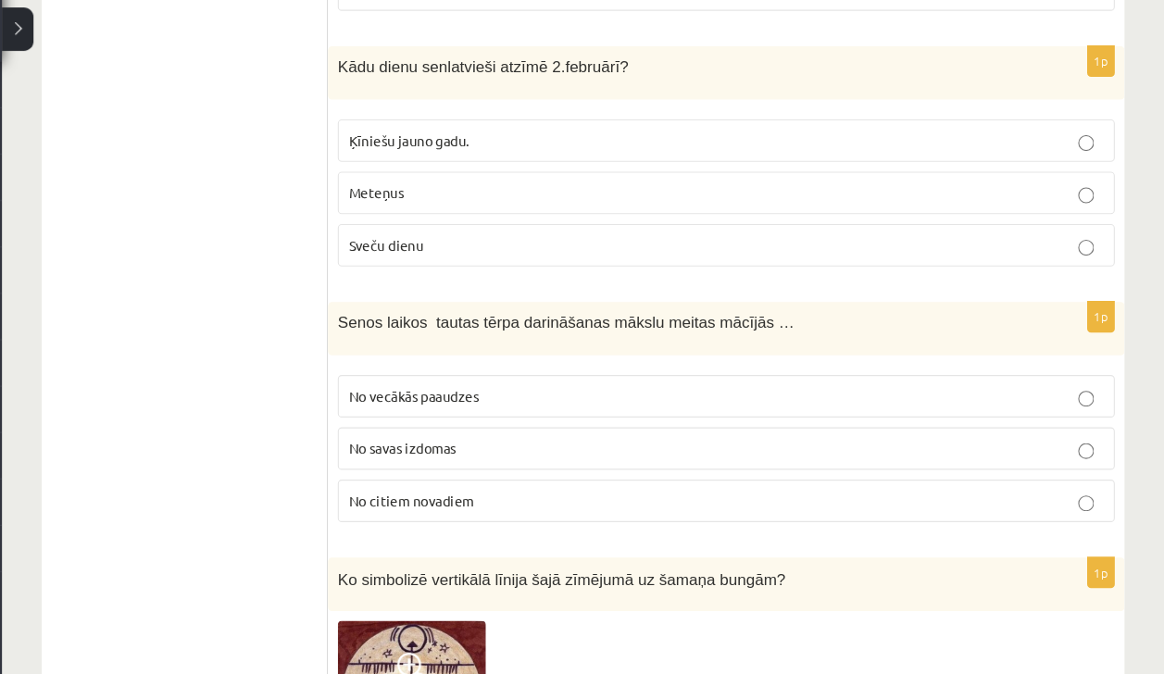
click at [424, 251] on label "Sveču dienu" at bounding box center [753, 271] width 729 height 40
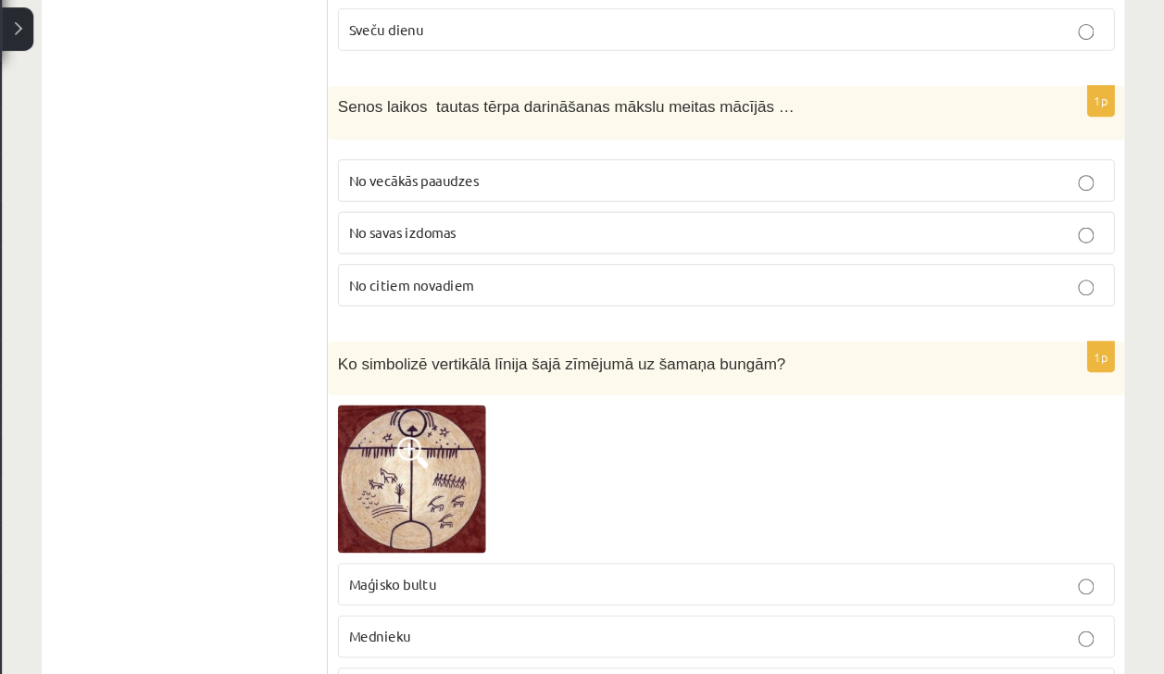
scroll to position [6524, 0]
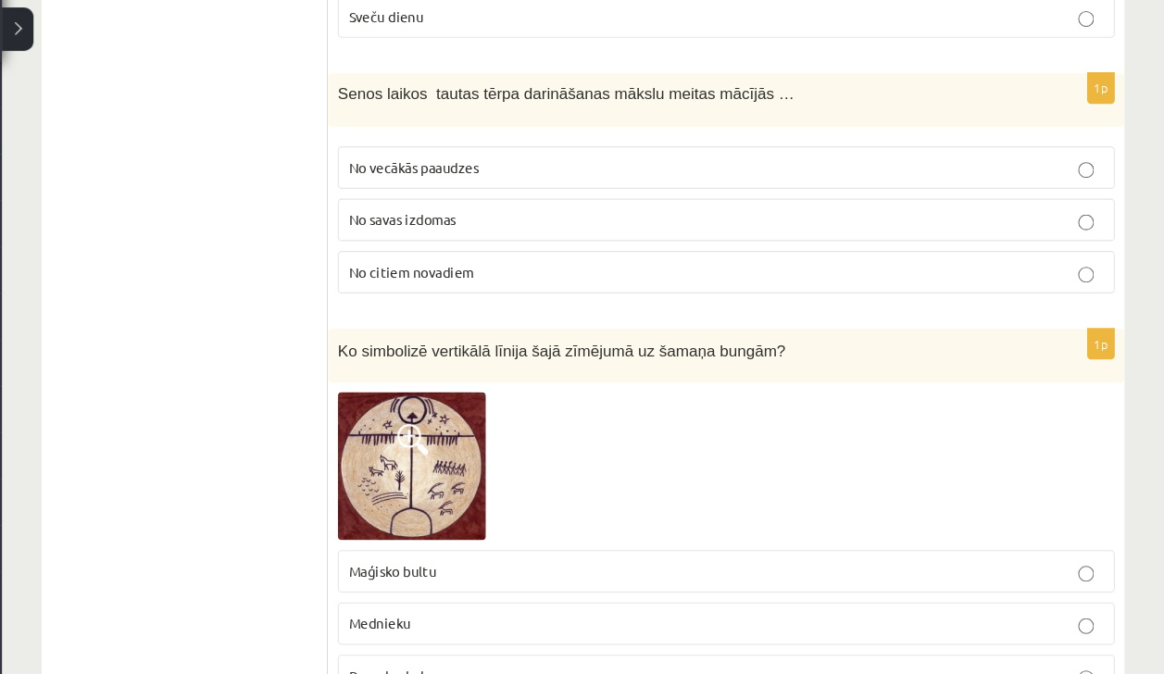
click at [442, 655] on label "Pasaules koku" at bounding box center [753, 675] width 729 height 40
click at [407, 568] on span "Maģisko bultu" at bounding box center [440, 576] width 82 height 17
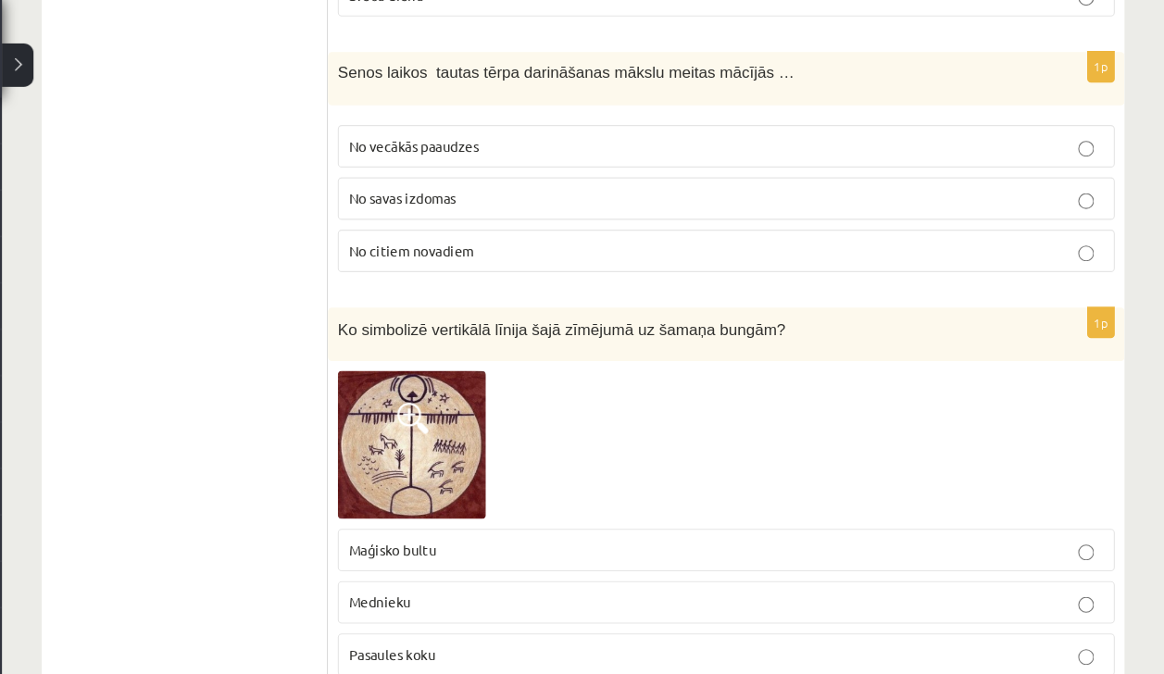
click at [420, 613] on span "Pasaules koku" at bounding box center [439, 621] width 81 height 17
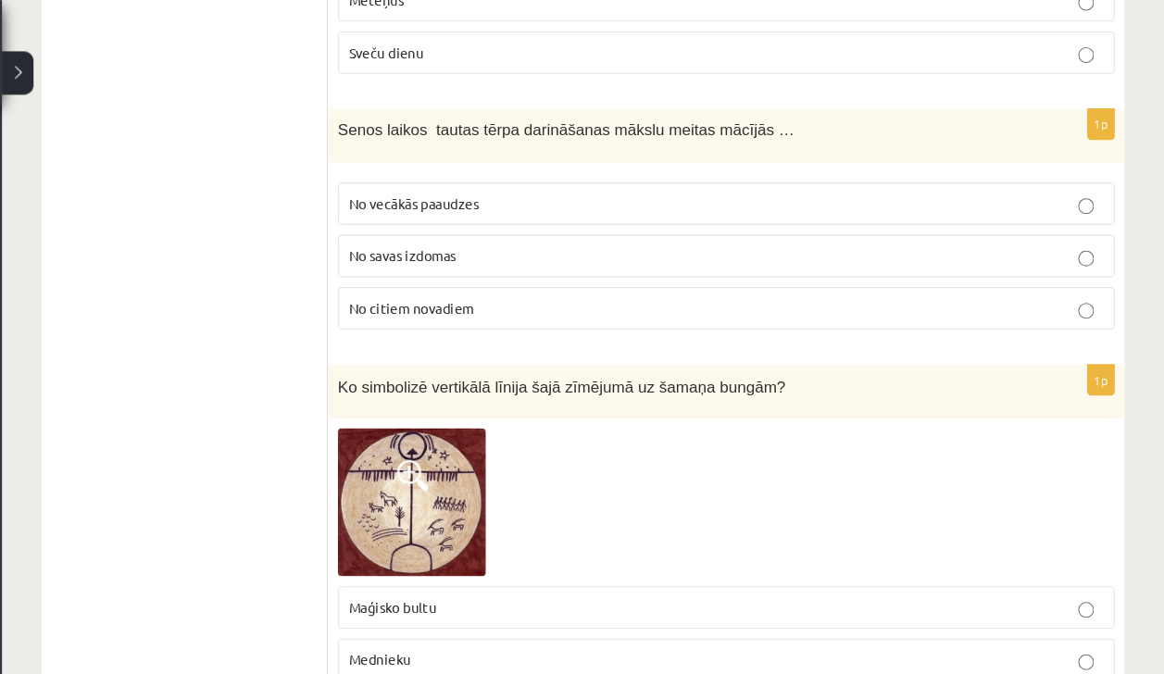
scroll to position [6531, 0]
click at [421, 183] on span "No vecākās paaudzes" at bounding box center [460, 191] width 122 height 17
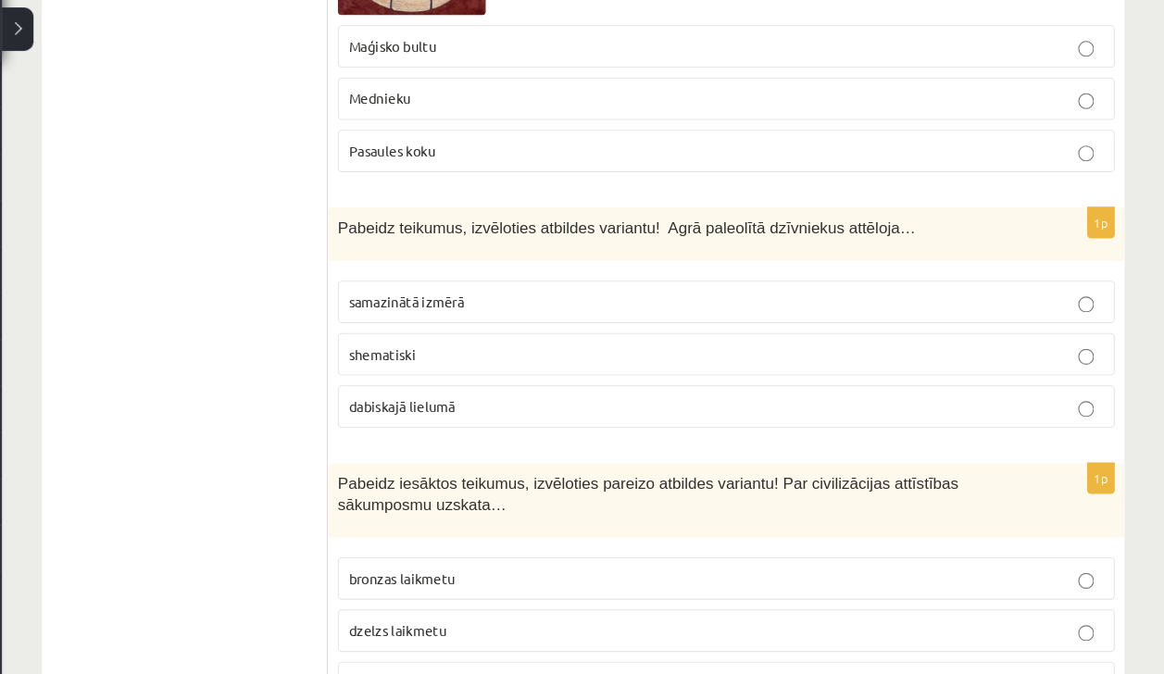
scroll to position [7055, 0]
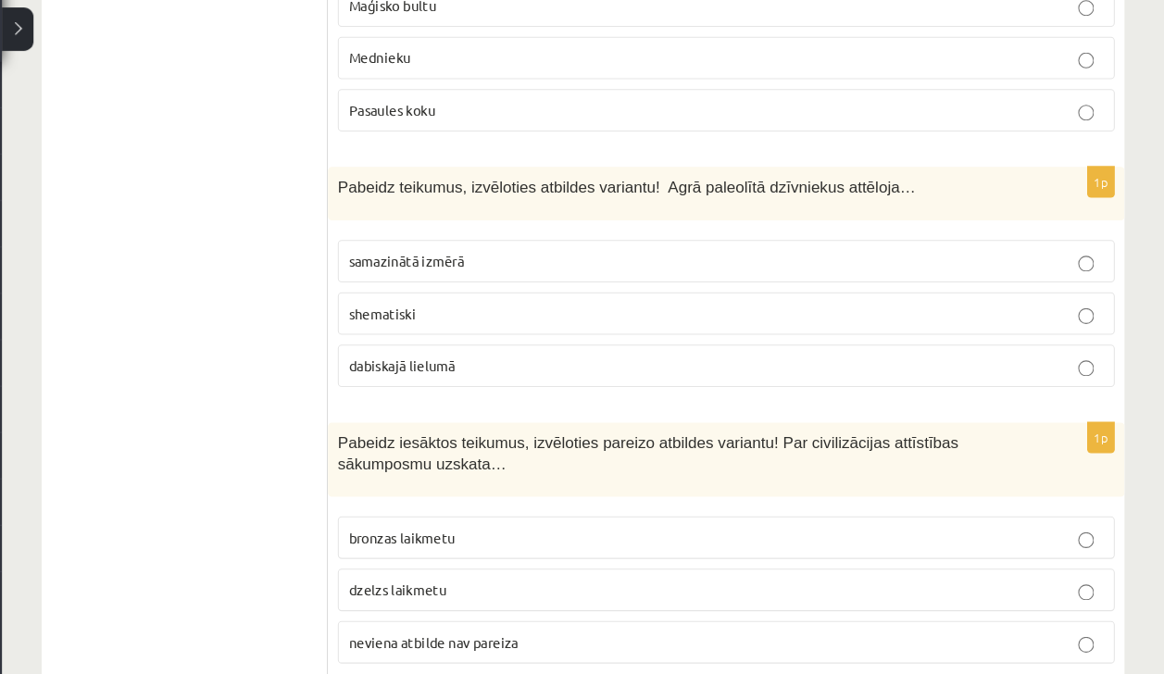
click at [446, 365] on label "dabiskajā lielumā" at bounding box center [753, 385] width 729 height 40
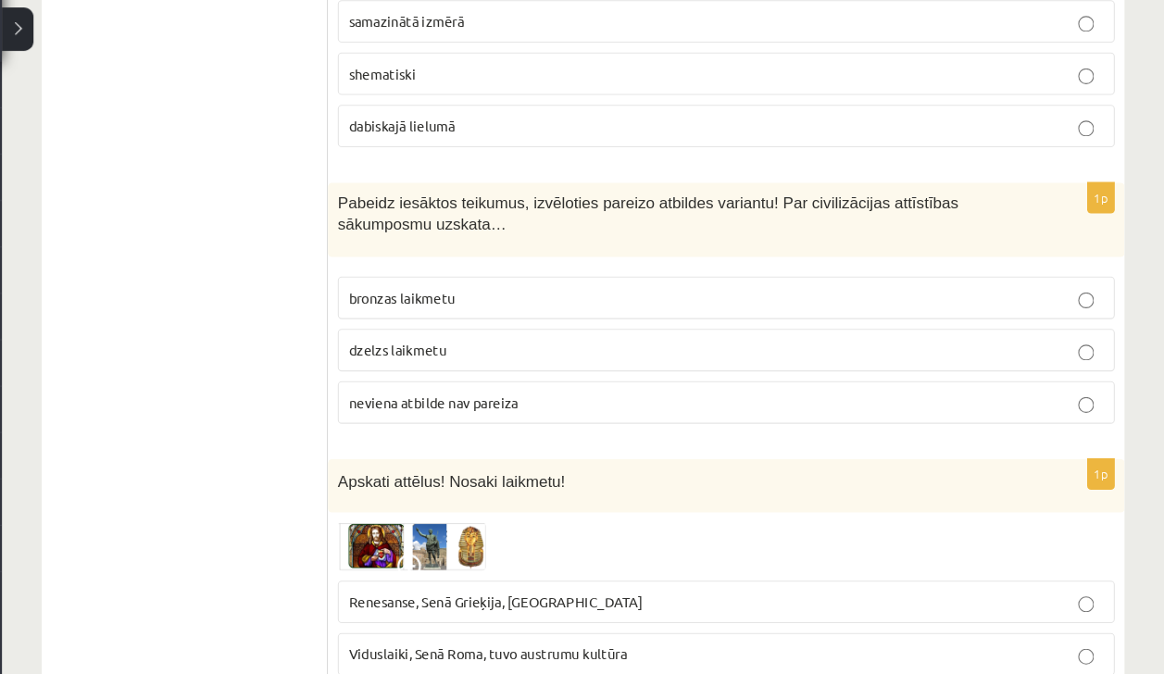
scroll to position [7301, 0]
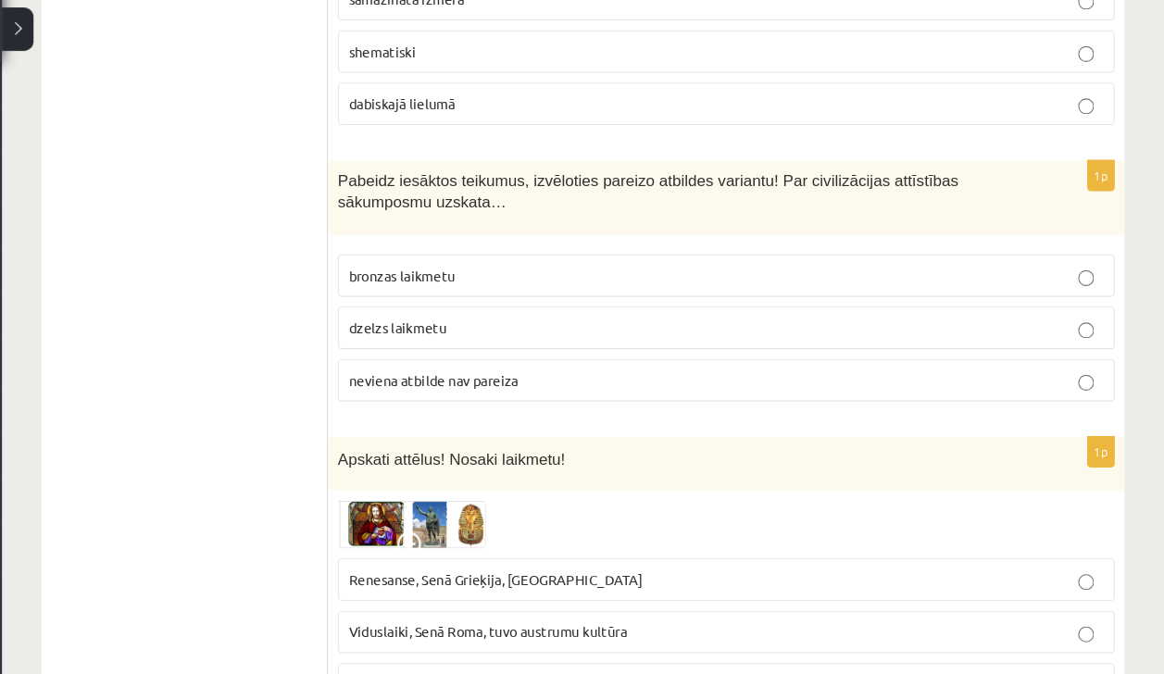
click at [423, 389] on span "neviena atbilde nav pareiza" at bounding box center [478, 397] width 159 height 17
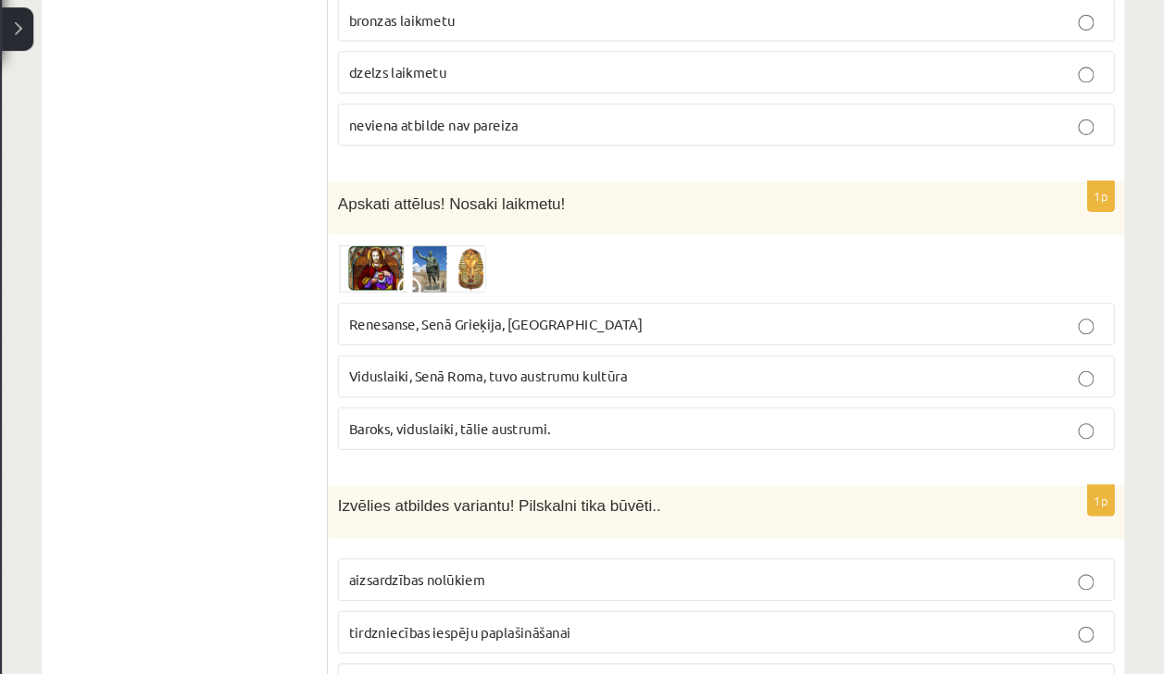
click at [411, 336] on span "Renesanse, Senā Grieķija, Ēģipte" at bounding box center [537, 344] width 276 height 17
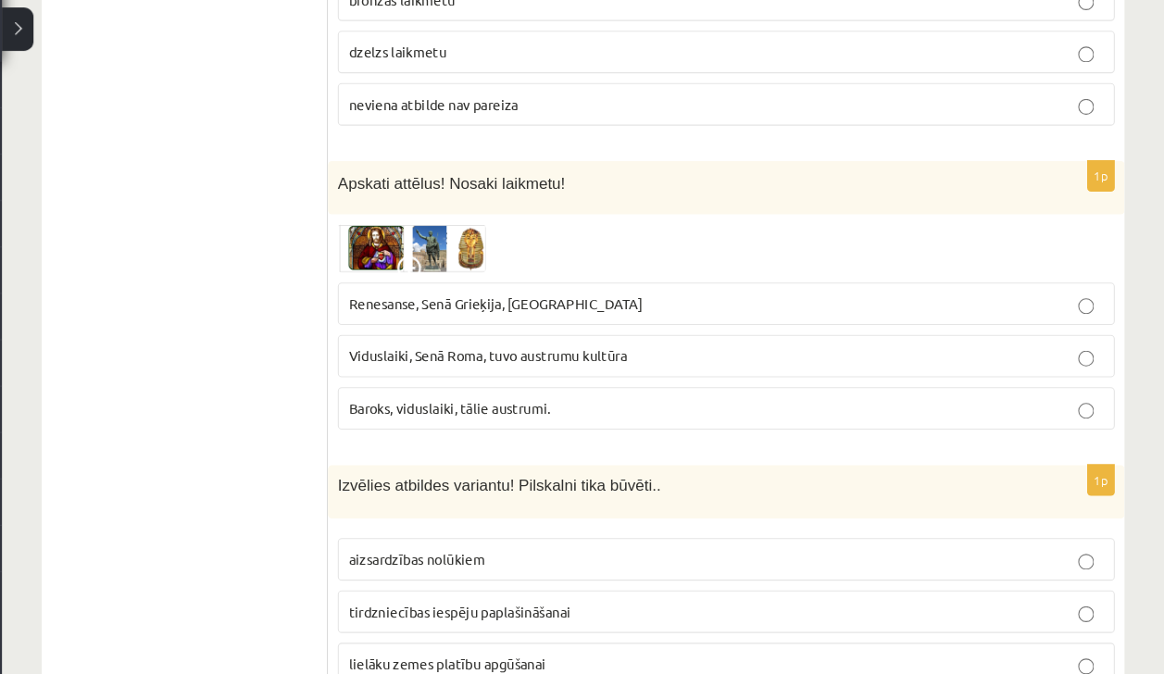
click at [432, 655] on span "lielāku zemes platību apgūšanai" at bounding box center [491, 663] width 185 height 17
click at [439, 556] on p "aizsardzības nolūkiem" at bounding box center [753, 565] width 708 height 19
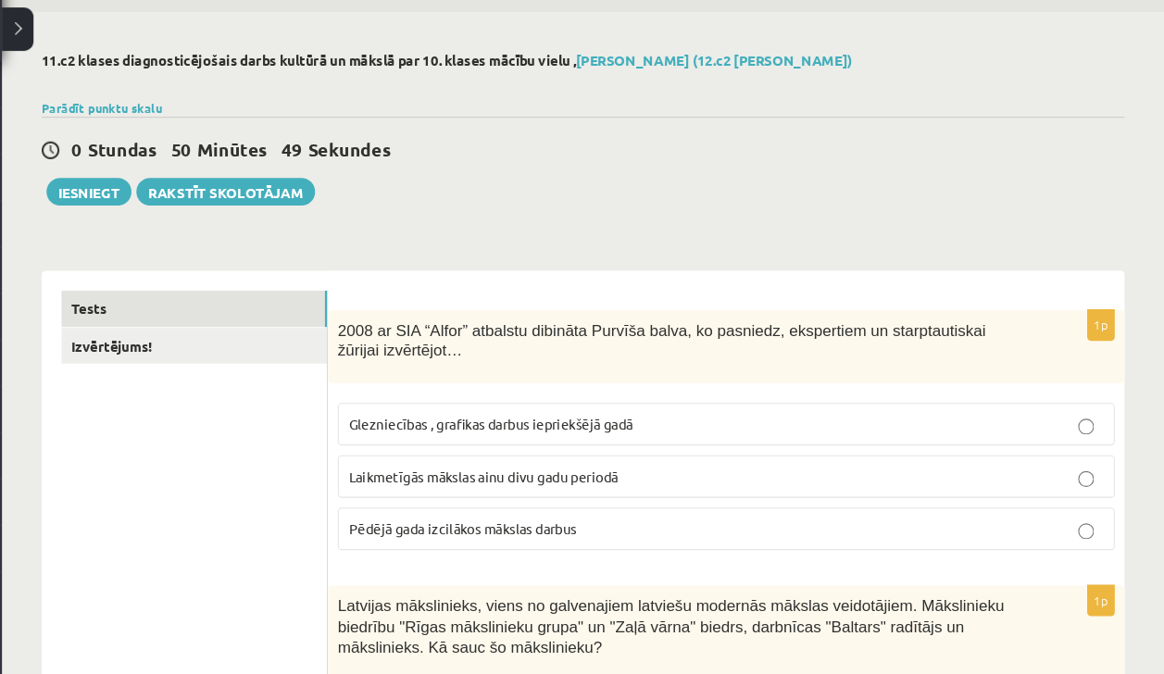
scroll to position [28, 0]
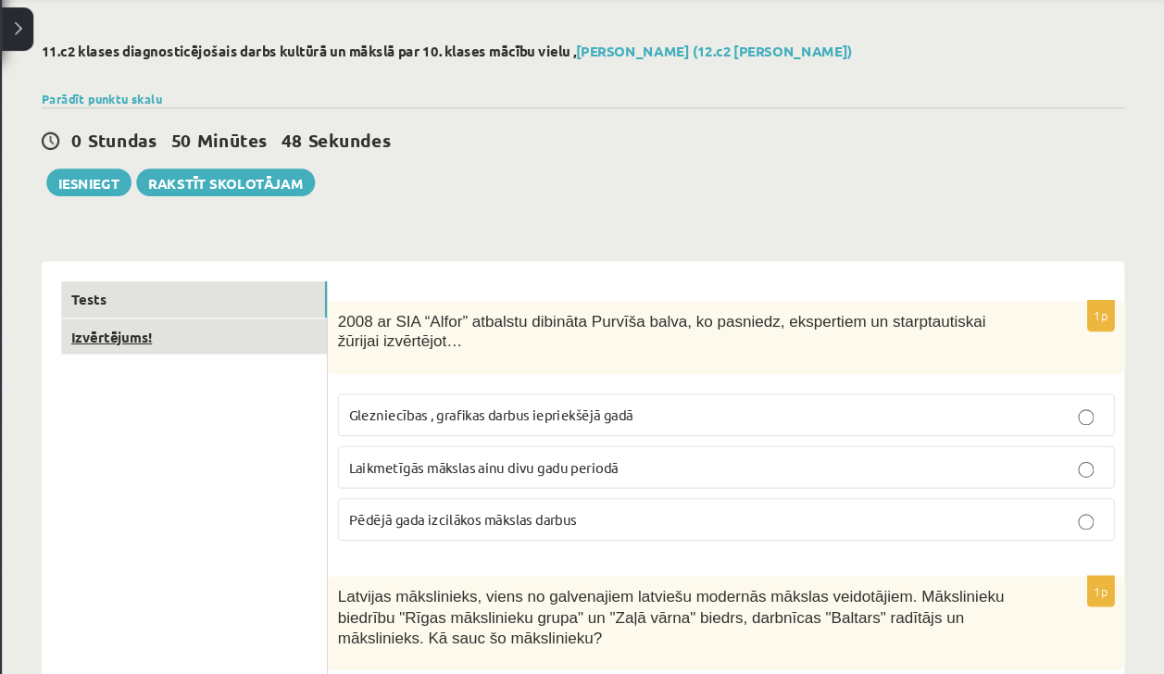
click at [291, 357] on link "Izvērtējums!" at bounding box center [254, 357] width 249 height 34
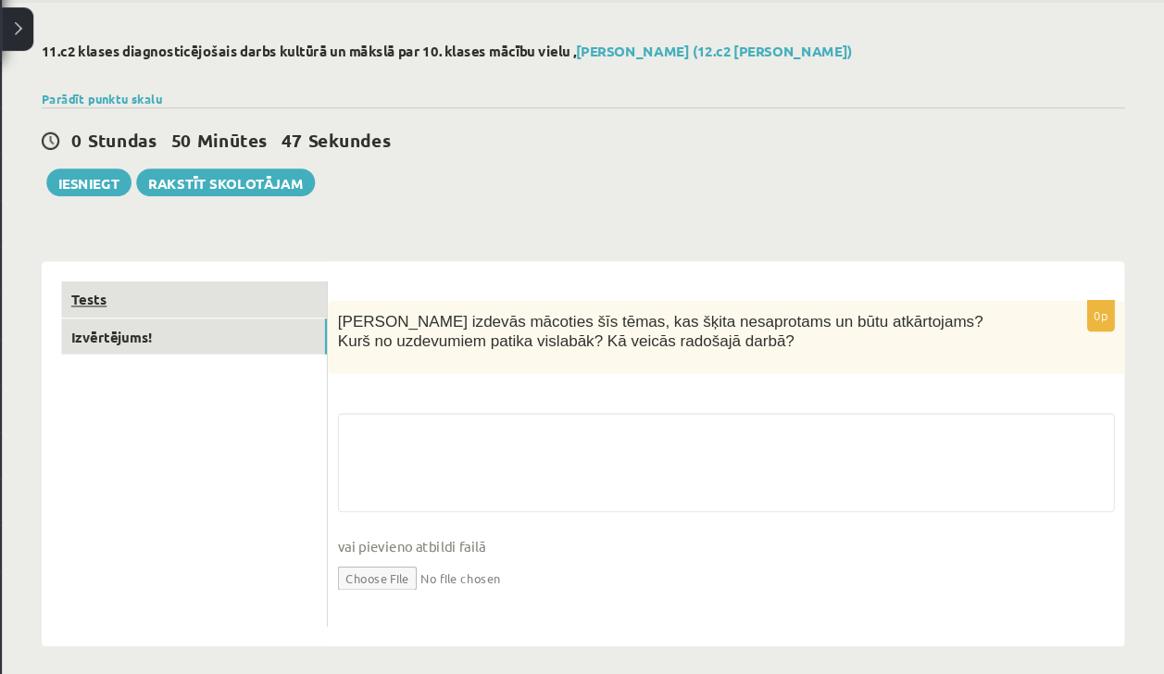
click at [278, 330] on link "Tests" at bounding box center [254, 322] width 249 height 34
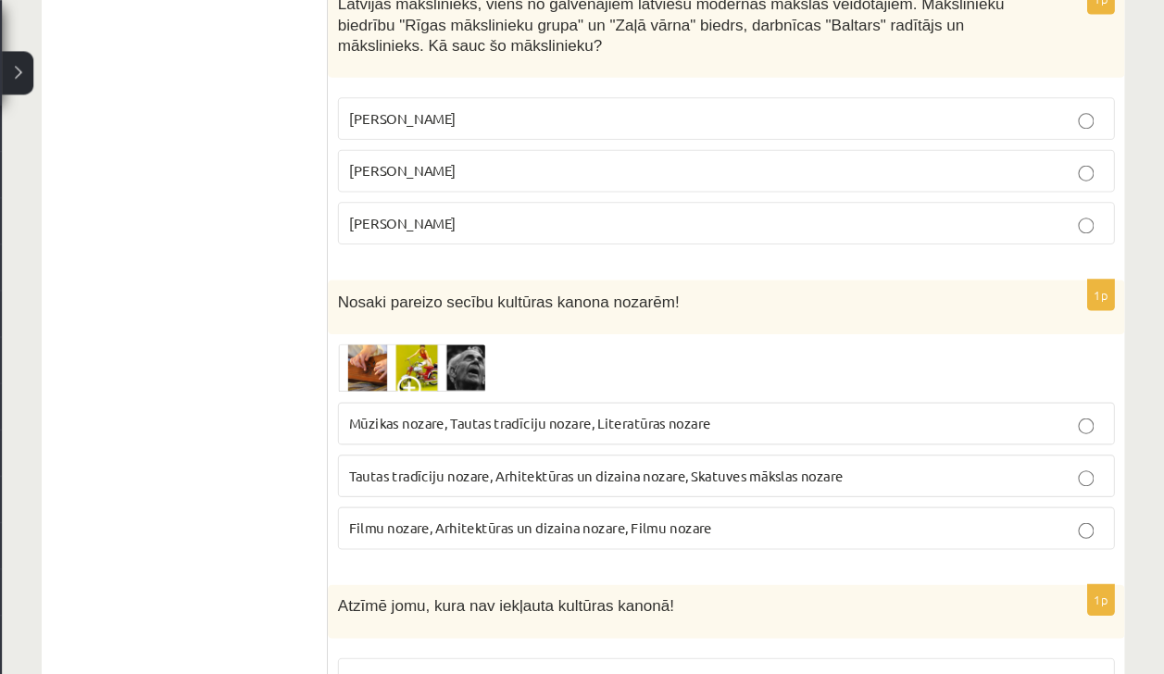
scroll to position [0, 0]
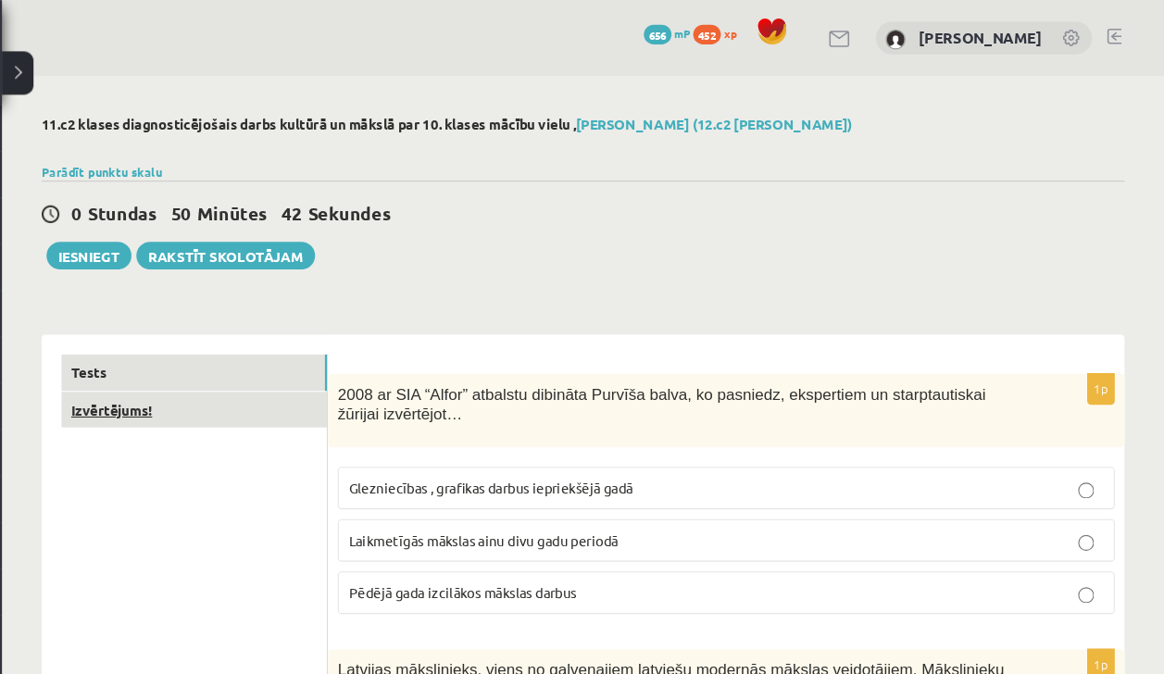
click at [312, 382] on link "Izvērtējums!" at bounding box center [254, 385] width 249 height 34
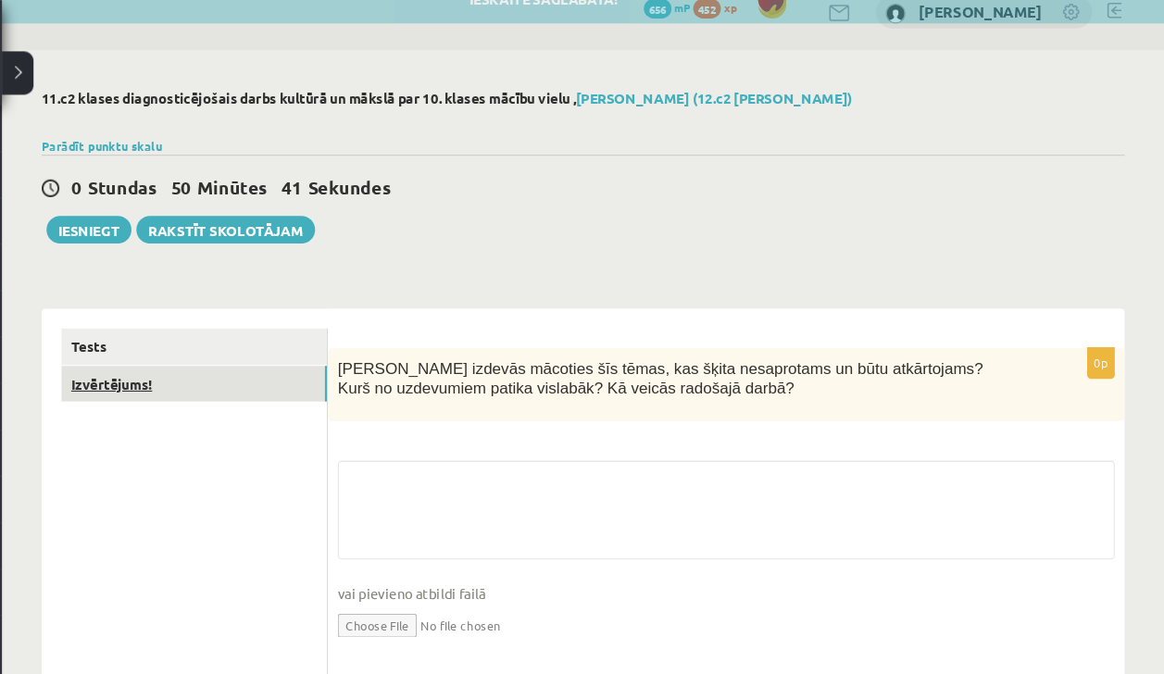
scroll to position [24, 0]
click at [333, 315] on link "Tests" at bounding box center [254, 325] width 249 height 34
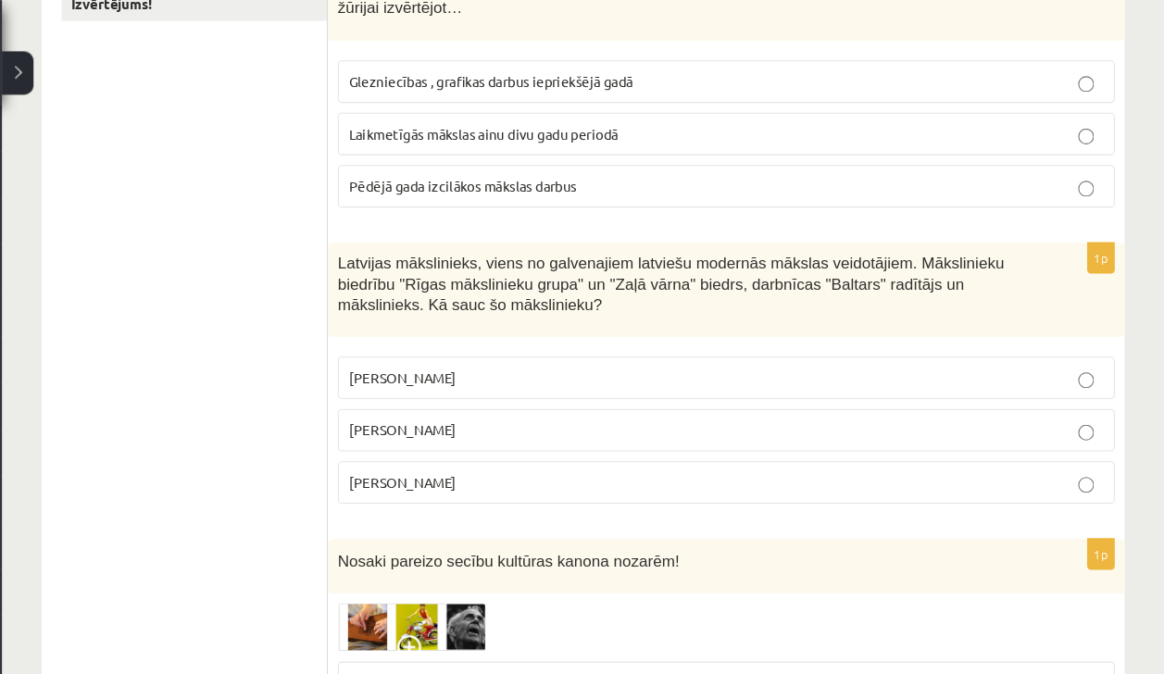
scroll to position [0, 0]
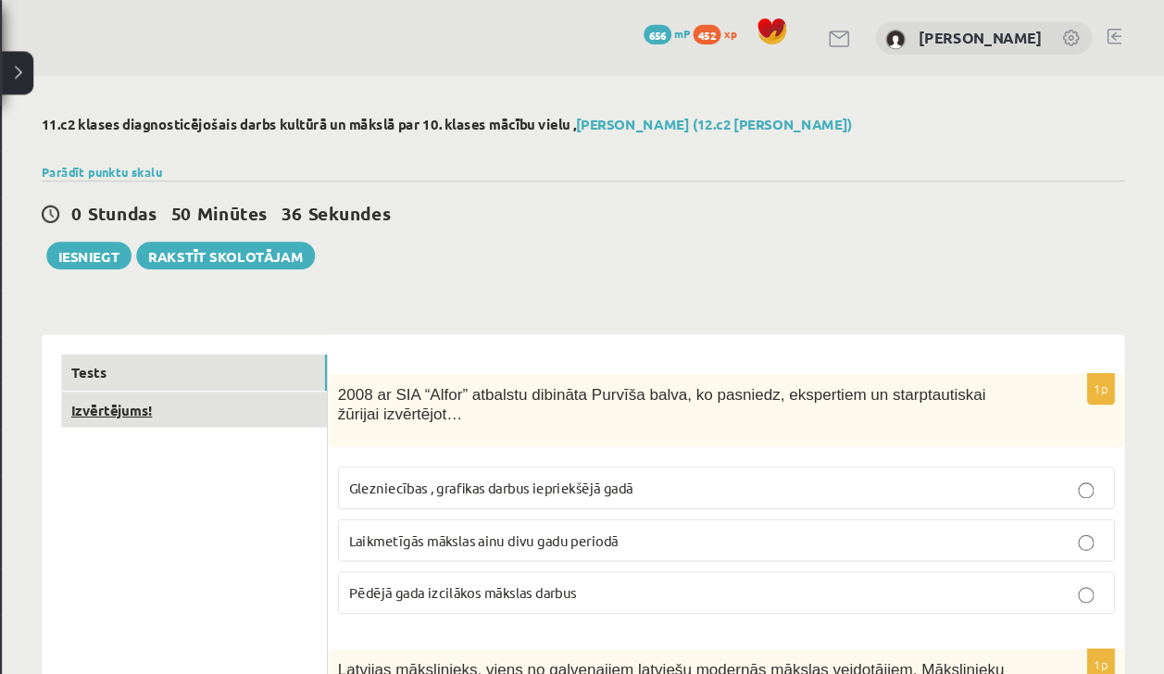
click at [307, 379] on link "Izvērtējums!" at bounding box center [254, 385] width 249 height 34
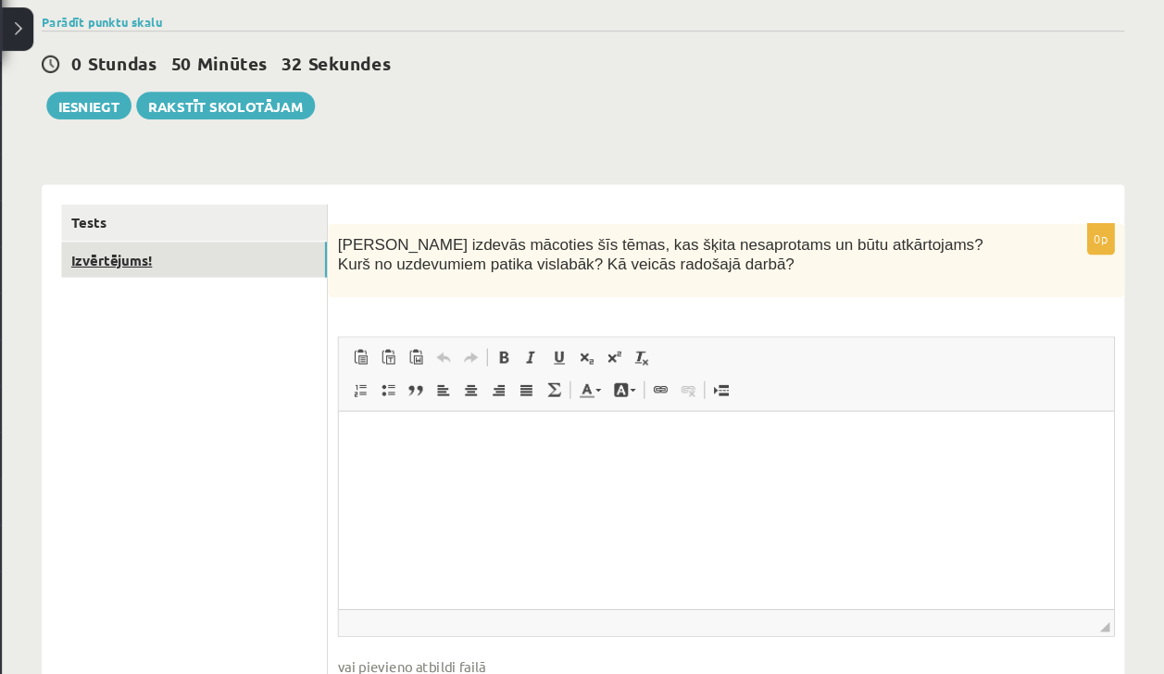
scroll to position [131, 0]
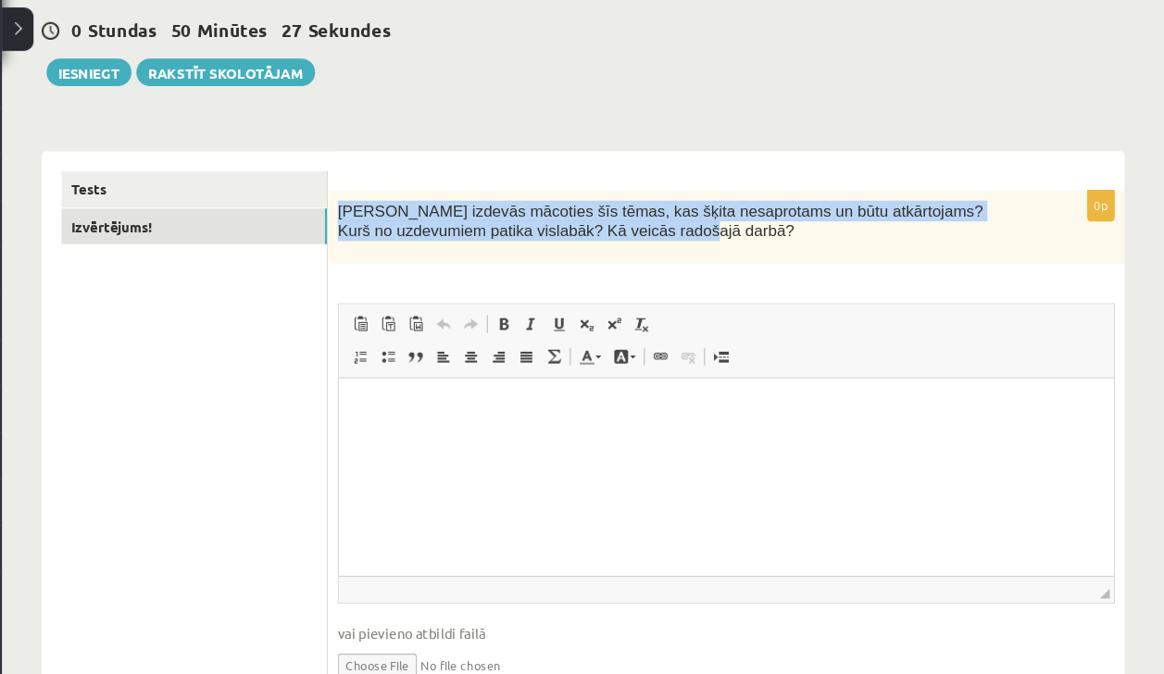
drag, startPoint x: 384, startPoint y: 235, endPoint x: 598, endPoint y: 257, distance: 215.0
click at [598, 257] on div "Kas izdevās mācoties šīs tēmas, kas šķita nesaprotams un būtu atkārtojams? Kurš…" at bounding box center [753, 254] width 747 height 69
copy span "Kas izdevās mācoties šīs tēmas, kas šķita nesaprotams un būtu atkārtojams? Kurš…"
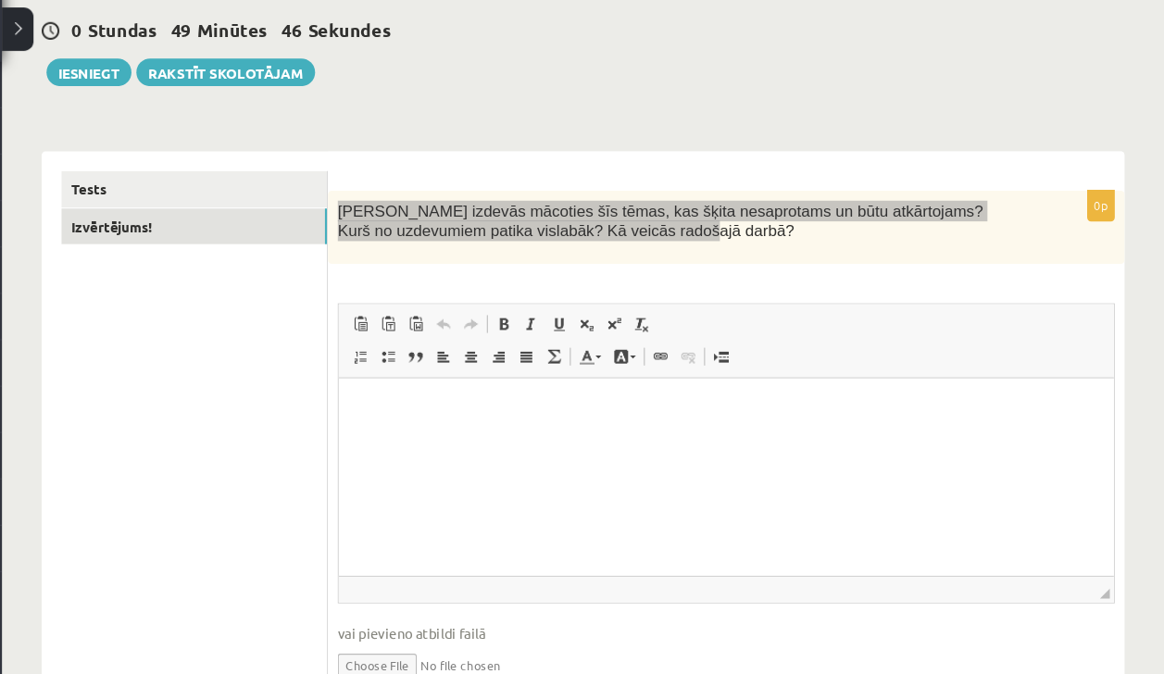
click at [393, 400] on p "Editor, wiswyg-editor-user-answer-47433841015360" at bounding box center [701, 406] width 690 height 19
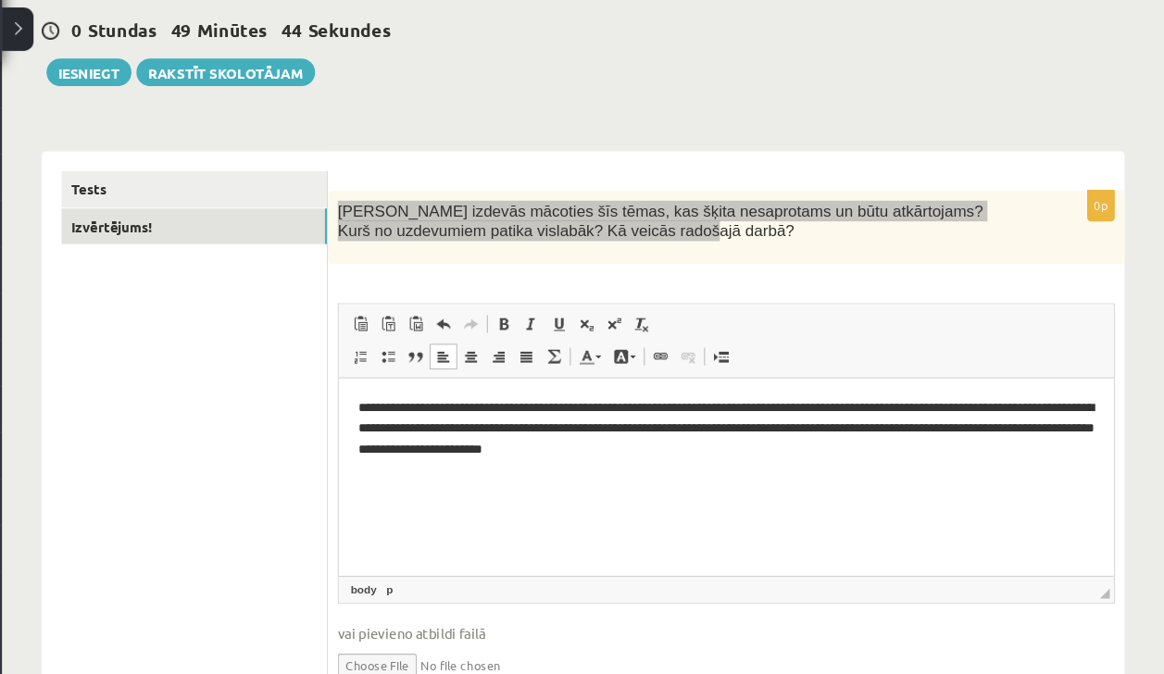
click at [811, 454] on p "**********" at bounding box center [701, 435] width 690 height 77
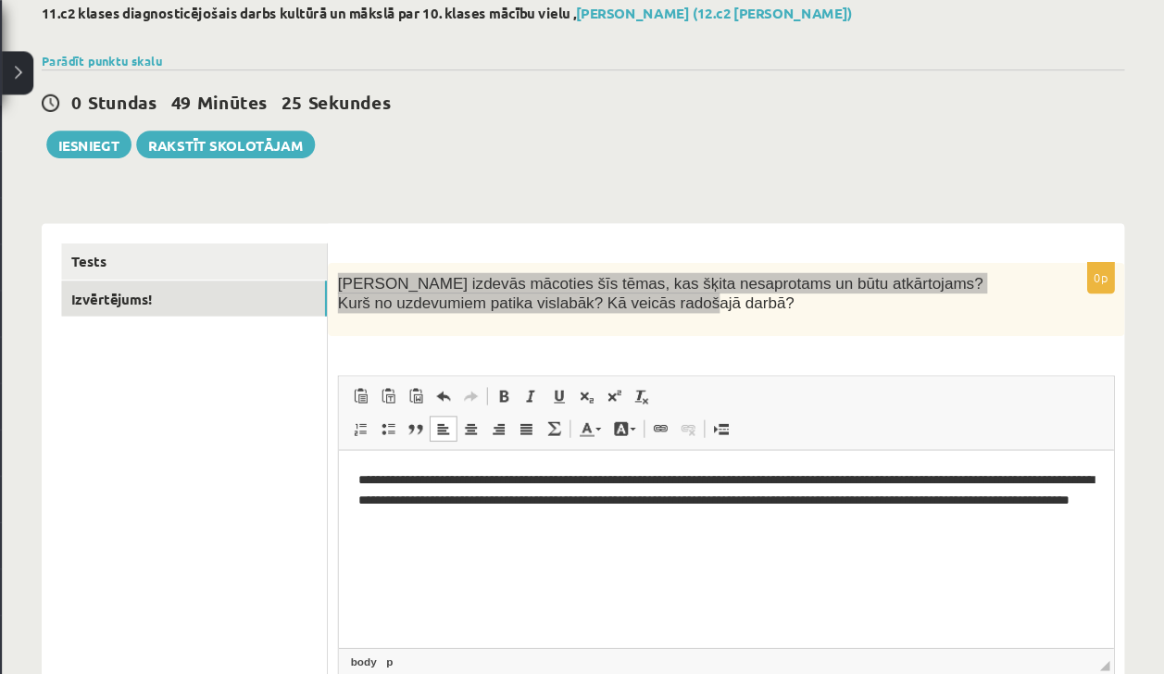
scroll to position [104, 0]
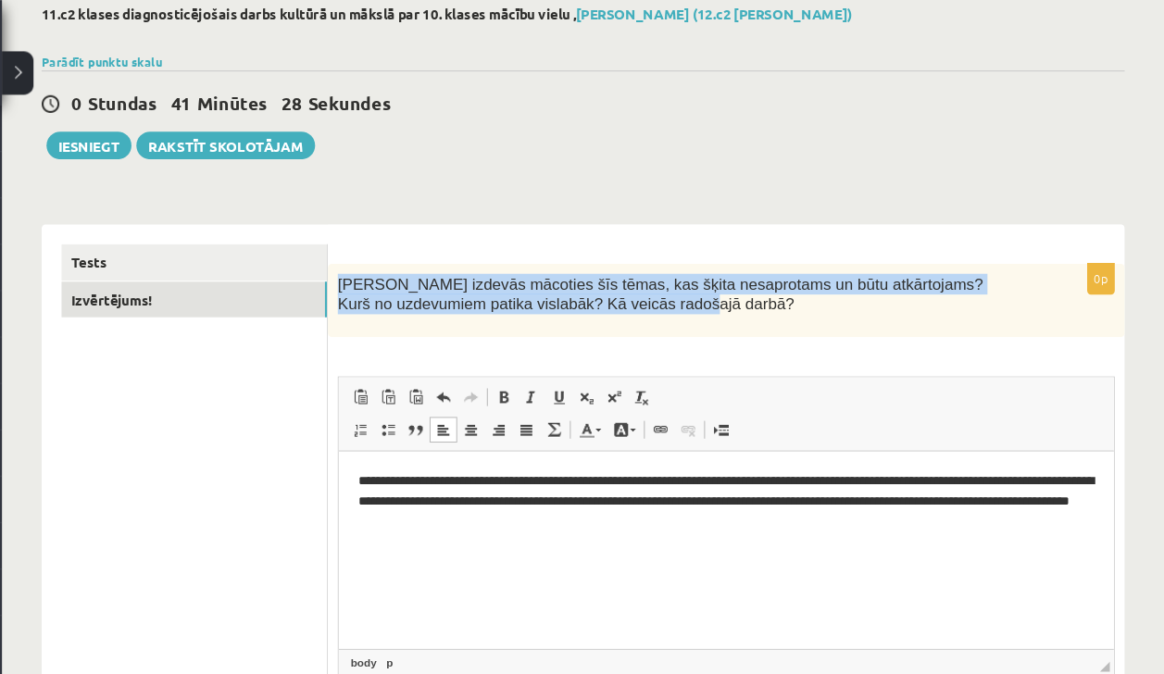
click at [93, 69] on button at bounding box center [89, 68] width 30 height 41
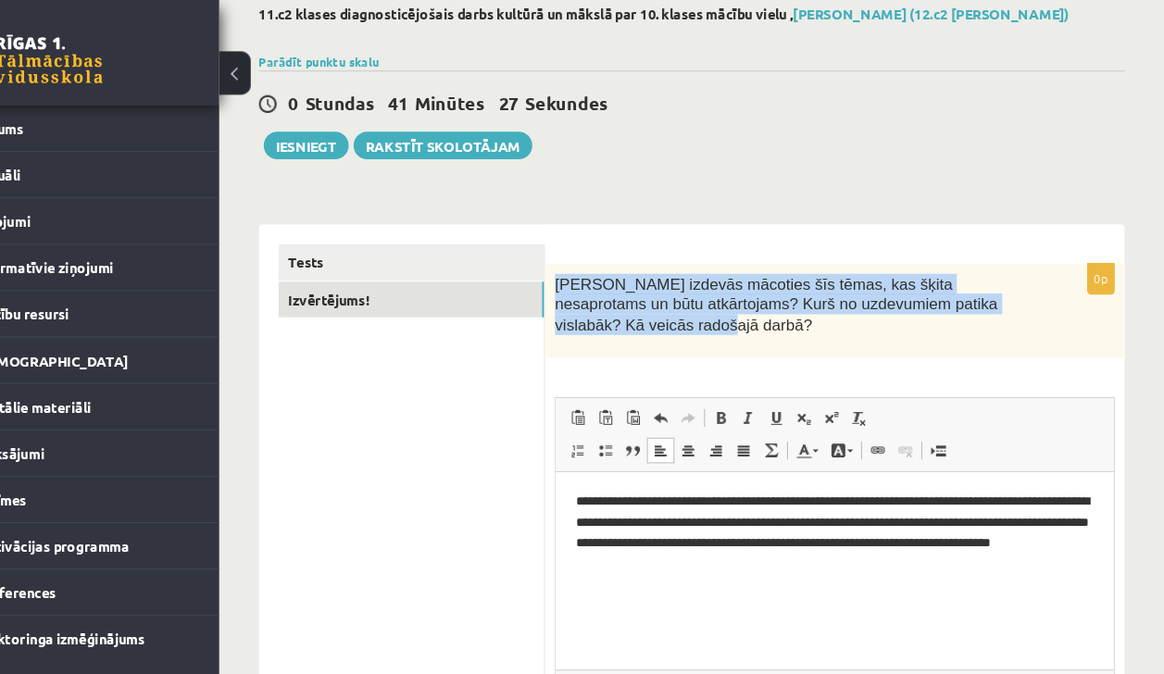
click at [302, 75] on button at bounding box center [293, 68] width 30 height 41
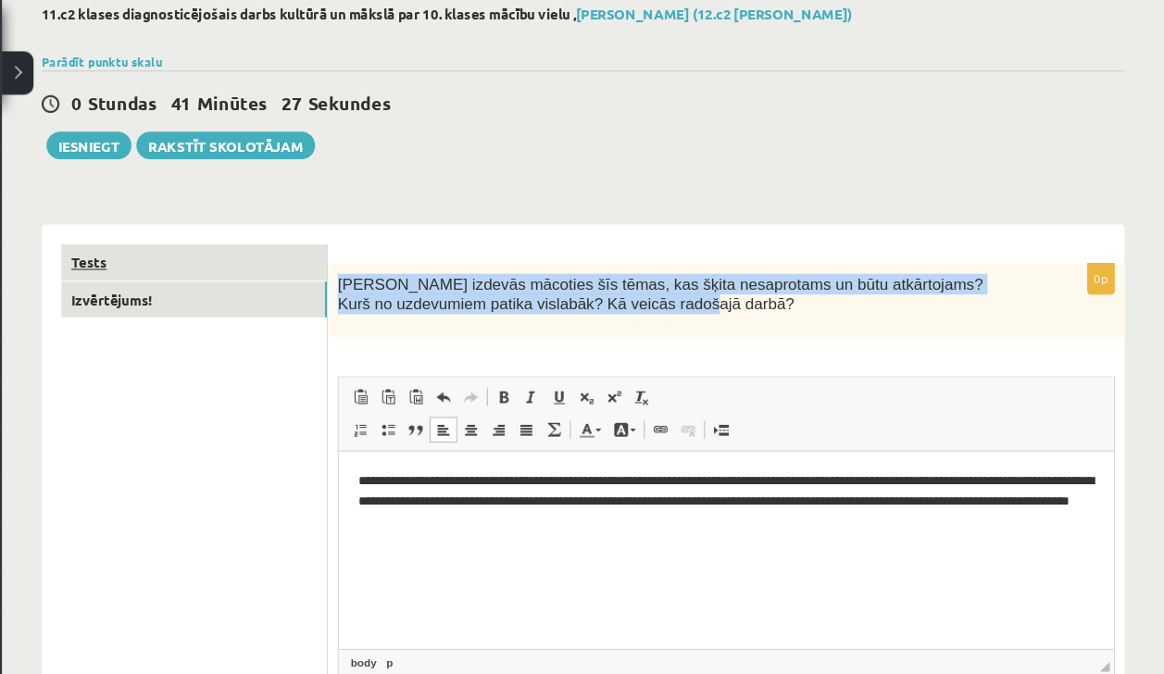
click at [255, 245] on link "Tests" at bounding box center [254, 246] width 249 height 34
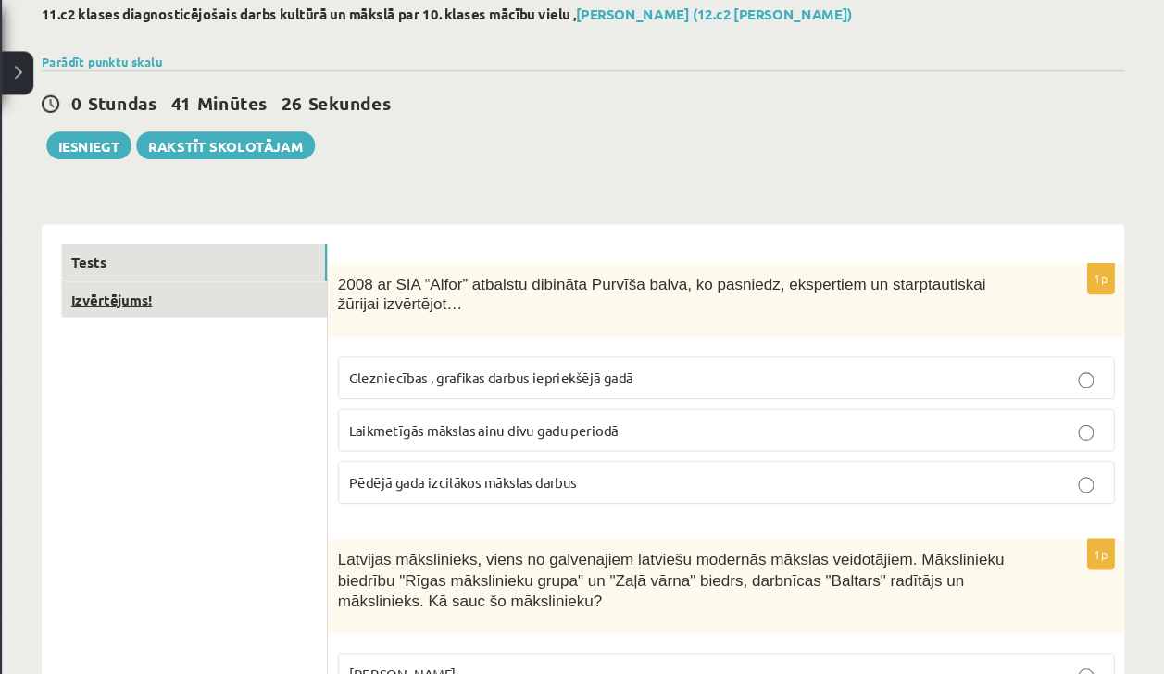
click at [255, 285] on link "Izvērtējums!" at bounding box center [254, 281] width 249 height 34
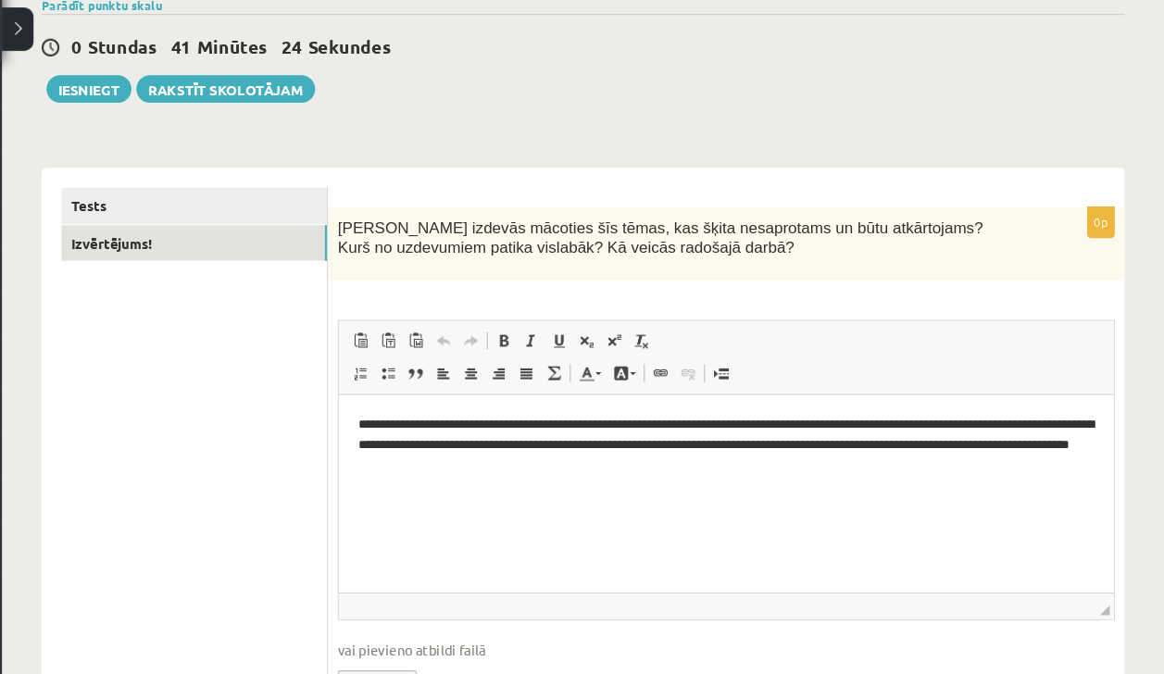
scroll to position [131, 0]
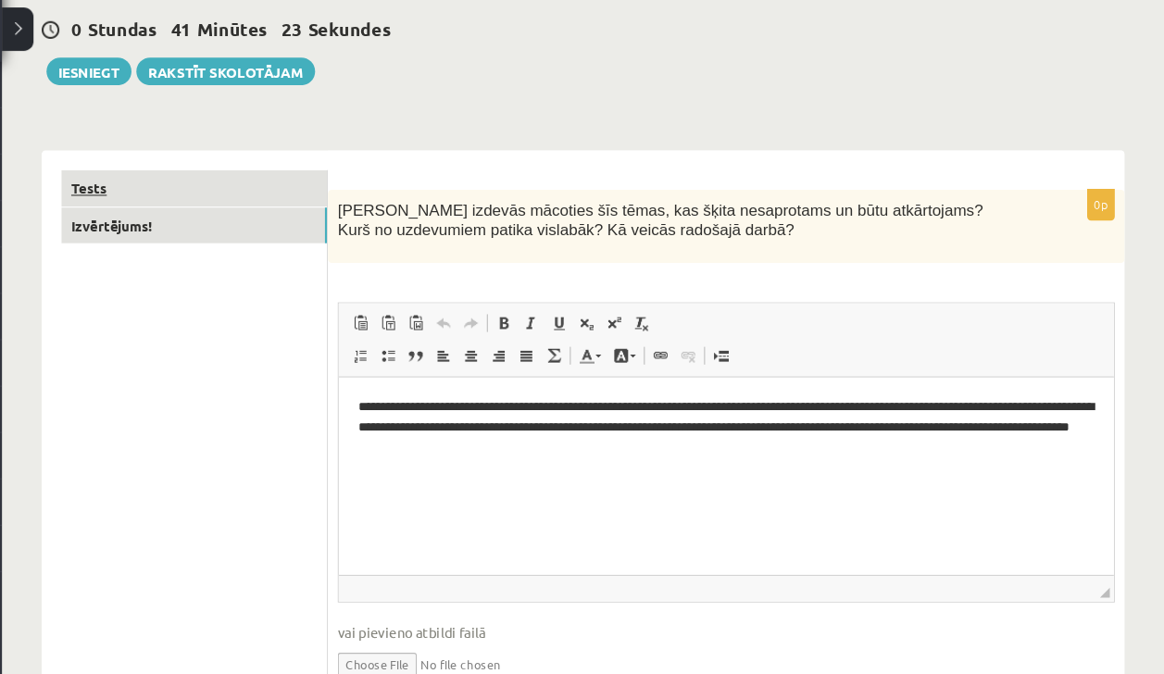
click at [259, 219] on link "Tests" at bounding box center [254, 218] width 249 height 34
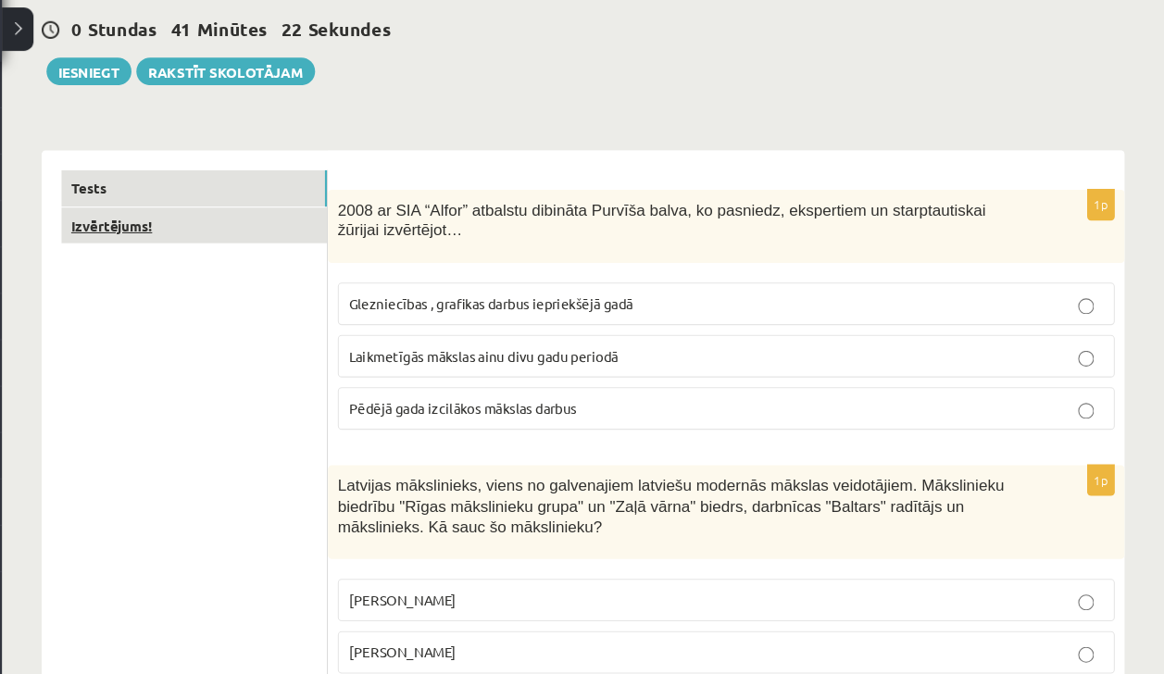
click at [204, 251] on link "Izvērtējums!" at bounding box center [254, 253] width 249 height 34
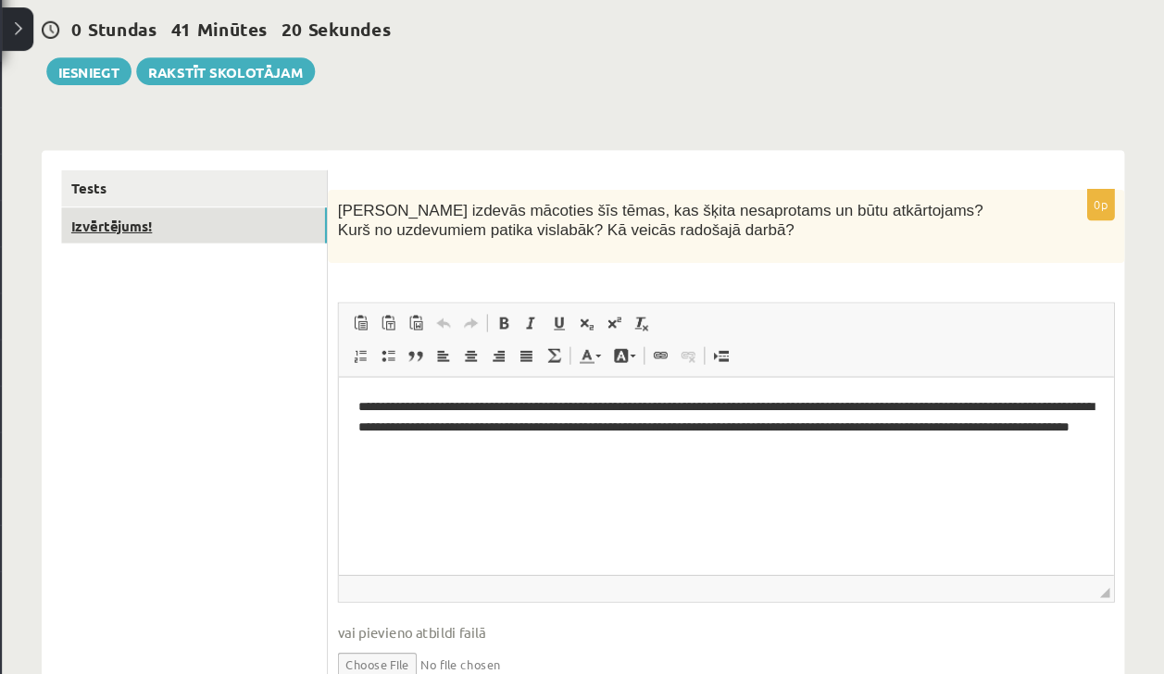
scroll to position [0, 0]
click at [192, 242] on link "Izvērtējums!" at bounding box center [254, 253] width 249 height 34
click at [194, 228] on link "Tests" at bounding box center [254, 218] width 249 height 34
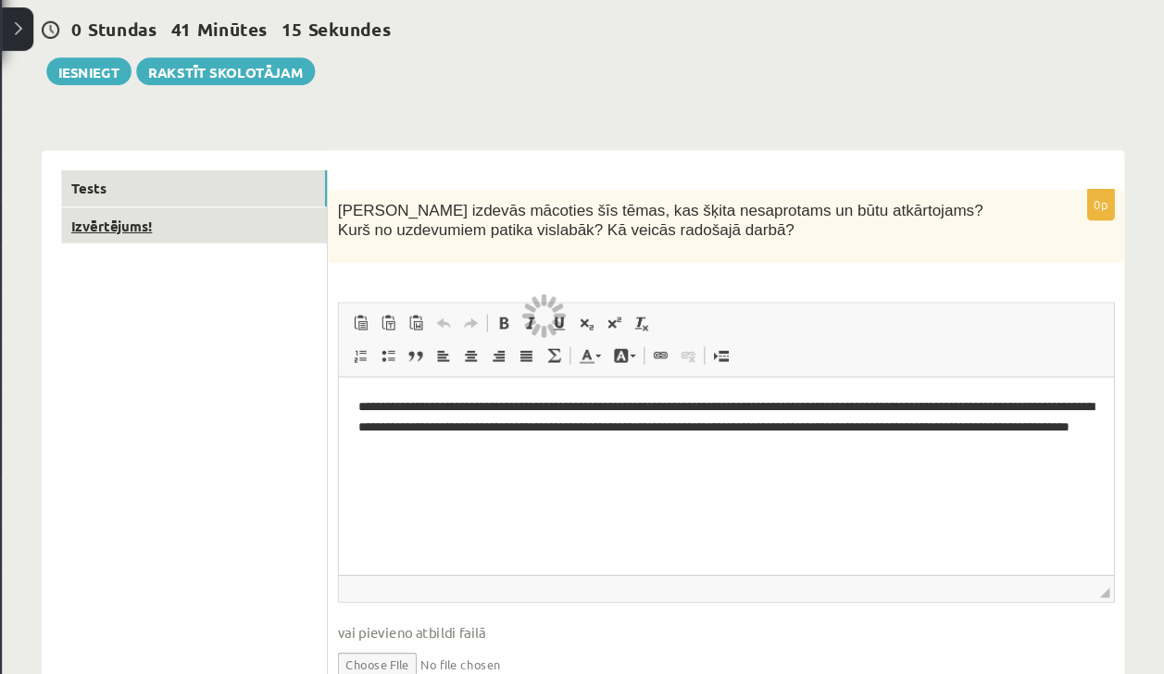
click at [211, 263] on link "Izvērtējums!" at bounding box center [254, 253] width 249 height 34
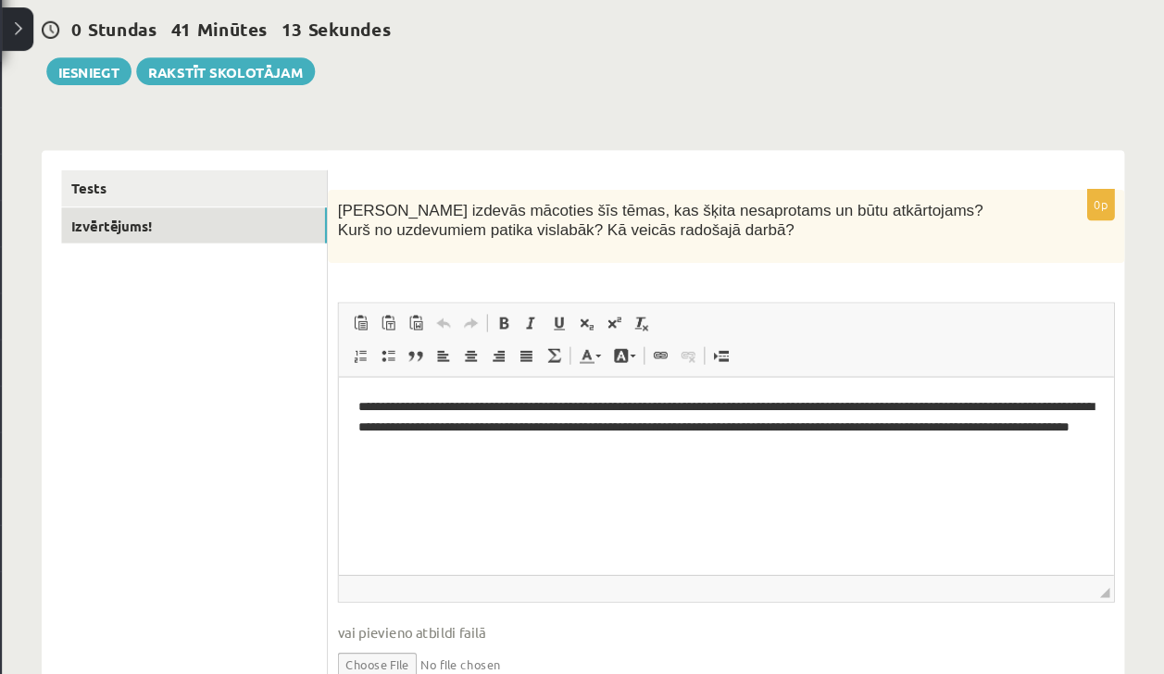
click at [95, 69] on button at bounding box center [89, 68] width 30 height 41
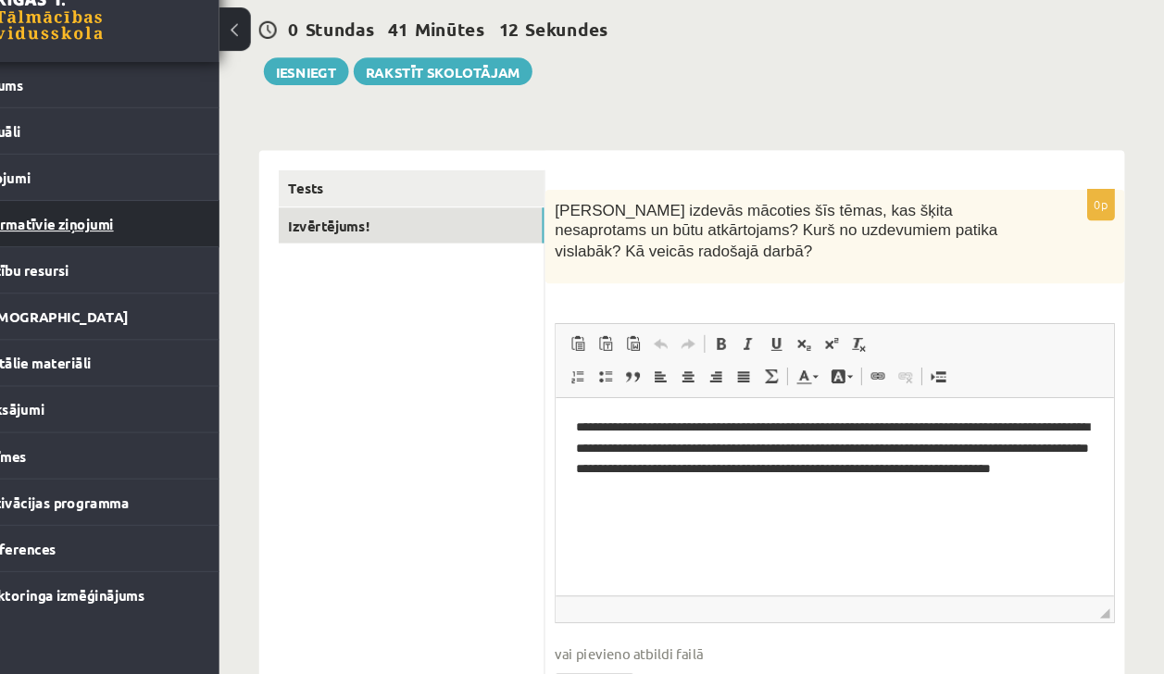
click at [115, 231] on legend "Informatīvie ziņojumi 0" at bounding box center [150, 251] width 207 height 43
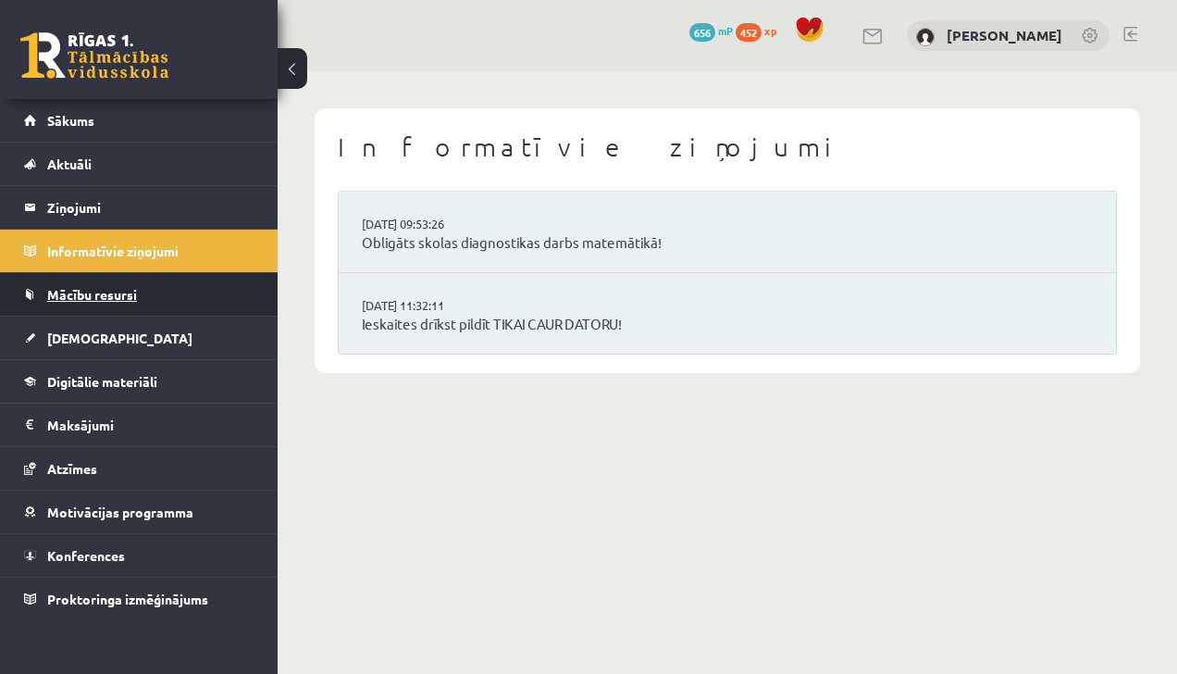
click at [133, 304] on link "Mācību resursi" at bounding box center [139, 294] width 231 height 43
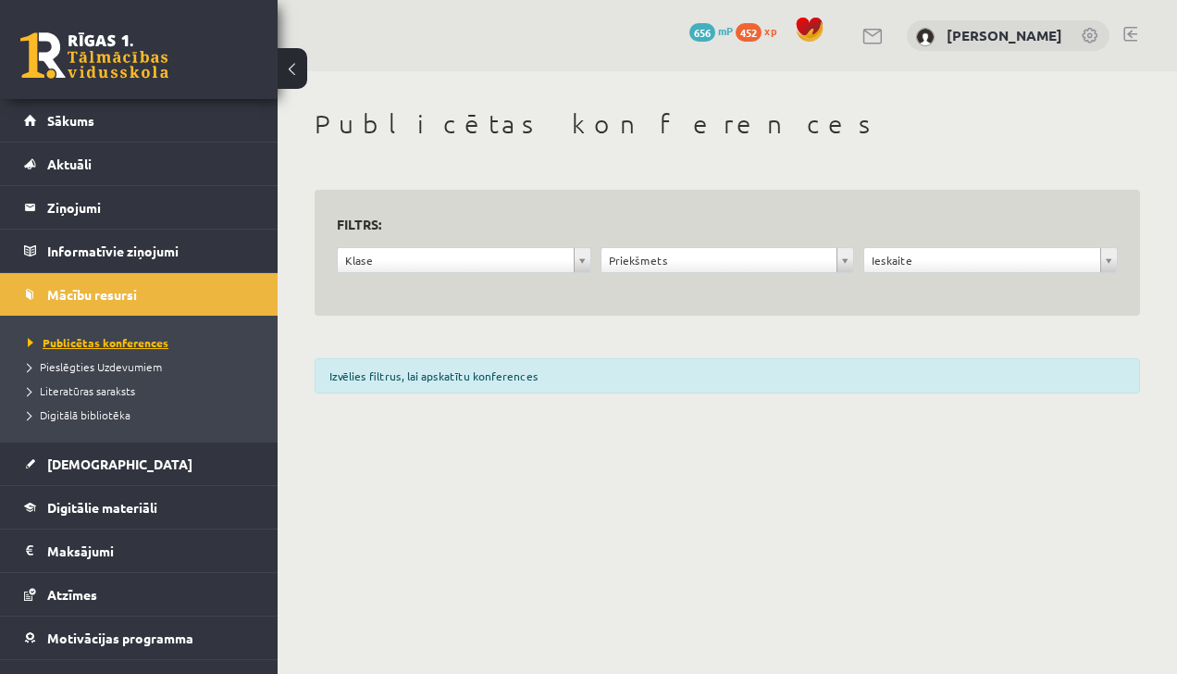
click at [150, 334] on link "Publicētas konferences" at bounding box center [143, 342] width 231 height 17
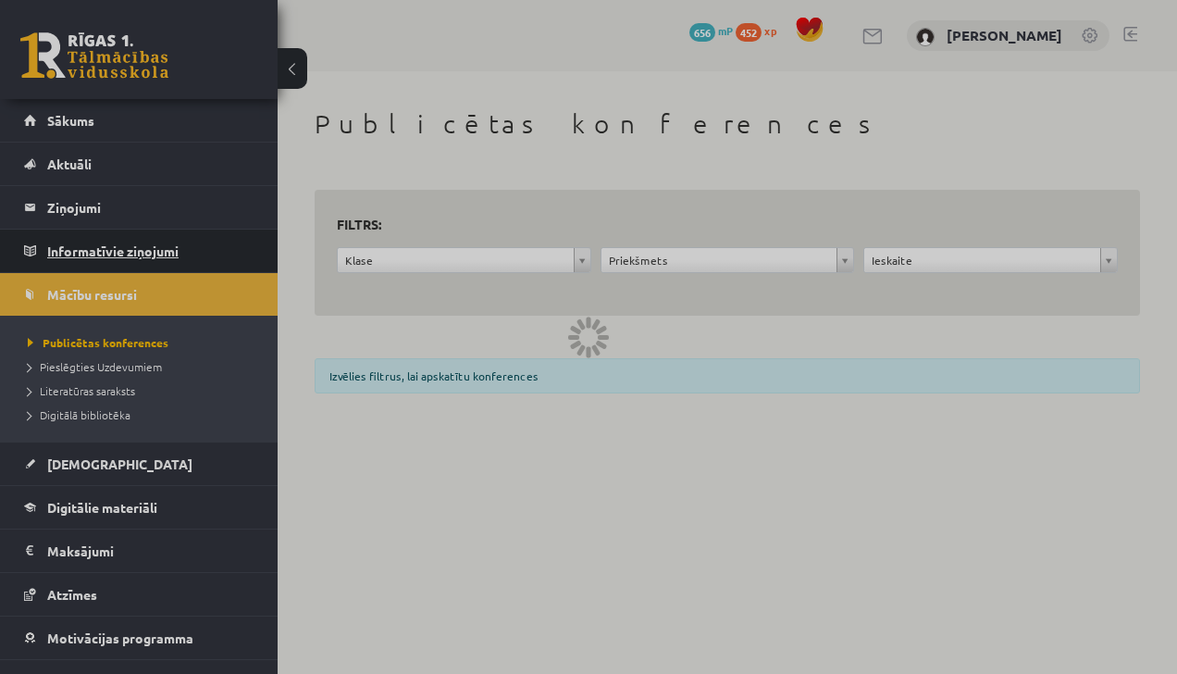
click at [70, 237] on legend "Informatīvie ziņojumi 0" at bounding box center [150, 251] width 207 height 43
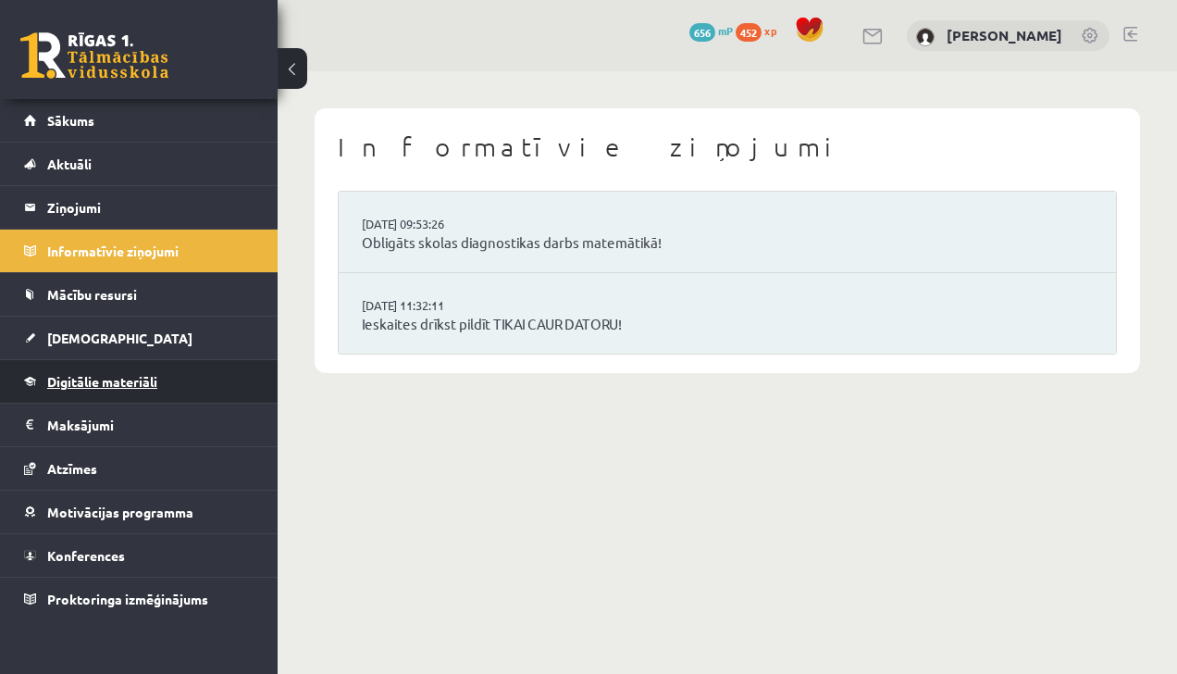
click at [181, 374] on link "Digitālie materiāli" at bounding box center [139, 381] width 231 height 43
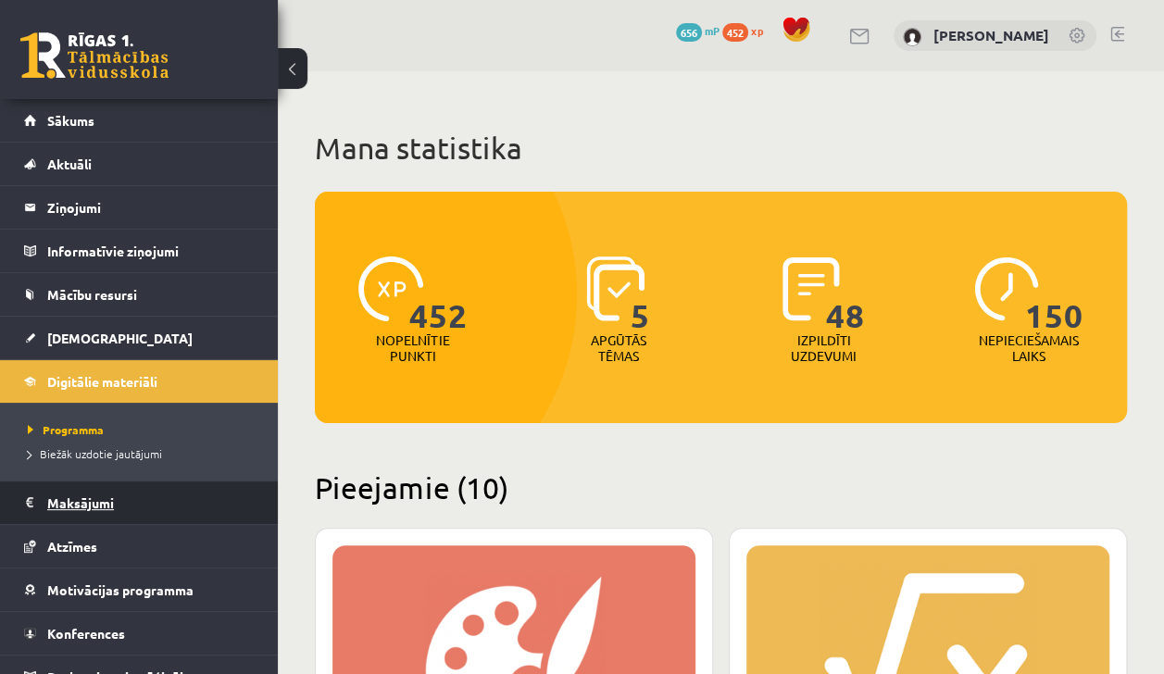
click at [232, 509] on legend "Maksājumi 0" at bounding box center [150, 502] width 207 height 43
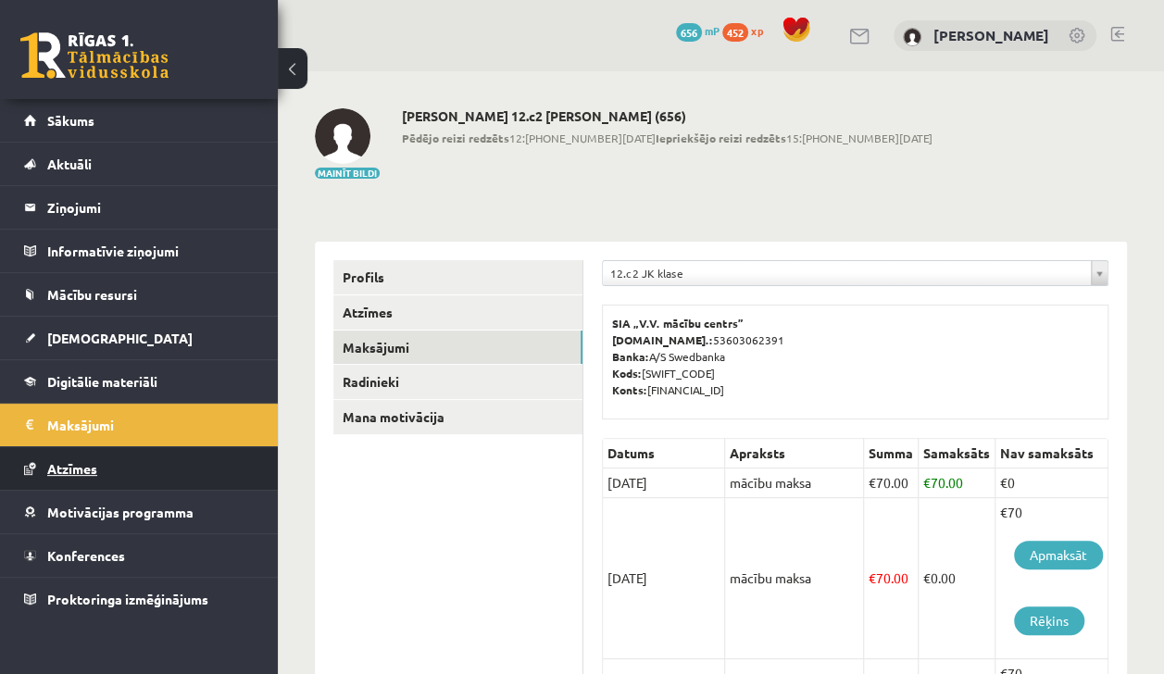
click at [200, 467] on link "Atzīmes" at bounding box center [139, 468] width 231 height 43
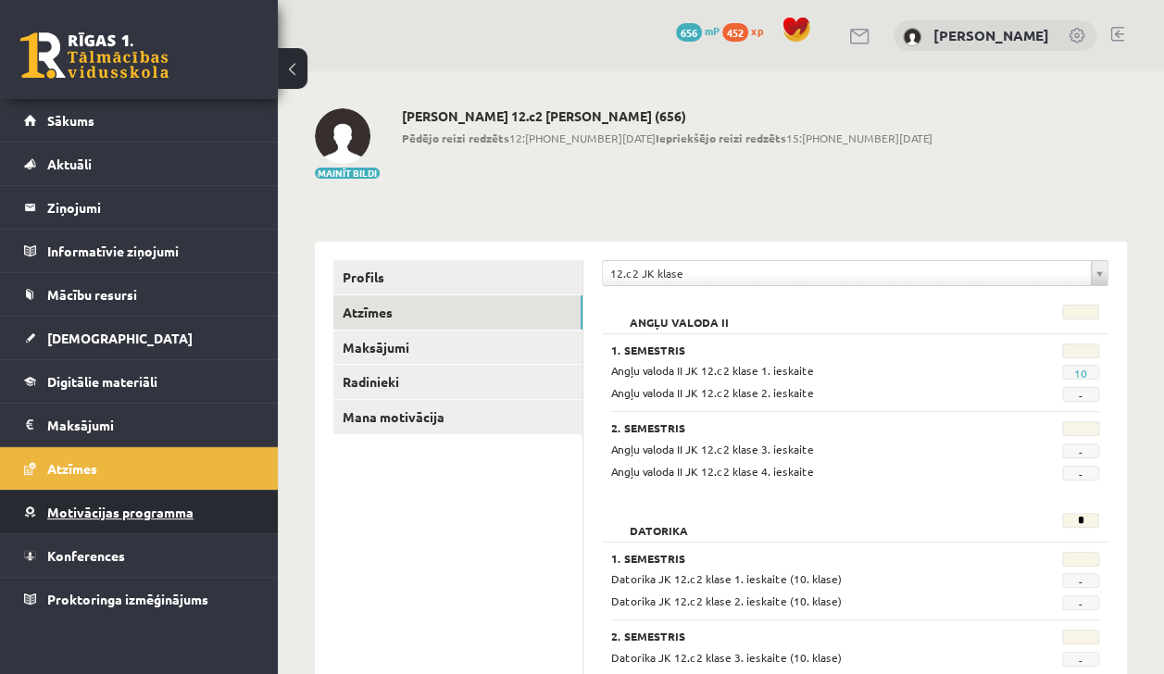
click at [227, 520] on link "Motivācijas programma" at bounding box center [139, 512] width 231 height 43
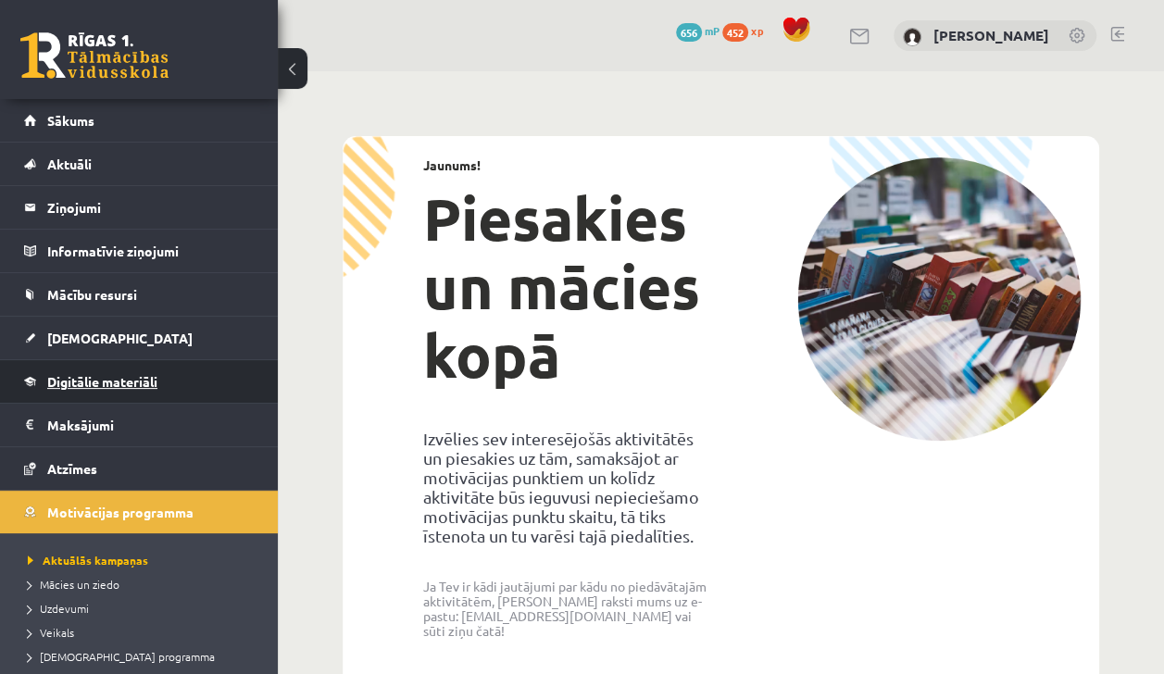
click at [161, 396] on link "Digitālie materiāli" at bounding box center [139, 381] width 231 height 43
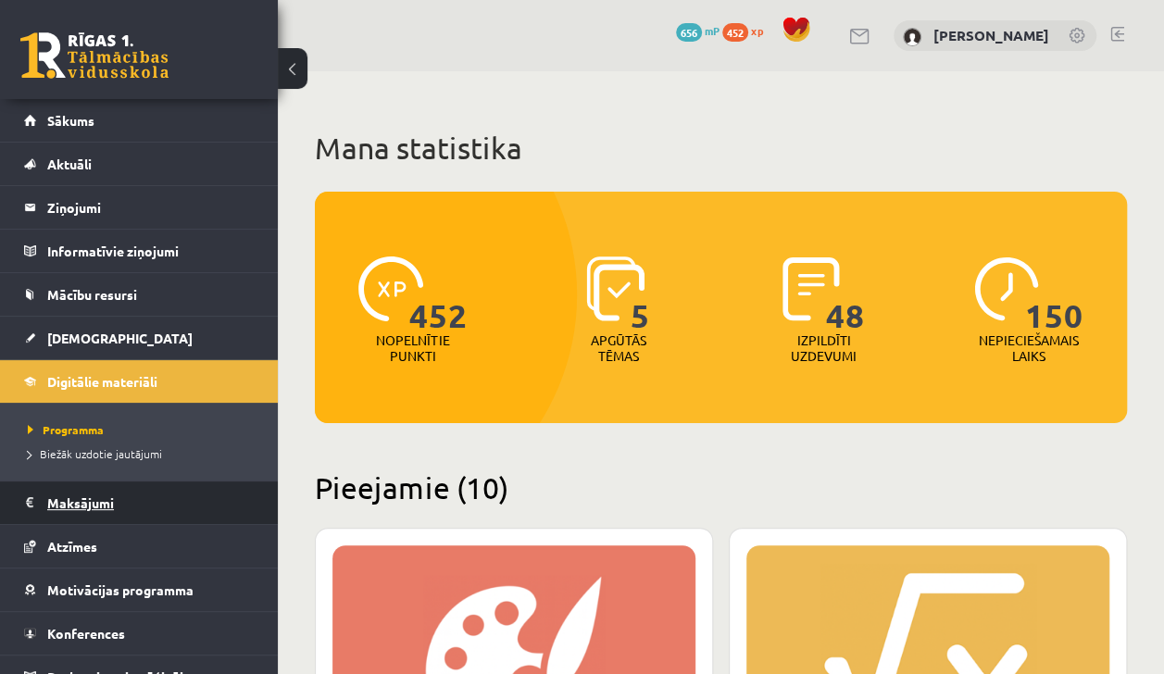
click at [229, 517] on legend "Maksājumi 0" at bounding box center [150, 502] width 207 height 43
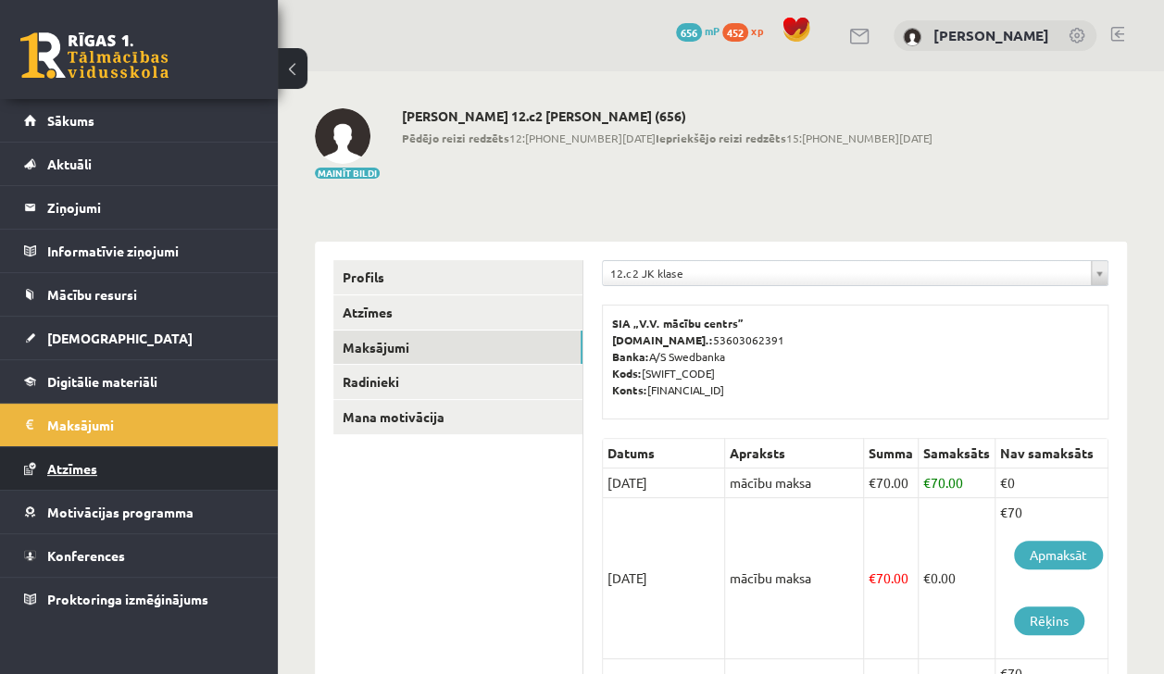
click at [177, 458] on link "Atzīmes" at bounding box center [139, 468] width 231 height 43
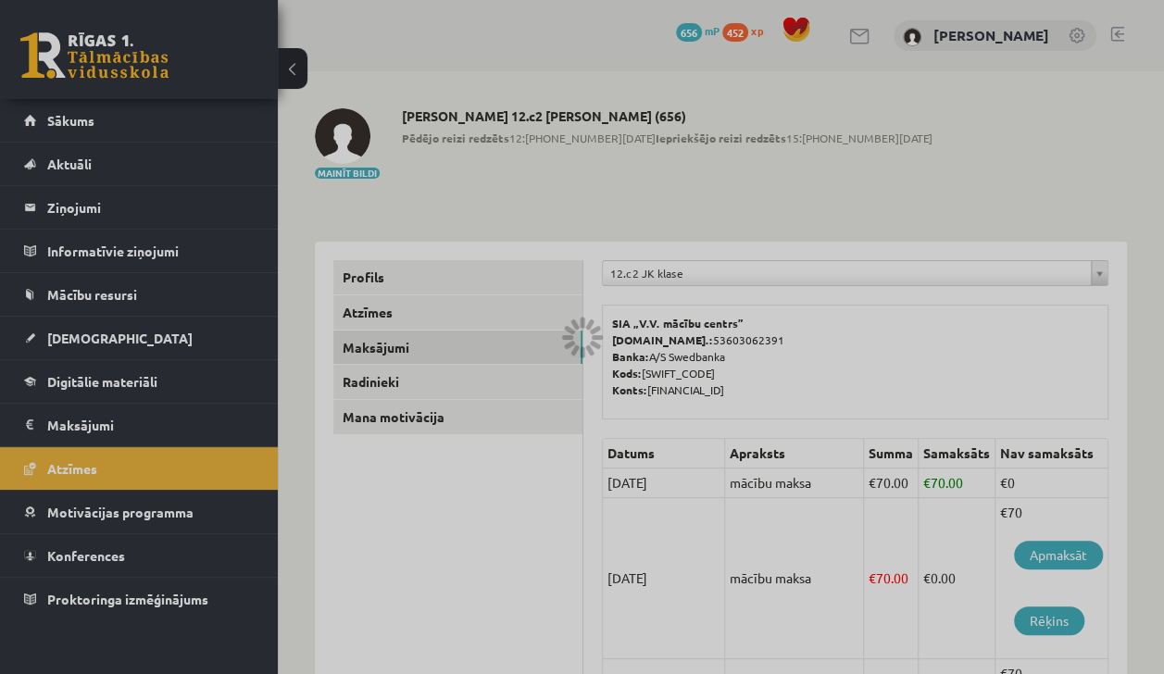
click at [200, 498] on div at bounding box center [582, 337] width 1164 height 674
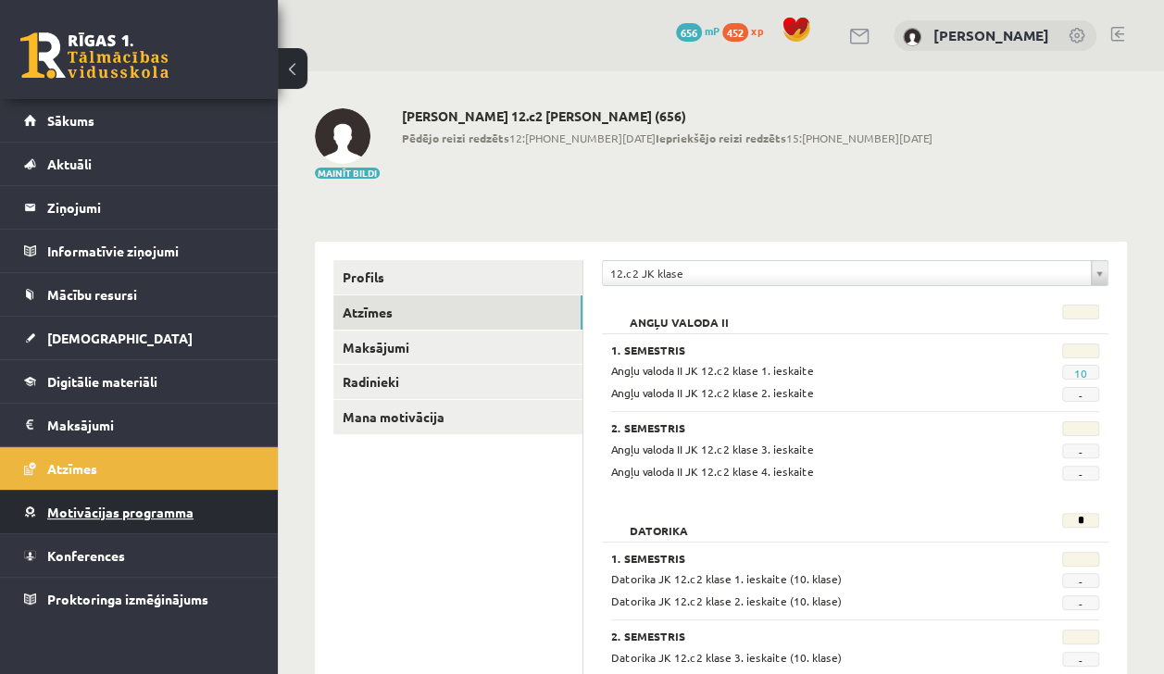
click at [206, 511] on link "Motivācijas programma" at bounding box center [139, 512] width 231 height 43
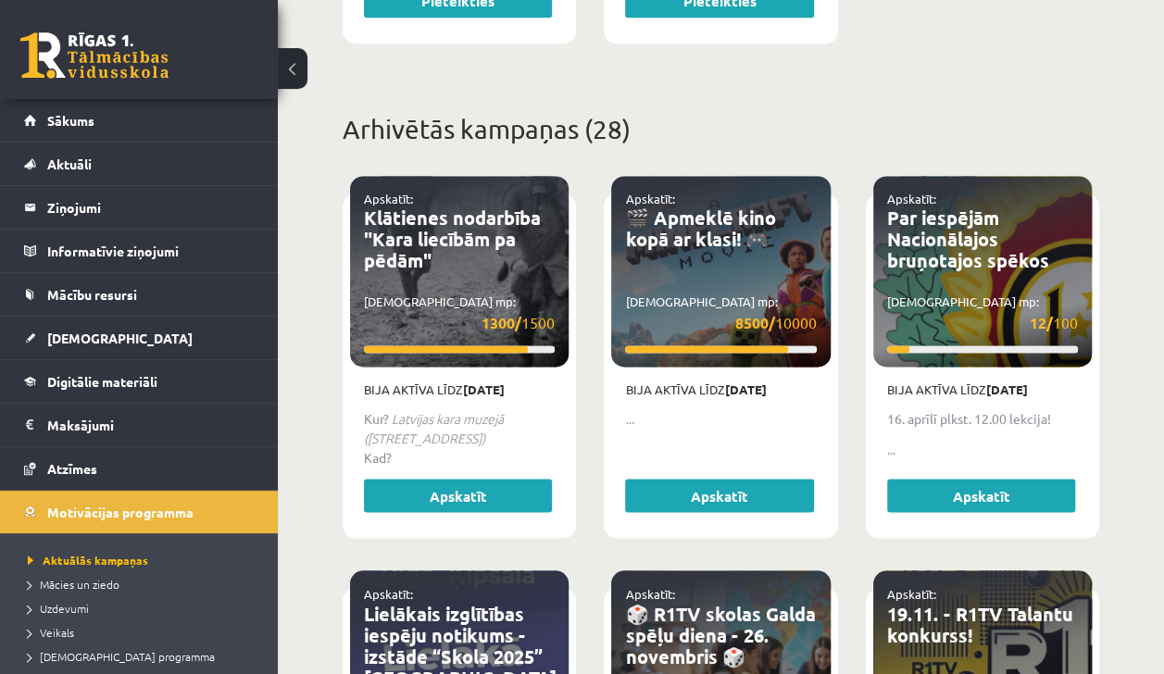
scroll to position [1261, 0]
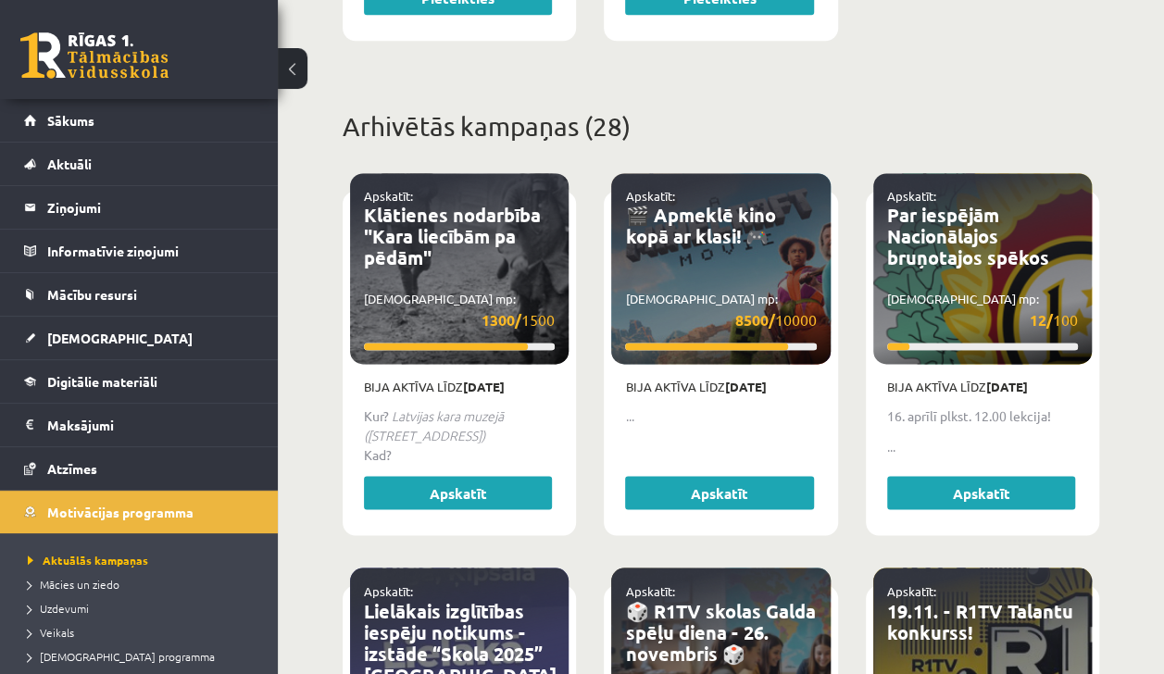
click at [417, 543] on div "Apskatīt: Klātienes nodarbība "Kara liecībām pa pēdām" Savākti mp: 1300/ 1500 B…" at bounding box center [459, 371] width 261 height 394
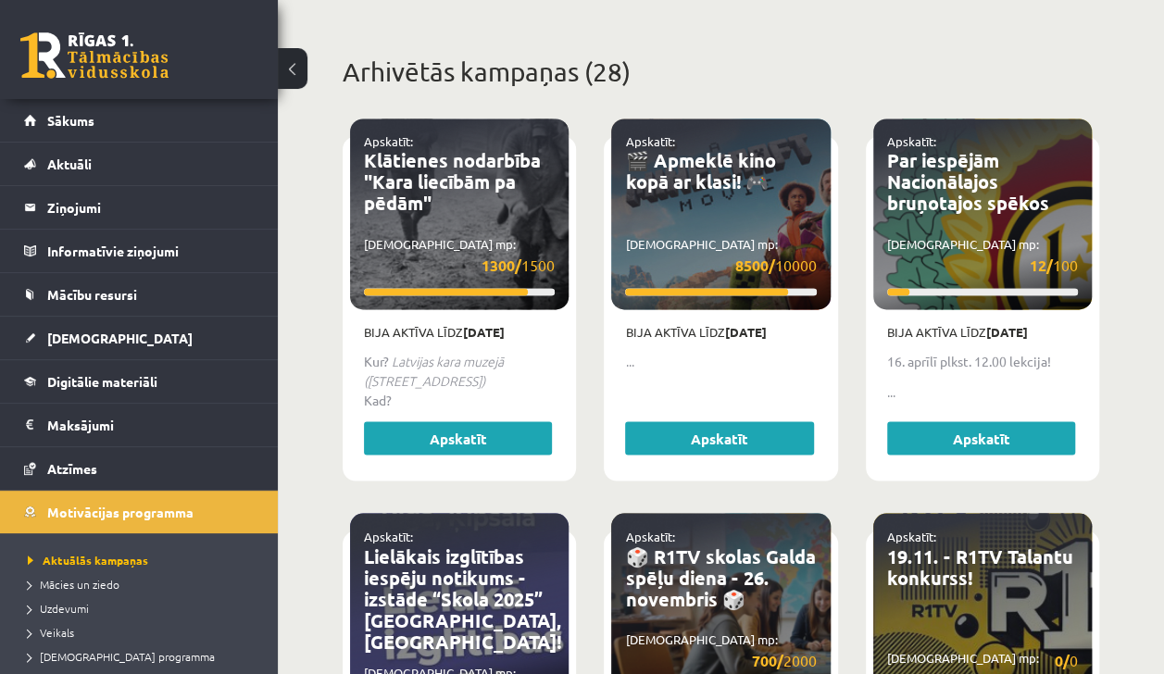
scroll to position [1315, 0]
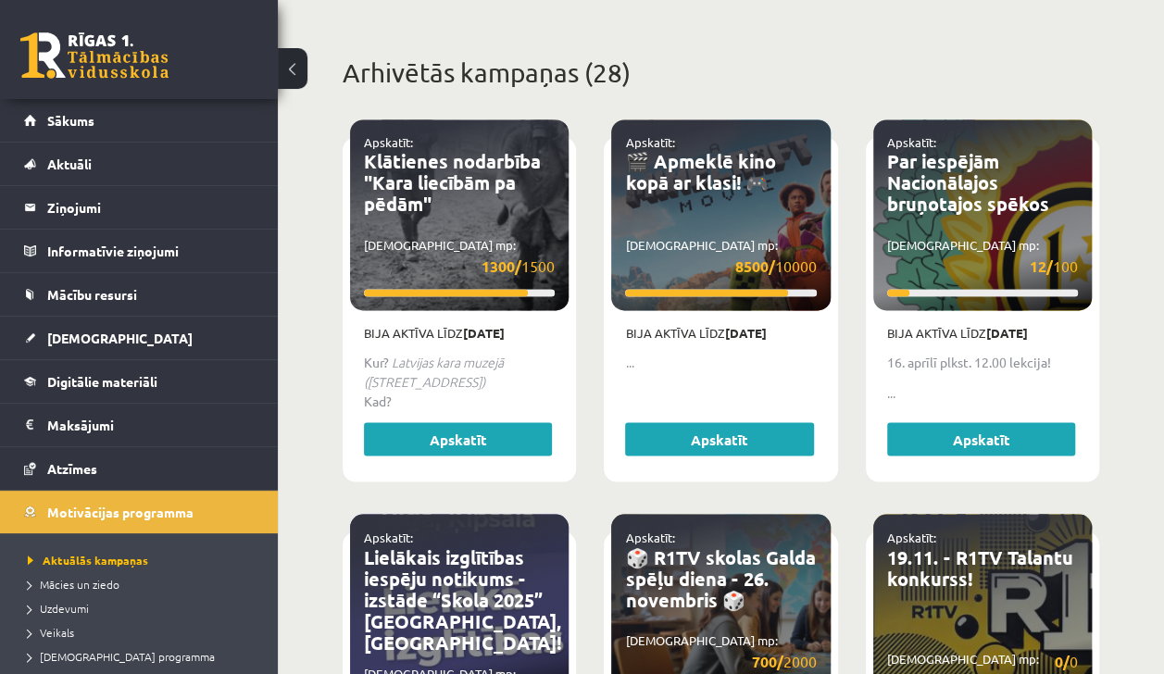
click at [735, 217] on div "Apskatīt: 🎬 Apmeklē kino kopā ar klasi! 🎮 Savākti mp: 8500/ 10000" at bounding box center [720, 214] width 218 height 191
click at [719, 442] on div "Bija aktīva līdz 14.04.2025 ... Apskatīt" at bounding box center [720, 392] width 218 height 164
click at [716, 430] on link "Apskatīt" at bounding box center [719, 438] width 188 height 33
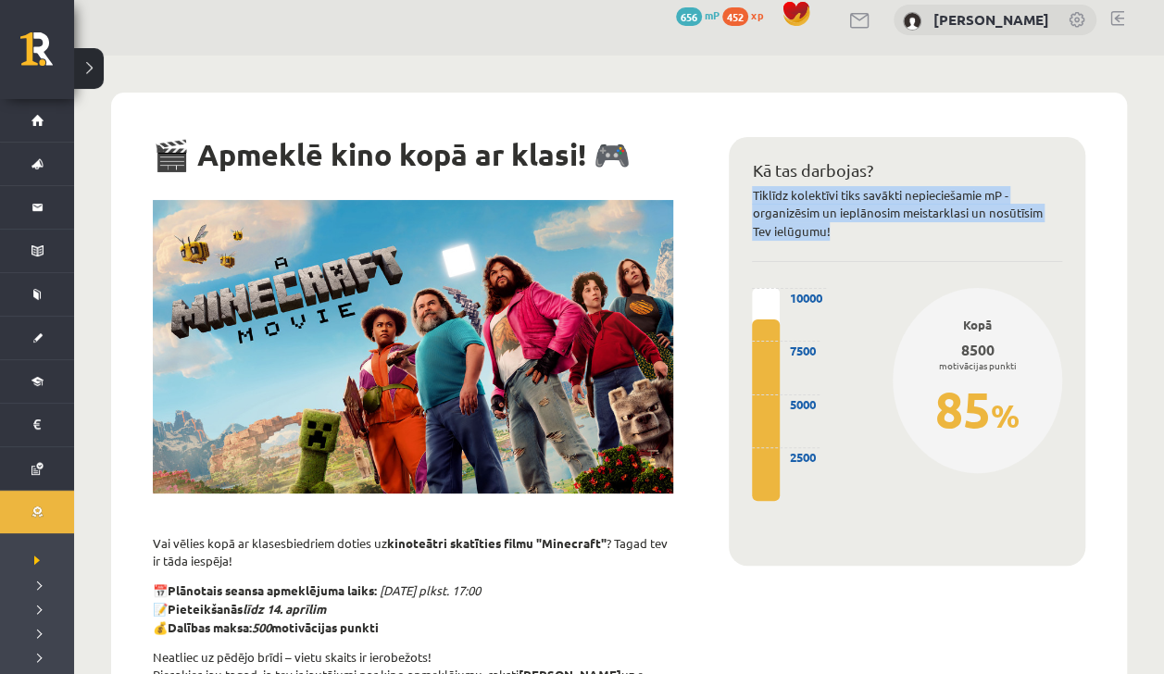
scroll to position [44, 0]
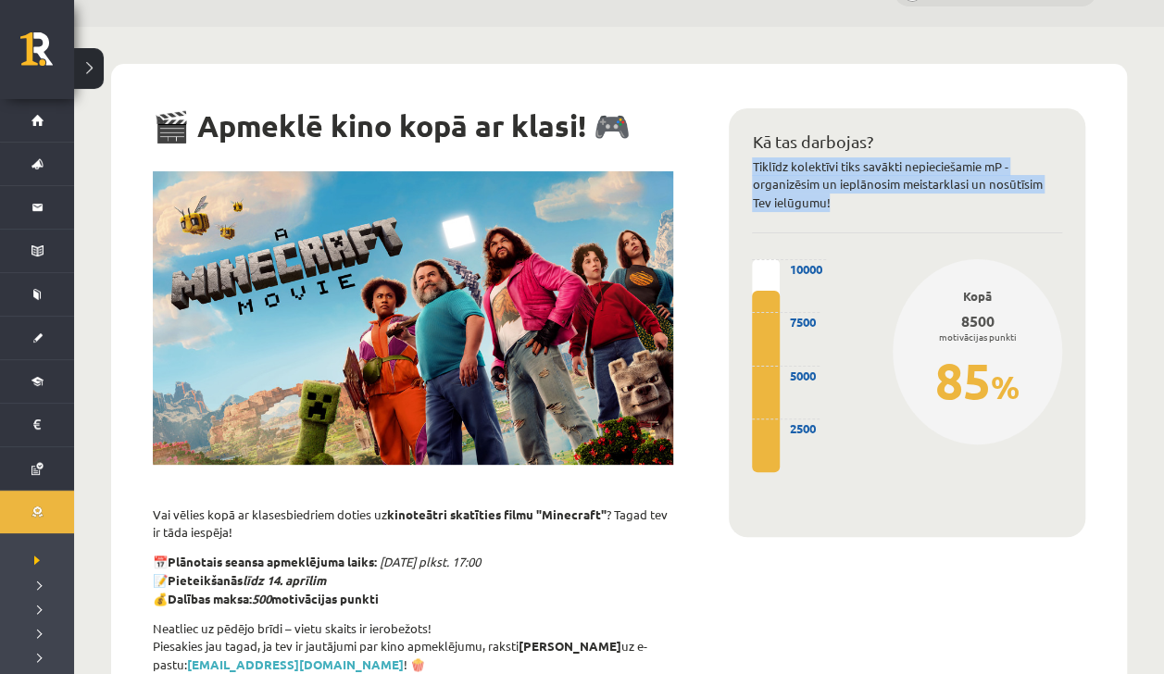
click at [537, 584] on p "📅 Plānotais seansa apmeklējuma laiks: [DATE] plkst. 17:00 📝 Pieteikšanās līdz 1…" at bounding box center [413, 580] width 520 height 55
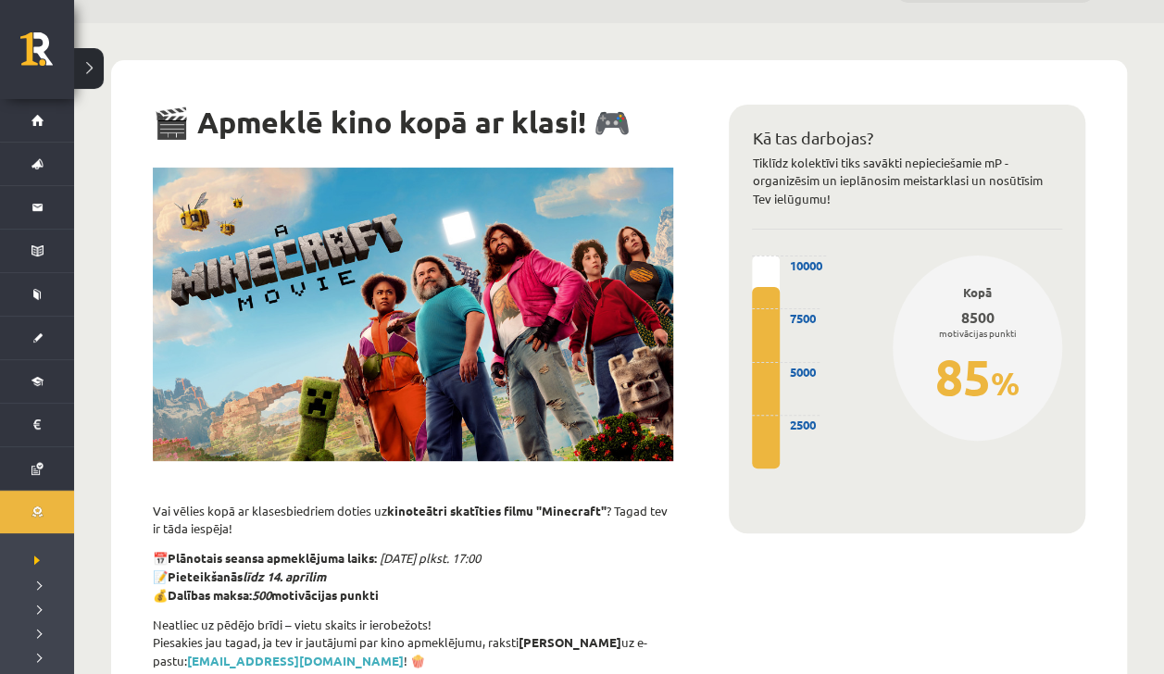
scroll to position [0, 0]
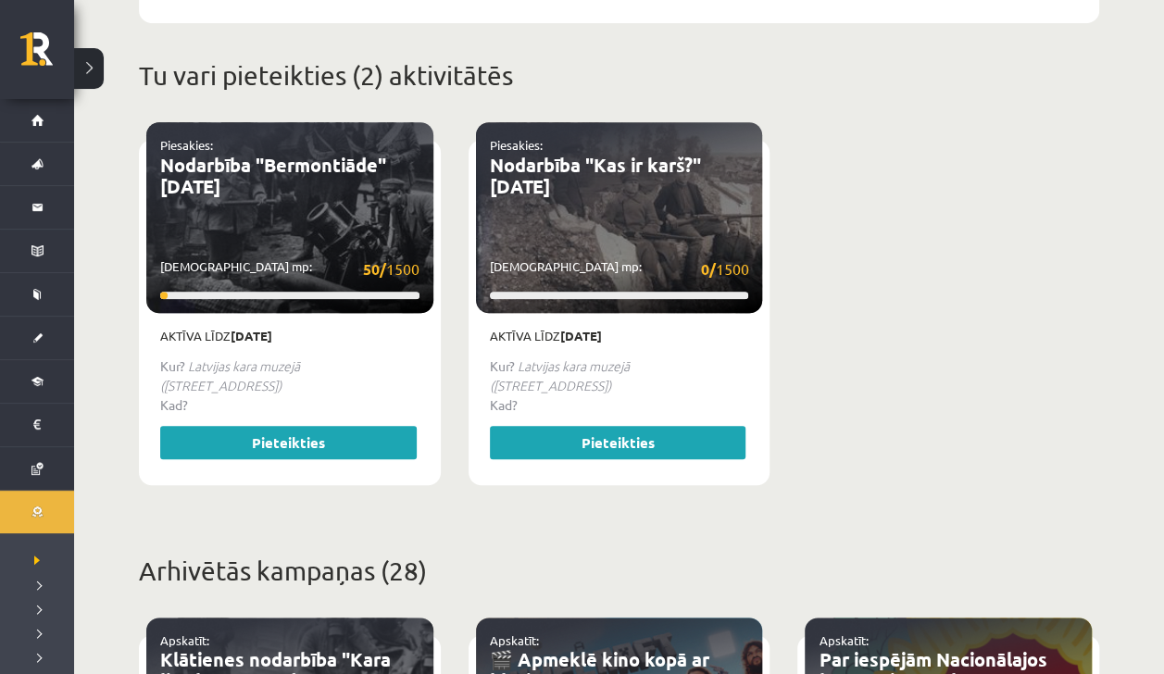
scroll to position [709, 0]
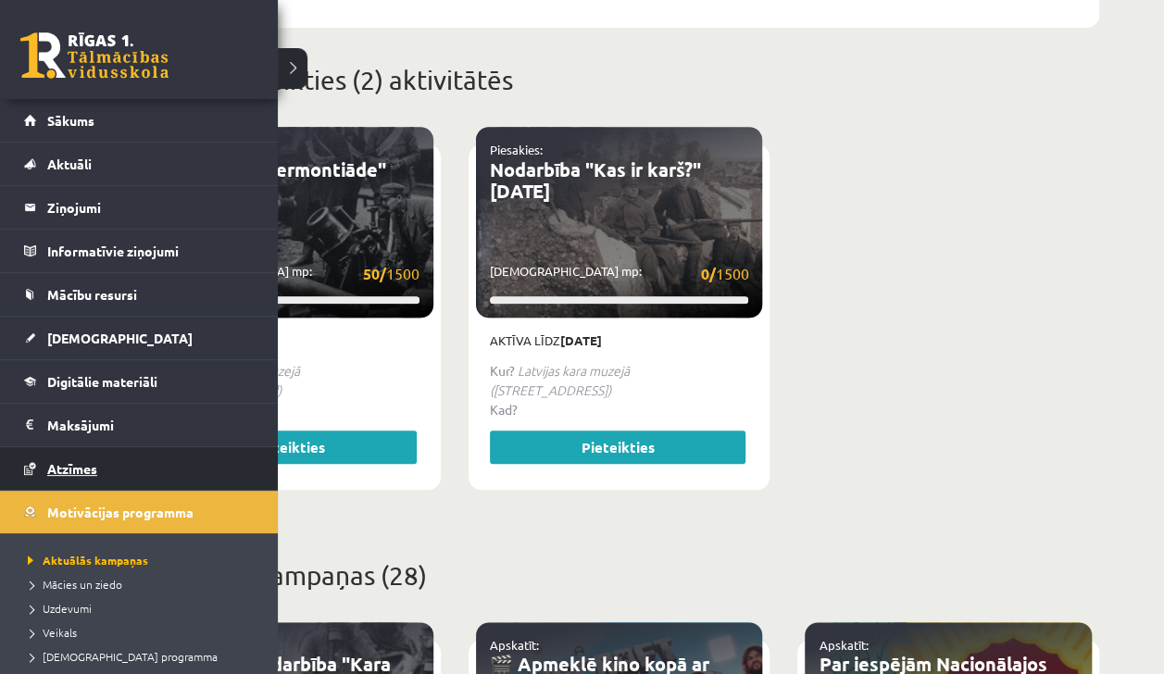
click at [31, 466] on link "Atzīmes" at bounding box center [139, 468] width 231 height 43
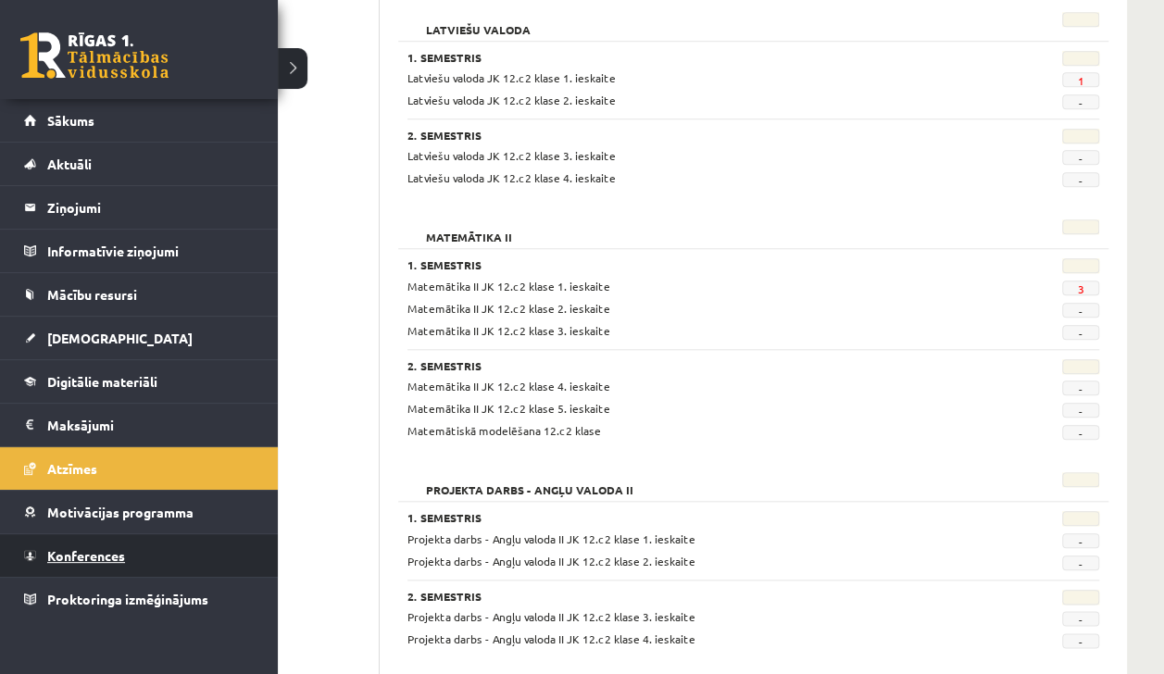
click at [33, 570] on link "Konferences" at bounding box center [139, 555] width 231 height 43
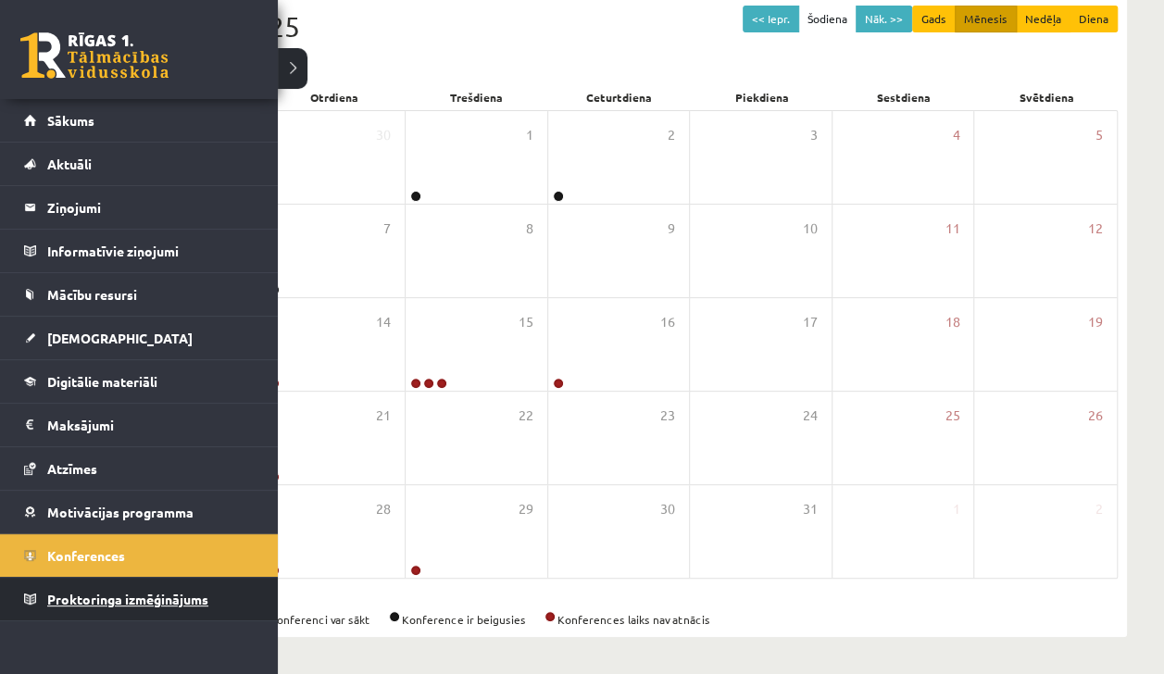
scroll to position [208, 0]
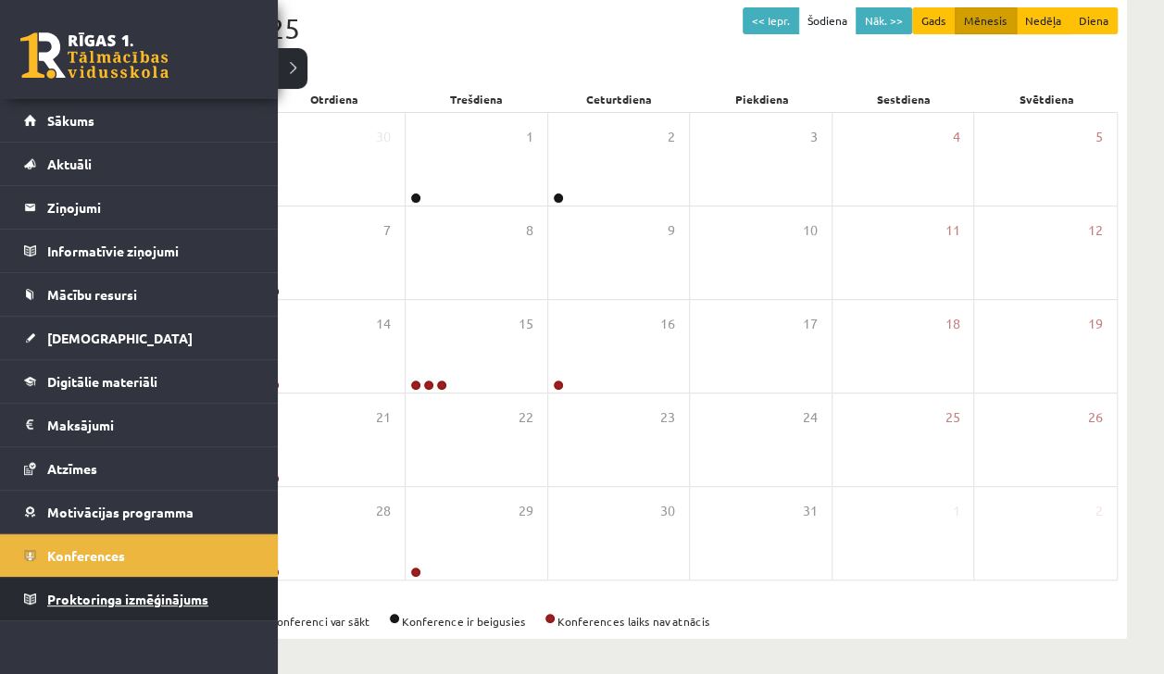
click at [30, 613] on link "Proktoringa izmēģinājums" at bounding box center [139, 599] width 231 height 43
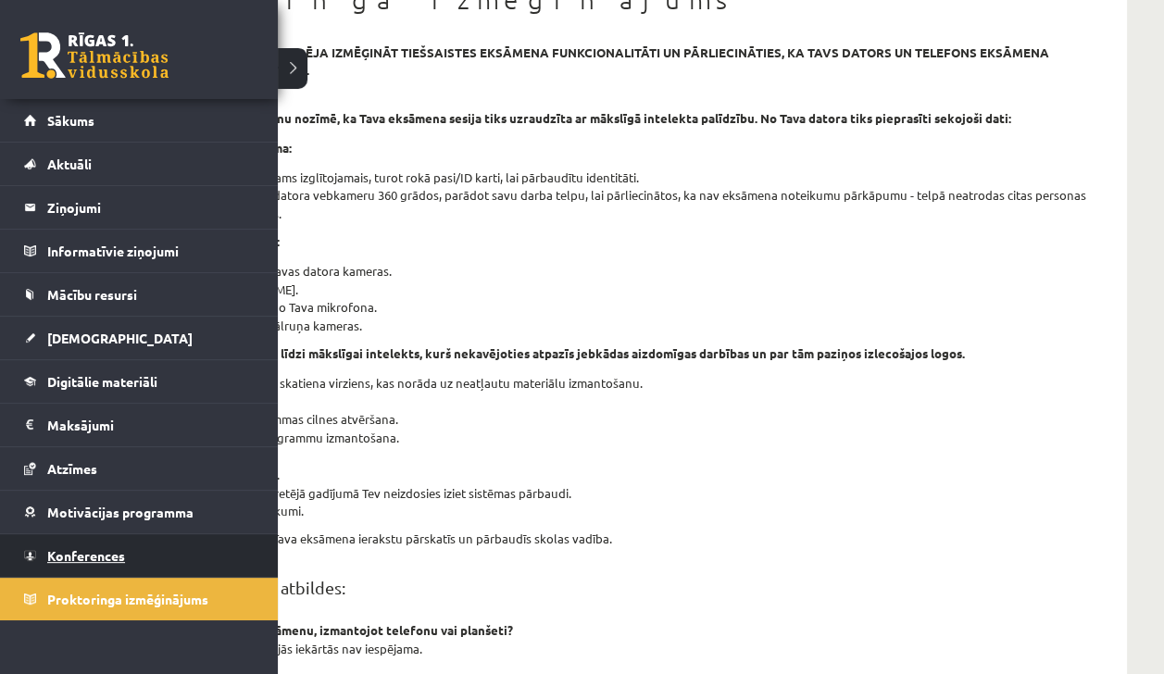
click at [59, 566] on link "Konferences" at bounding box center [139, 555] width 231 height 43
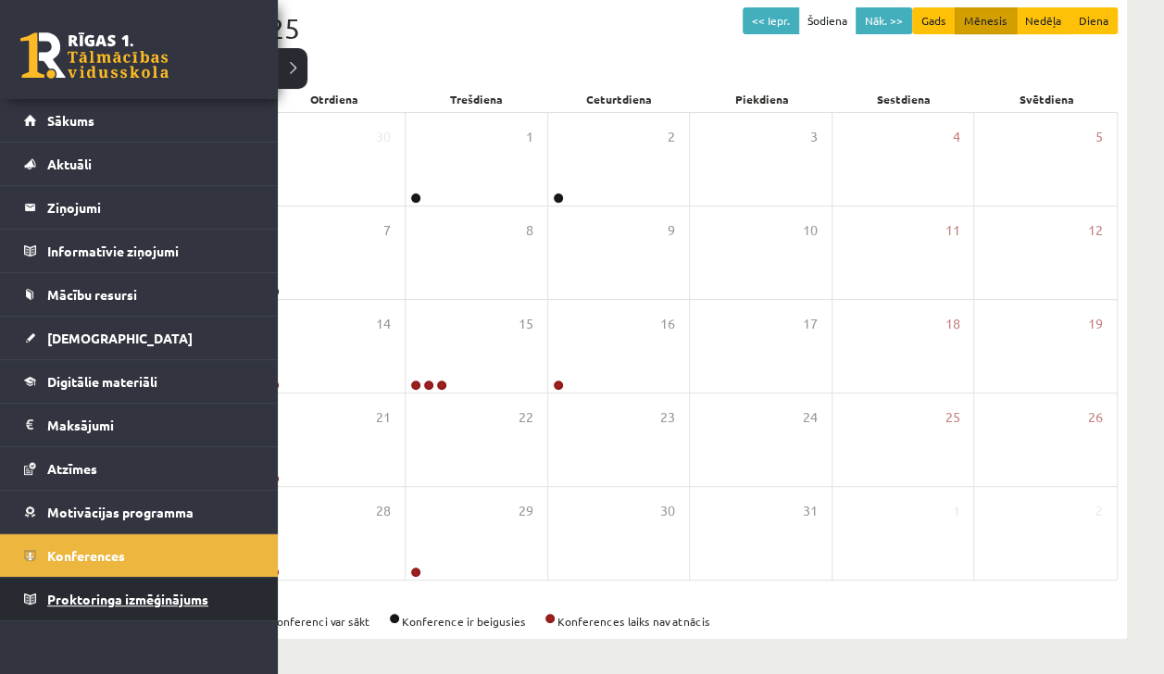
click at [37, 592] on link "Proktoringa izmēģinājums" at bounding box center [139, 599] width 231 height 43
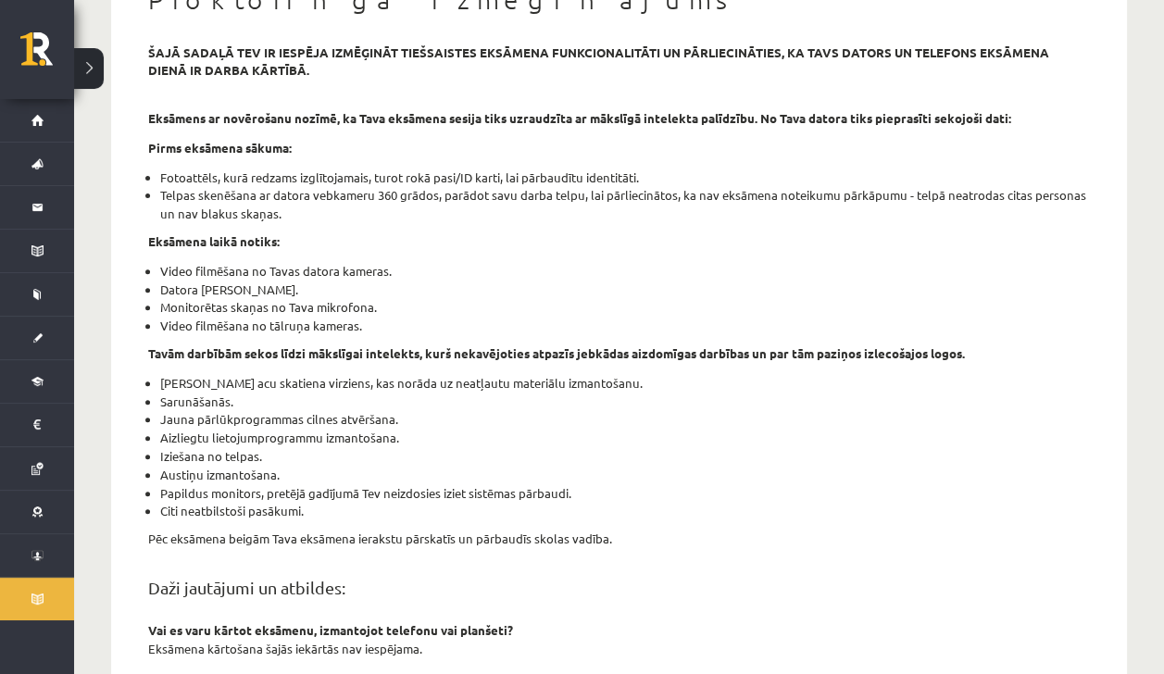
click at [468, 561] on div "šajā sadaļā tev ir iespēja izmēģināt tiešsaistes eksāmena funkcionalitāti un pā…" at bounding box center [618, 533] width 969 height 978
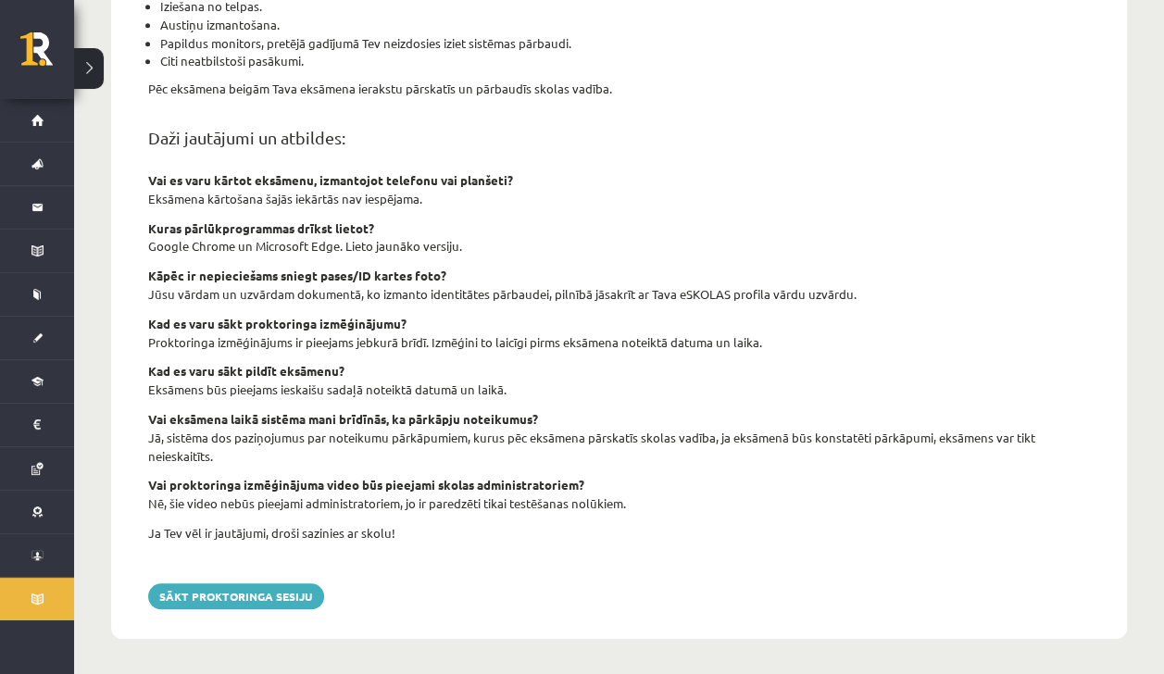
scroll to position [659, 0]
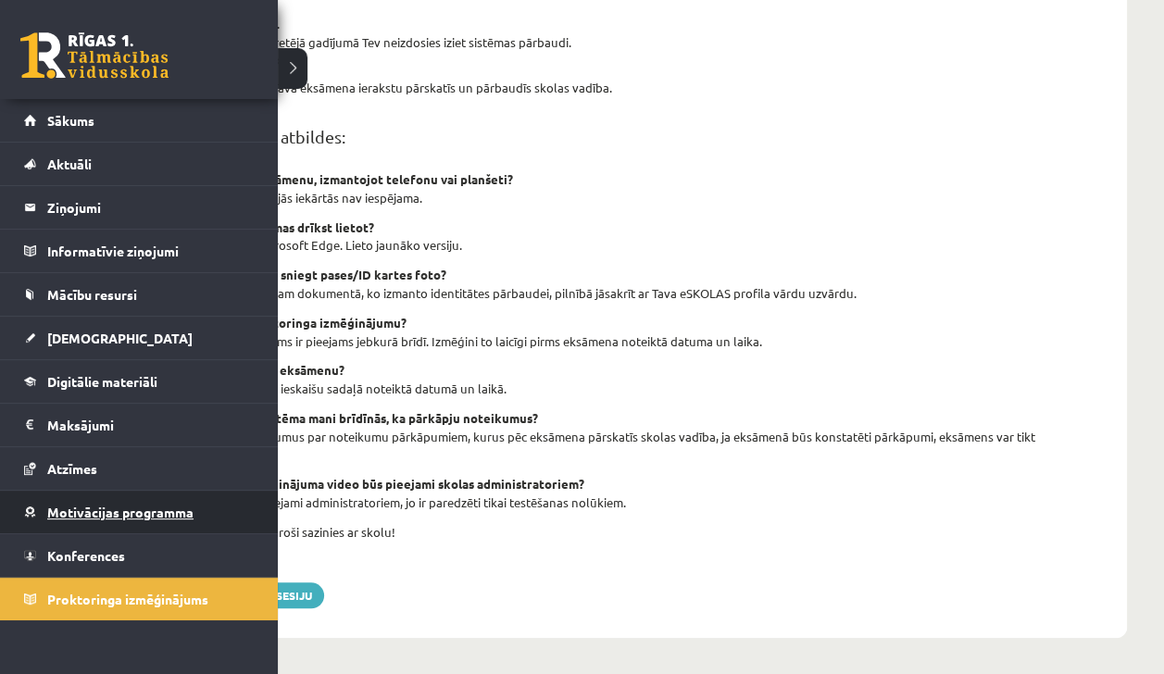
click at [39, 513] on link "Motivācijas programma" at bounding box center [139, 512] width 231 height 43
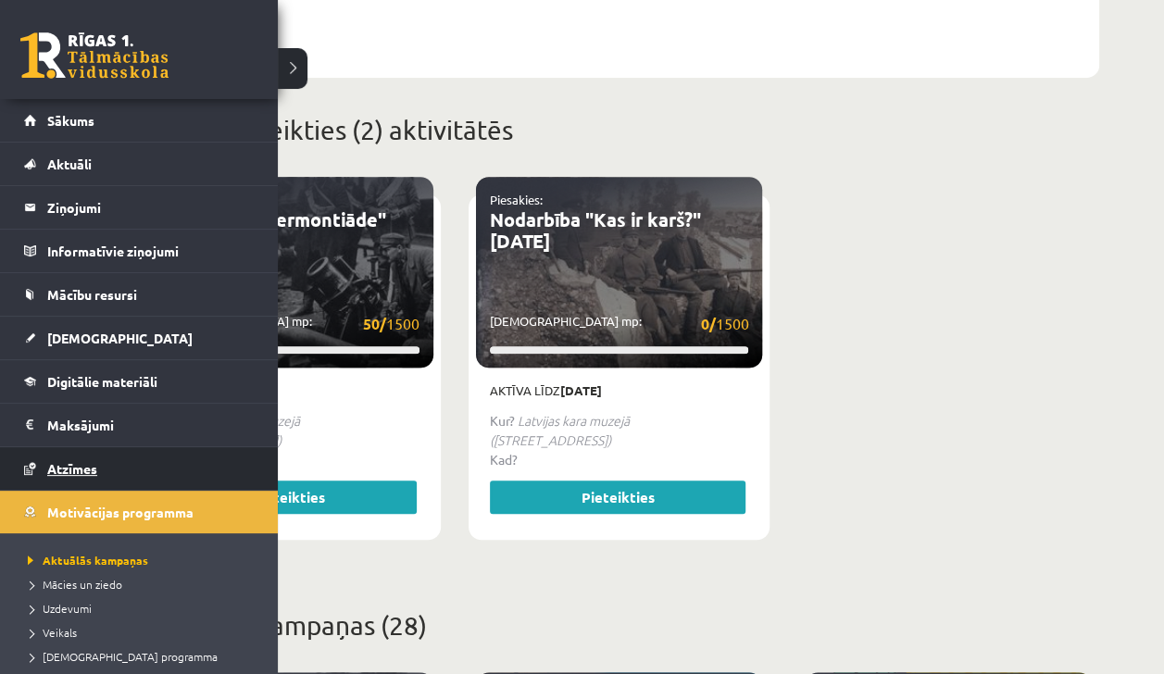
click at [50, 468] on span "Atzīmes" at bounding box center [72, 468] width 50 height 17
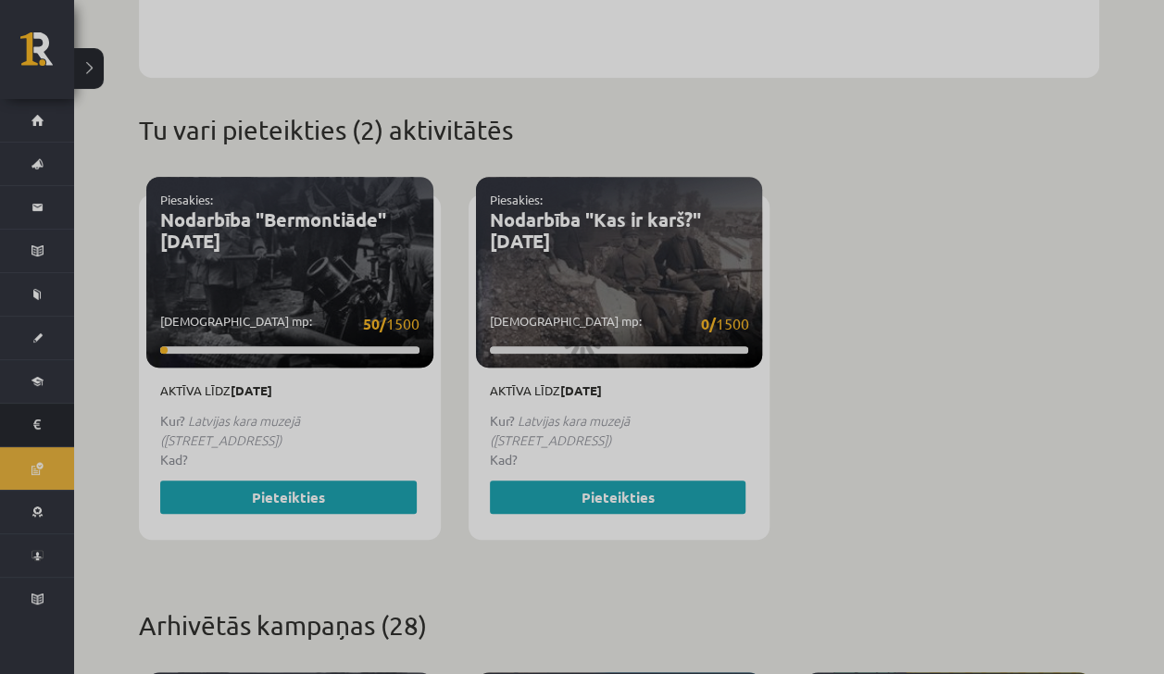
click at [0, 0] on legend "Maksājumi 0" at bounding box center [0, 0] width 0 height 0
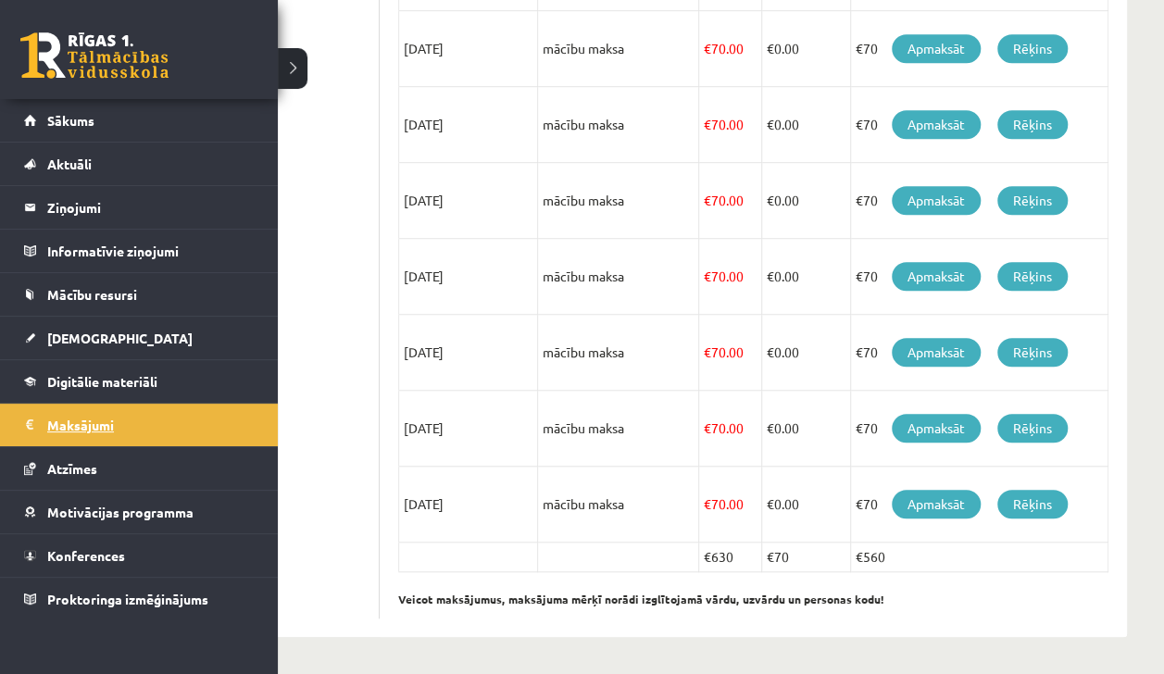
scroll to position [557, 0]
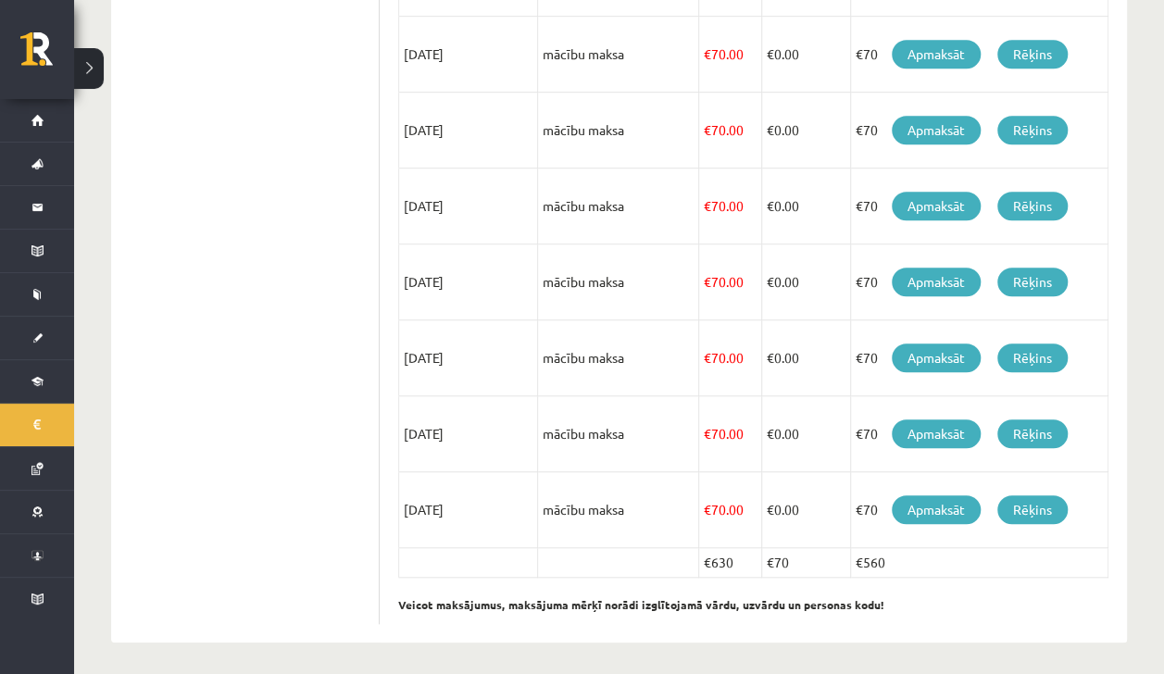
click at [346, 542] on ul "Profils Atzīmes Maksājumi [GEOGRAPHIC_DATA] Mana motivācija" at bounding box center [255, 163] width 250 height 921
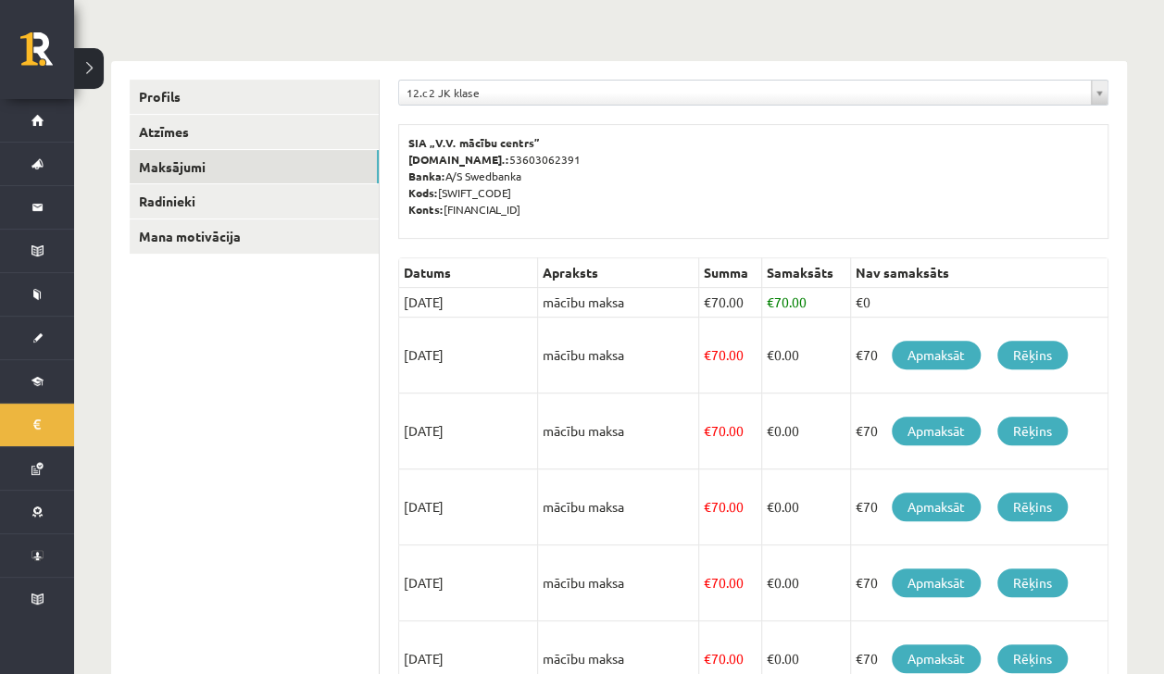
scroll to position [179, 0]
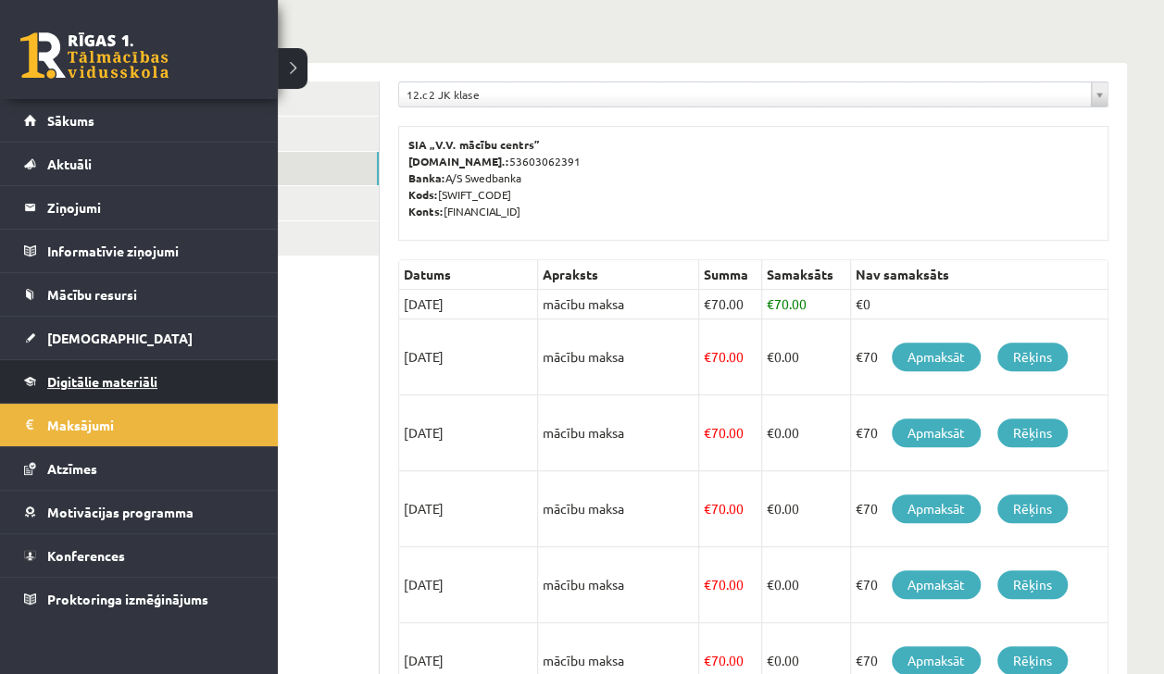
click at [43, 368] on link "Digitālie materiāli" at bounding box center [139, 381] width 231 height 43
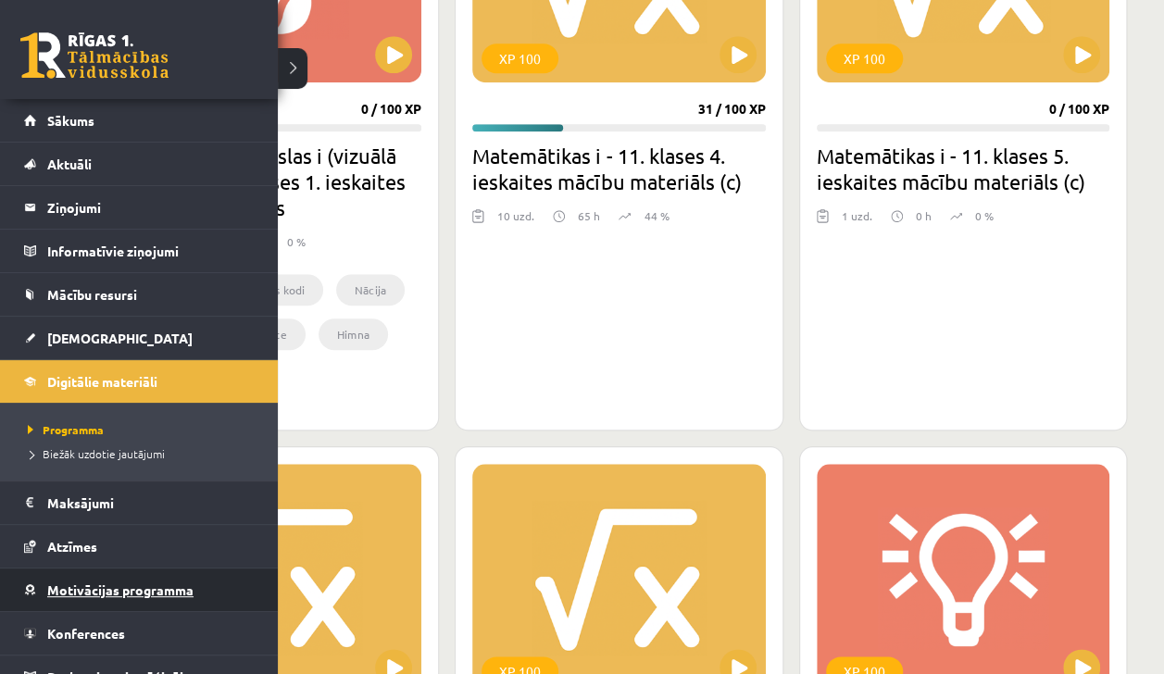
scroll to position [20, 0]
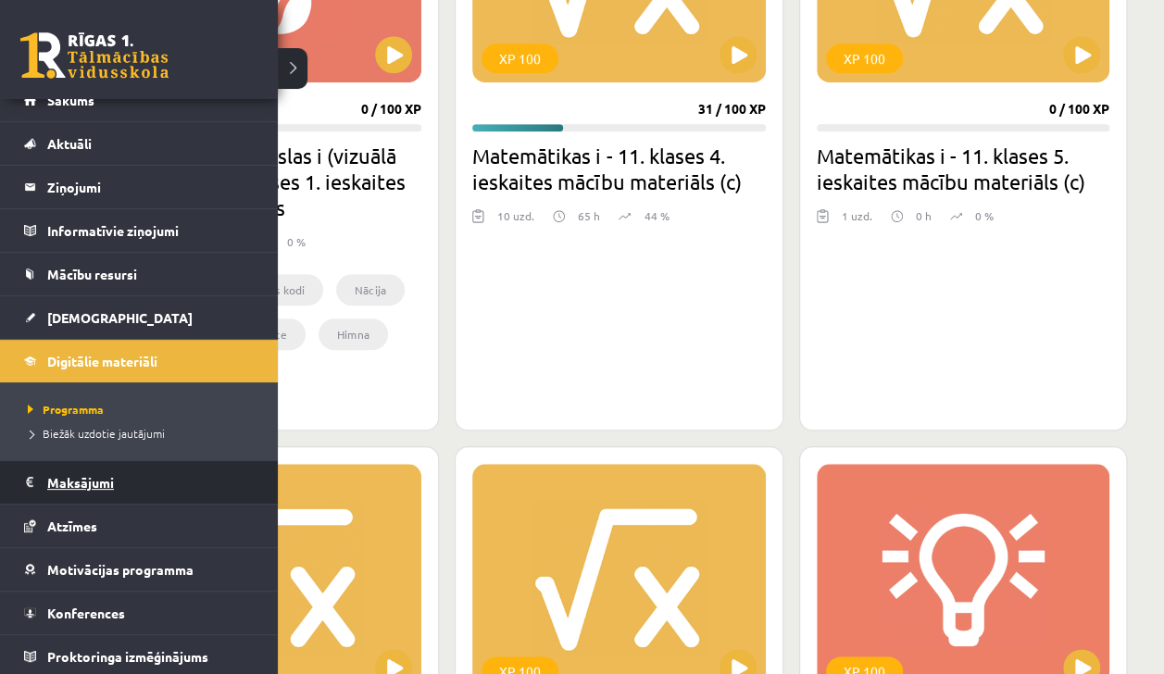
click at [56, 485] on legend "Maksājumi 0" at bounding box center [150, 482] width 207 height 43
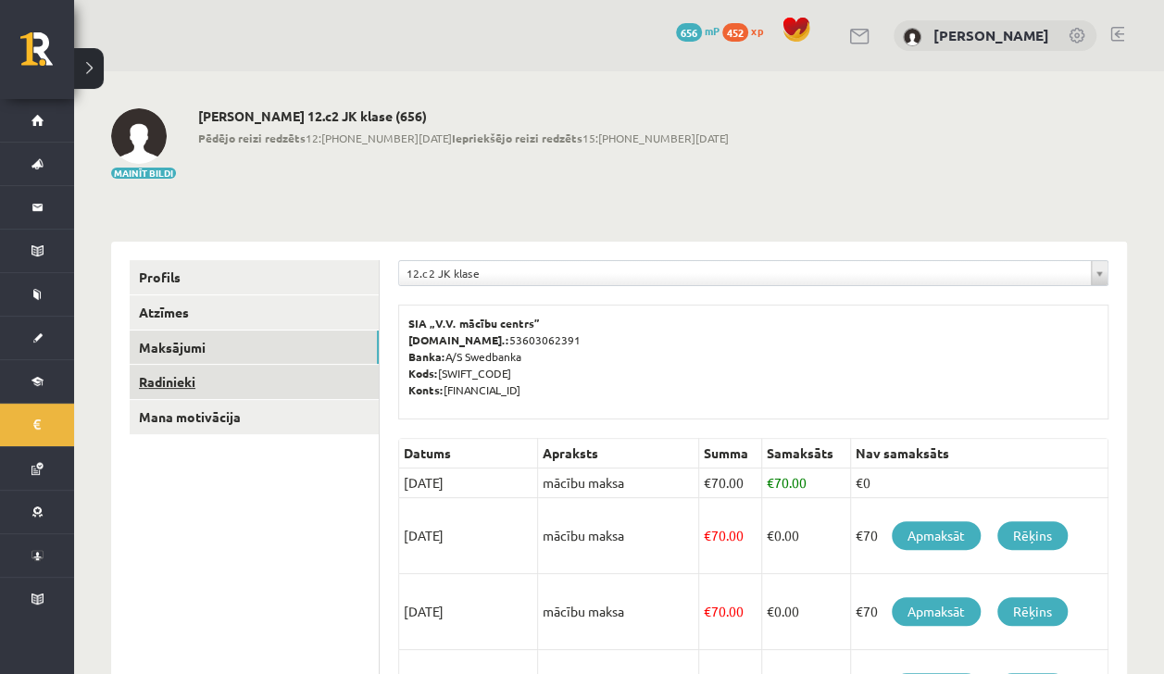
click at [271, 389] on link "Radinieki" at bounding box center [254, 382] width 249 height 34
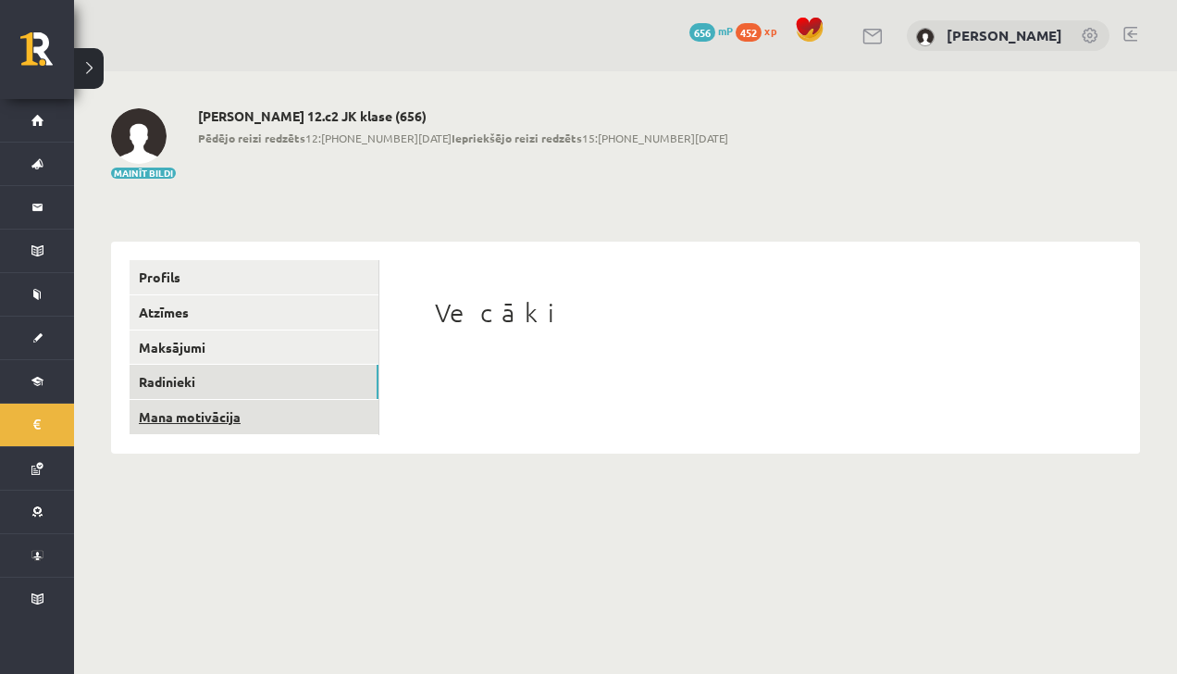
click at [296, 428] on link "Mana motivācija" at bounding box center [254, 417] width 249 height 34
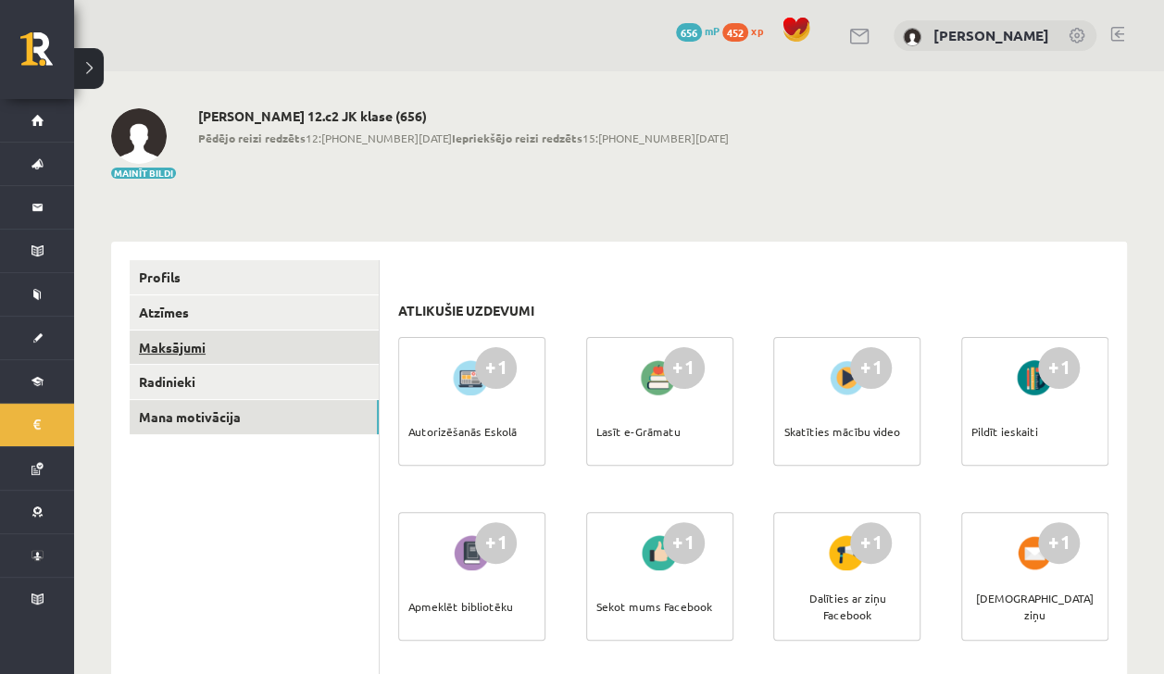
click at [274, 342] on link "Maksājumi" at bounding box center [254, 347] width 249 height 34
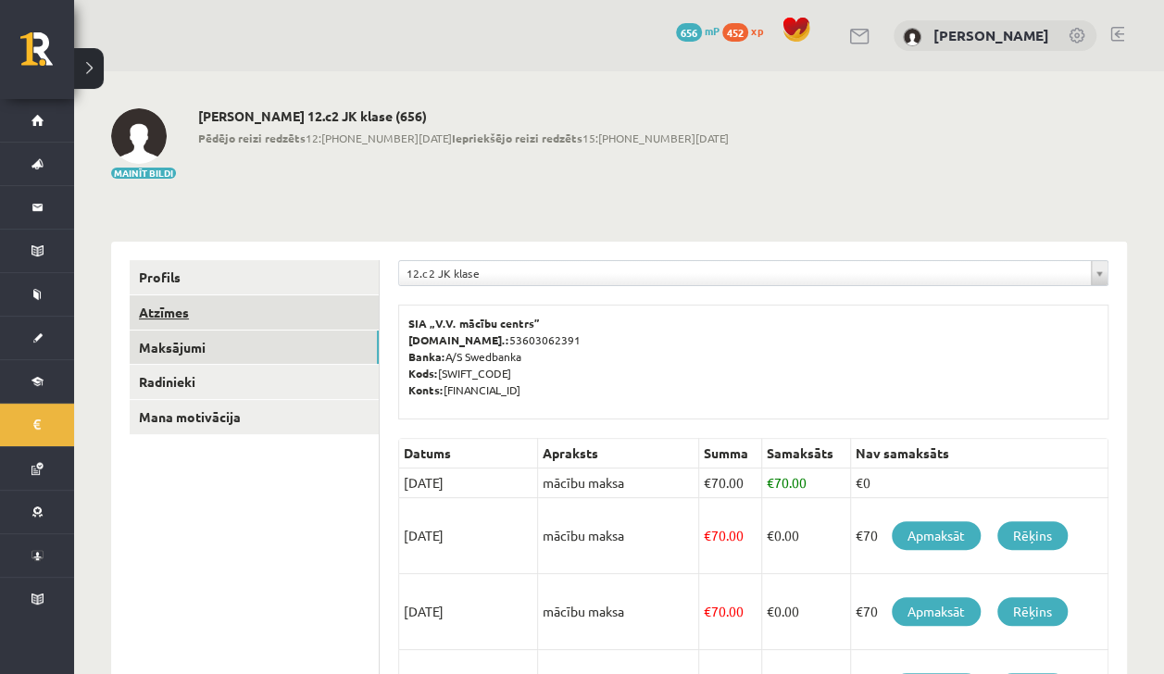
click at [301, 315] on link "Atzīmes" at bounding box center [254, 312] width 249 height 34
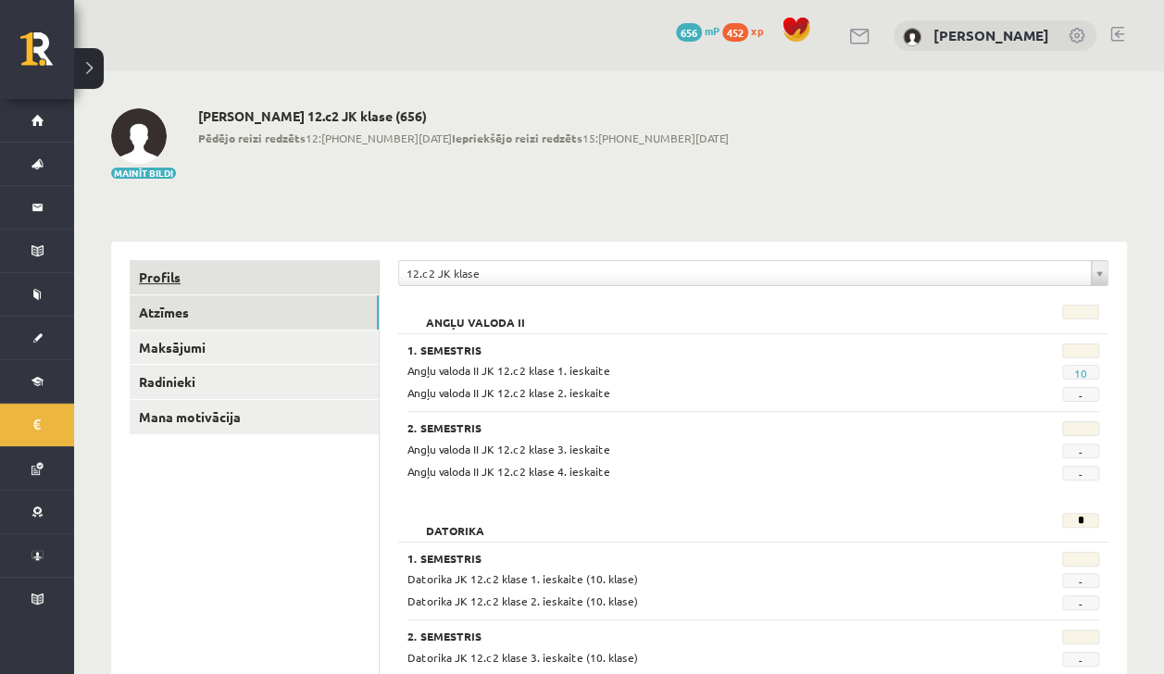
click at [274, 289] on link "Profils" at bounding box center [254, 277] width 249 height 34
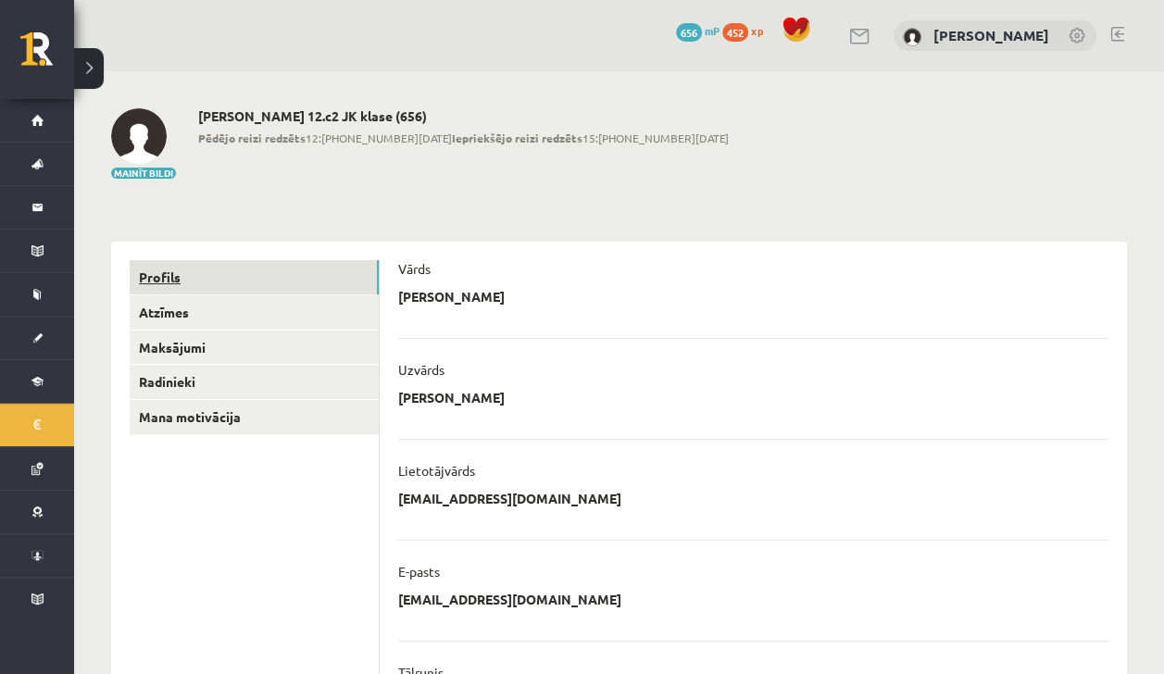
click at [268, 280] on link "Profils" at bounding box center [254, 277] width 249 height 34
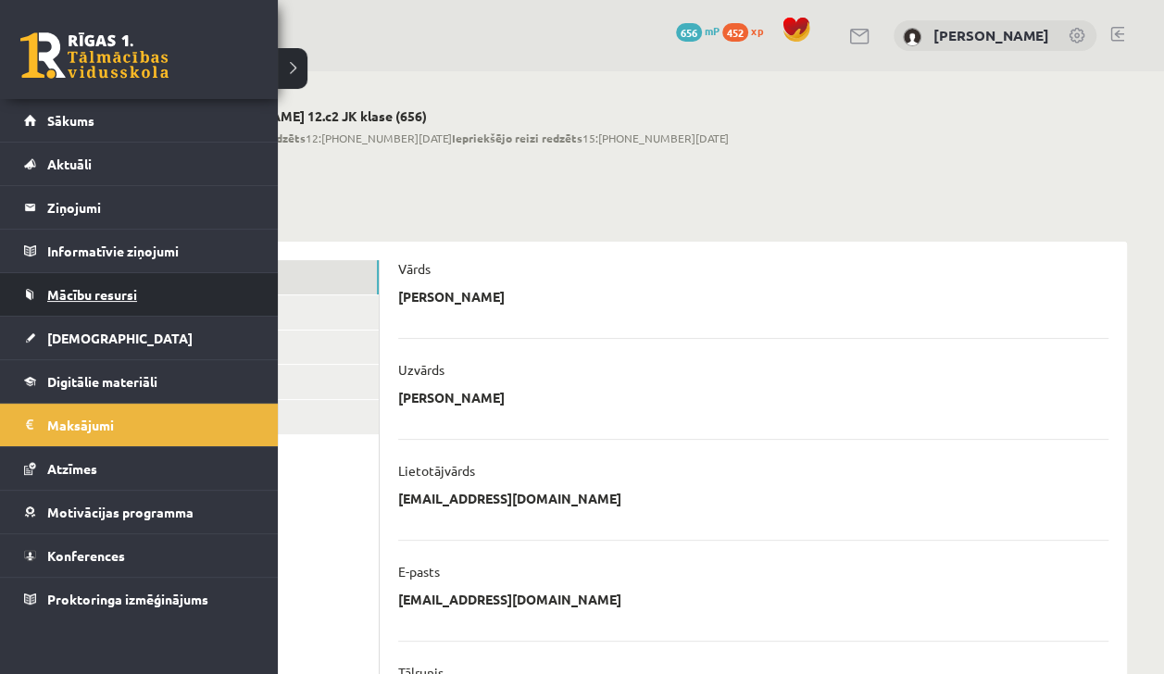
click at [57, 302] on link "Mācību resursi" at bounding box center [139, 294] width 231 height 43
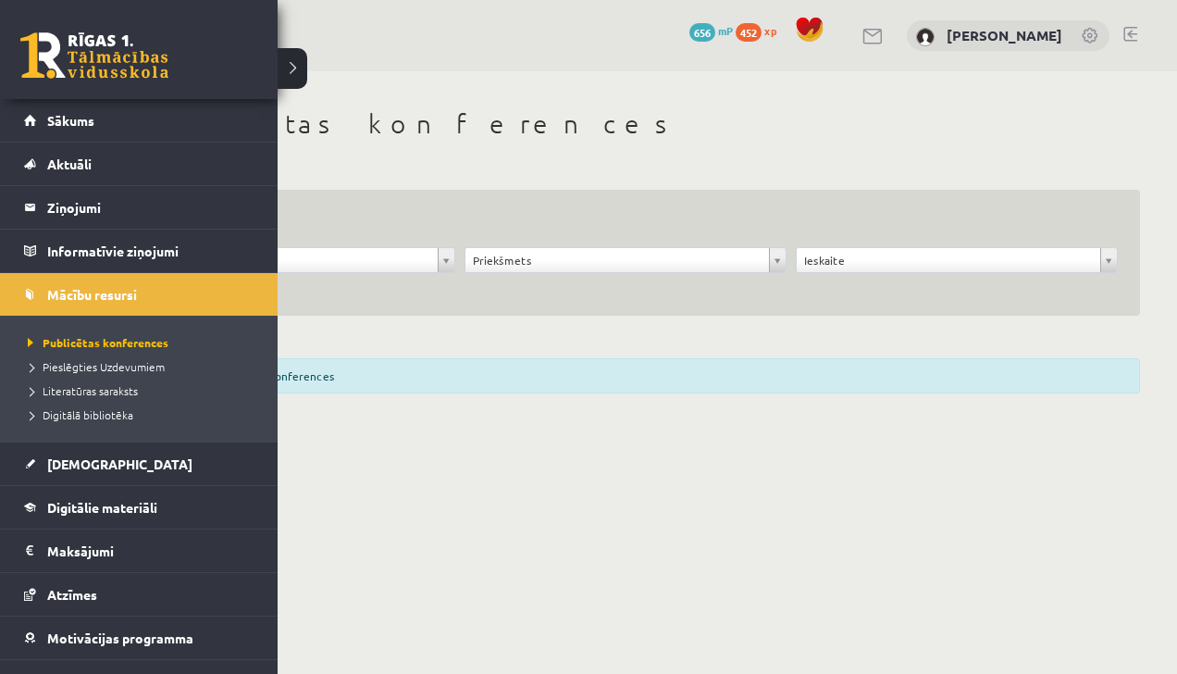
click at [25, 323] on ul "Publicētas konferences Pieslēgties Uzdevumiem Literatūras saraksts Digitālā bib…" at bounding box center [139, 379] width 278 height 126
click at [51, 375] on li "Pieslēgties Uzdevumiem" at bounding box center [141, 367] width 236 height 24
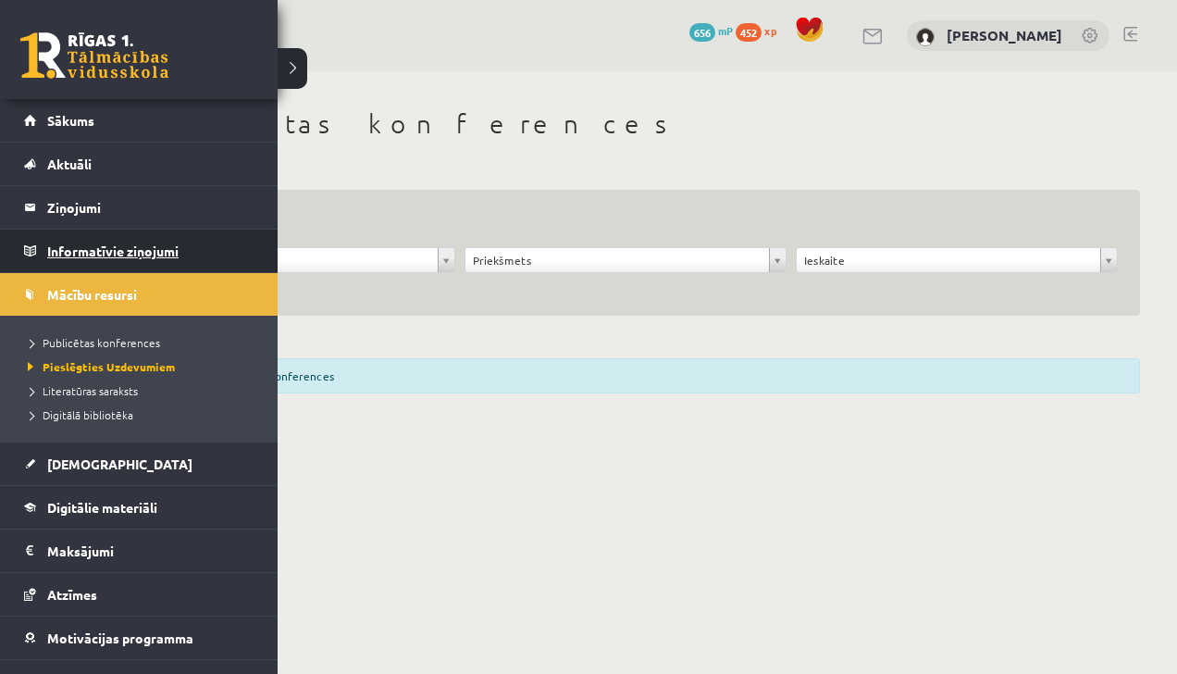
click at [65, 257] on legend "Informatīvie ziņojumi 0" at bounding box center [150, 251] width 207 height 43
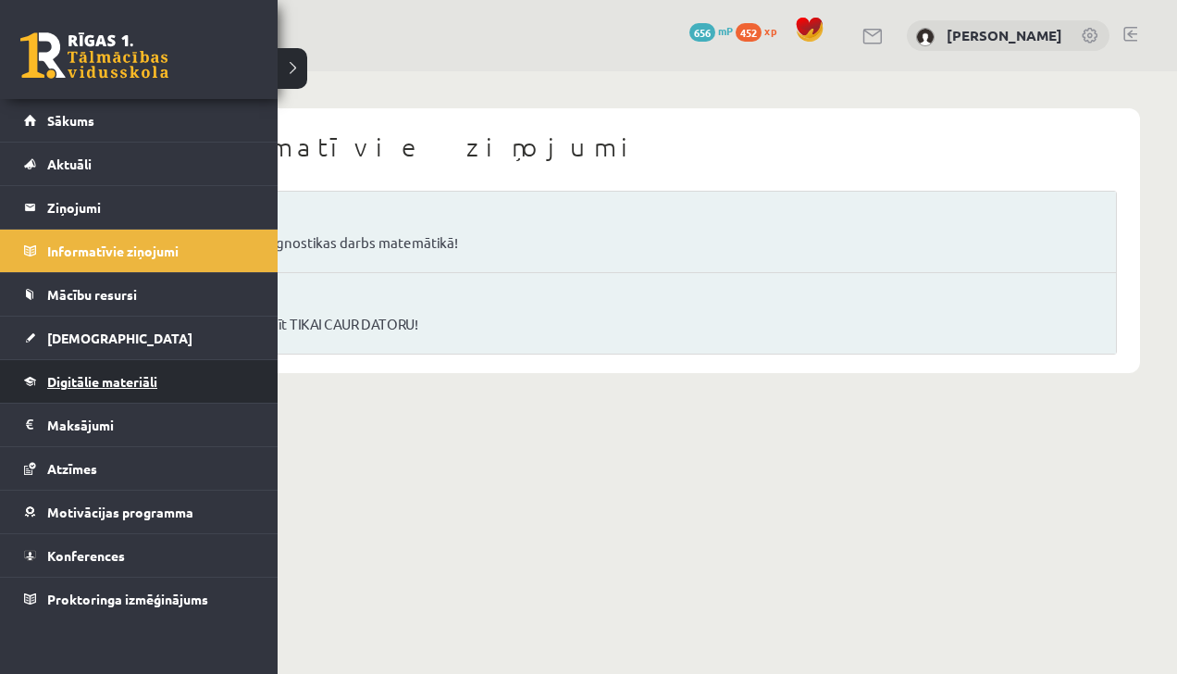
click at [54, 379] on span "Digitālie materiāli" at bounding box center [102, 381] width 110 height 17
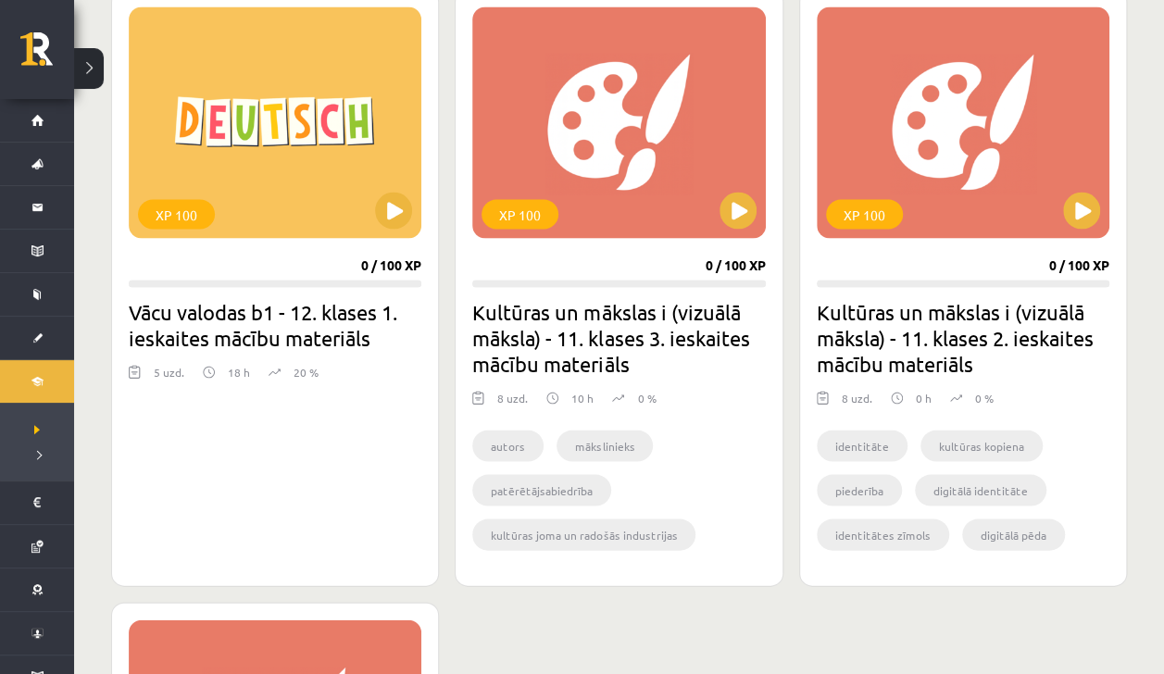
scroll to position [1564, 0]
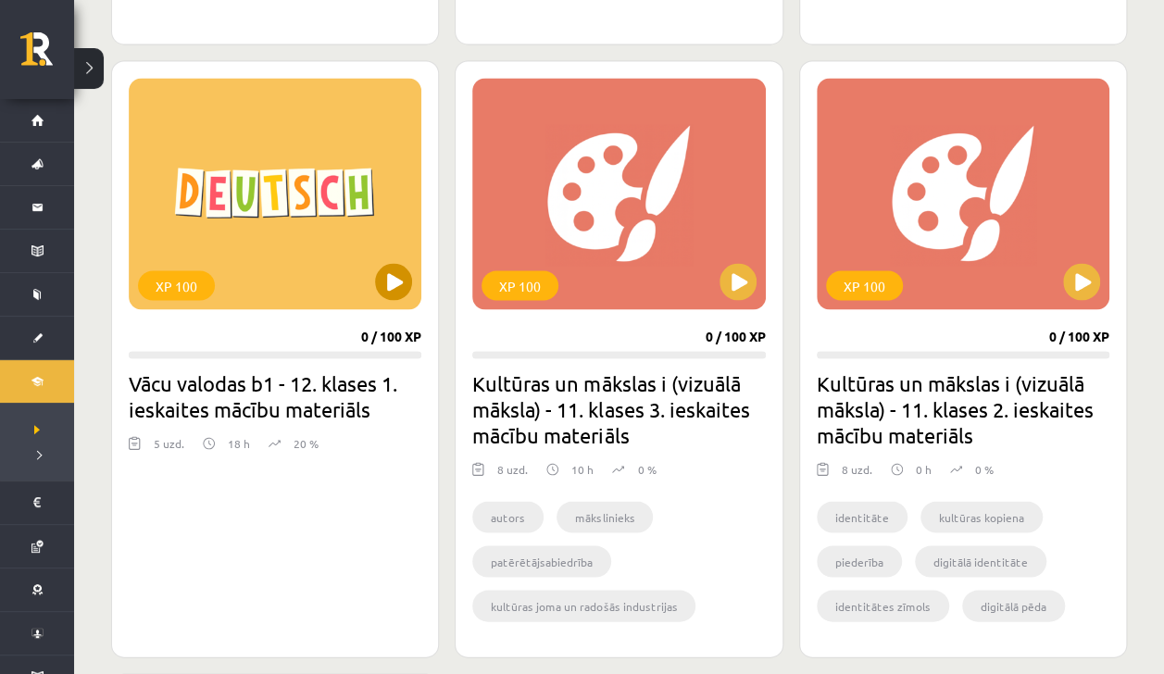
click at [395, 263] on button at bounding box center [393, 281] width 37 height 37
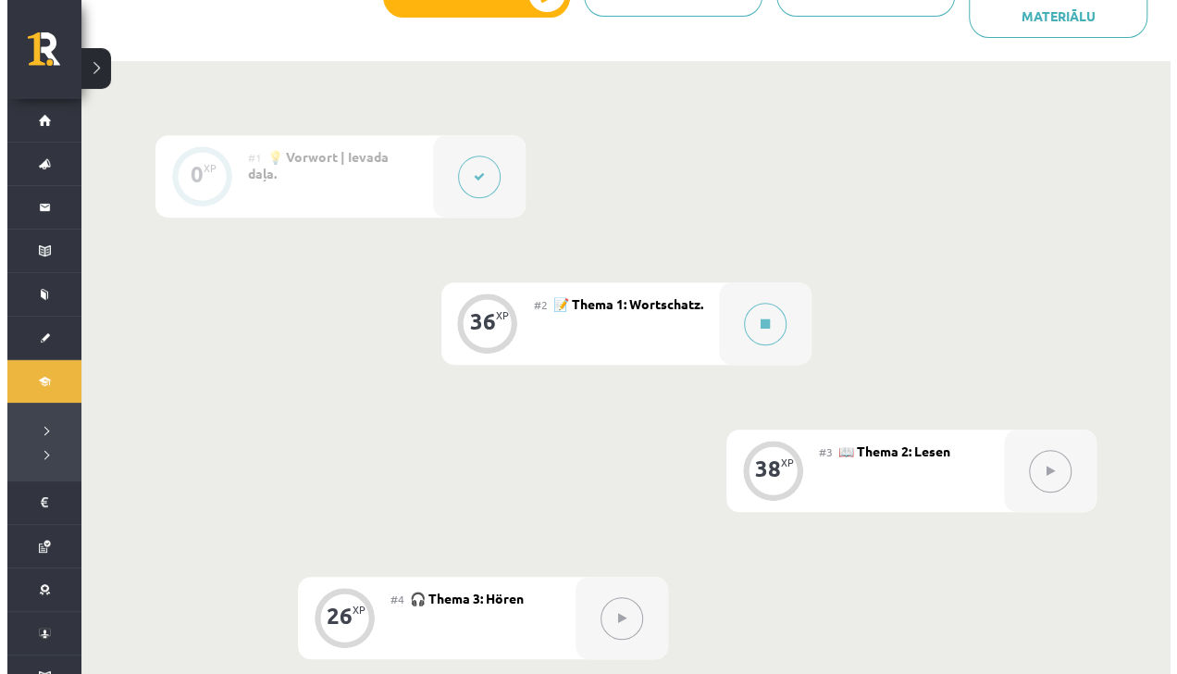
scroll to position [477, 0]
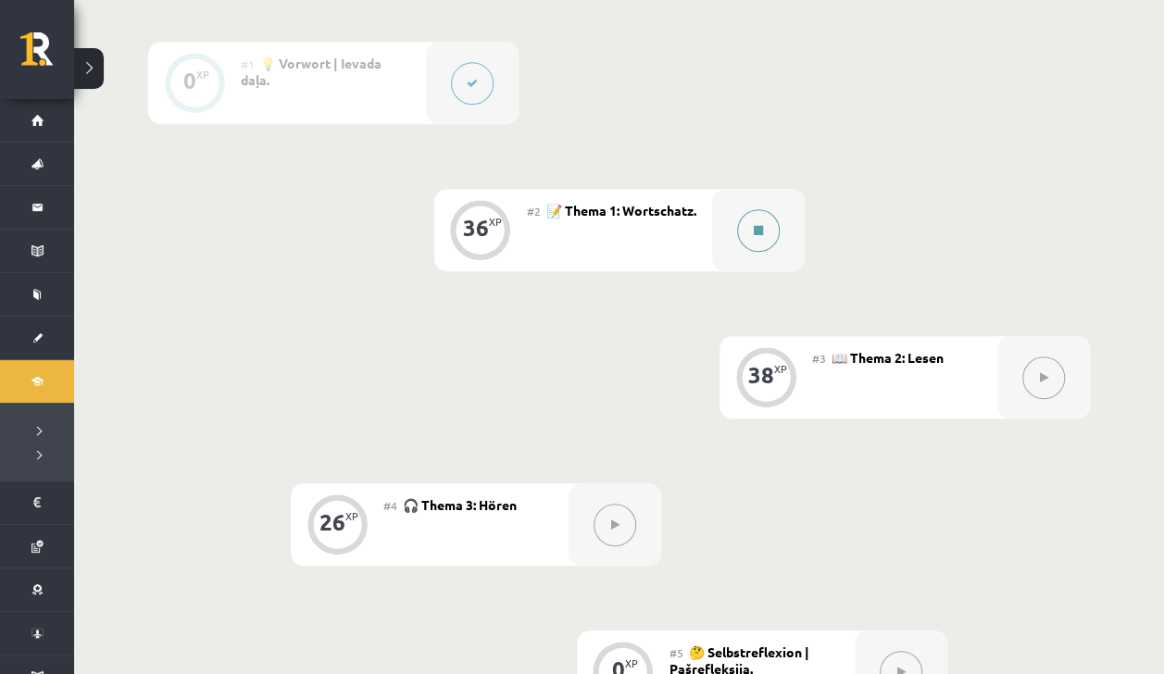
click at [777, 238] on button at bounding box center [758, 230] width 43 height 43
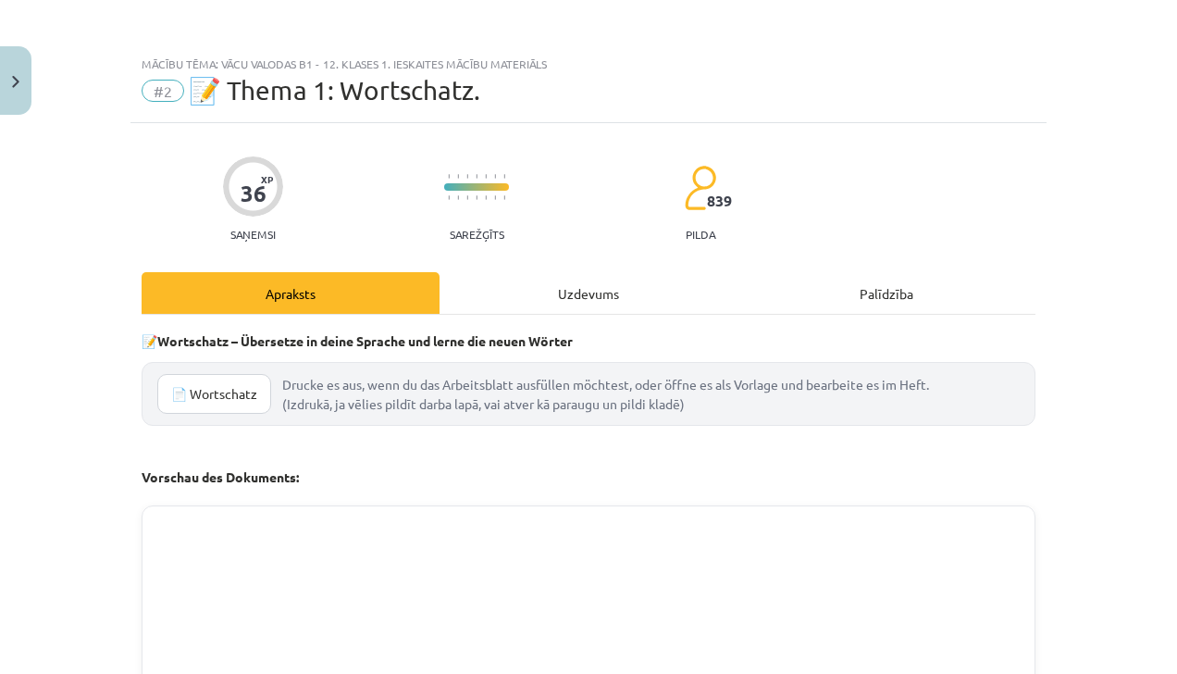
click at [540, 276] on div "Uzdevums" at bounding box center [589, 293] width 298 height 42
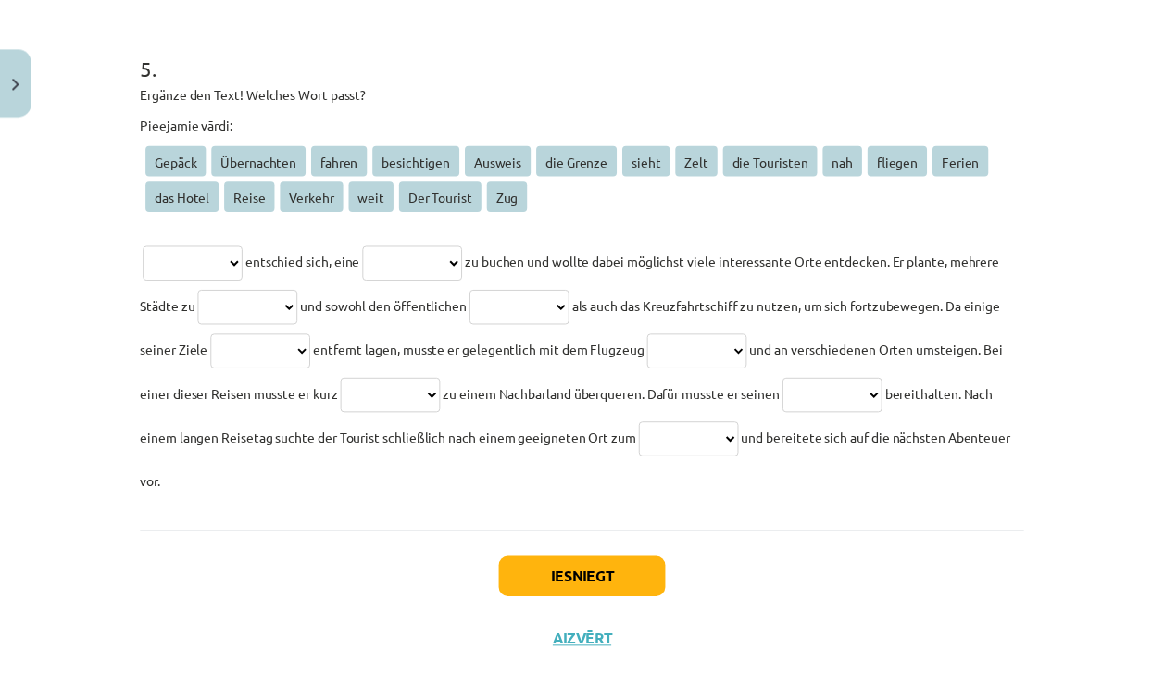
scroll to position [2082, 0]
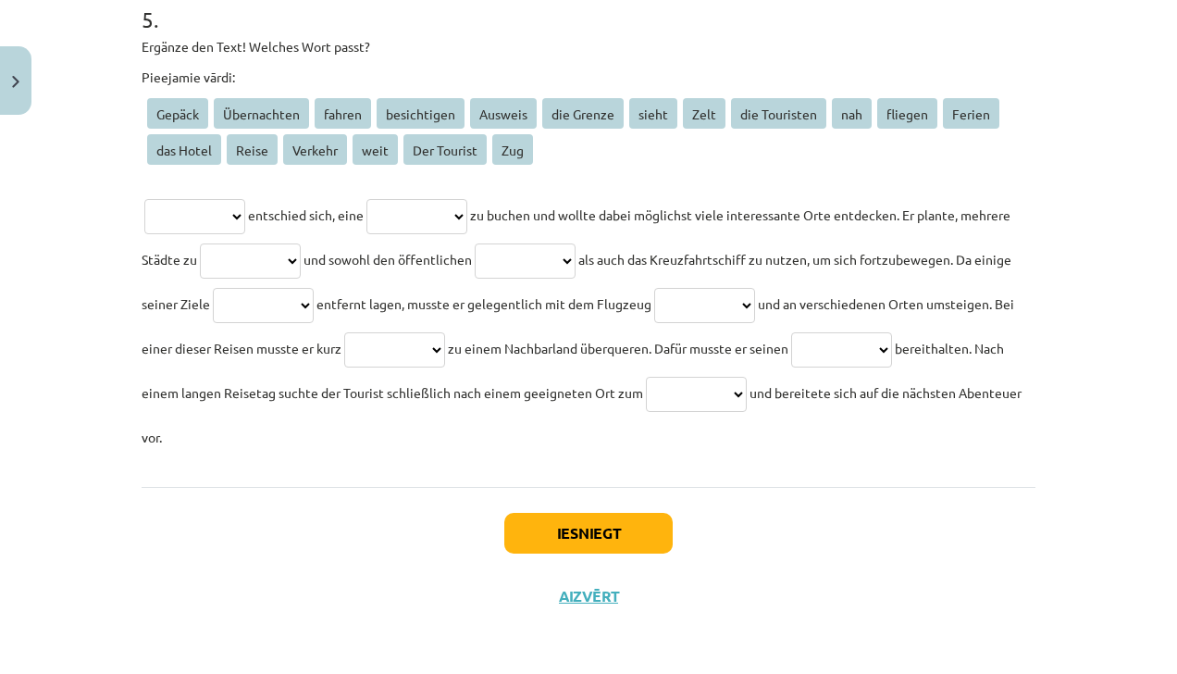
click at [573, 593] on button "Aizvērt" at bounding box center [589, 596] width 70 height 19
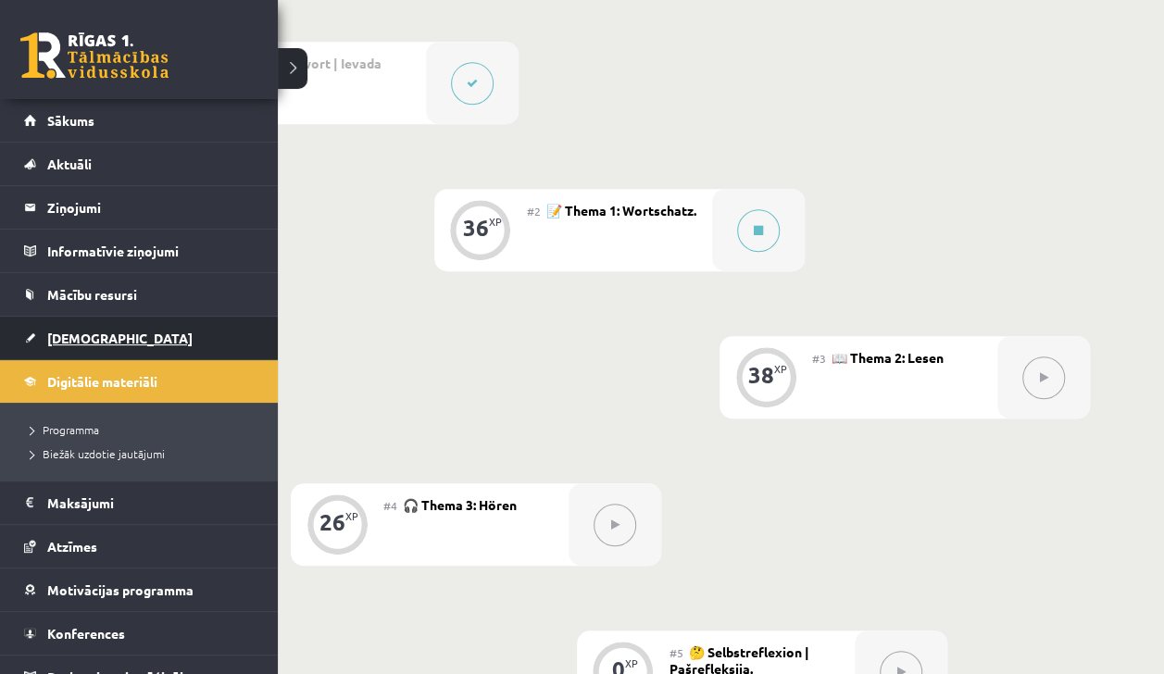
click at [78, 339] on span "[DEMOGRAPHIC_DATA]" at bounding box center [119, 338] width 145 height 17
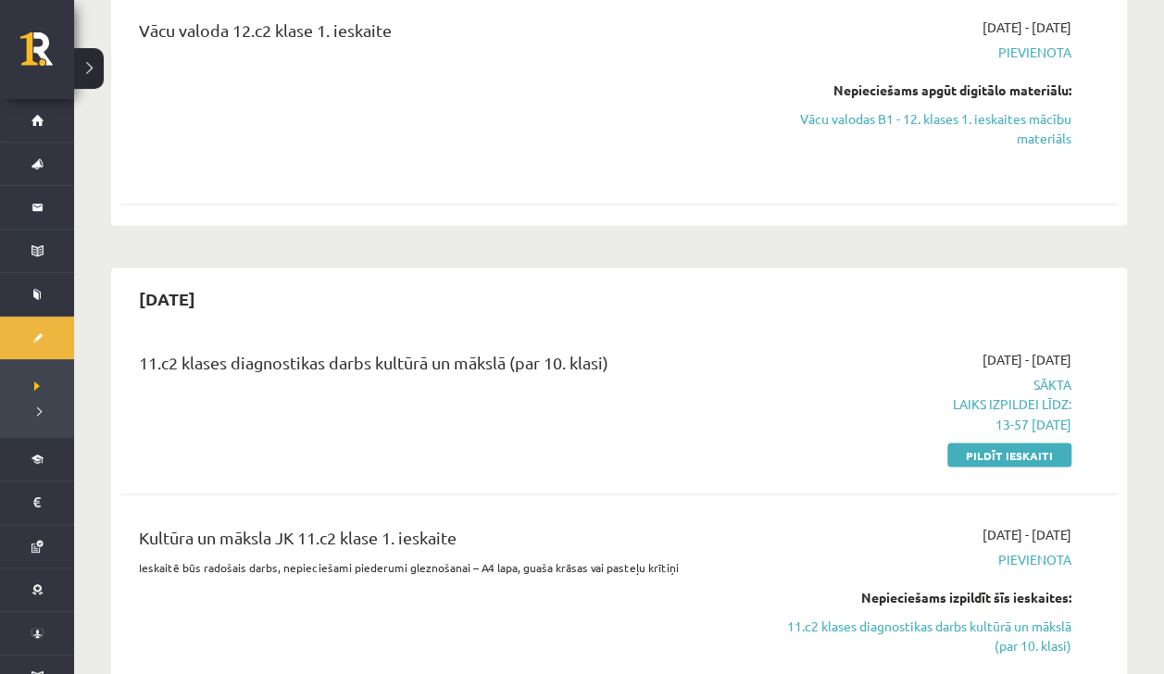
scroll to position [1352, 0]
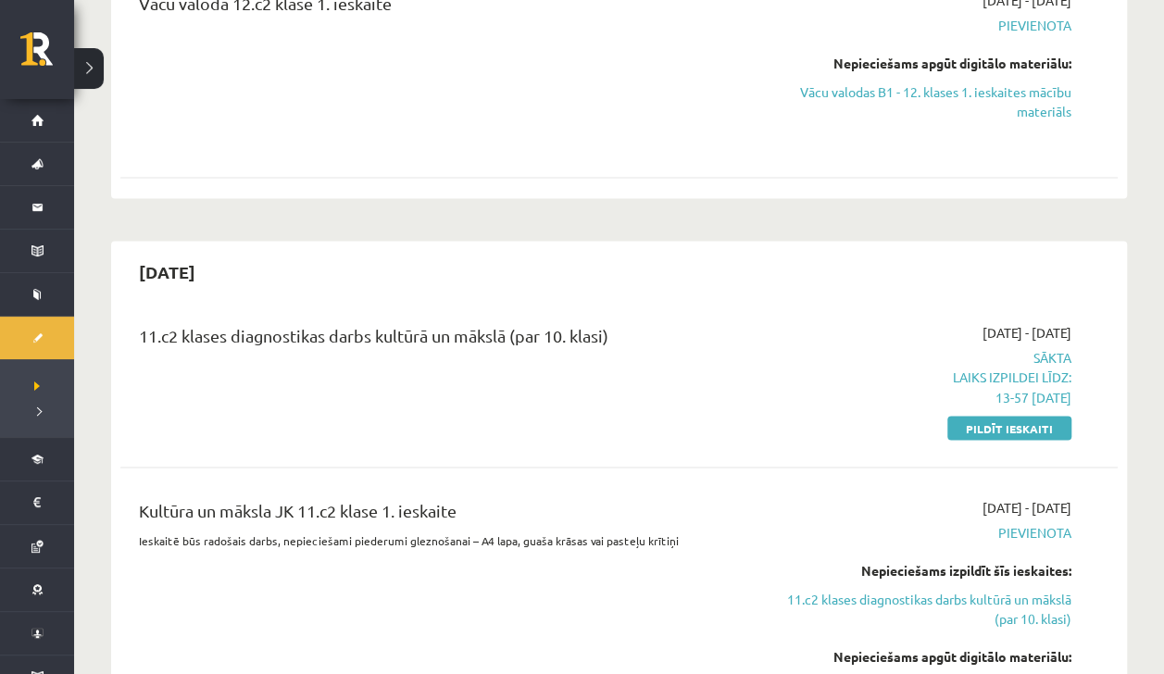
click at [972, 416] on link "Pildīt ieskaiti" at bounding box center [1009, 428] width 124 height 24
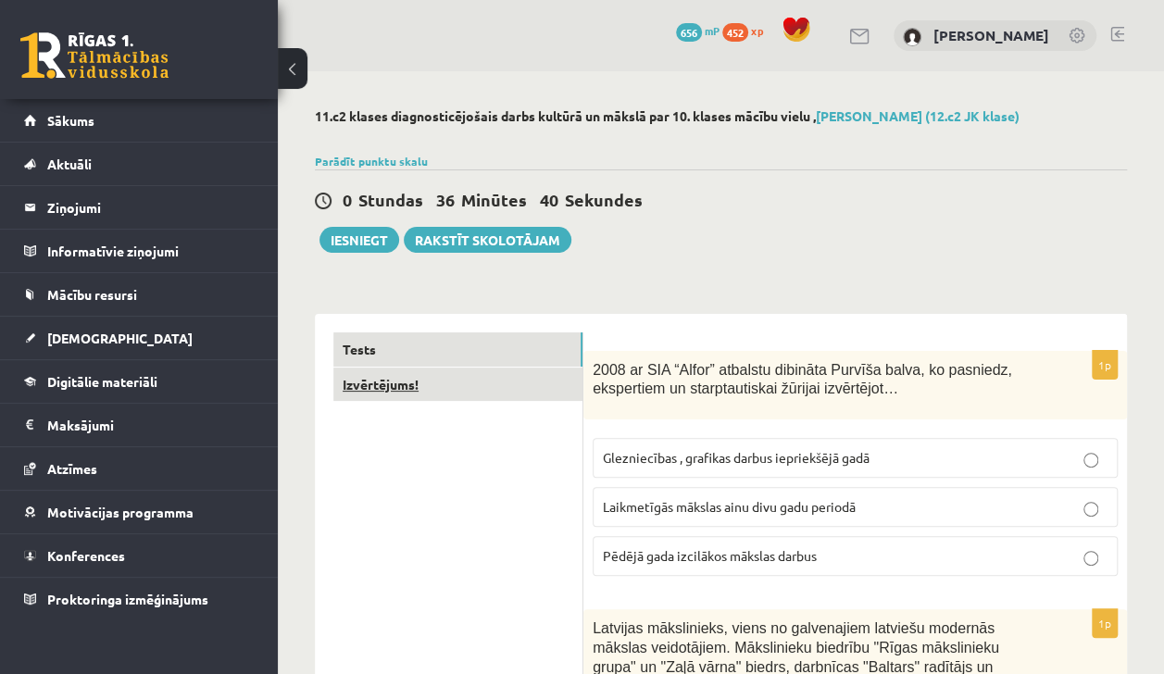
click at [472, 374] on link "Izvērtējums!" at bounding box center [457, 385] width 249 height 34
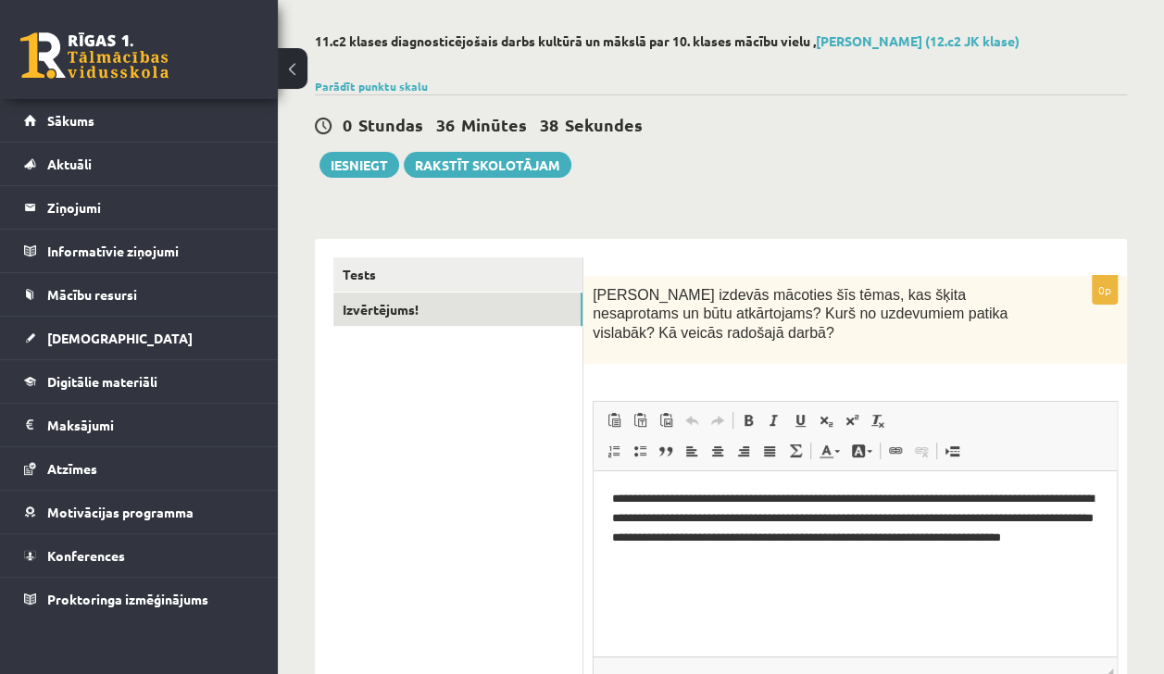
scroll to position [86, 0]
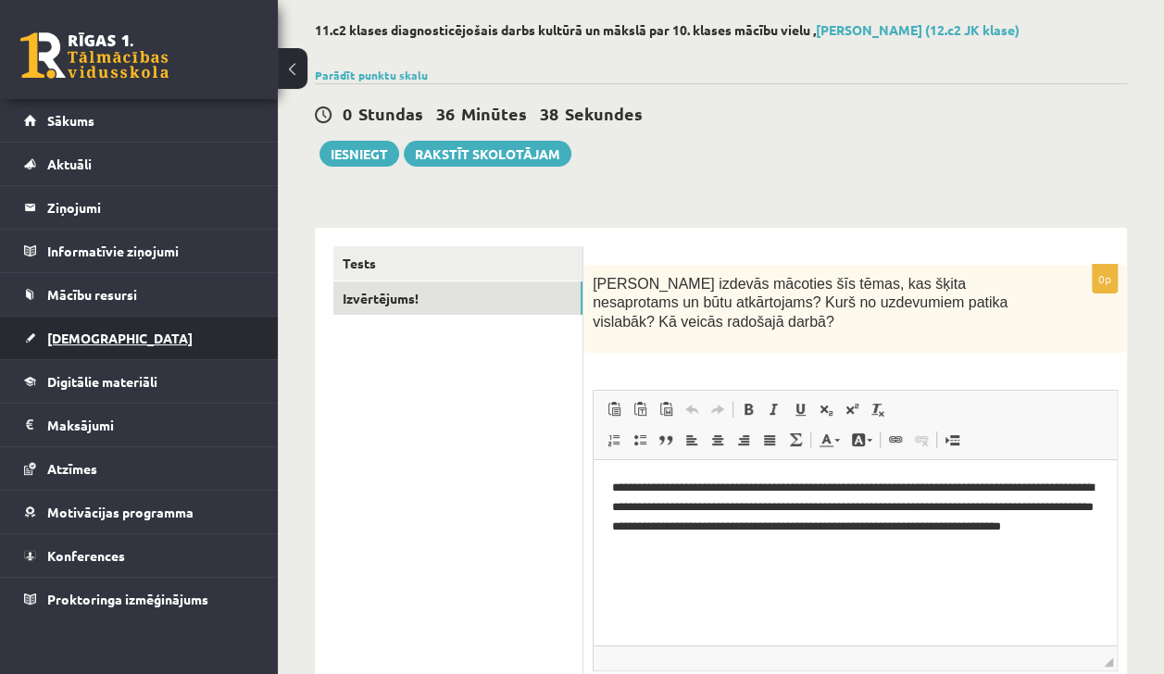
click at [50, 348] on link "[DEMOGRAPHIC_DATA]" at bounding box center [139, 338] width 231 height 43
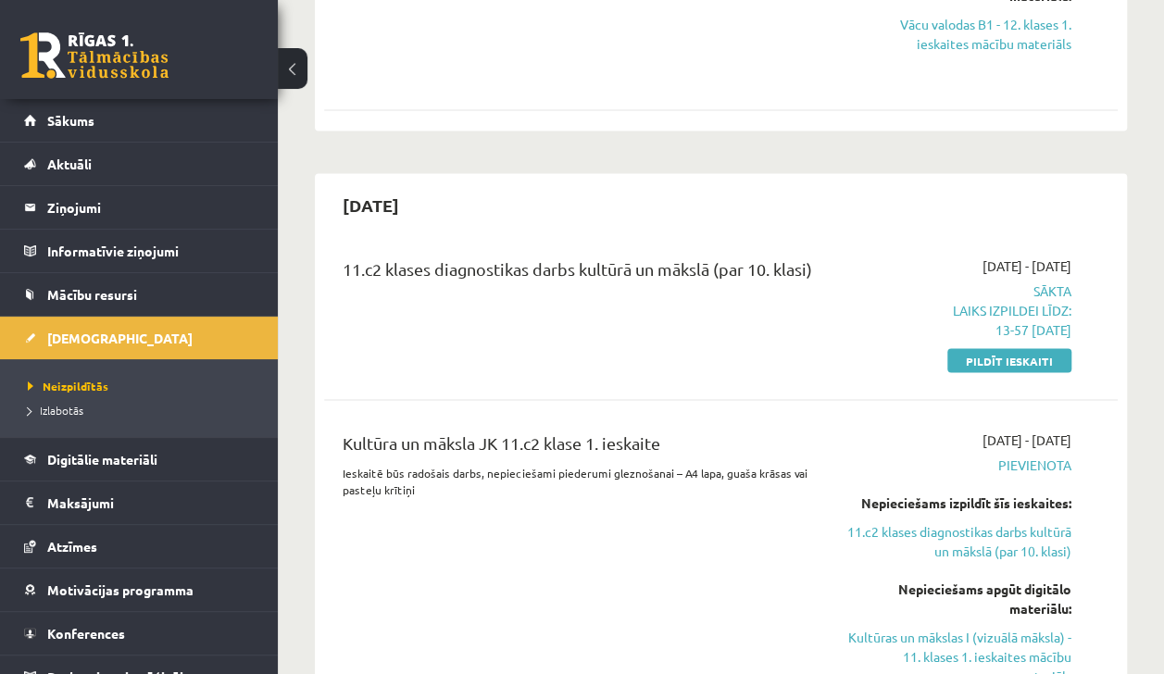
click at [527, 474] on div "Kultūra un māksla JK 11.c2 klase 1. ieskaite Ieskaitē būs radošais darbs, nepie…" at bounding box center [581, 570] width 505 height 281
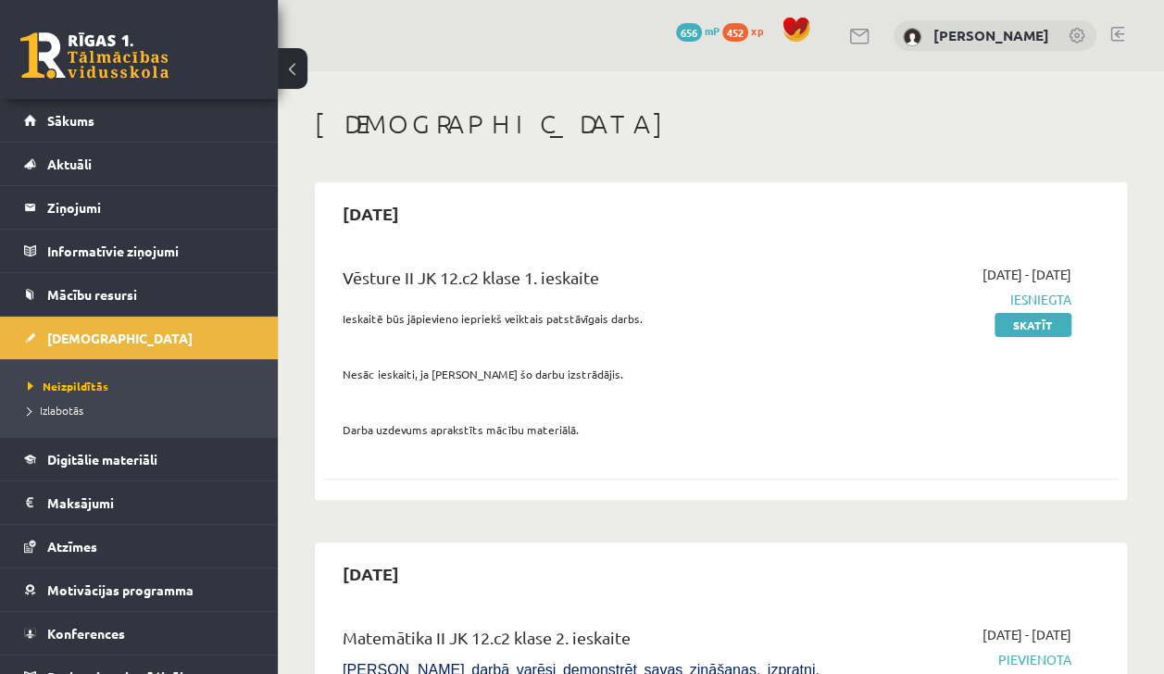
click at [303, 67] on button at bounding box center [293, 68] width 30 height 41
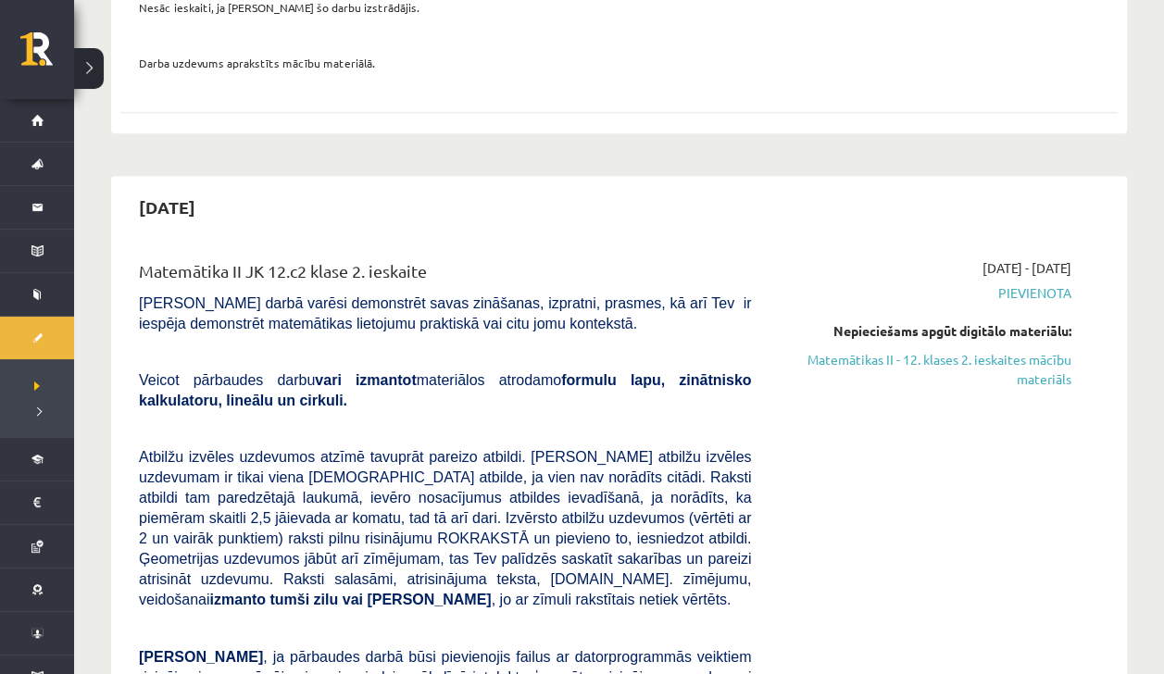
scroll to position [370, 0]
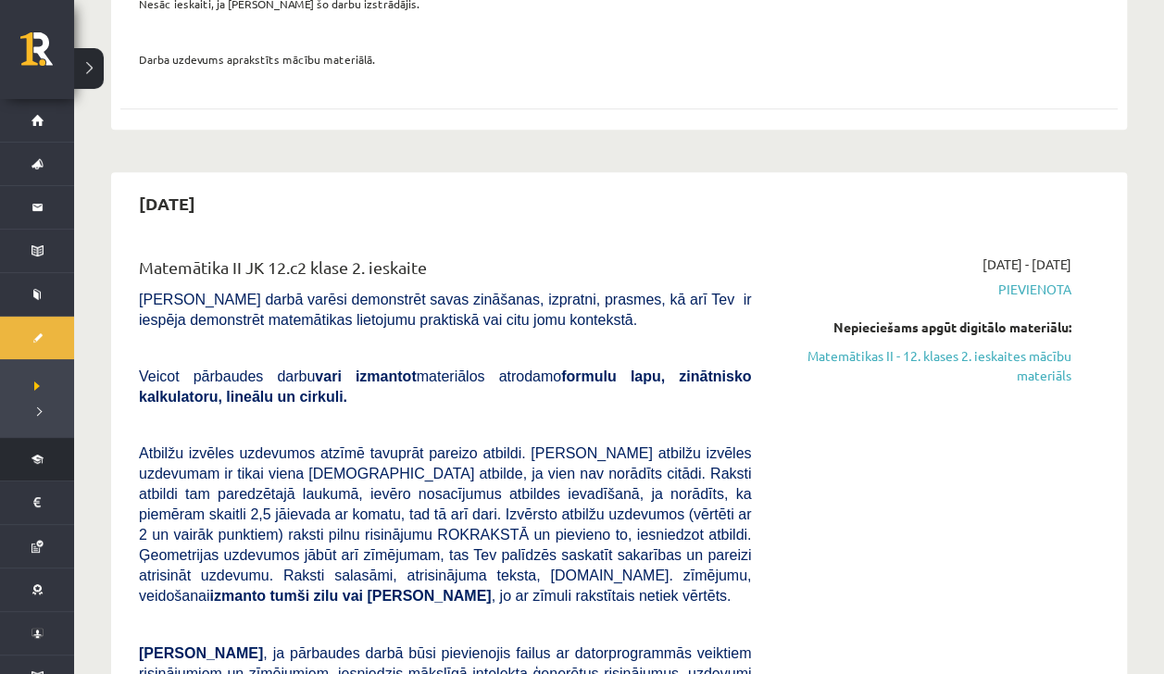
click at [22, 454] on li "Digitālie materiāli Programma Biežāk uzdotie jautājumi" at bounding box center [37, 459] width 74 height 44
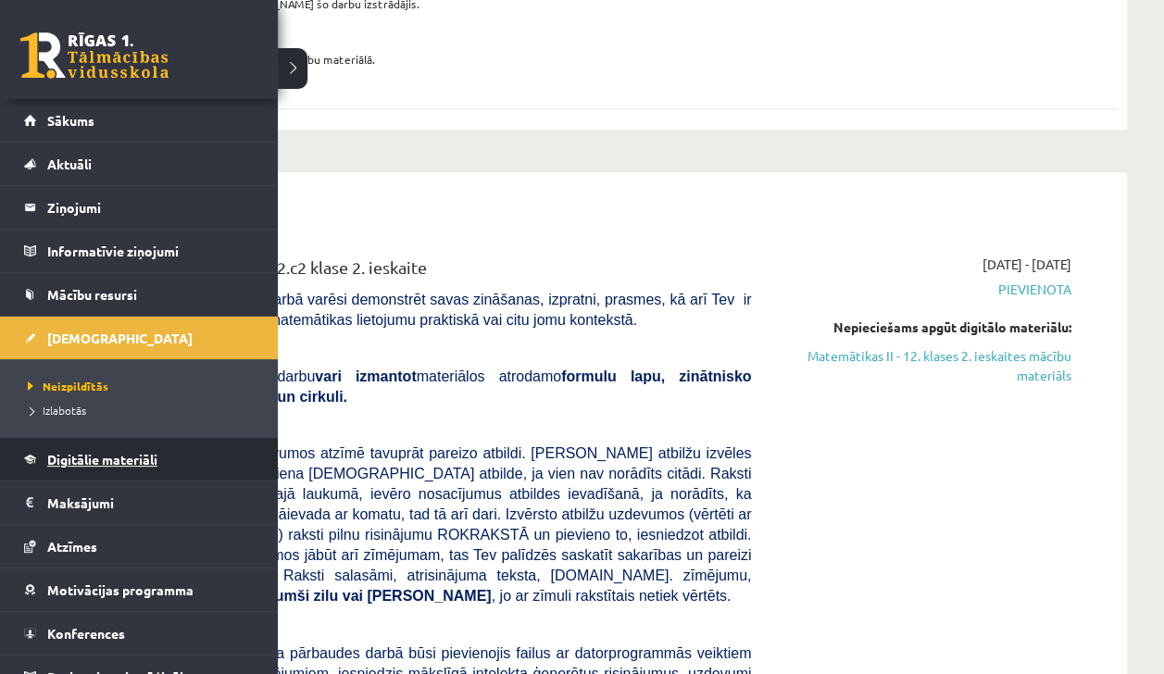
click at [70, 451] on span "Digitālie materiāli" at bounding box center [102, 459] width 110 height 17
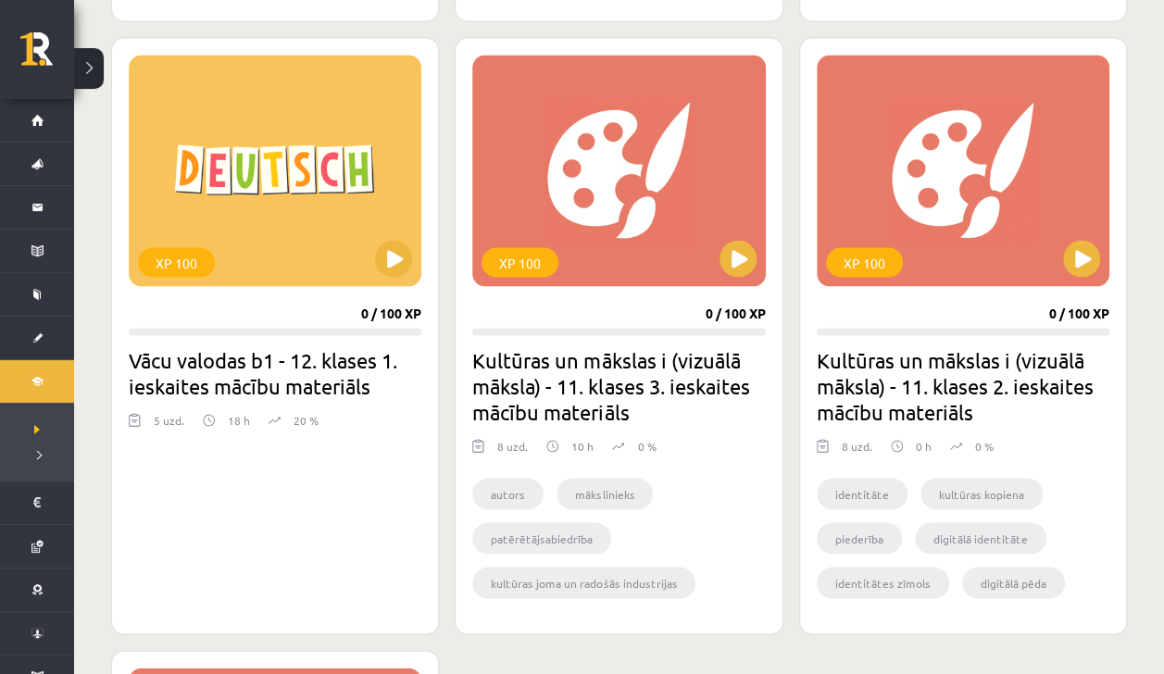
scroll to position [1620, 0]
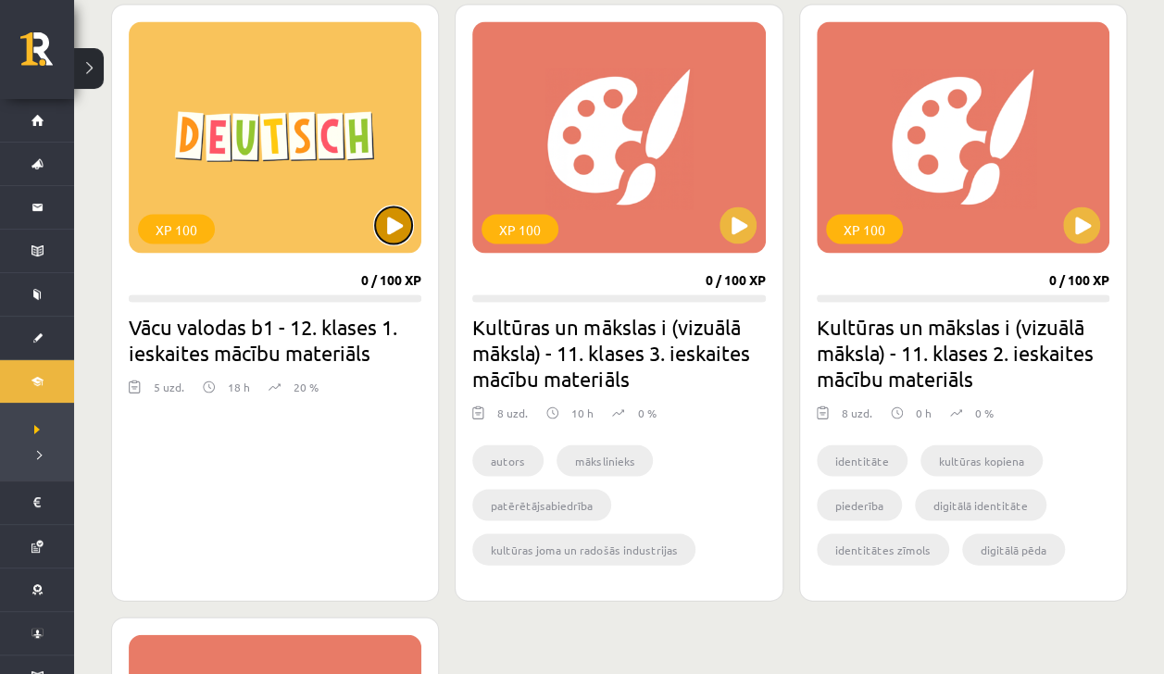
click at [387, 230] on button at bounding box center [393, 224] width 37 height 37
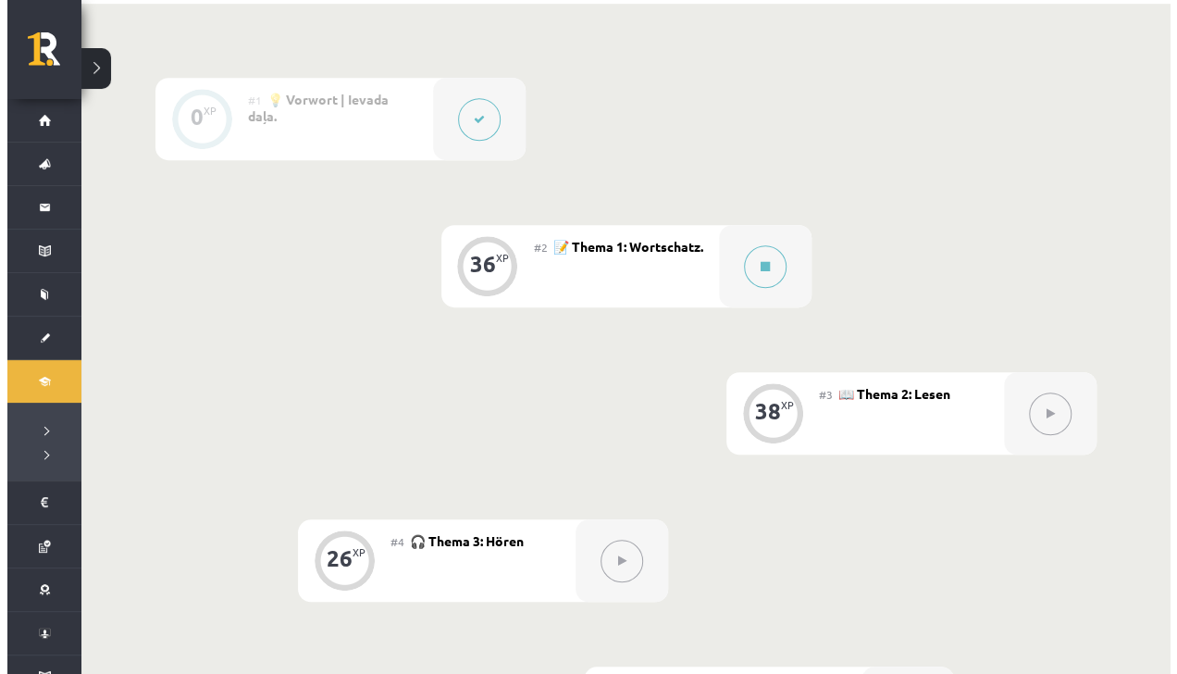
scroll to position [455, 0]
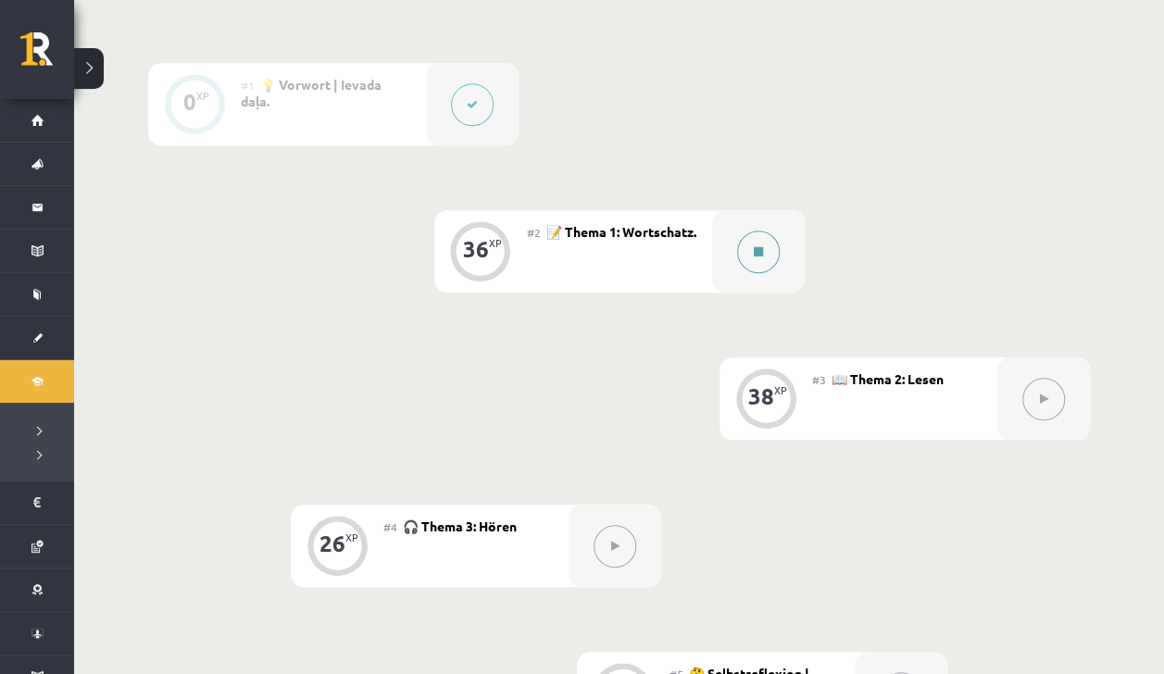
click at [757, 235] on button at bounding box center [758, 252] width 43 height 43
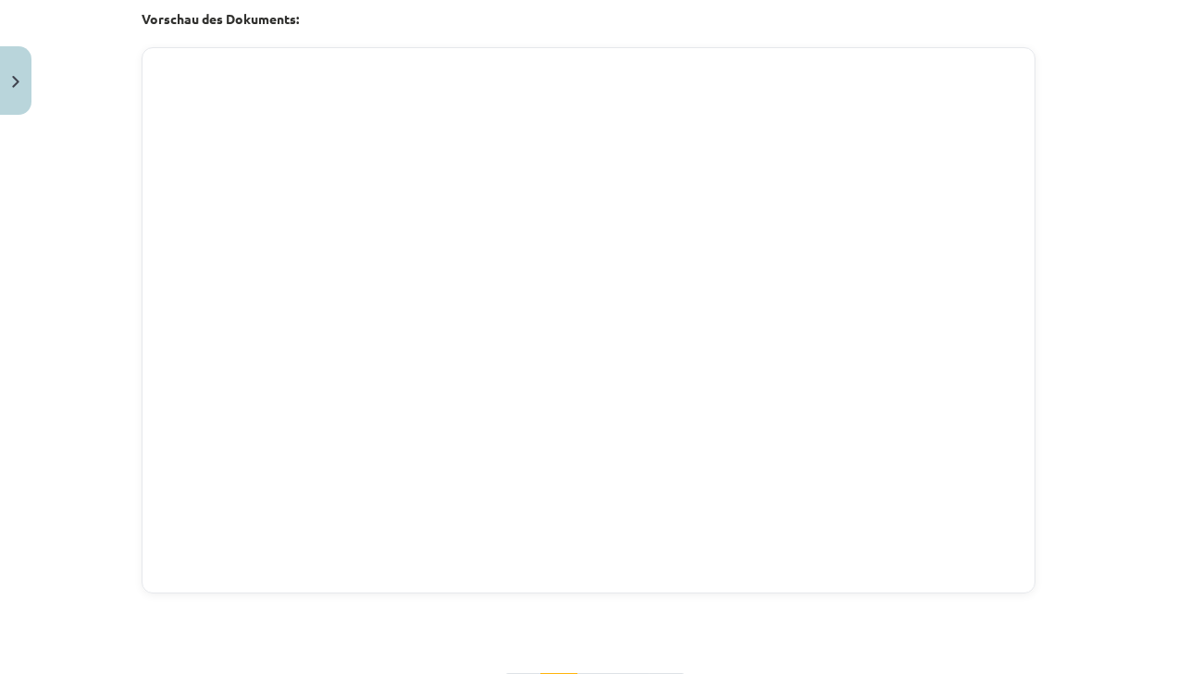
scroll to position [1551, 0]
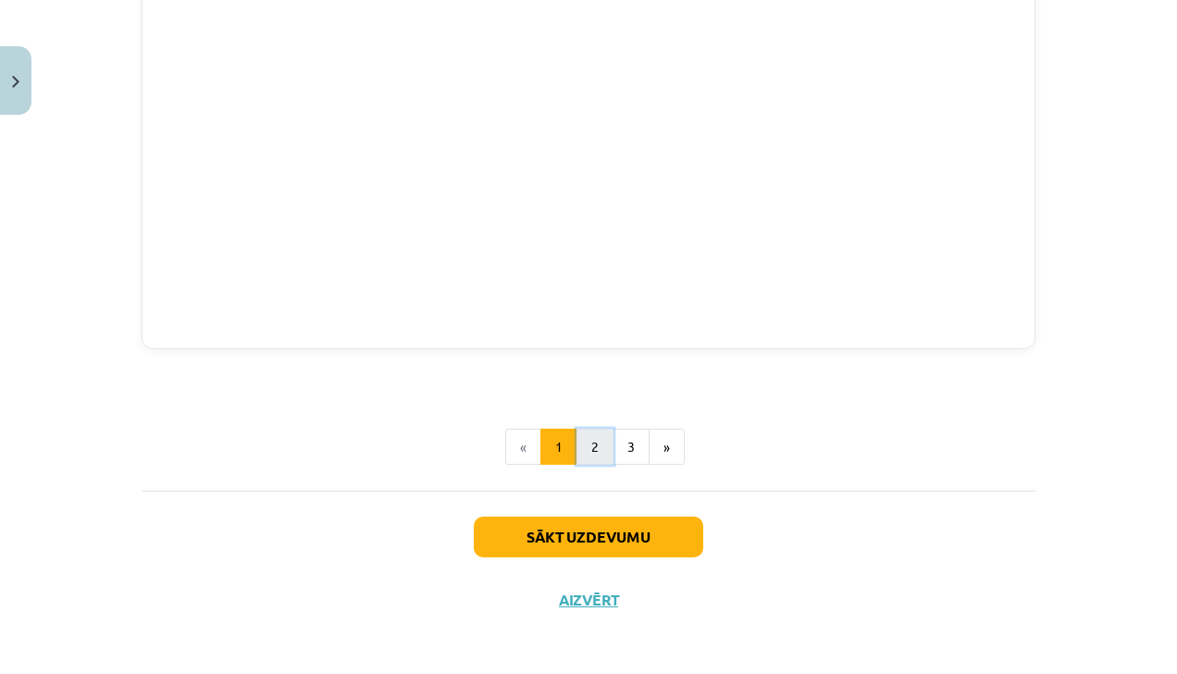
click at [599, 448] on button "2" at bounding box center [595, 447] width 37 height 37
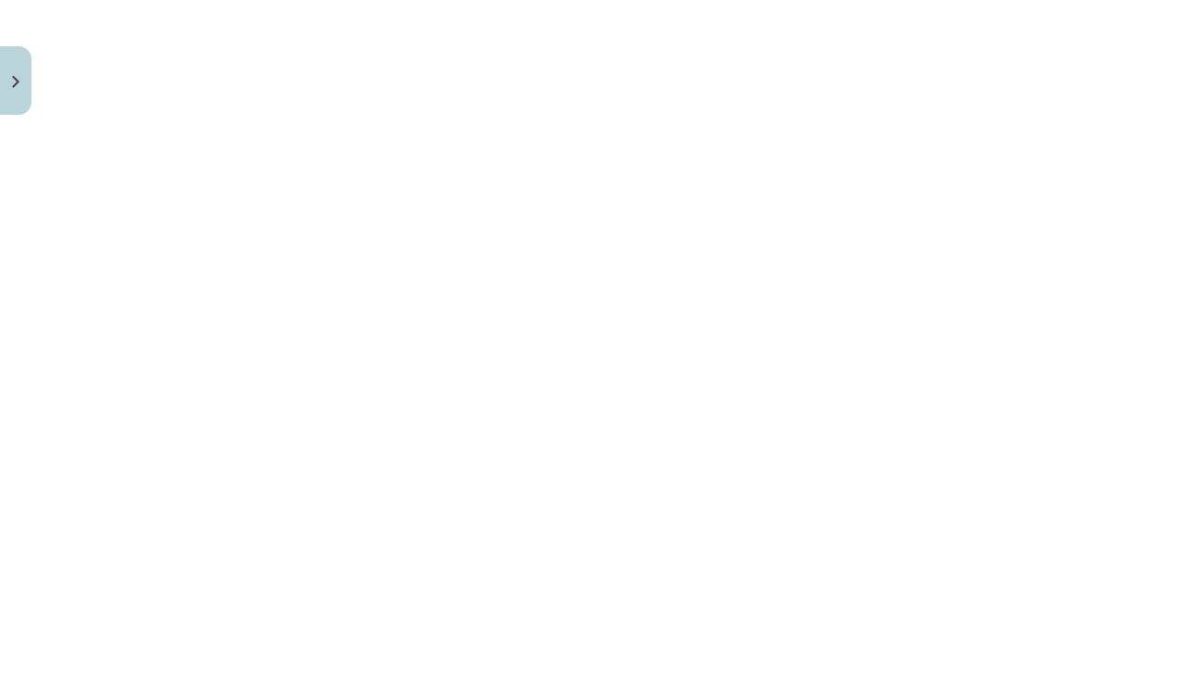
scroll to position [419, 0]
click at [631, 615] on button "3" at bounding box center [631, 617] width 37 height 37
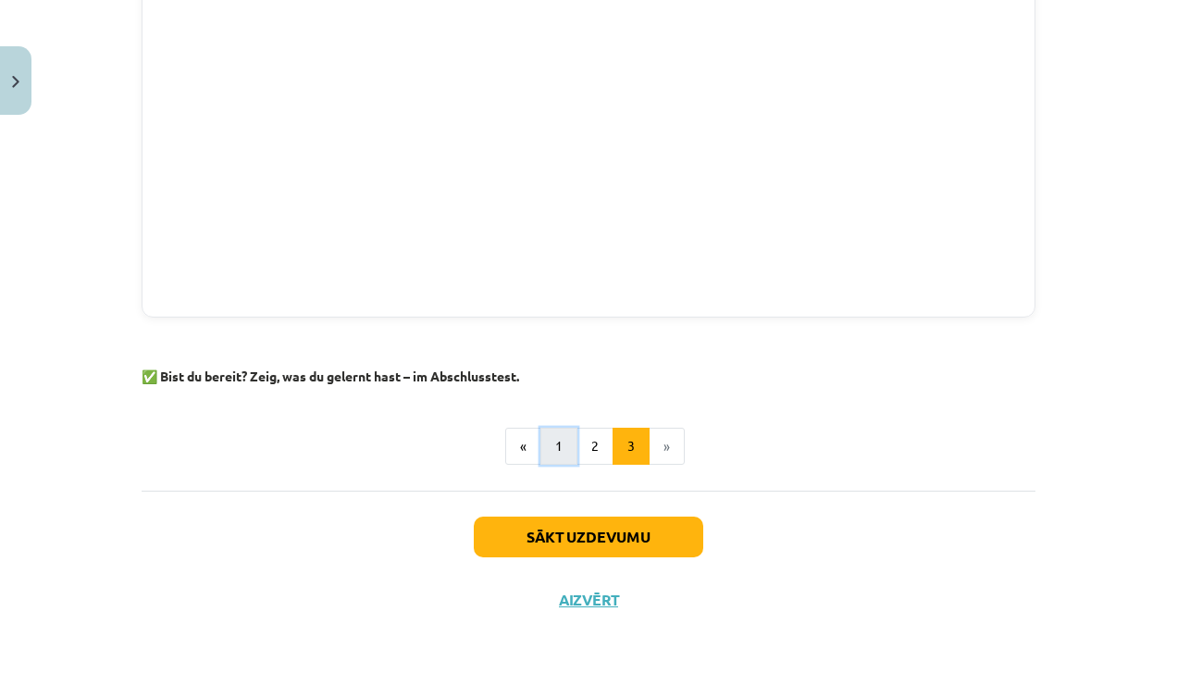
click at [555, 454] on button "1" at bounding box center [559, 446] width 37 height 37
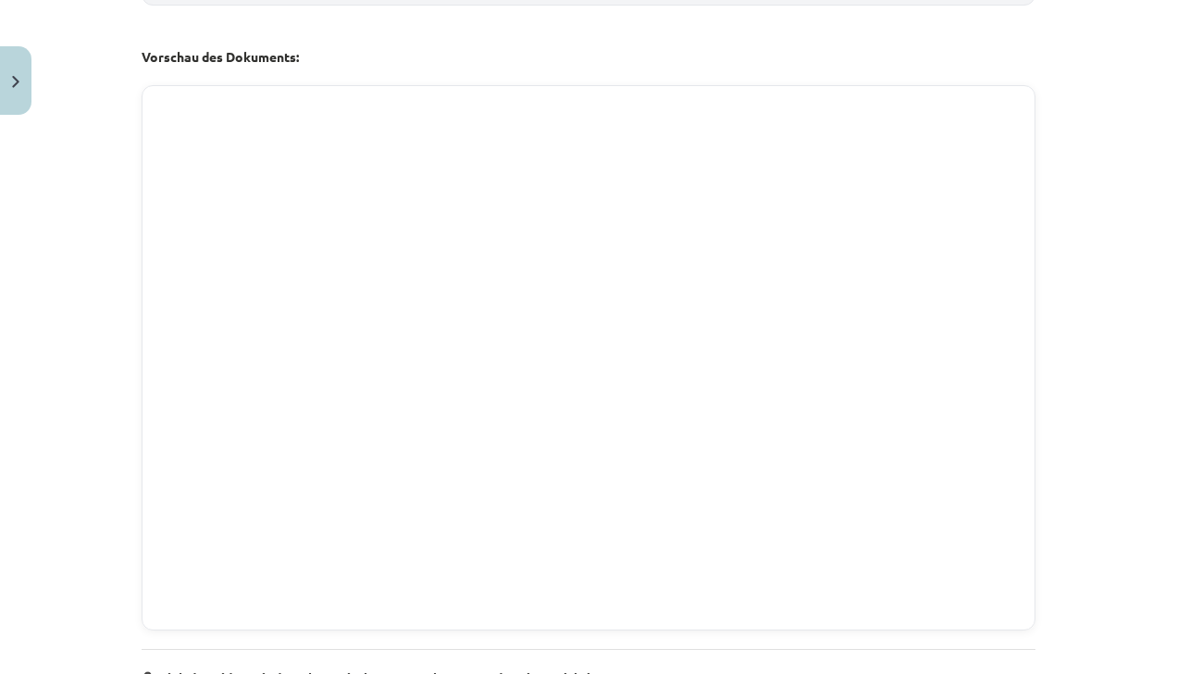
scroll to position [442, 0]
